Goal: Information Seeking & Learning: Get advice/opinions

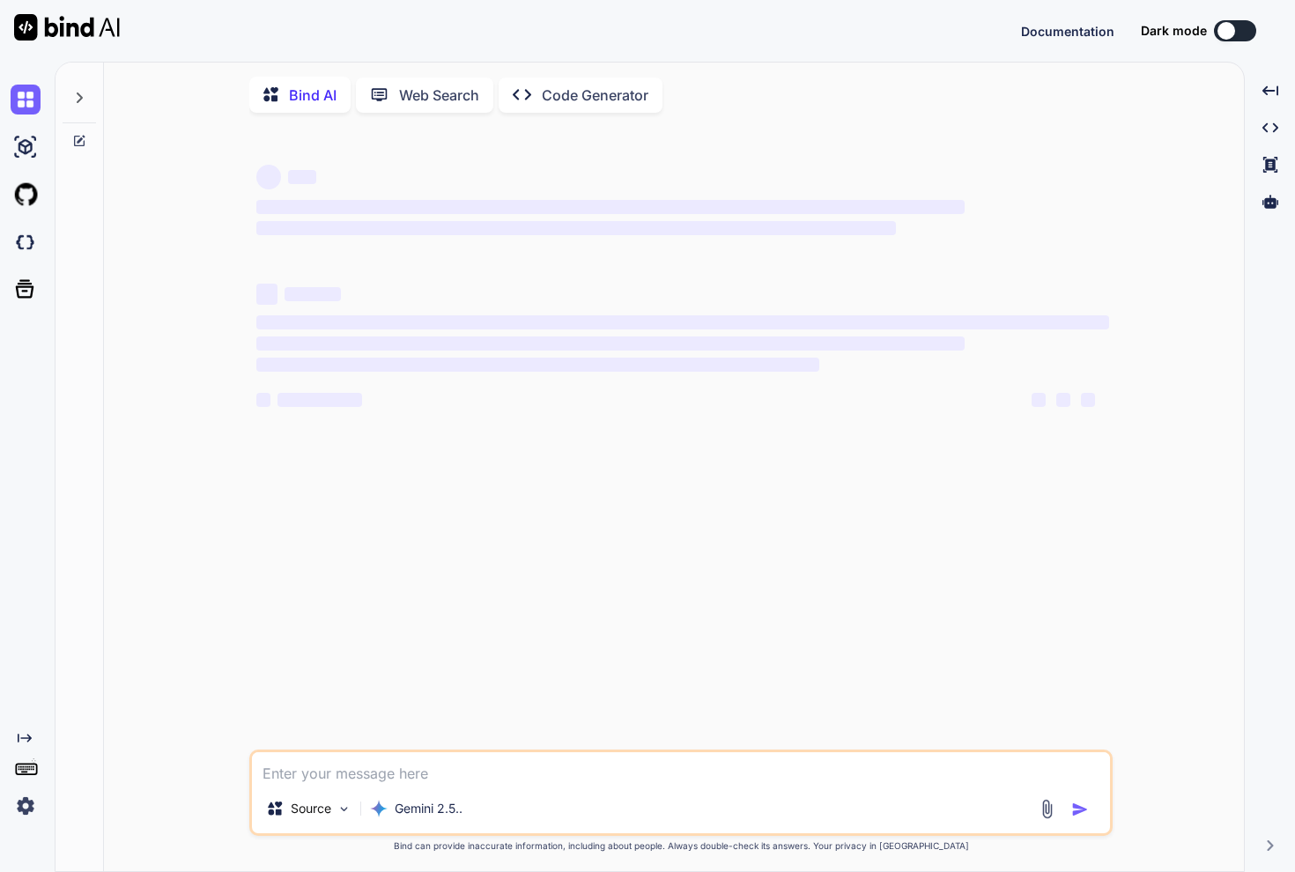
click at [21, 810] on img at bounding box center [26, 806] width 30 height 30
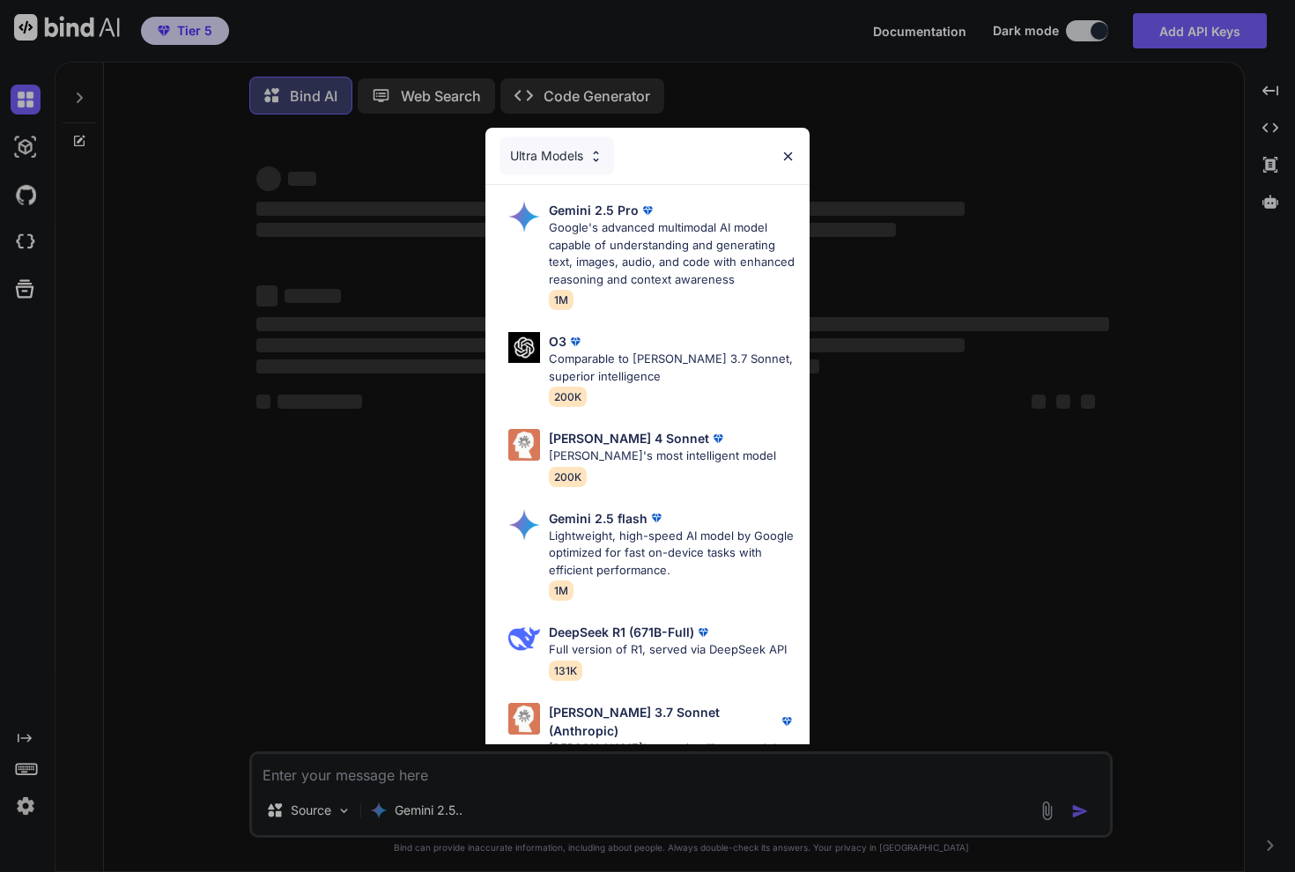
type textarea "x"
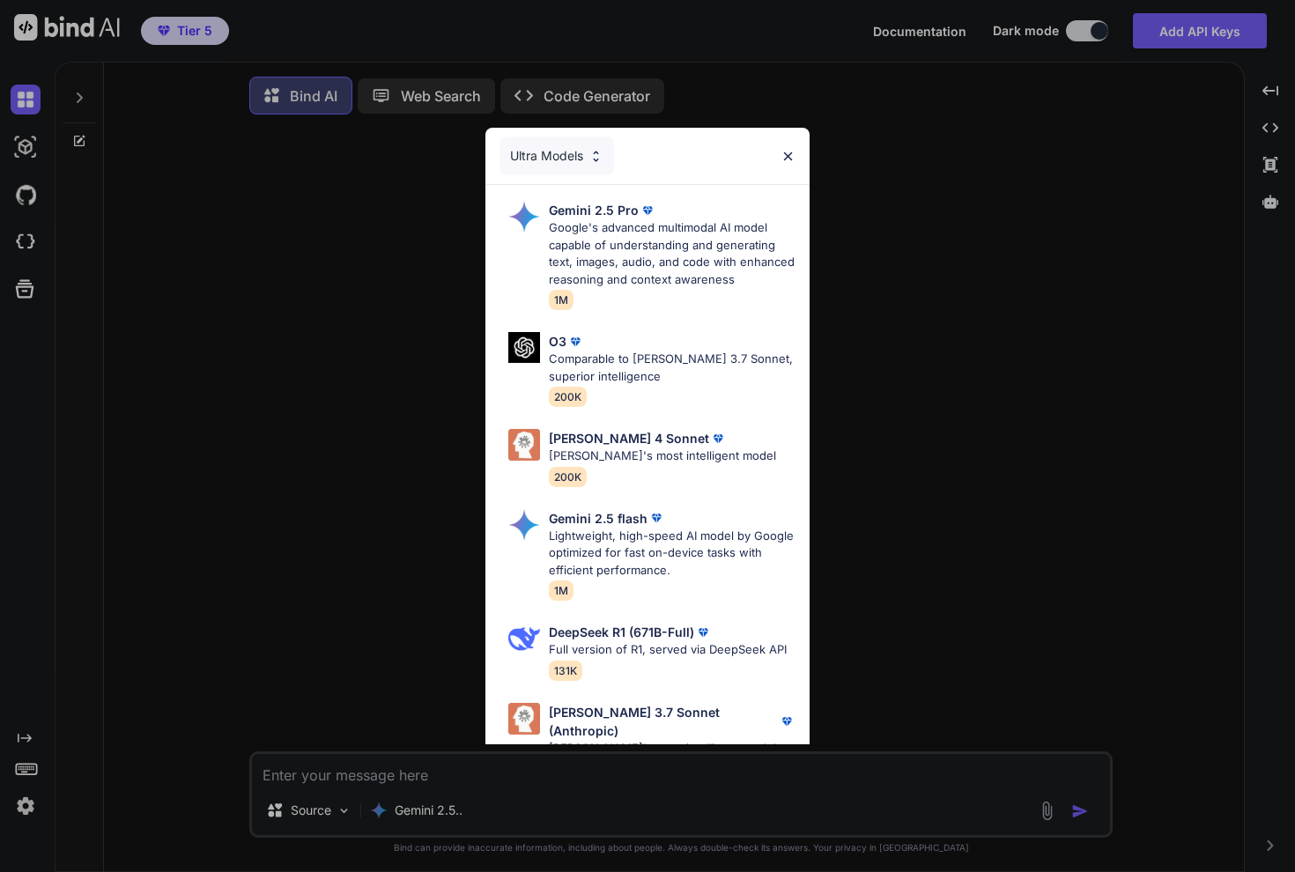
click at [24, 813] on div "Ultra Models Gemini 2.5 Pro Google's advanced multimodal AI model capable of un…" at bounding box center [647, 436] width 1295 height 872
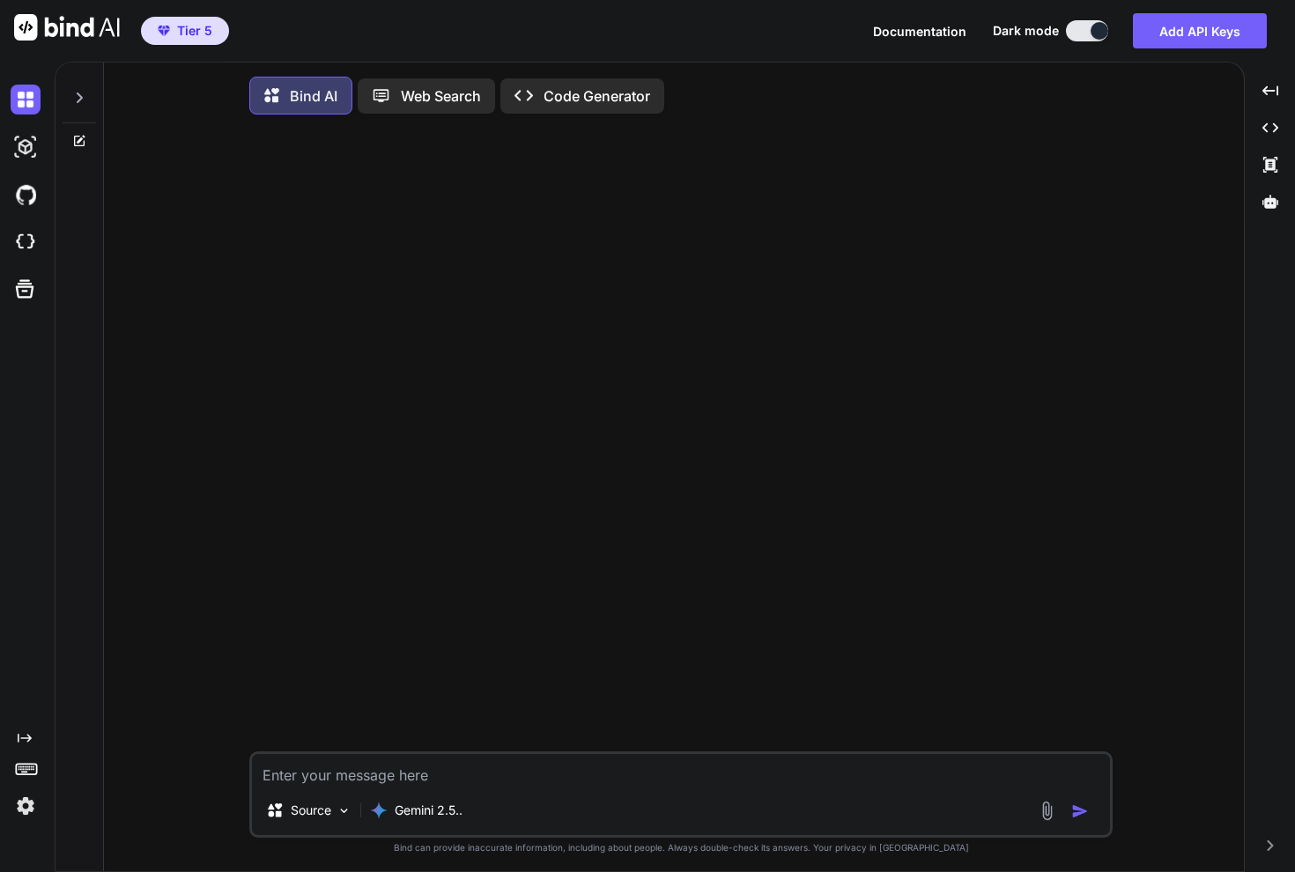
click at [24, 813] on img at bounding box center [26, 806] width 30 height 30
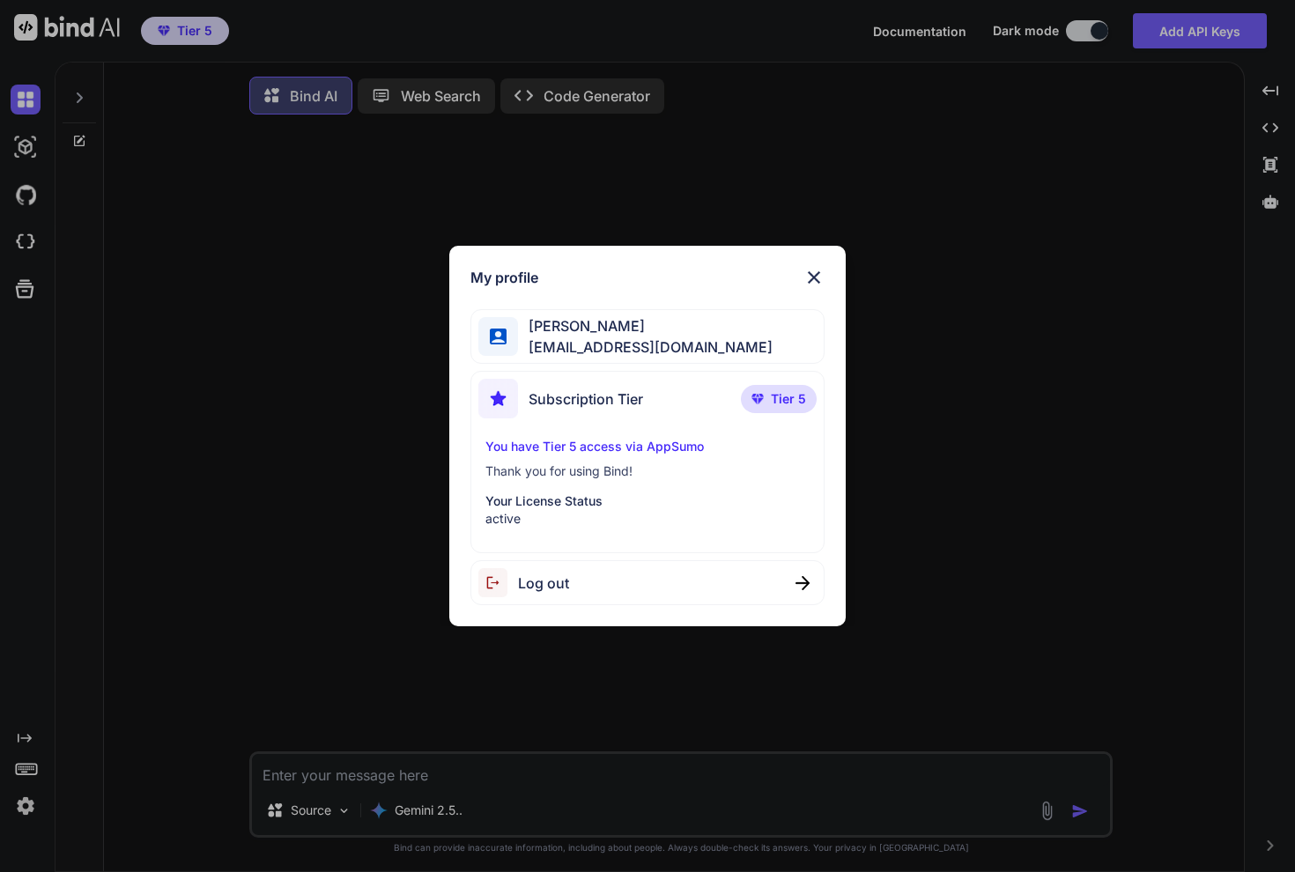
click at [24, 813] on div "My profile [PERSON_NAME] [PERSON_NAME][EMAIL_ADDRESS][DOMAIN_NAME] Subscription…" at bounding box center [647, 436] width 1295 height 872
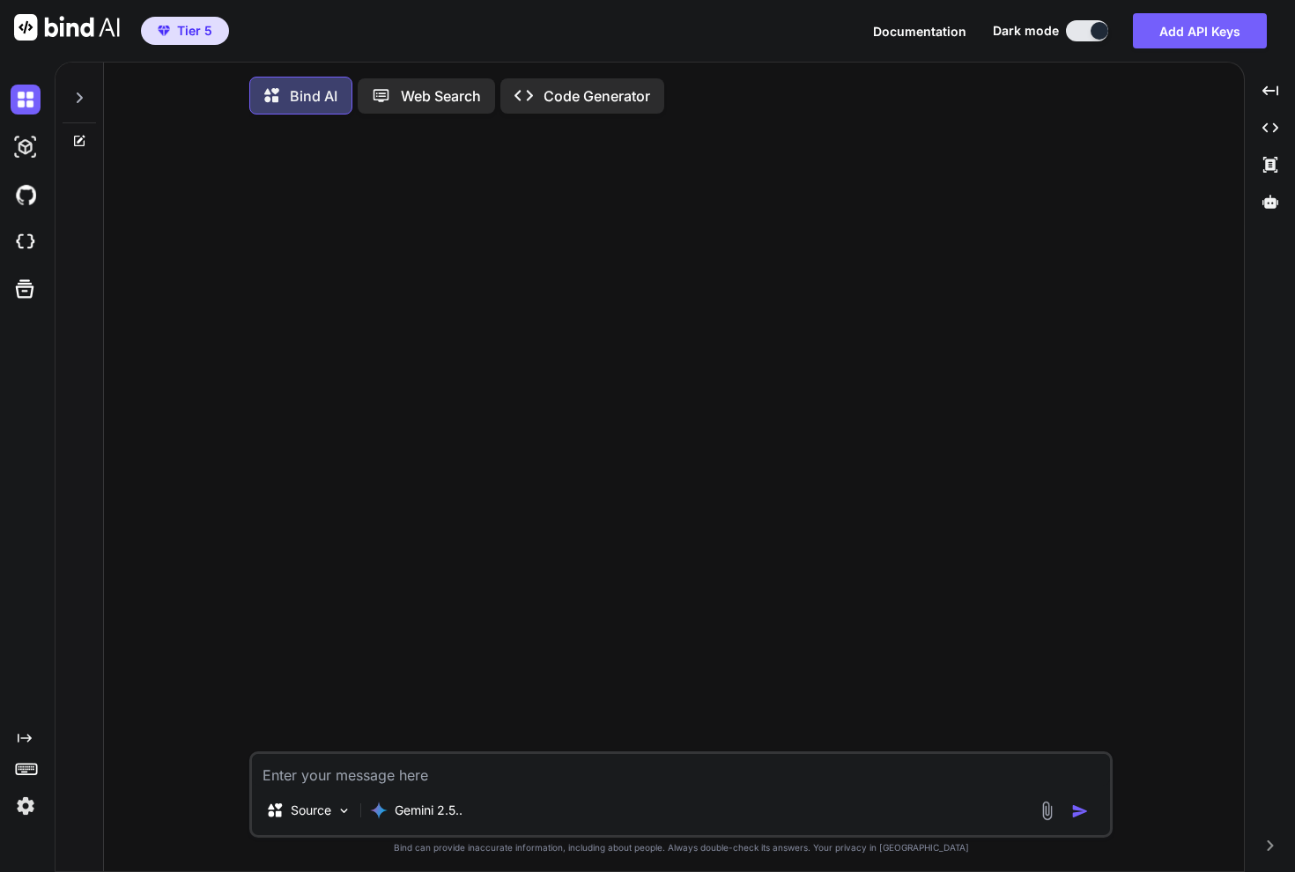
click at [85, 102] on icon at bounding box center [79, 98] width 14 height 14
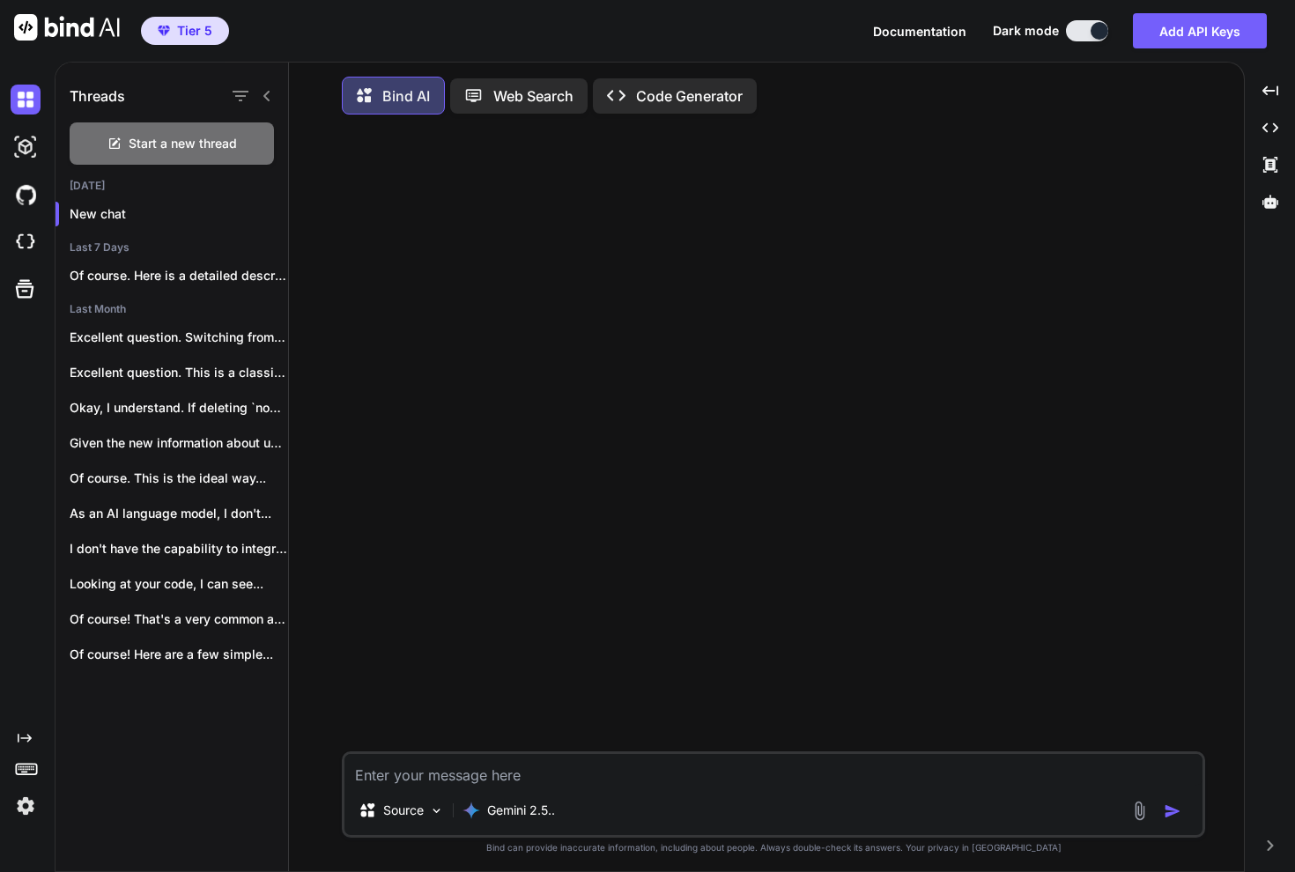
click at [269, 102] on icon at bounding box center [267, 96] width 14 height 14
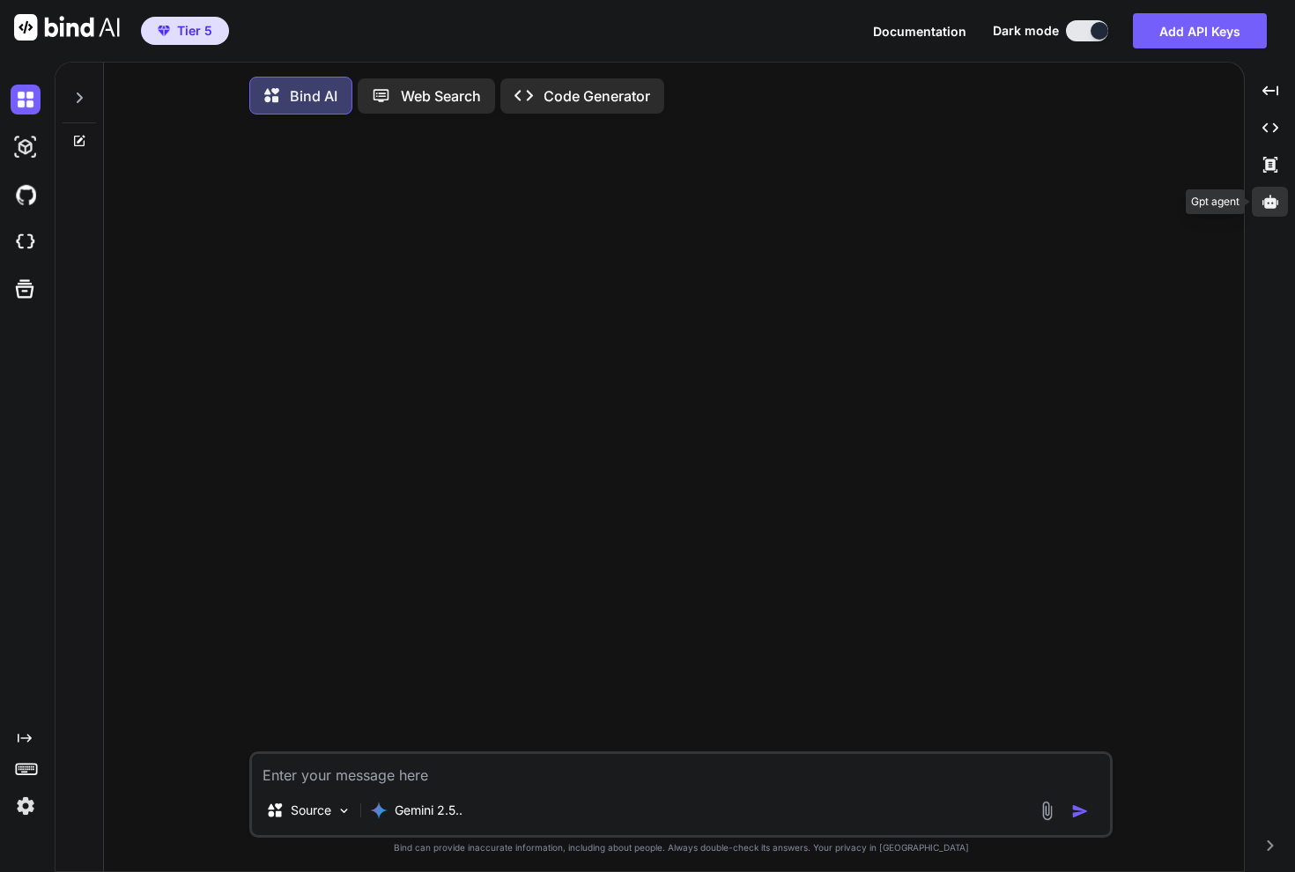
click at [1263, 197] on icon at bounding box center [1271, 202] width 16 height 16
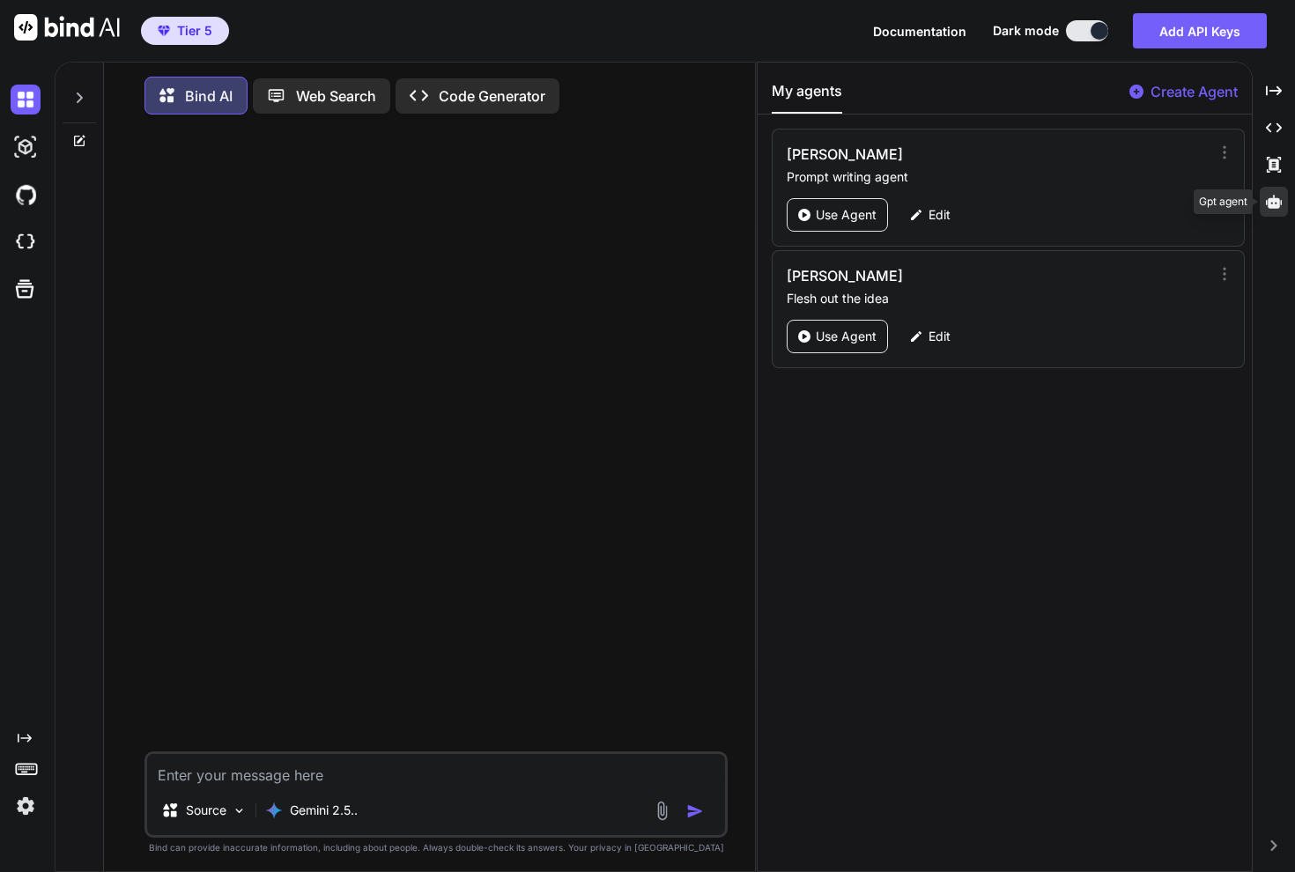
click at [1279, 209] on icon at bounding box center [1274, 202] width 16 height 16
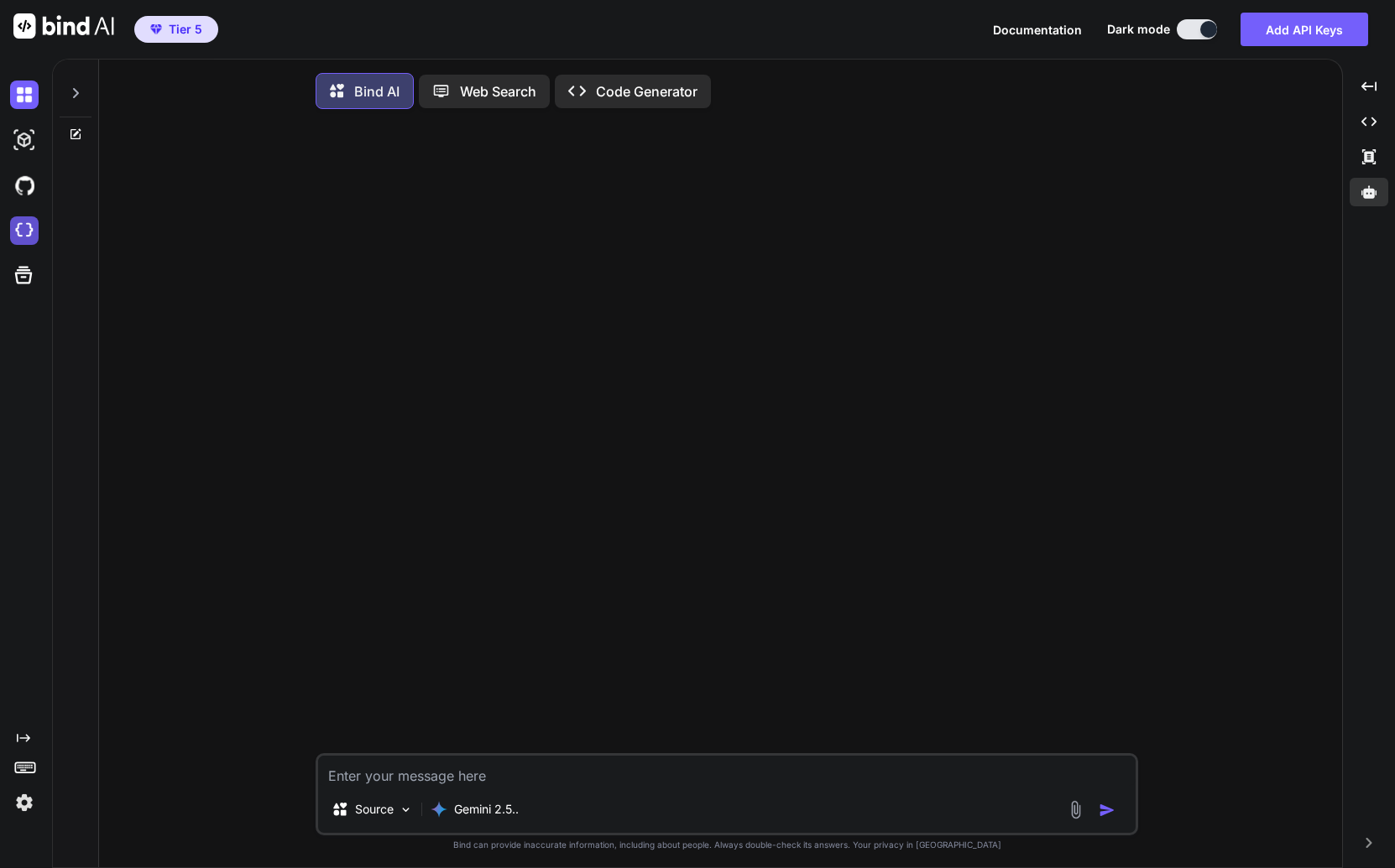
click at [24, 229] on img at bounding box center [25, 230] width 29 height 29
click at [75, 130] on icon at bounding box center [75, 134] width 13 height 13
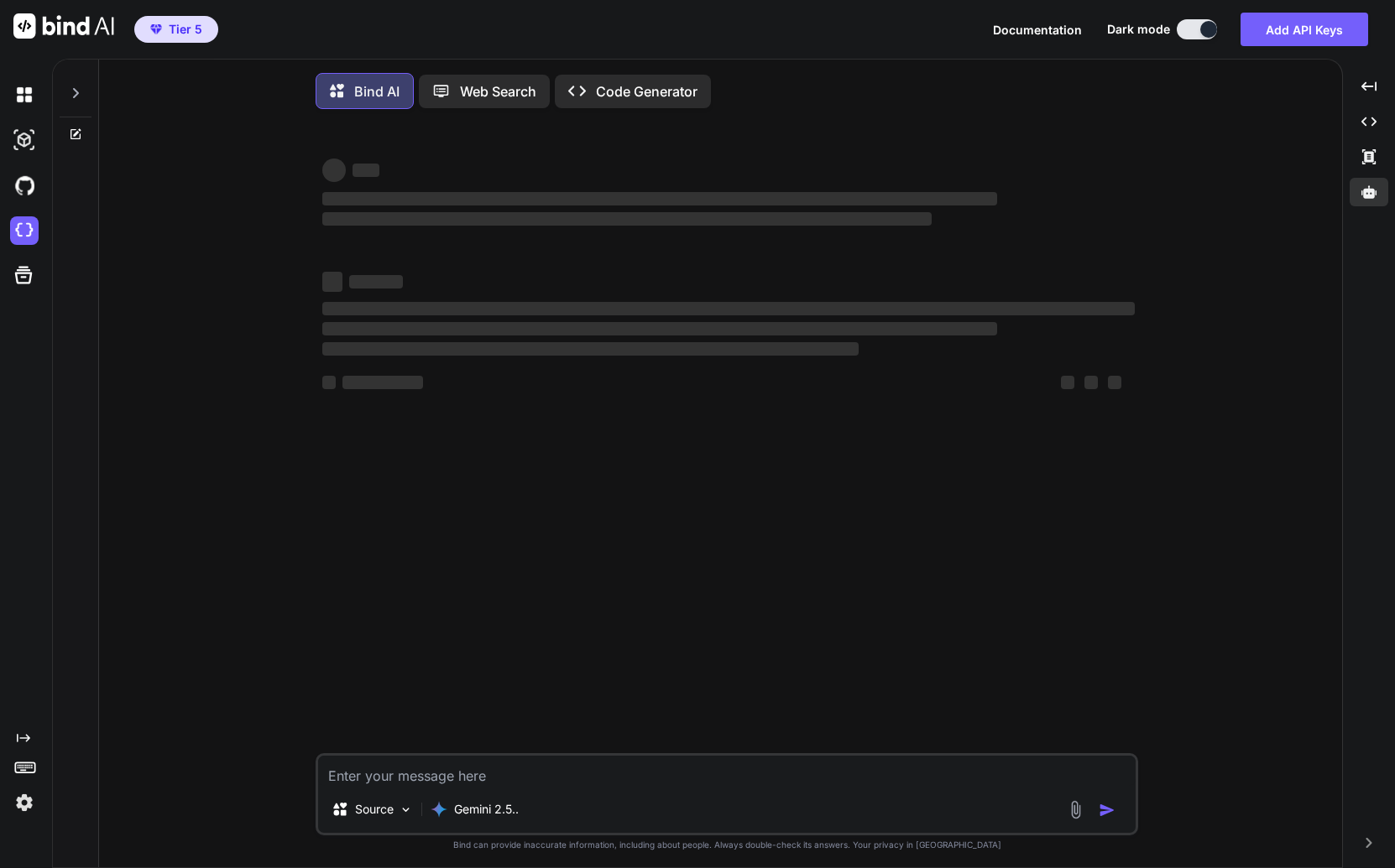
click at [81, 101] on div at bounding box center [75, 89] width 31 height 58
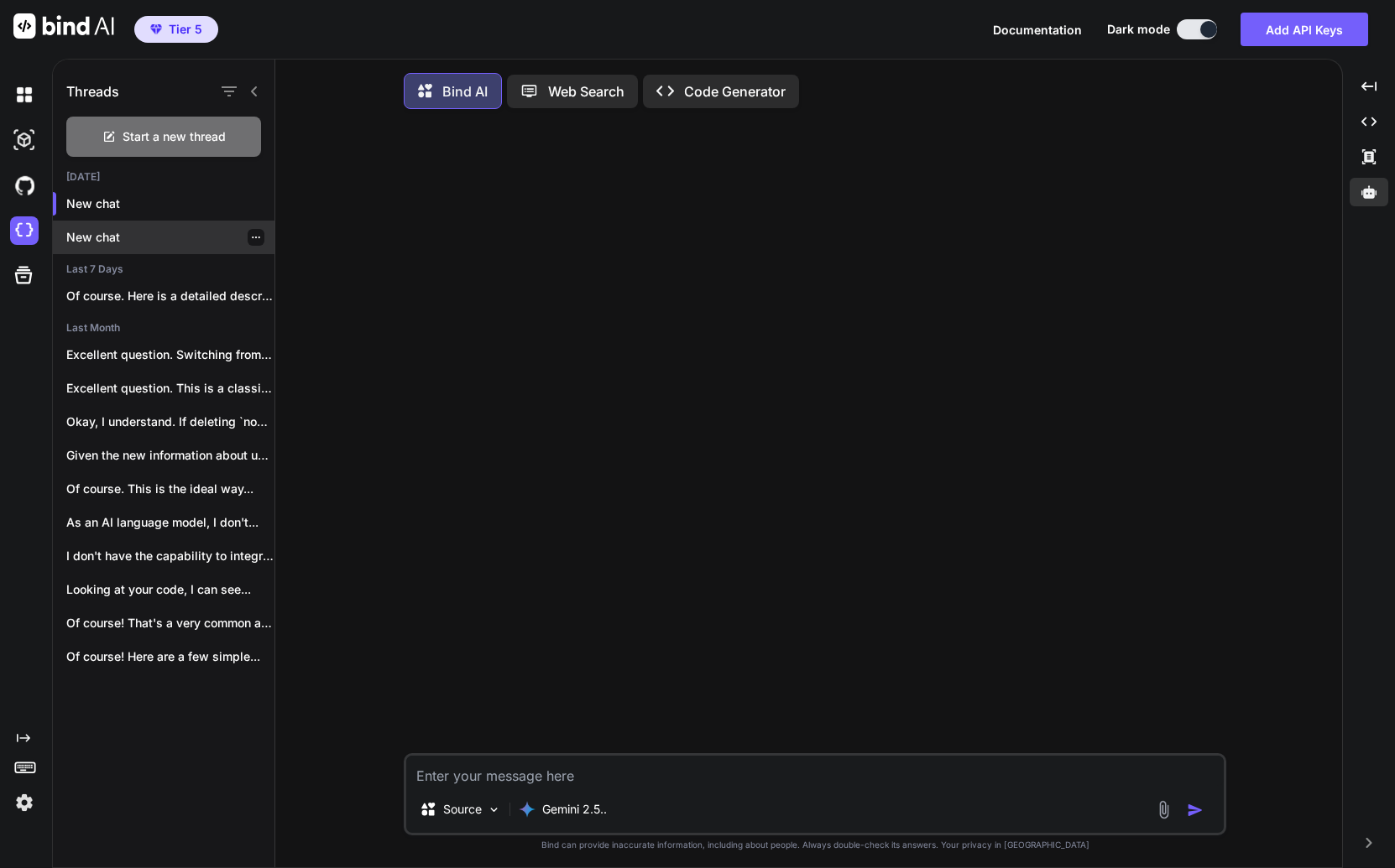
click at [123, 244] on p "New chat" at bounding box center [170, 238] width 209 height 17
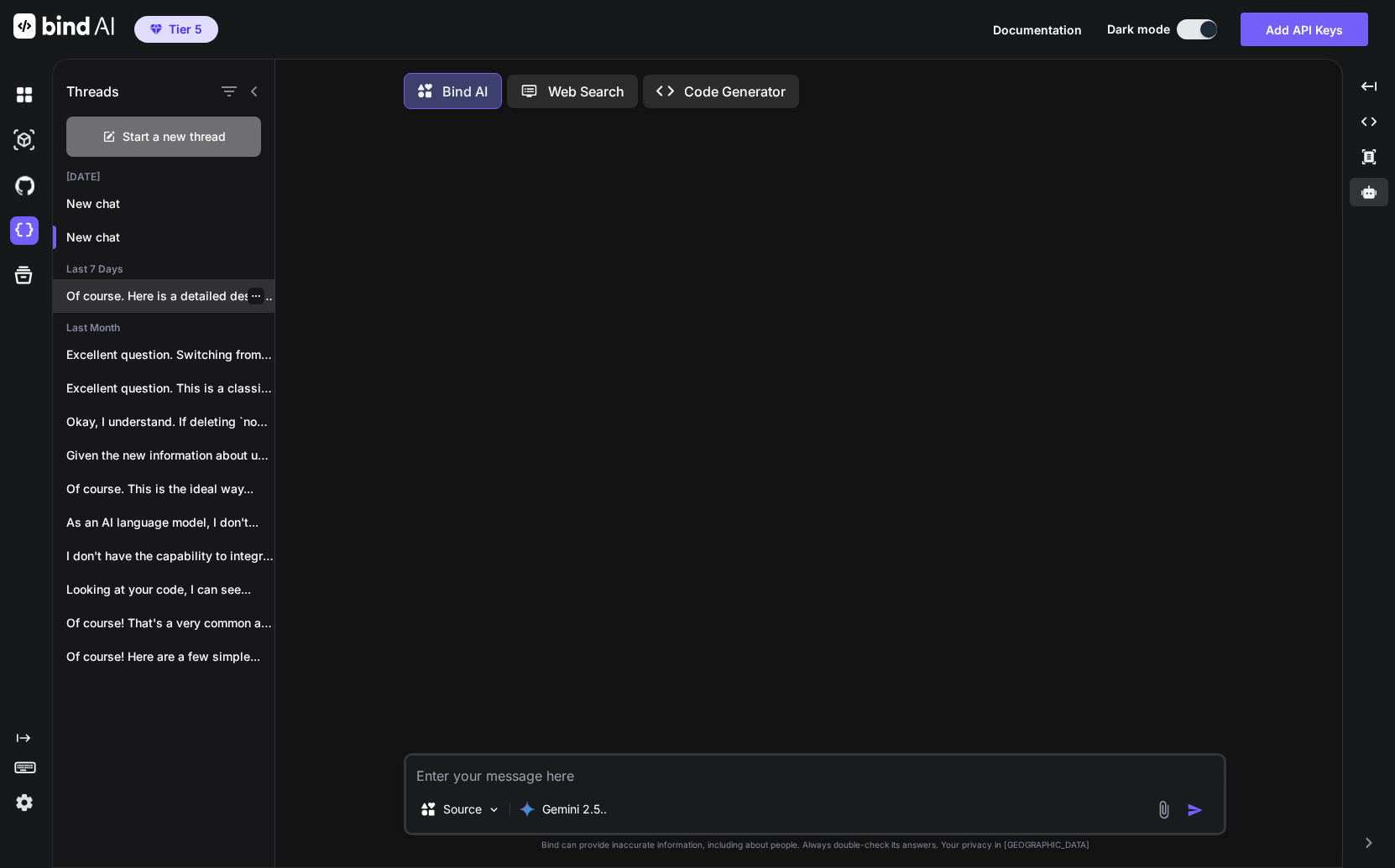
click at [148, 299] on p "Of course. Here is a detailed description..." at bounding box center [170, 296] width 209 height 17
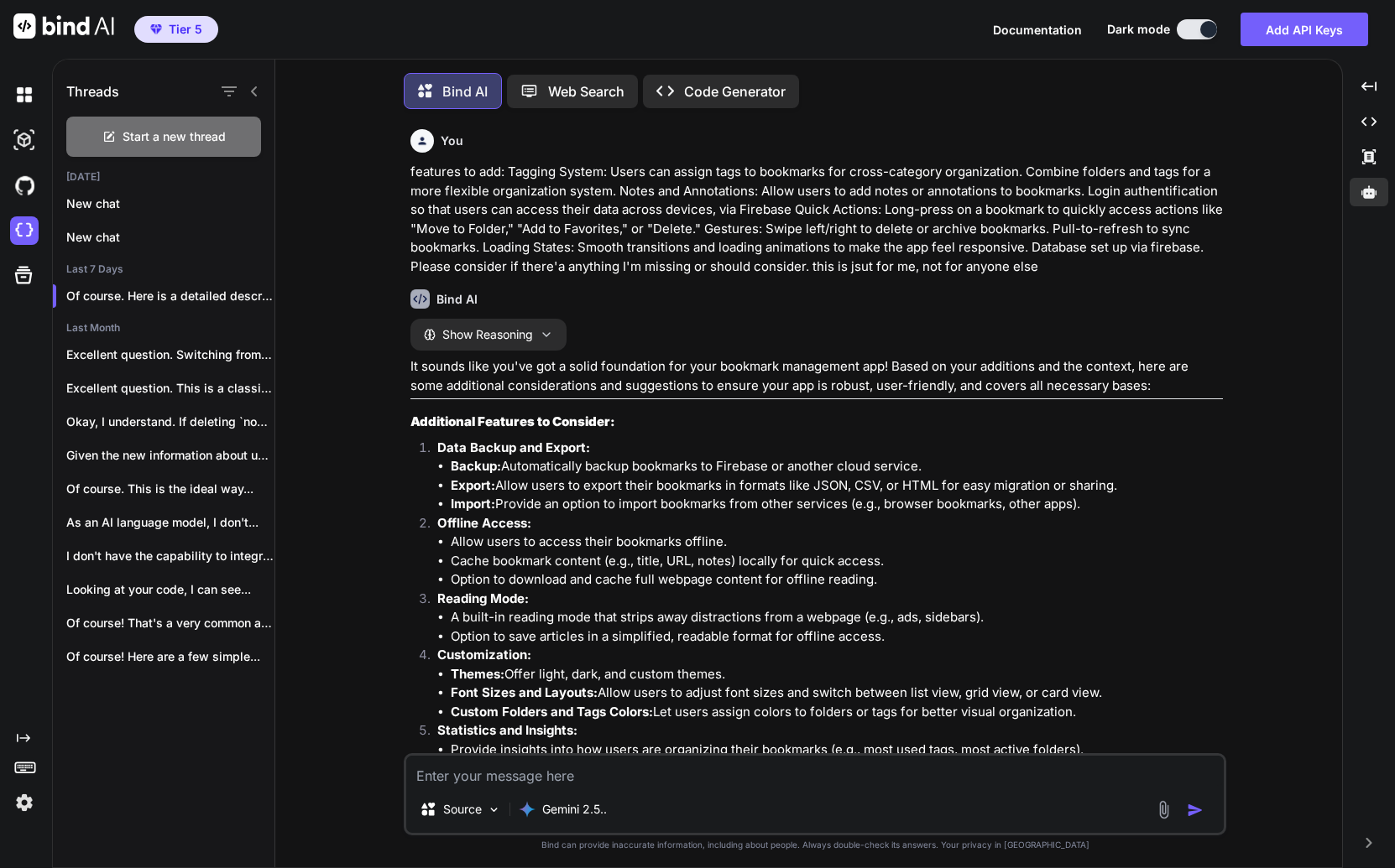
scroll to position [9, 0]
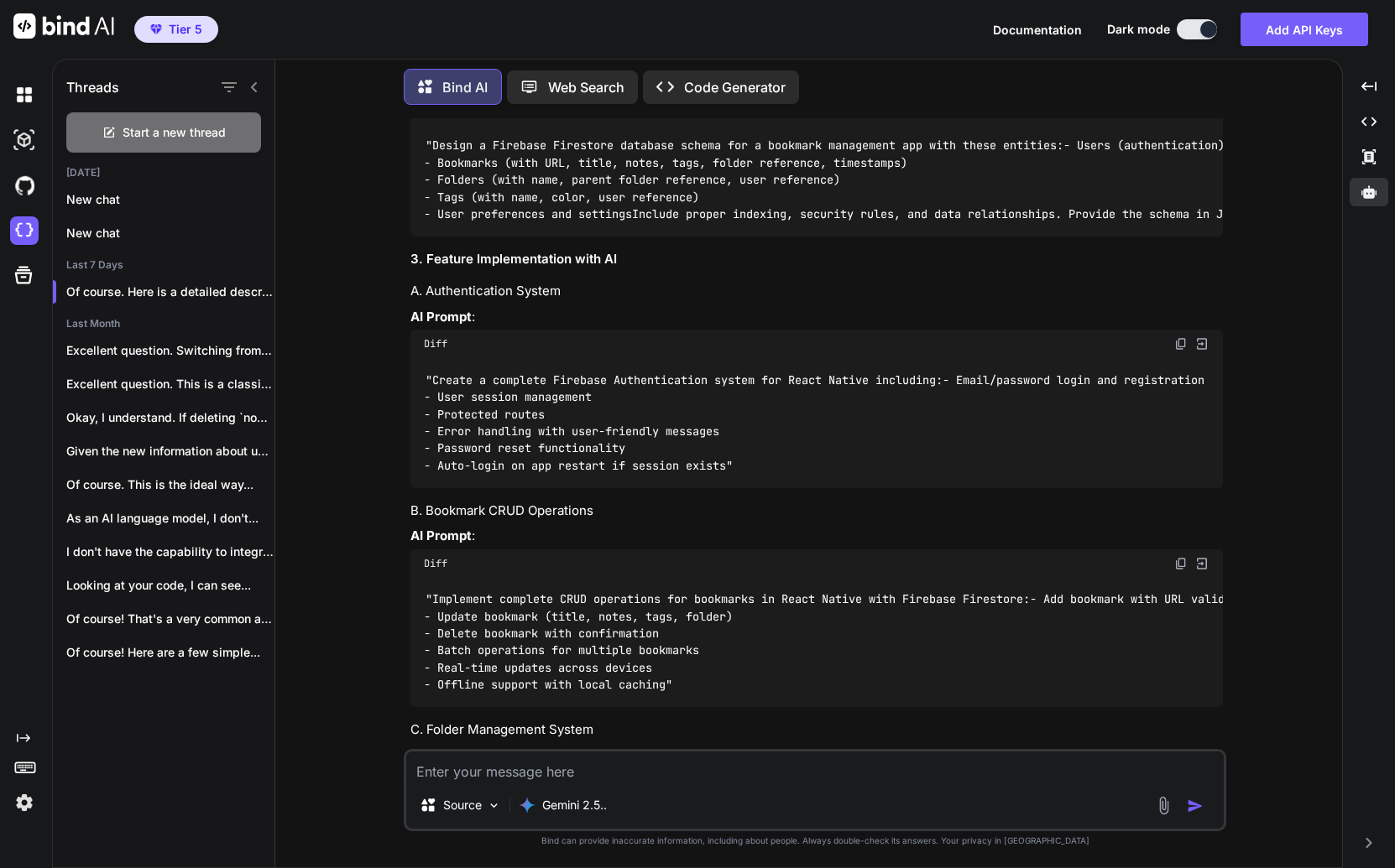
click at [253, 90] on div at bounding box center [239, 87] width 44 height 24
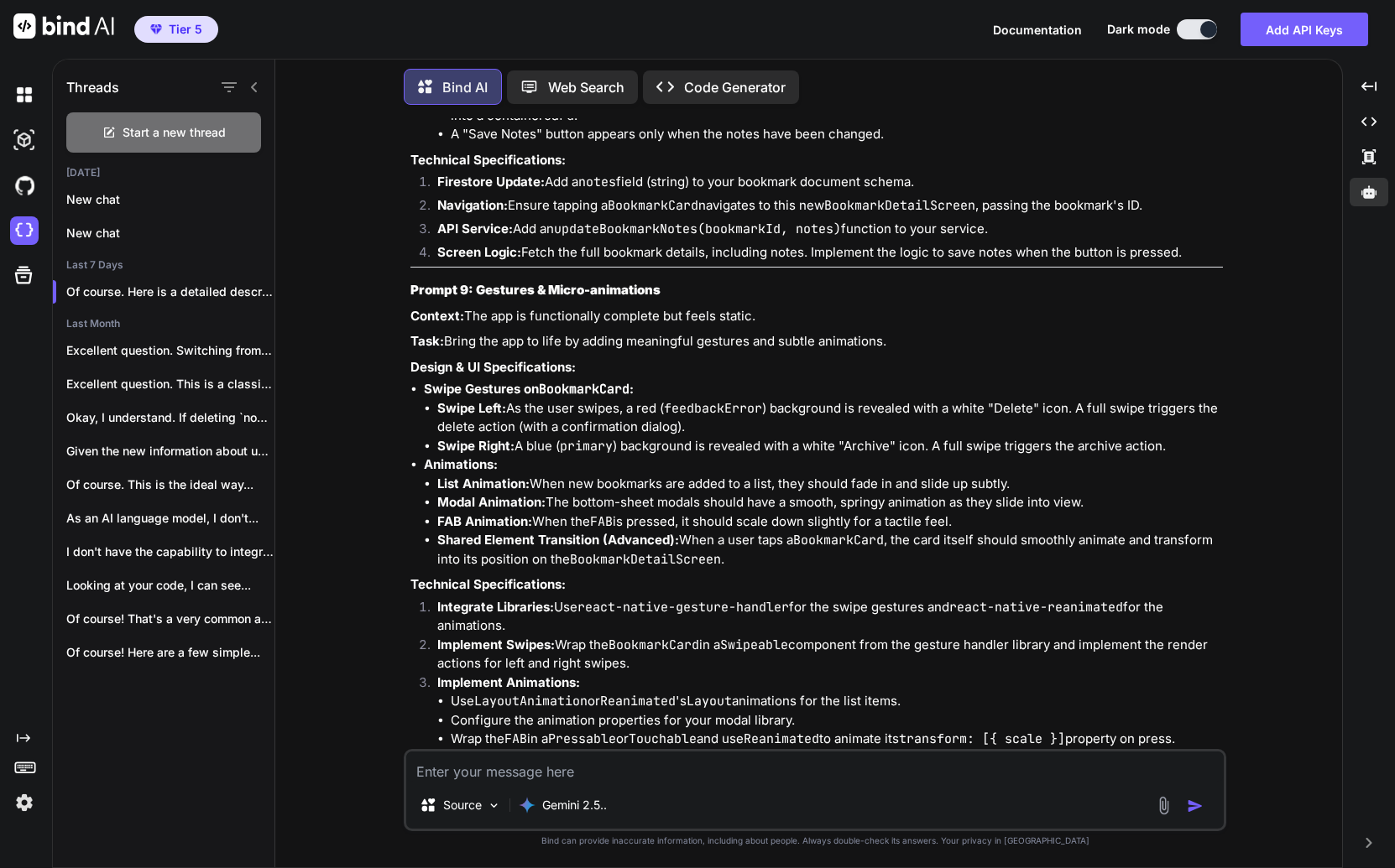
scroll to position [34765, 0]
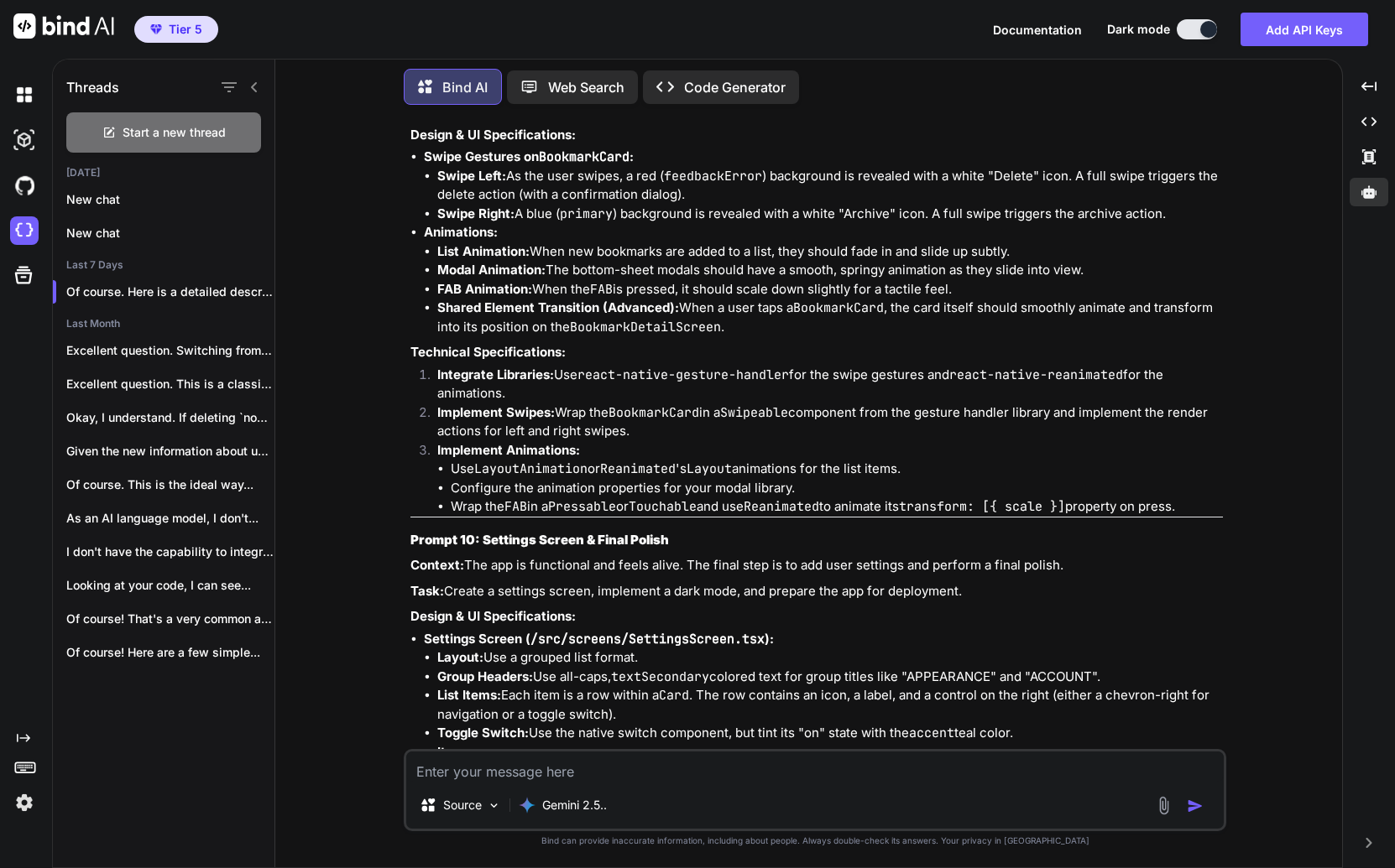
scroll to position [35020, 0]
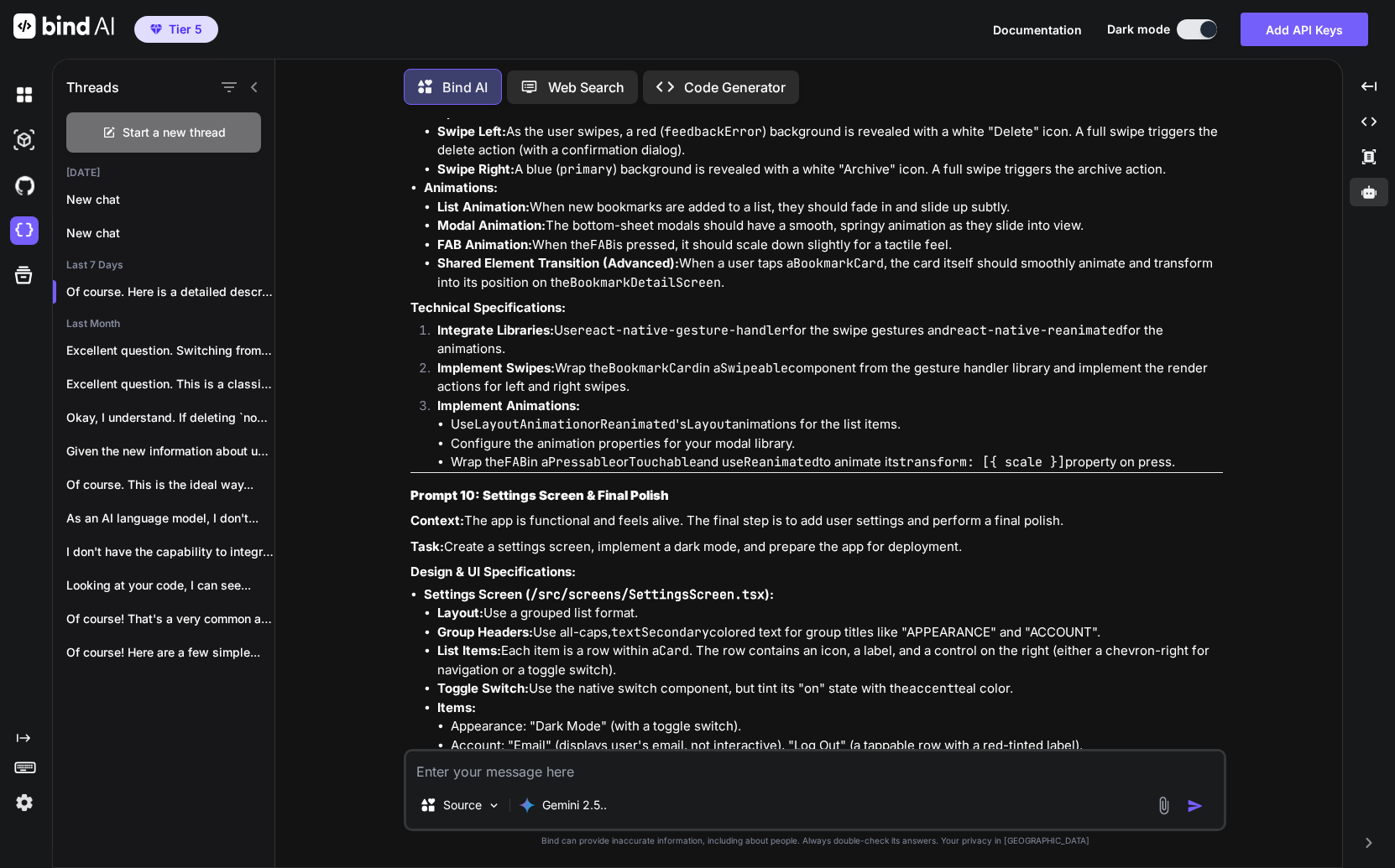
drag, startPoint x: 513, startPoint y: 464, endPoint x: 571, endPoint y: 590, distance: 138.7
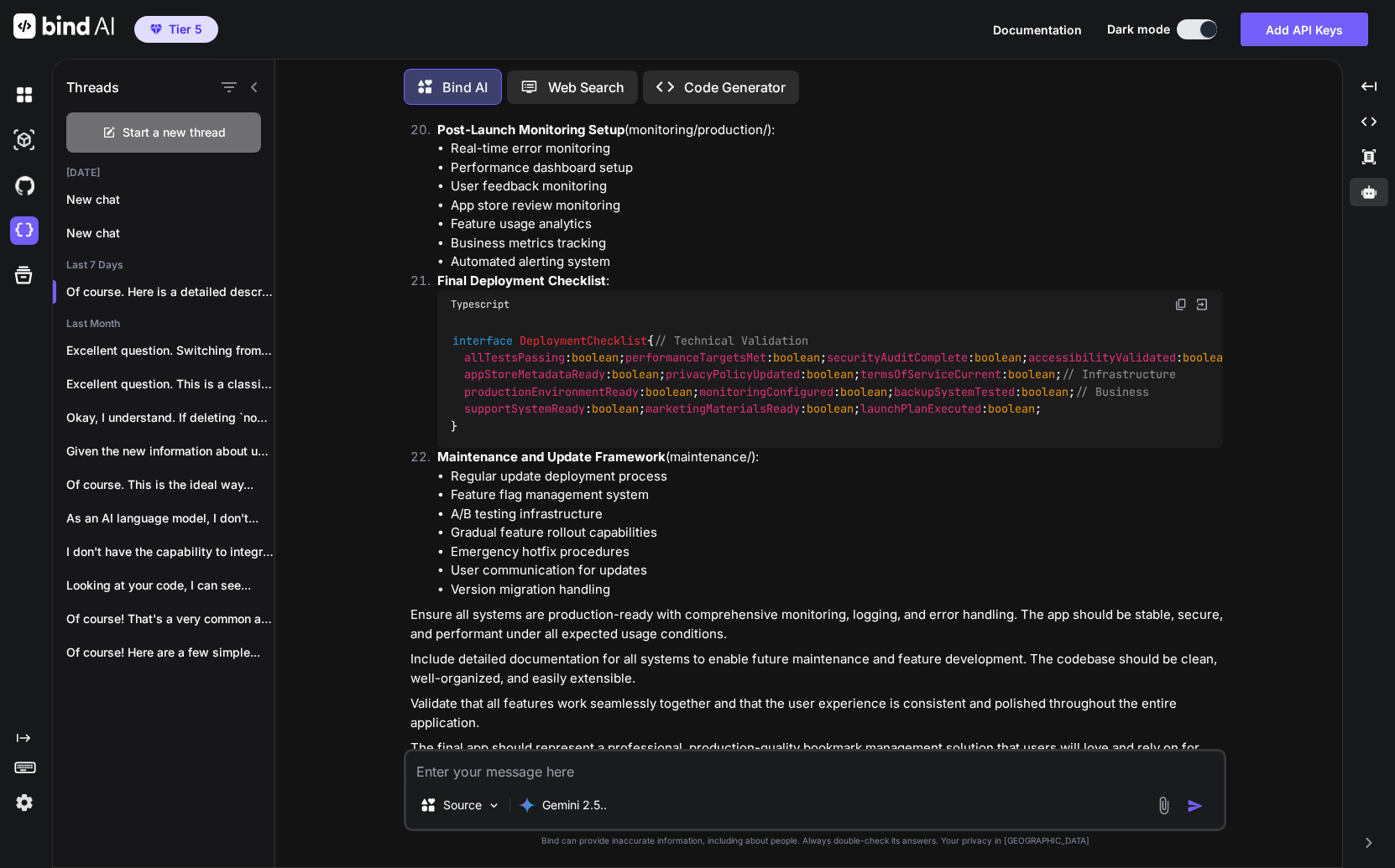
scroll to position [29166, 0]
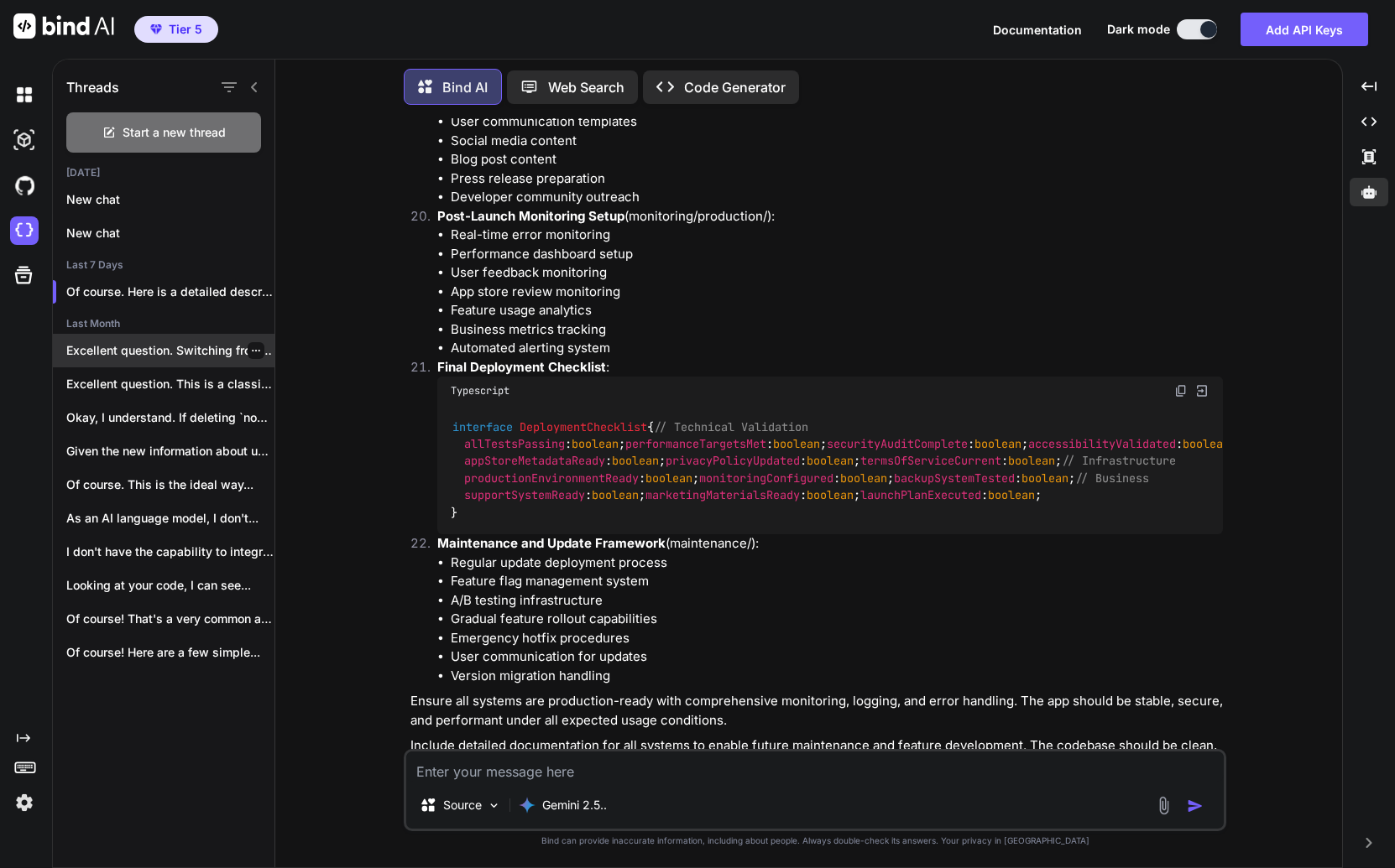
click at [155, 359] on div "Excellent question. Switching from Firebase to Supabase..." at bounding box center [164, 350] width 222 height 33
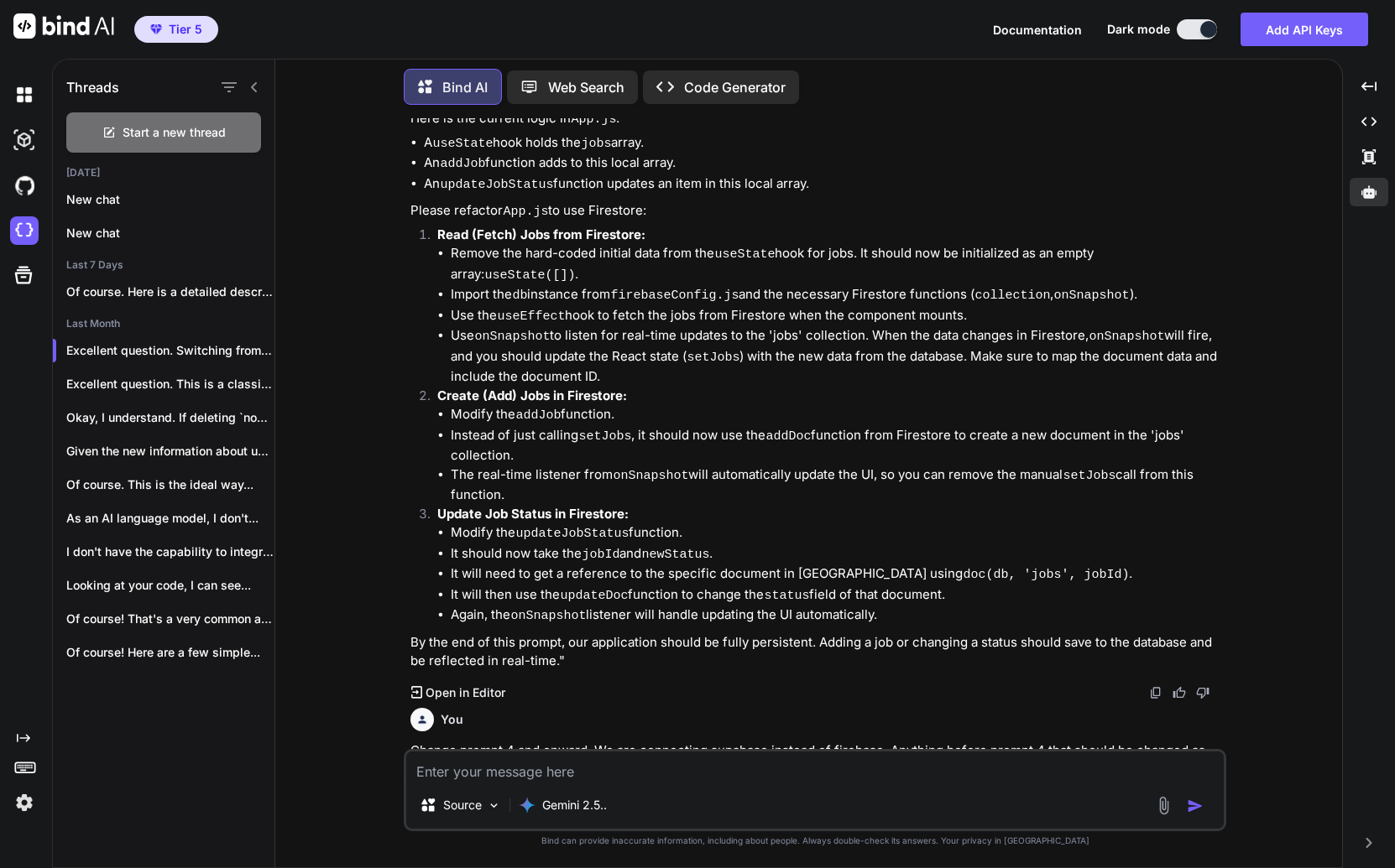
scroll to position [6603, 0]
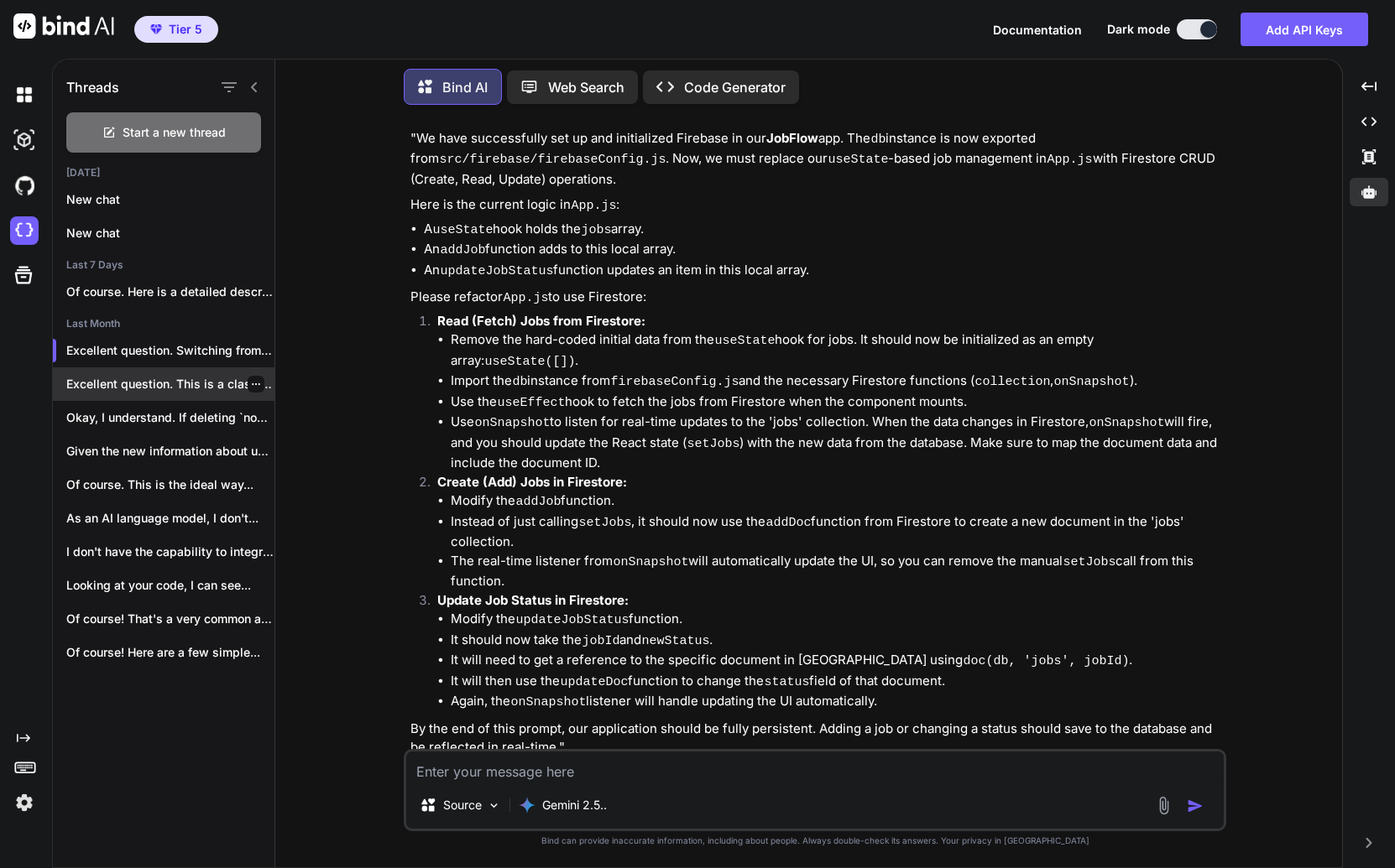
click at [133, 389] on div "Excellent question. This is a classic and..." at bounding box center [164, 384] width 222 height 33
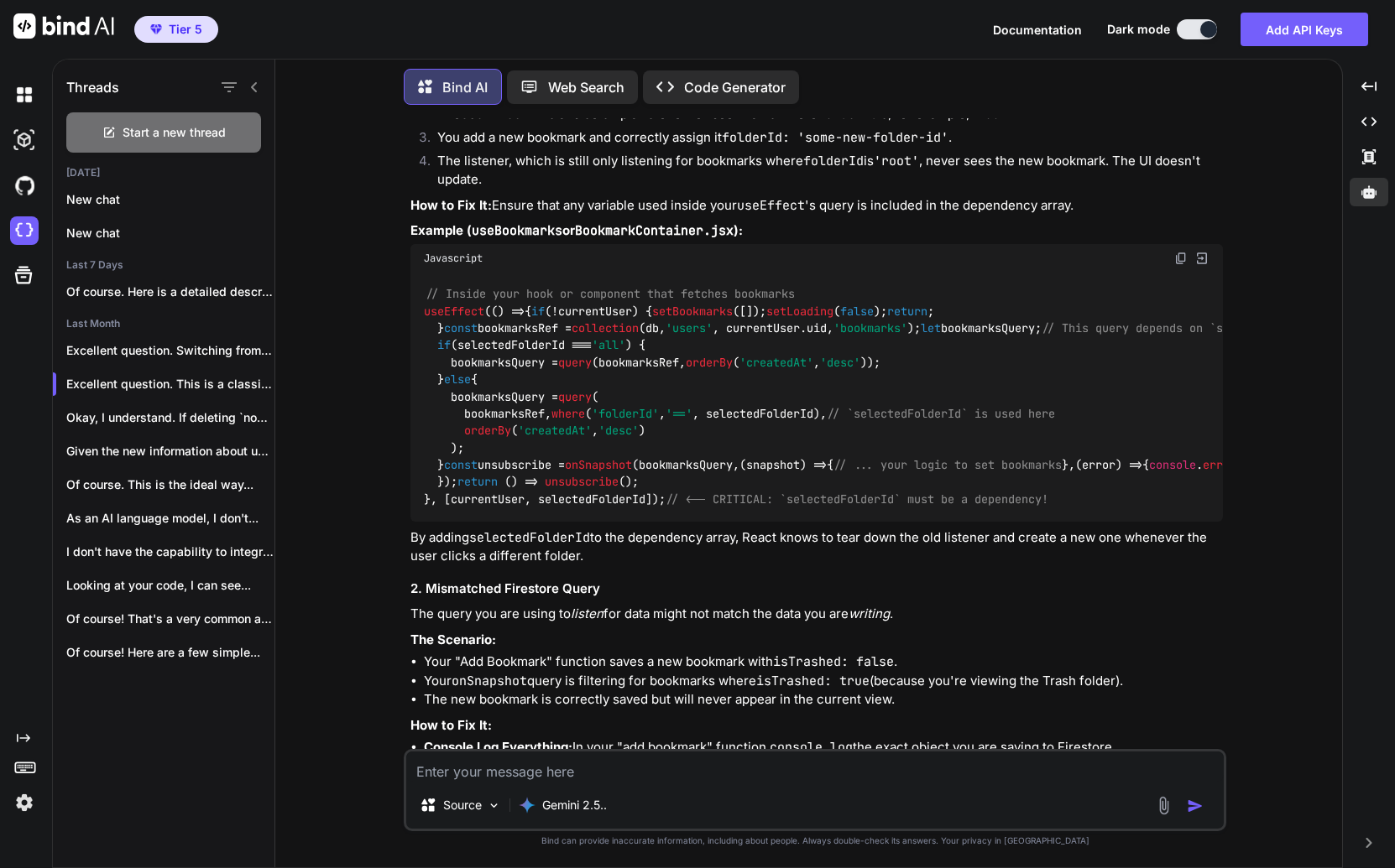
scroll to position [8014, 0]
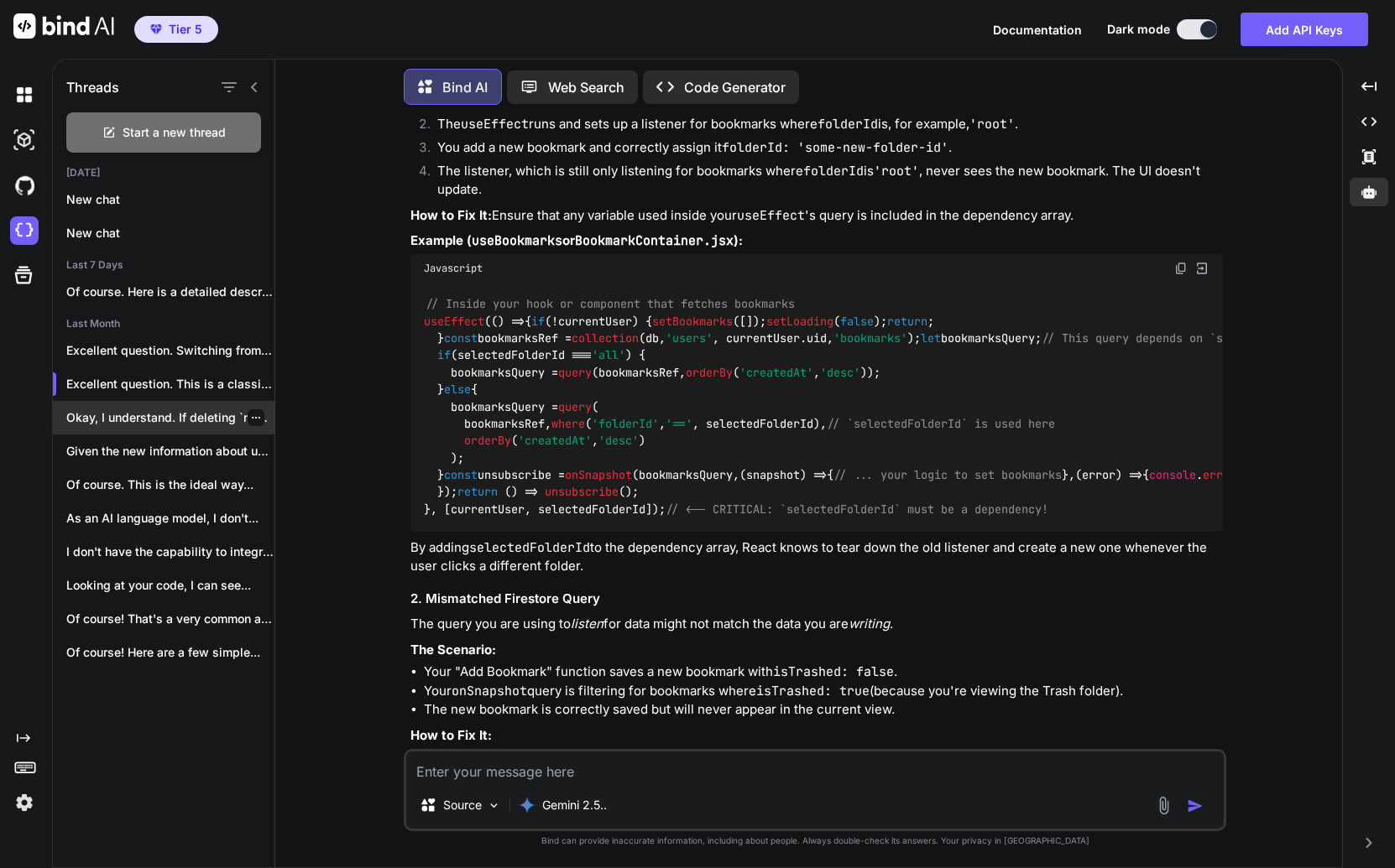
click at [138, 413] on p "Okay, I understand. If deleting `node_modules`, `package-lock.json`,..." at bounding box center [170, 418] width 209 height 17
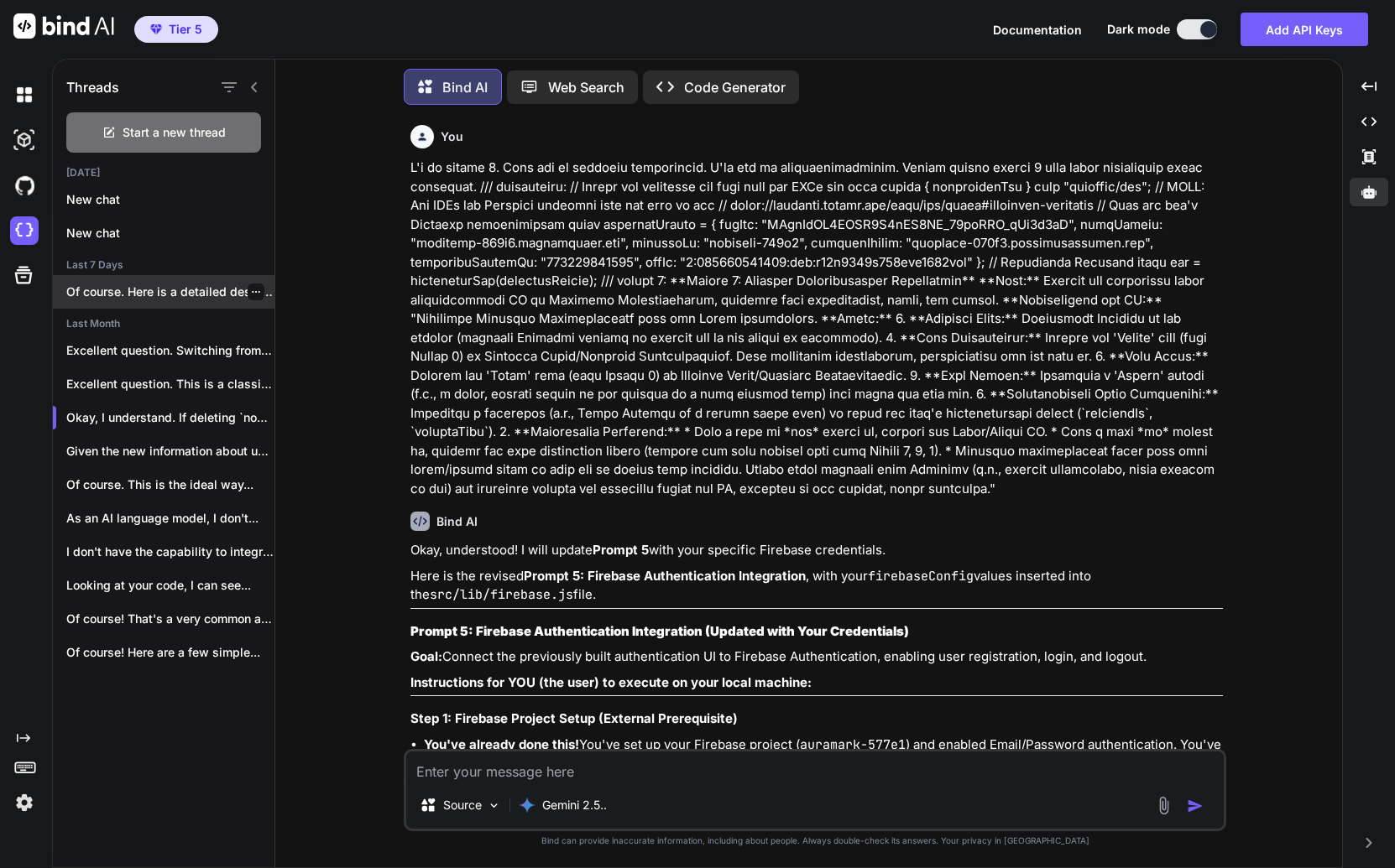
click at [177, 290] on p "Of course. Here is a detailed description..." at bounding box center [170, 292] width 209 height 17
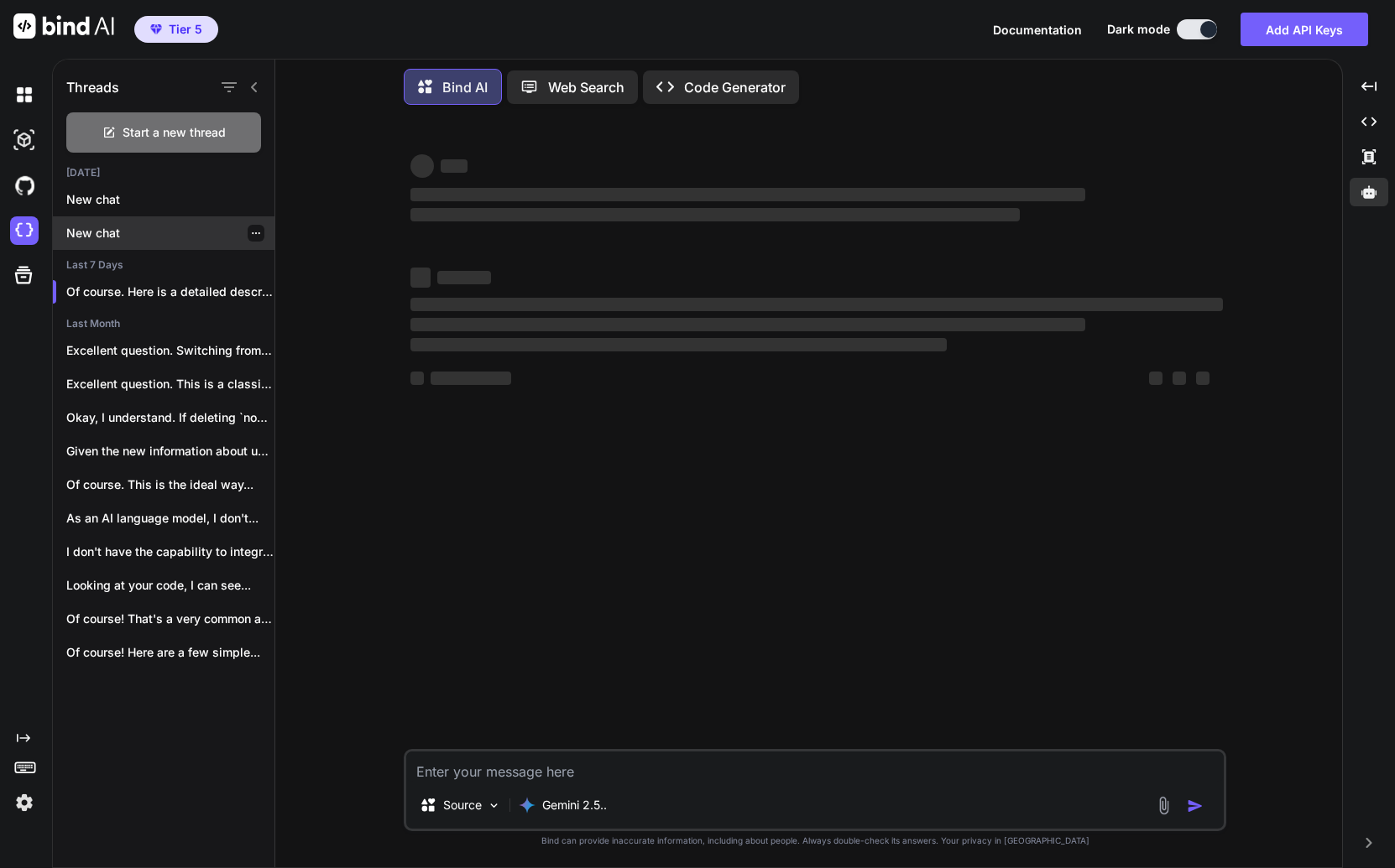
click at [148, 235] on p "New chat" at bounding box center [170, 233] width 209 height 17
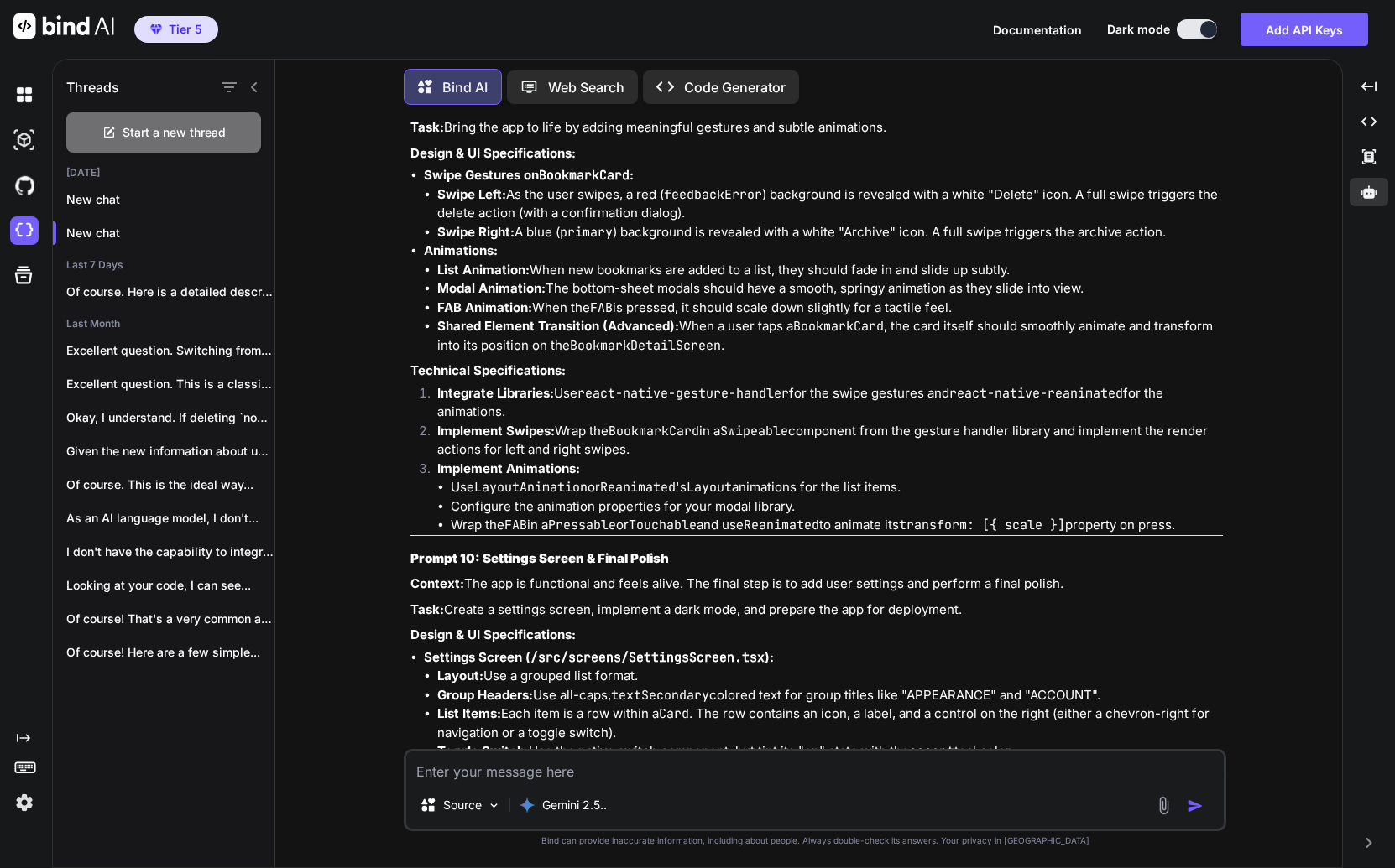
scroll to position [34613, 0]
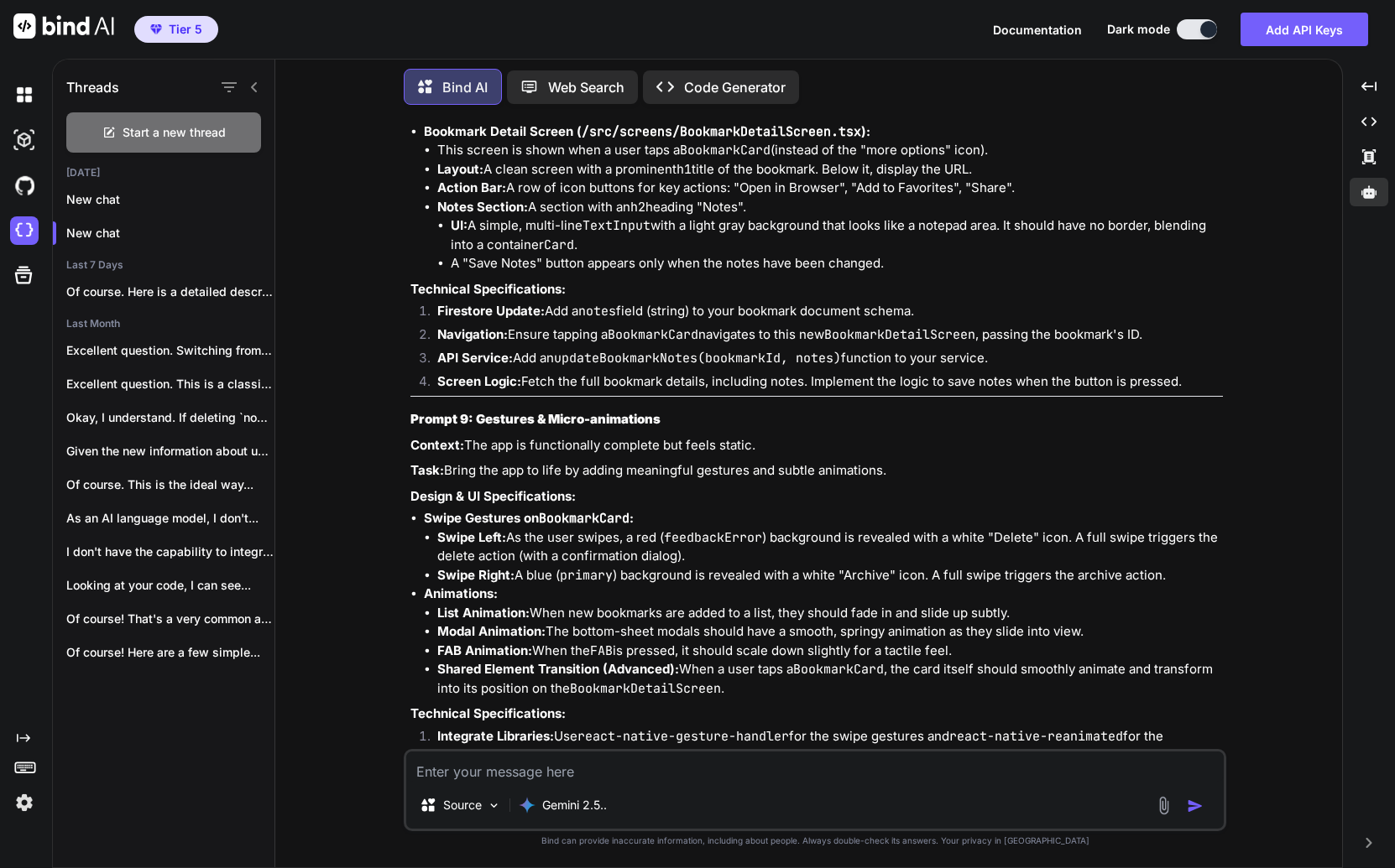
drag, startPoint x: 1053, startPoint y: 539, endPoint x: 1050, endPoint y: 556, distance: 17.3
drag, startPoint x: 567, startPoint y: 560, endPoint x: 747, endPoint y: 565, distance: 180.1
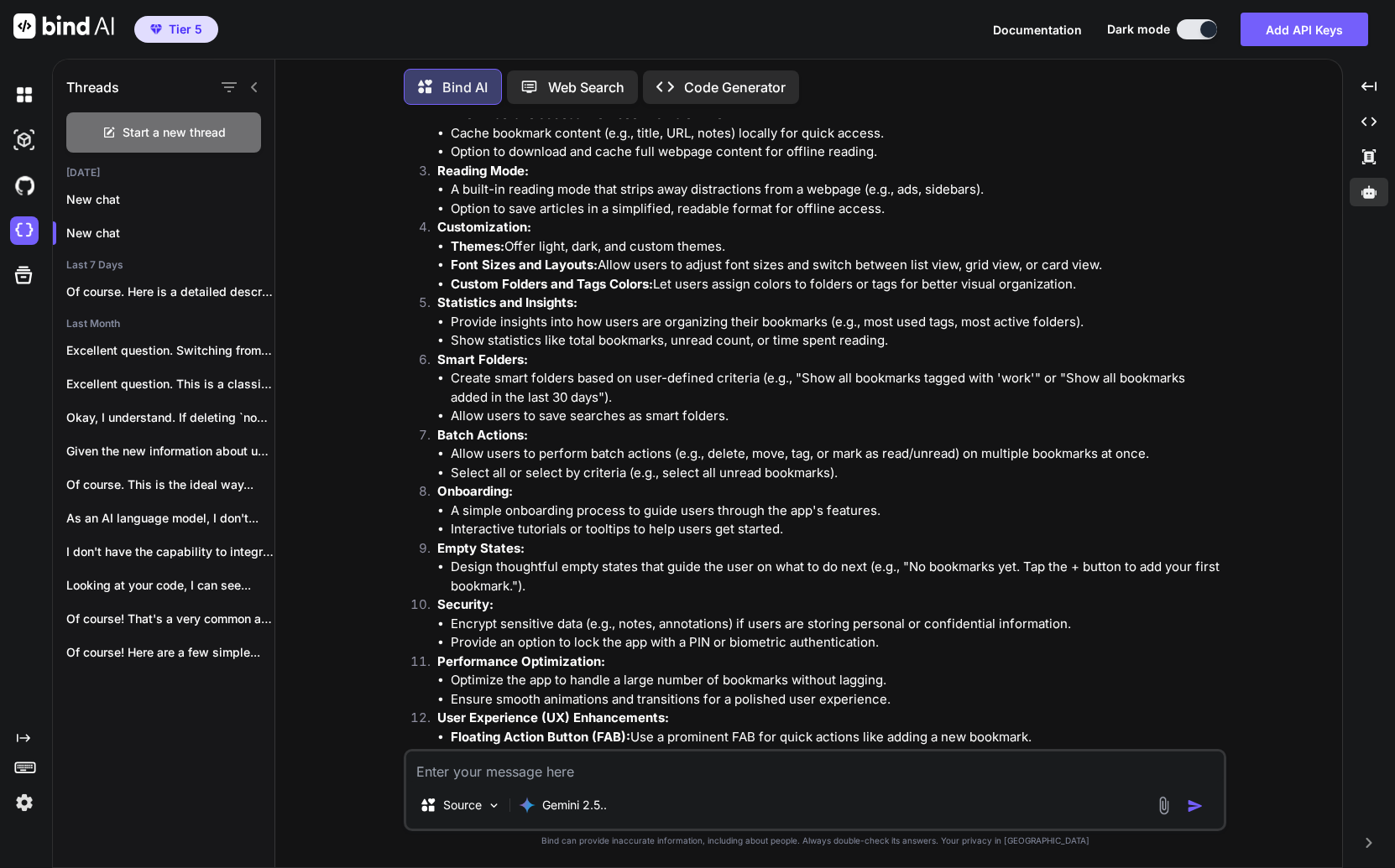
scroll to position [0, 0]
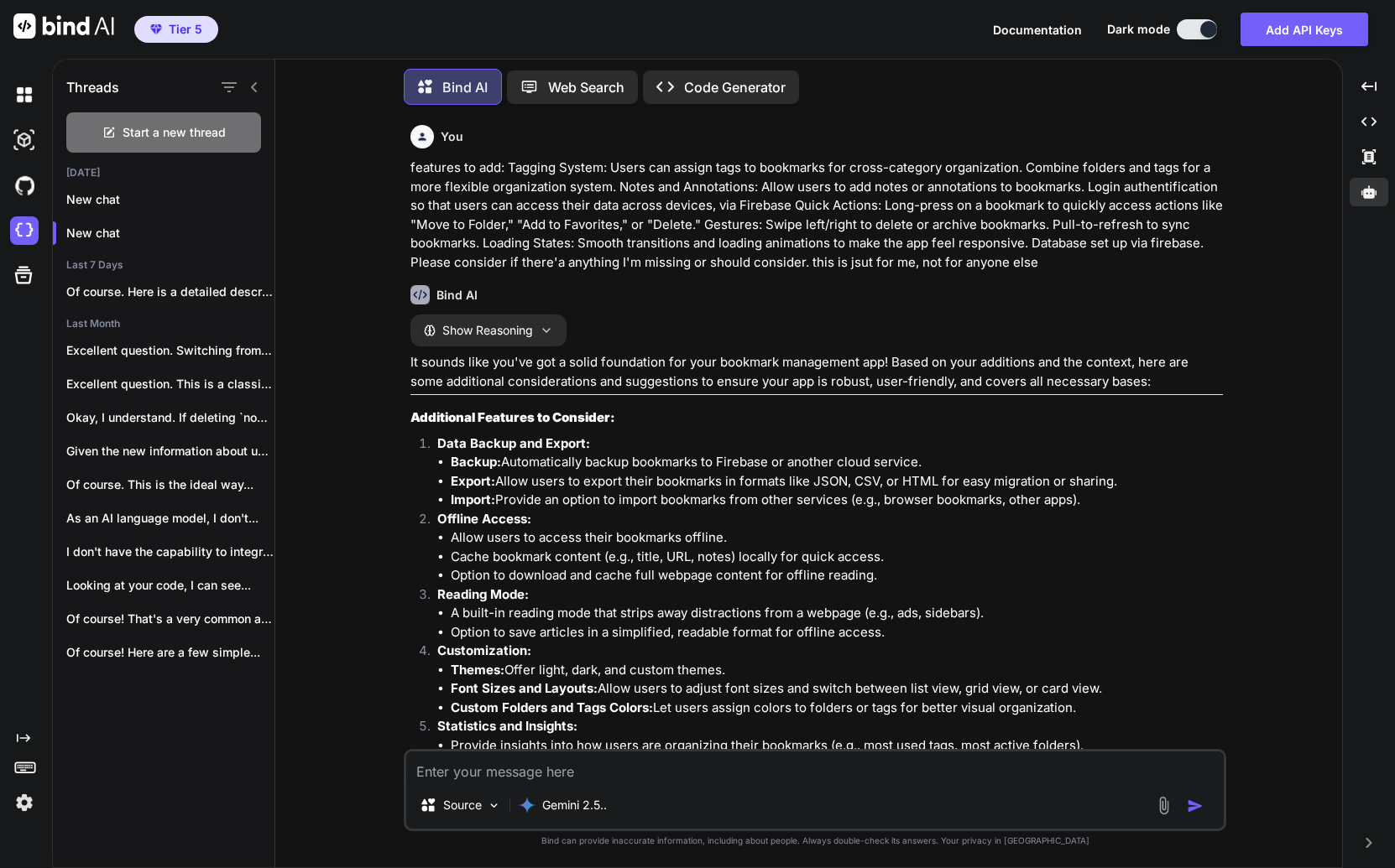
click at [1233, 203] on div at bounding box center [1368, 192] width 39 height 29
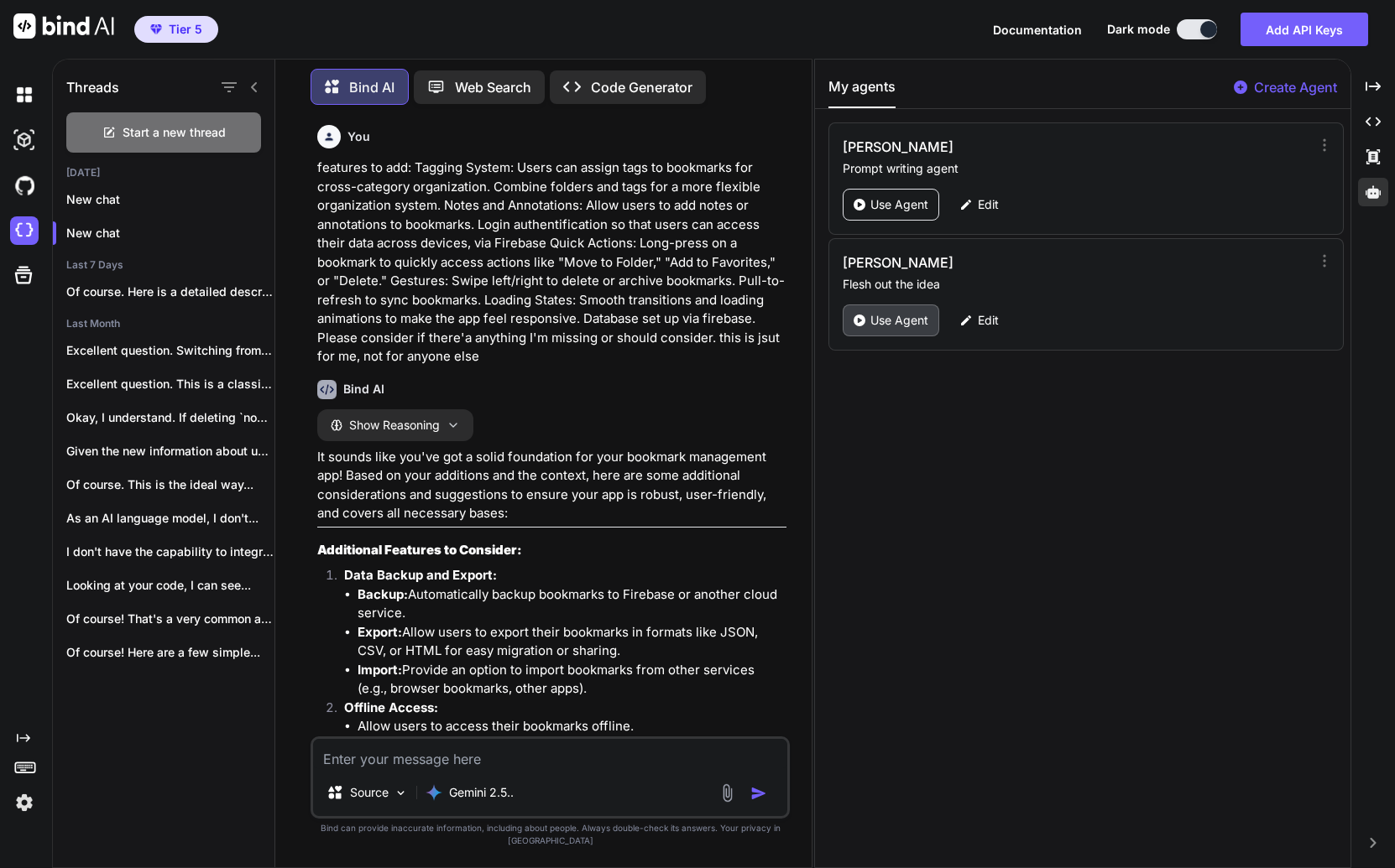
click at [879, 320] on p "Use Agent" at bounding box center [899, 321] width 58 height 17
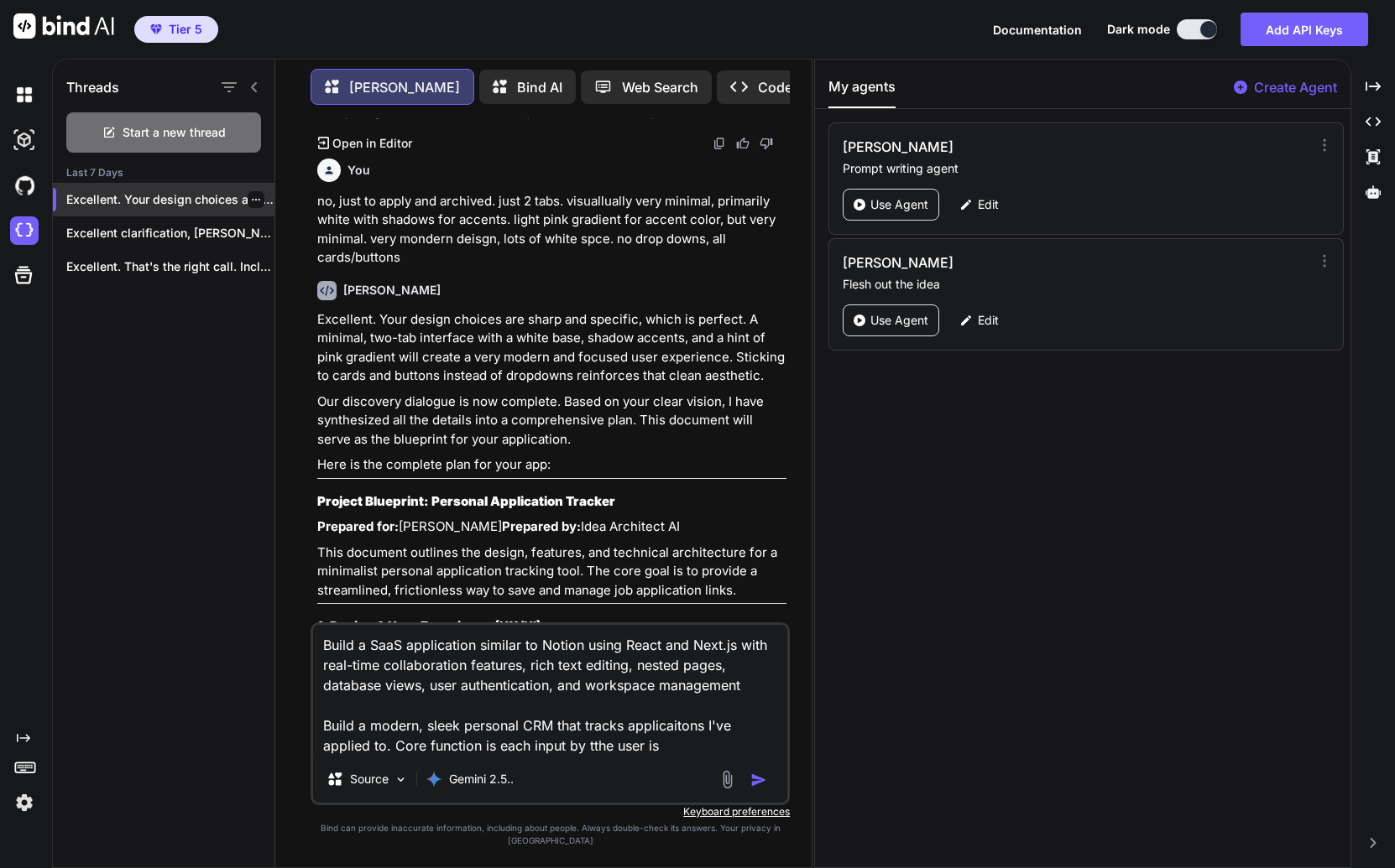
scroll to position [751, 0]
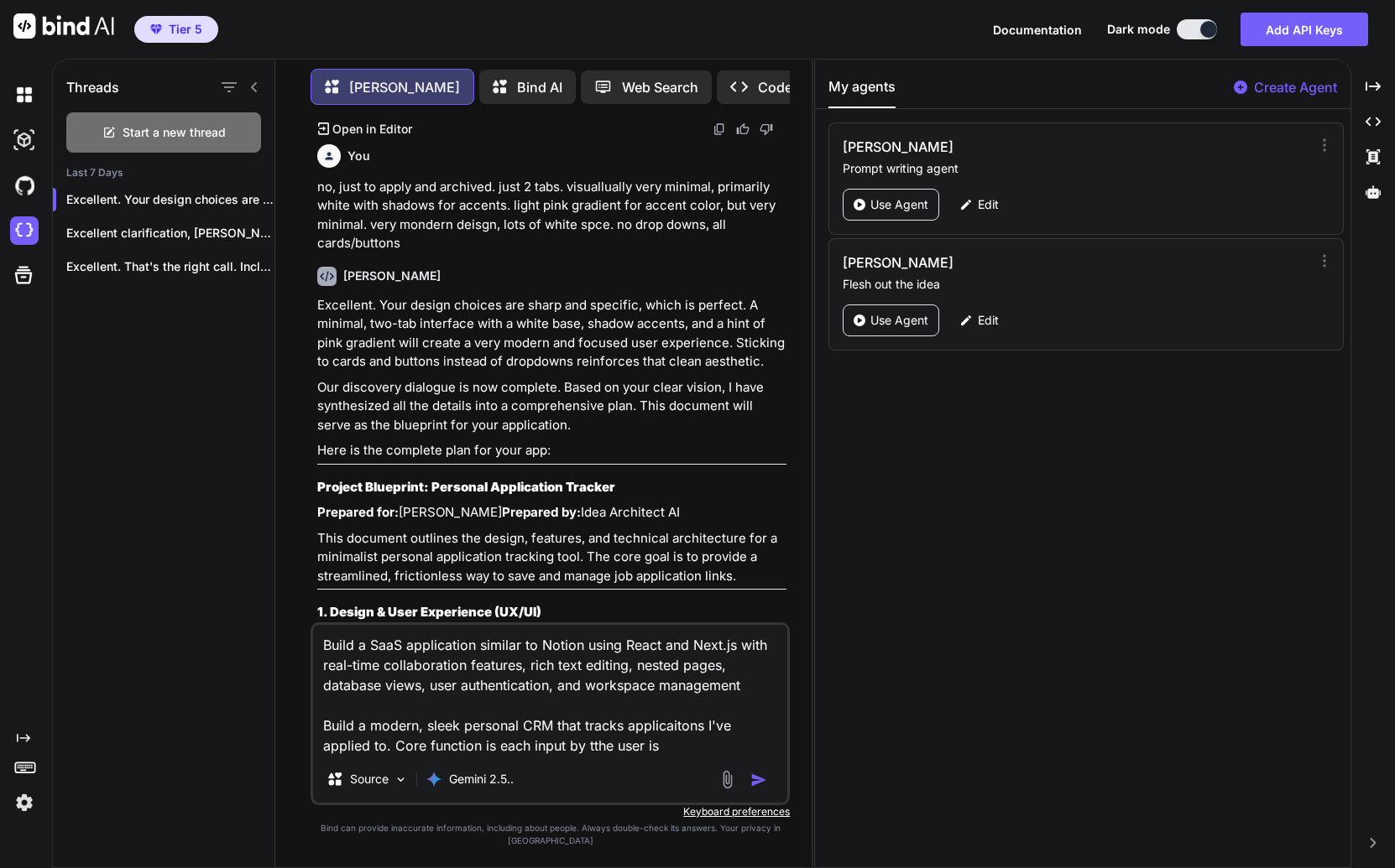
click at [572, 670] on textarea "Build a SaaS application similar to Notion using React and Next.js with real-ti…" at bounding box center [550, 690] width 474 height 130
drag, startPoint x: 572, startPoint y: 670, endPoint x: 608, endPoint y: 764, distance: 100.7
click at [608, 756] on textarea "Build a SaaS application similar to Notion using React and Next.js with real-ti…" at bounding box center [550, 690] width 474 height 130
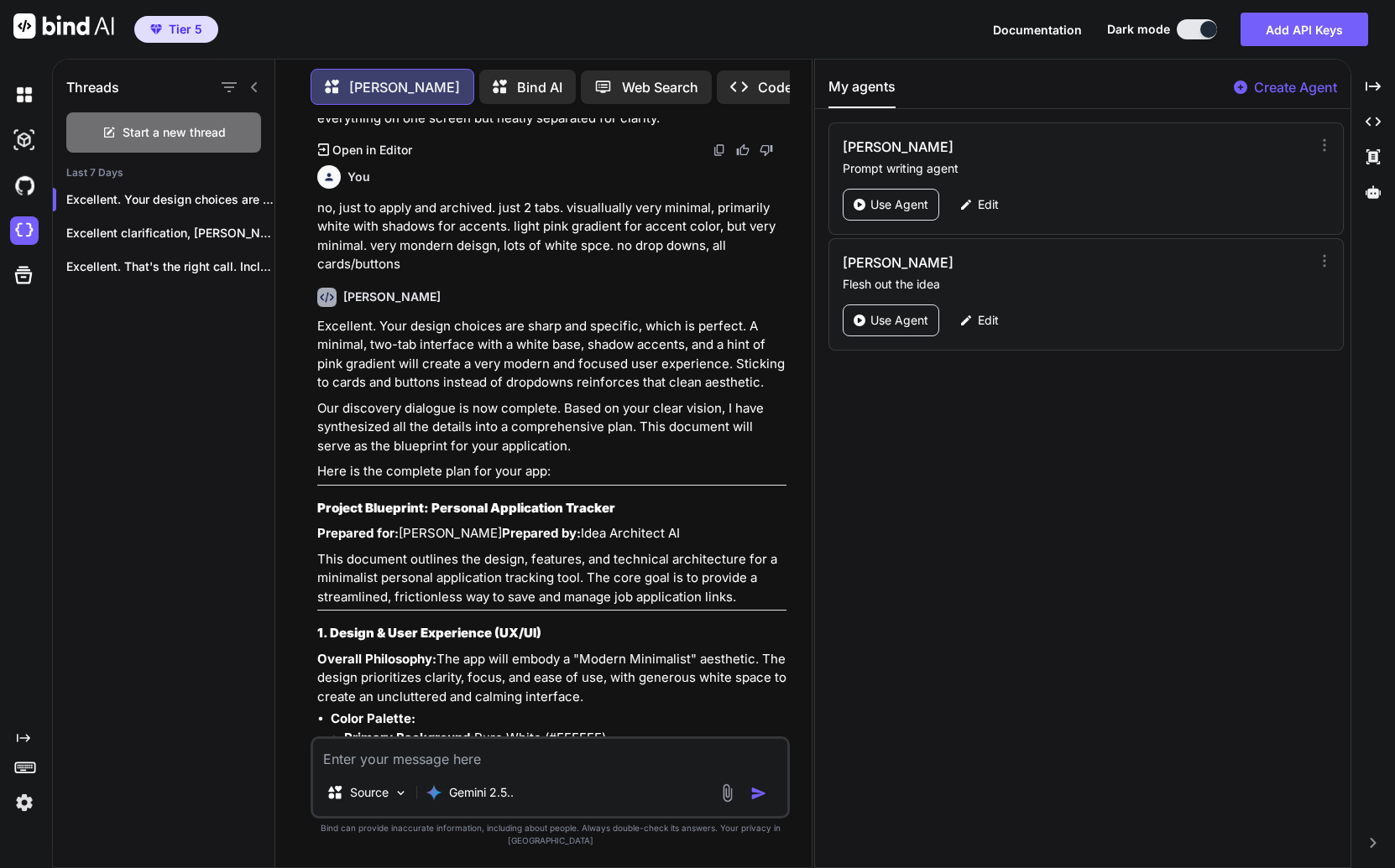
scroll to position [708, 0]
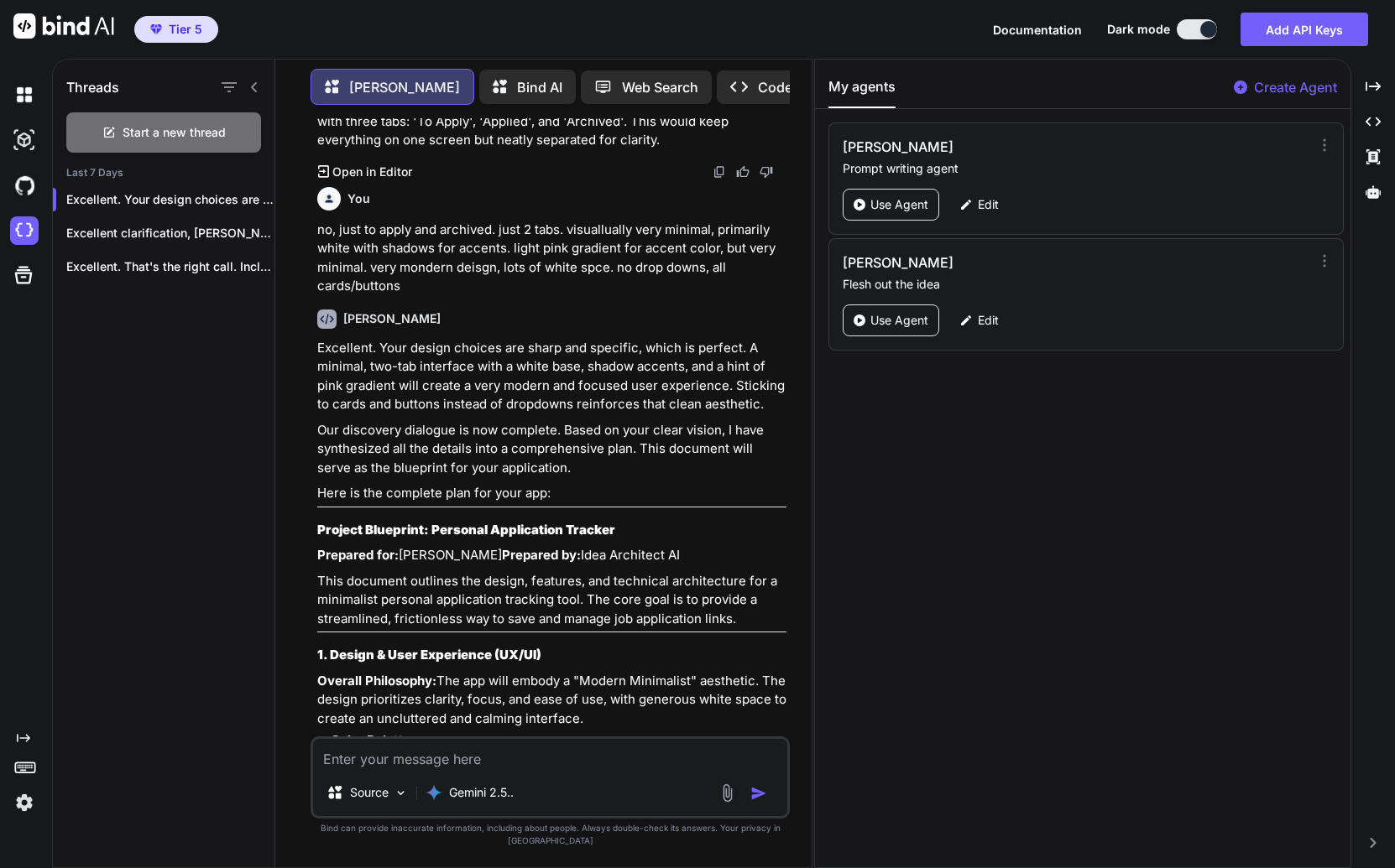
click at [349, 339] on p "Excellent. Your design choices are sharp and specific, which is perfect. A mini…" at bounding box center [551, 376] width 469 height 75
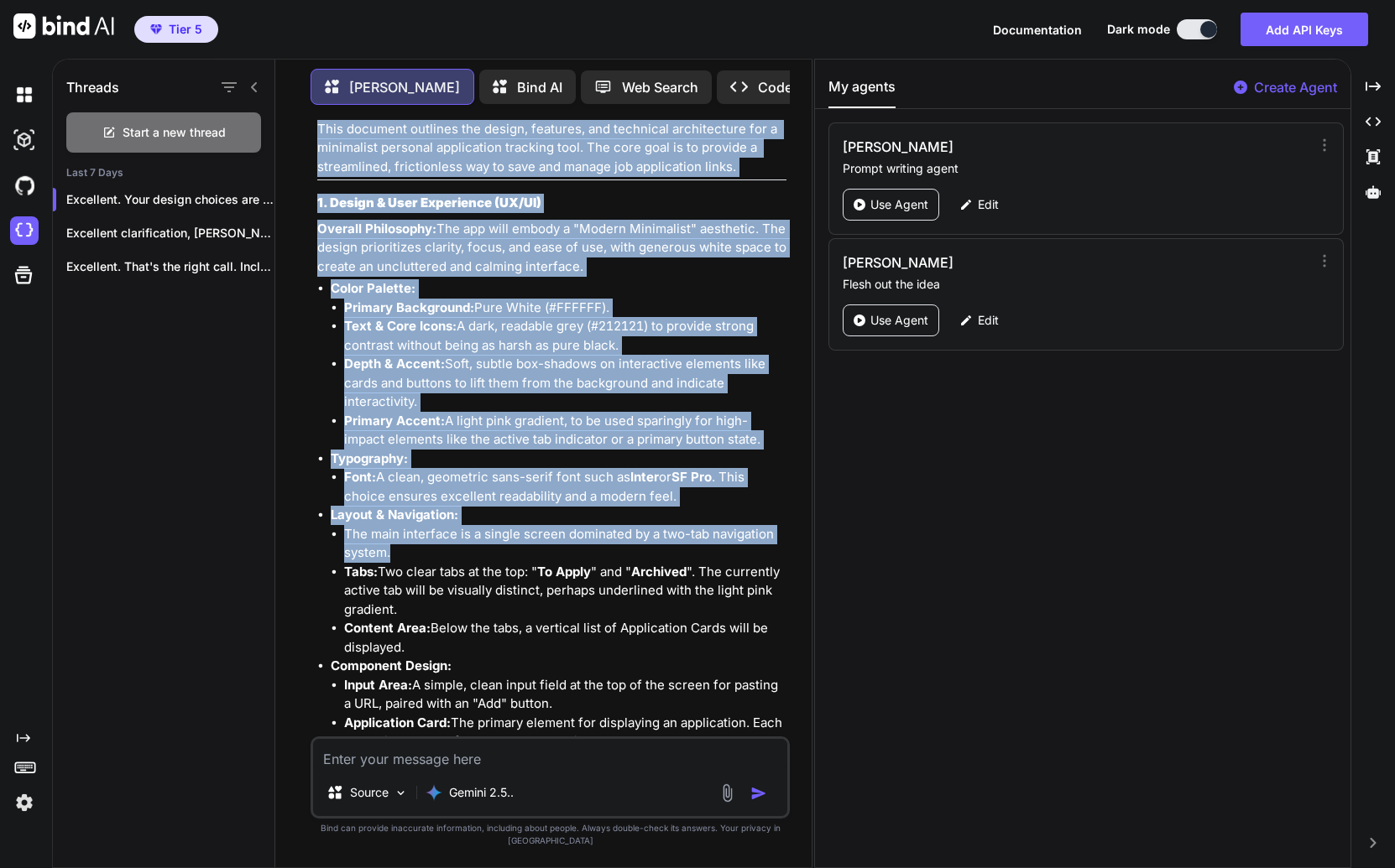
scroll to position [2626, 0]
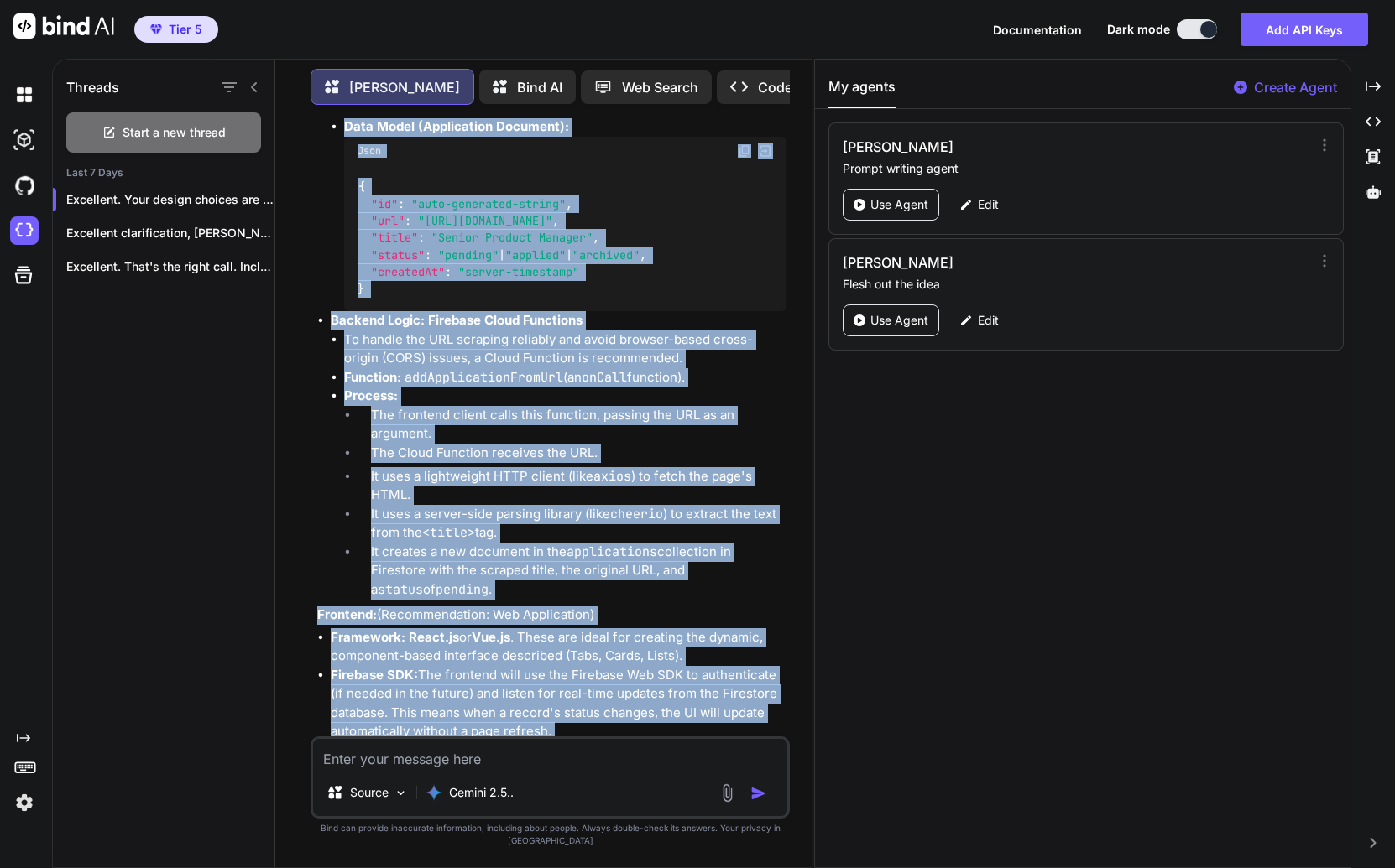
drag, startPoint x: 349, startPoint y: 332, endPoint x: 578, endPoint y: 723, distance: 453.1
copy div "Excellent. Your design choices are sharp and specific, which is perfect. A mini…"
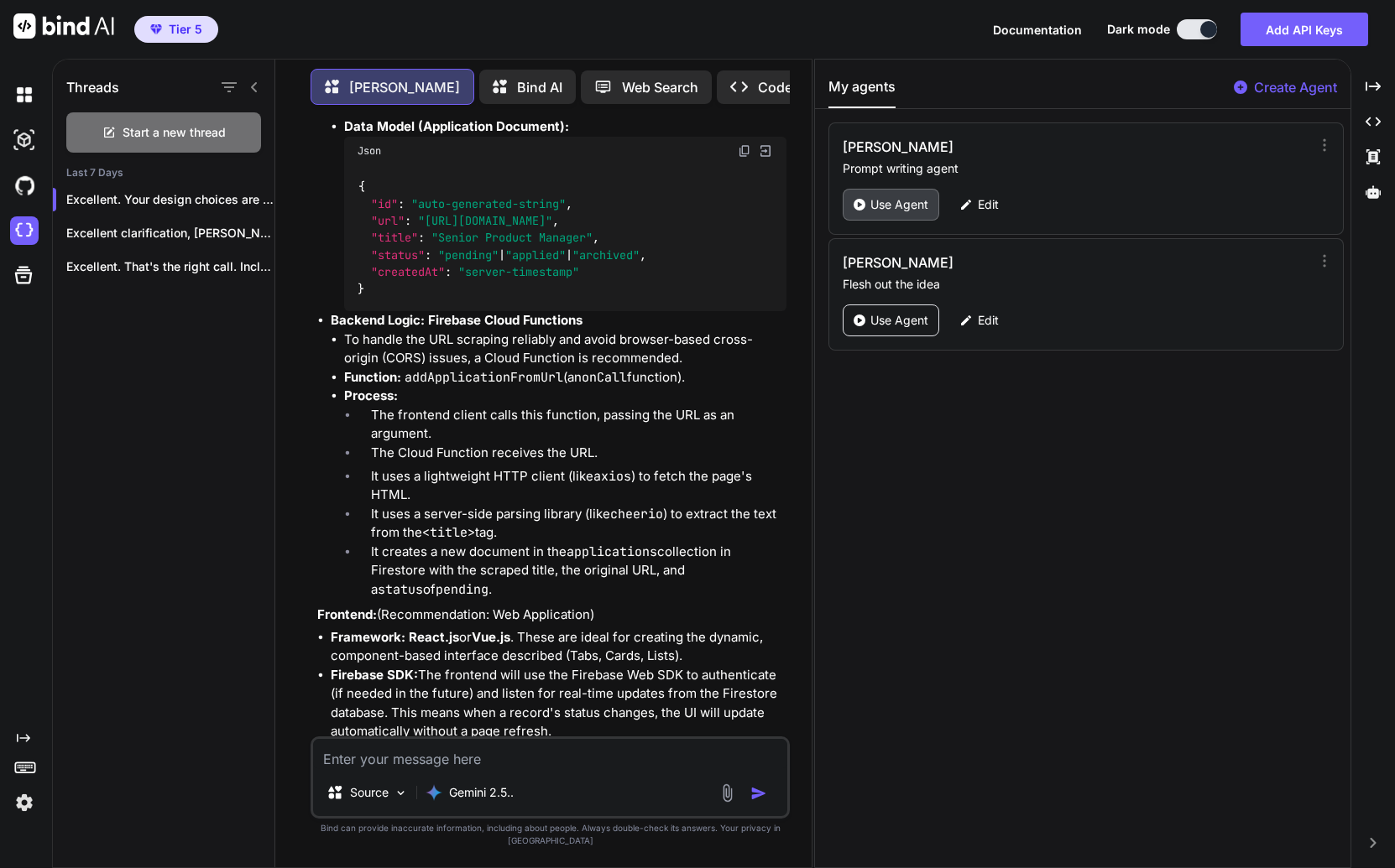
click at [875, 208] on p "Use Agent" at bounding box center [899, 205] width 58 height 17
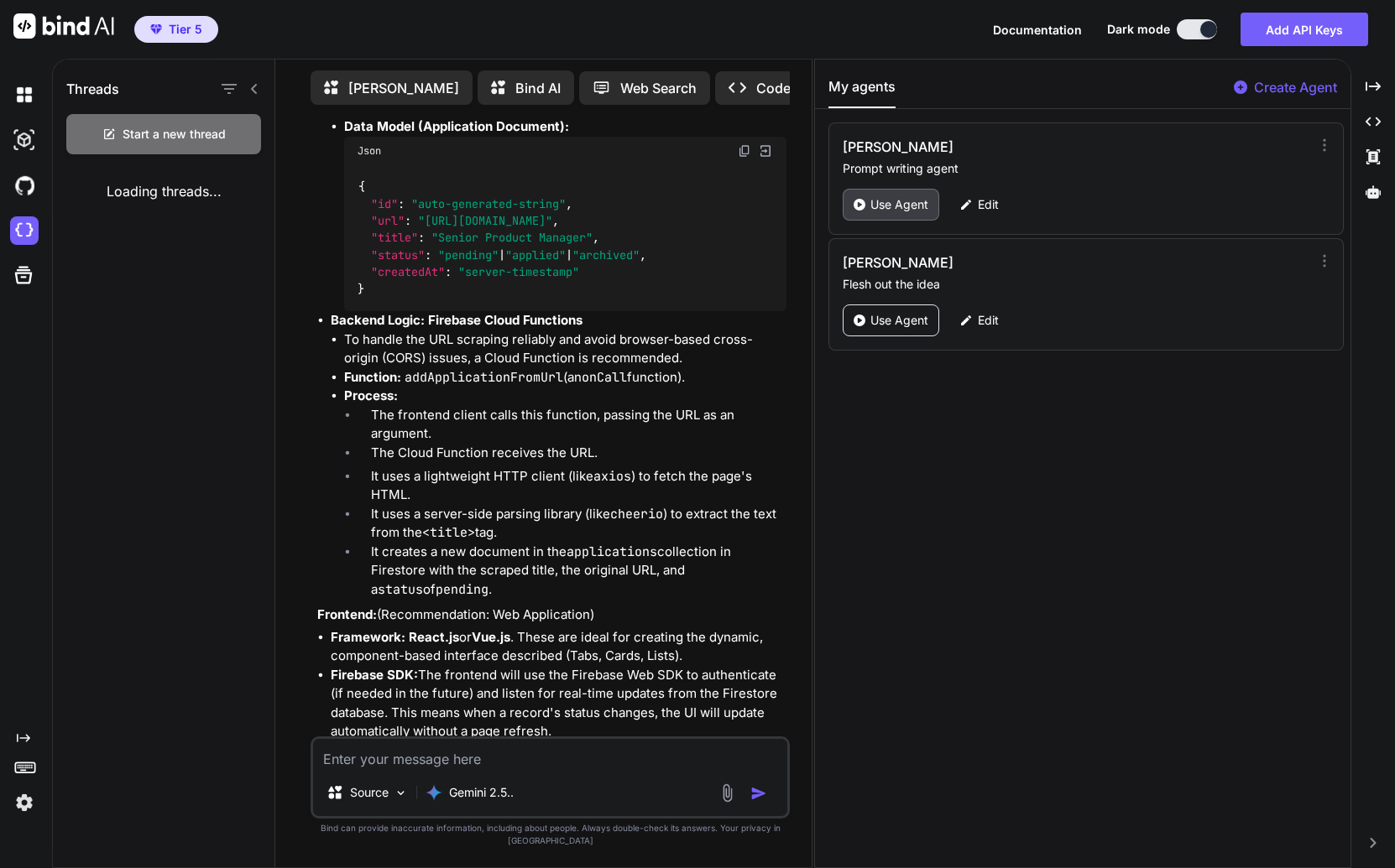
scroll to position [7, 0]
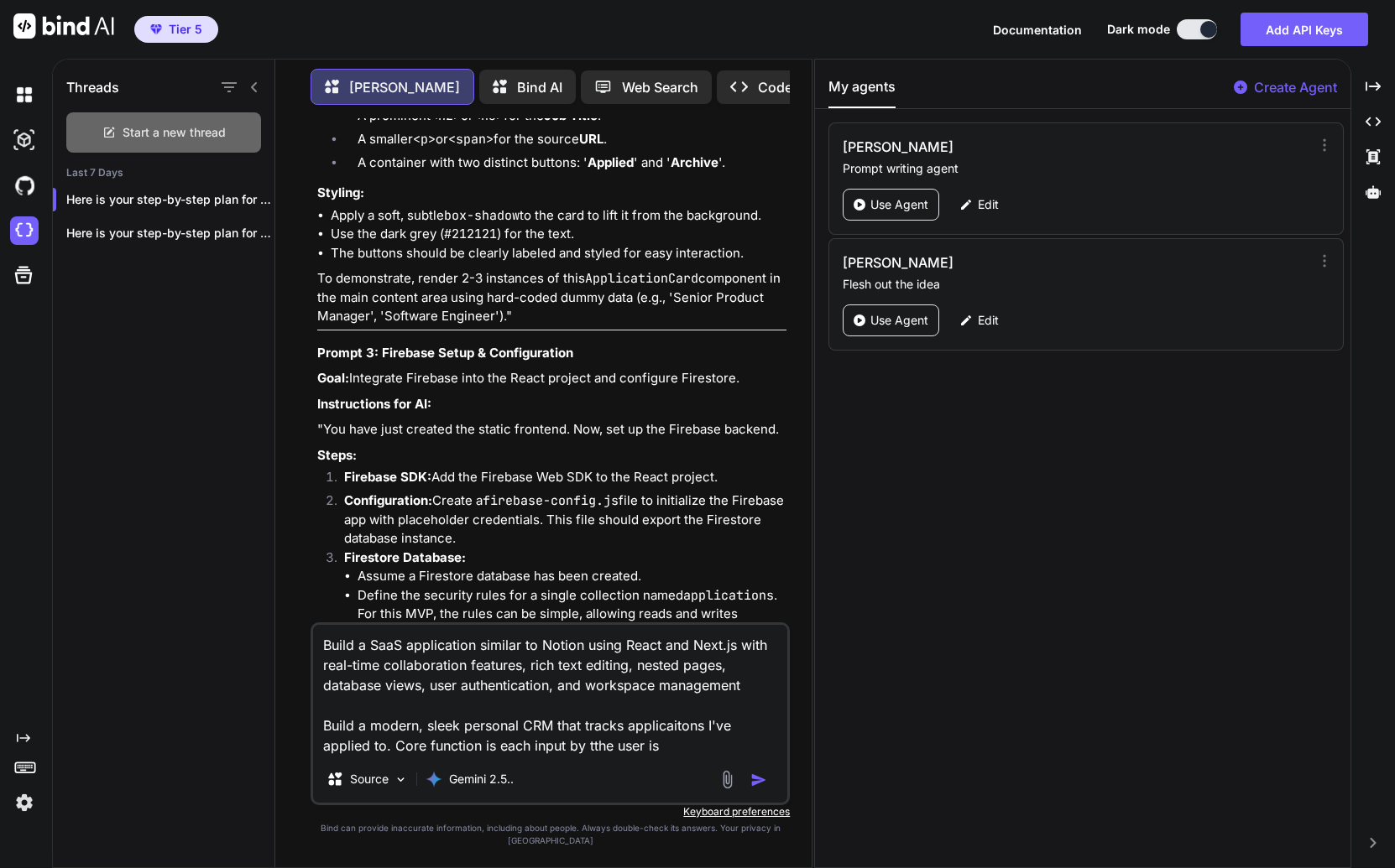
scroll to position [3810, 0]
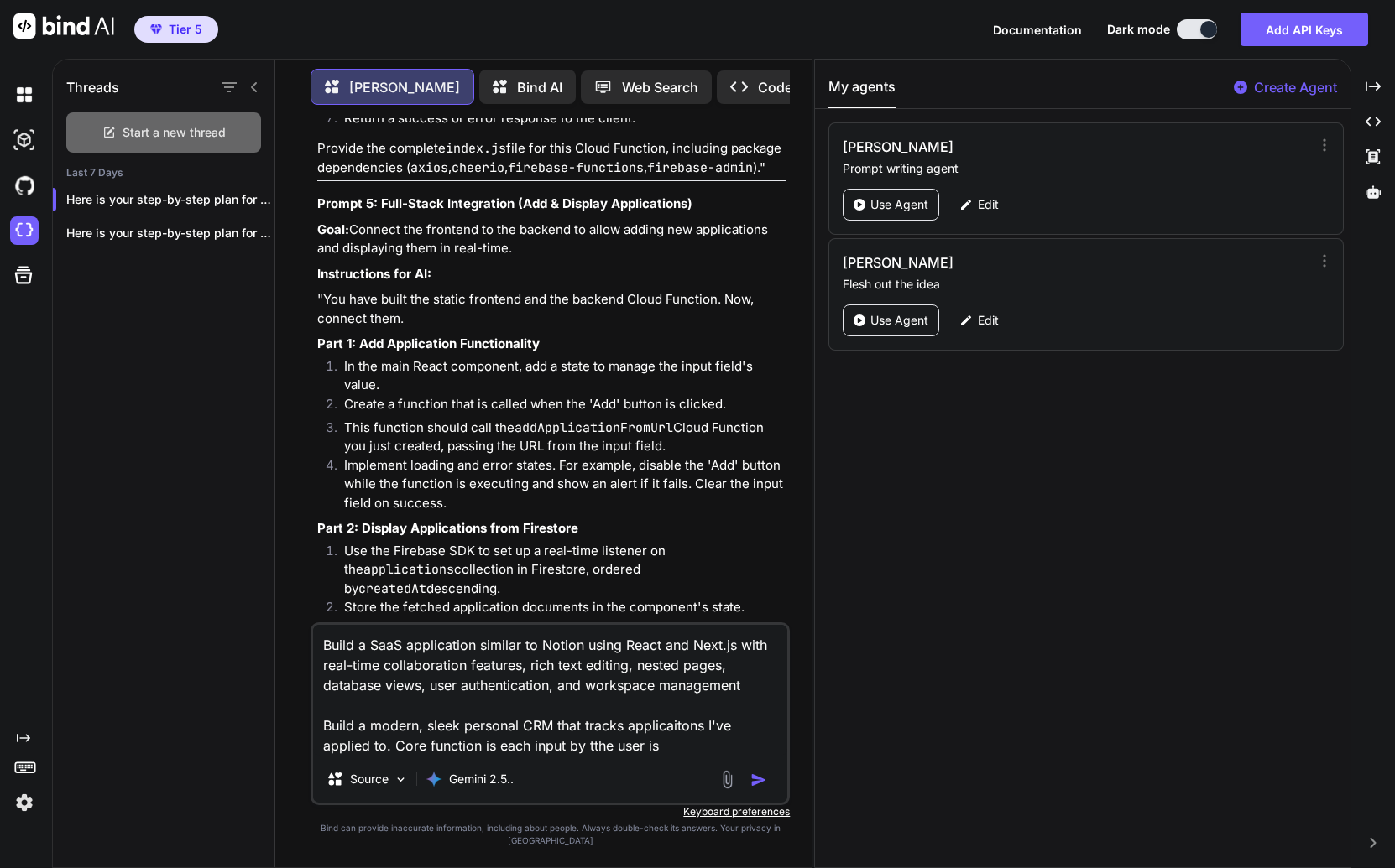
click at [134, 137] on div "Start a new thread" at bounding box center [164, 132] width 194 height 40
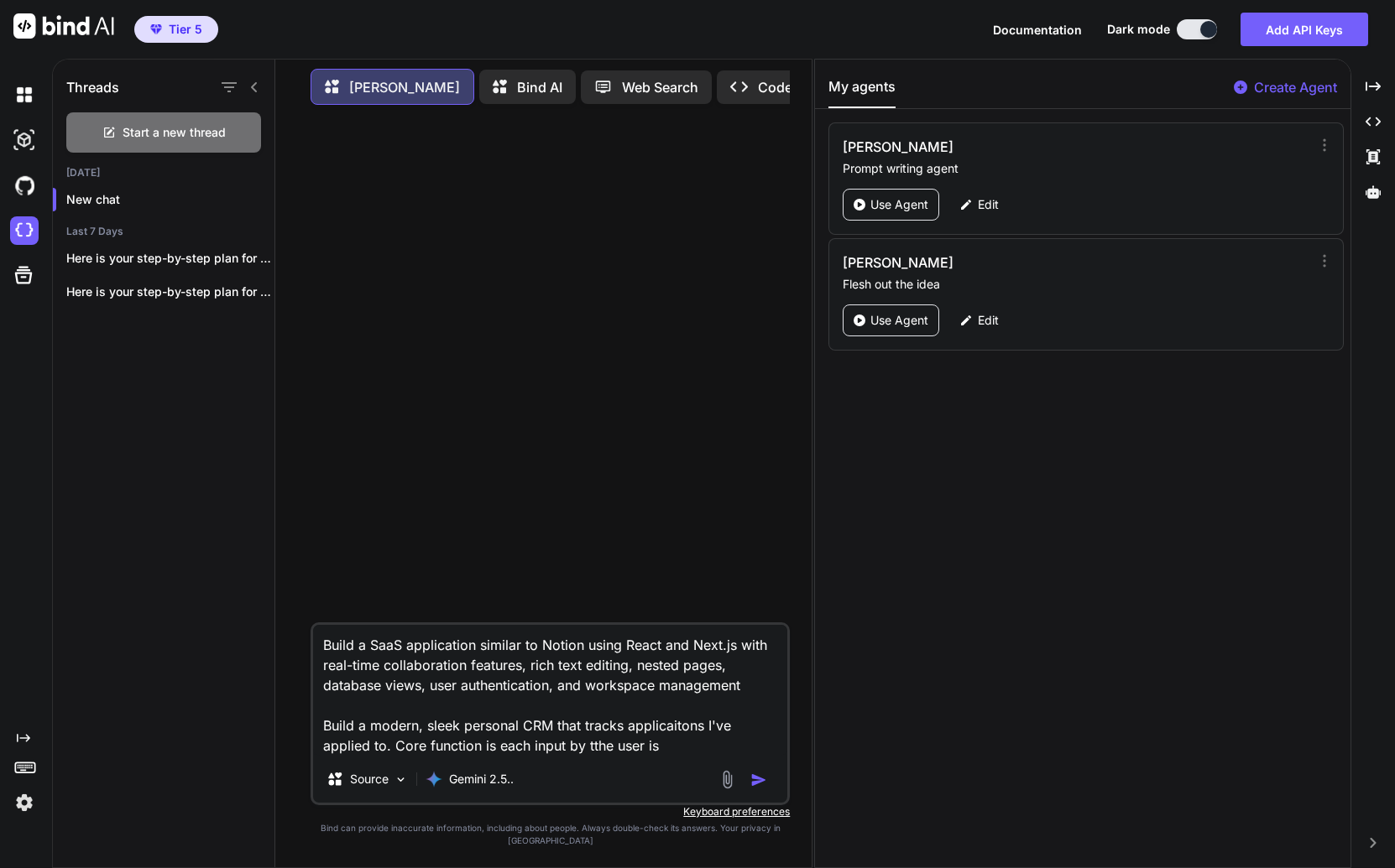
click at [442, 695] on textarea "Build a SaaS application similar to Notion using React and Next.js with real-ti…" at bounding box center [550, 690] width 474 height 130
type textarea "Build a modern, sleek personal CRM that tracks applicaitons I've applied to. Co…"
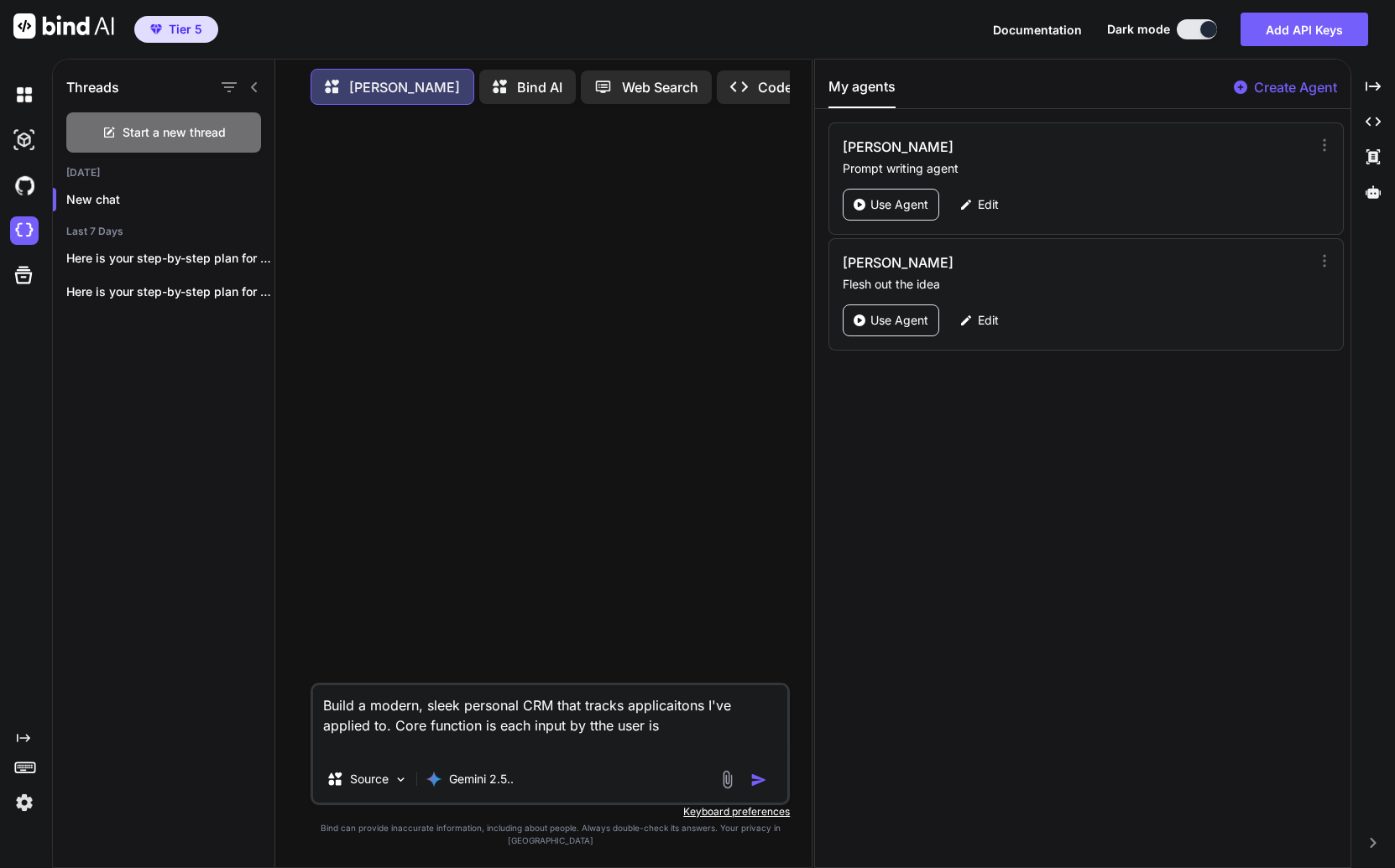
click at [448, 742] on textarea "Build a modern, sleek personal CRM that tracks applicaitons I've applied to. Co…" at bounding box center [550, 720] width 474 height 70
click at [448, 741] on textarea "Build a modern, sleek personal CRM that tracks applicaitons I've applied to. Co…" at bounding box center [550, 720] width 474 height 70
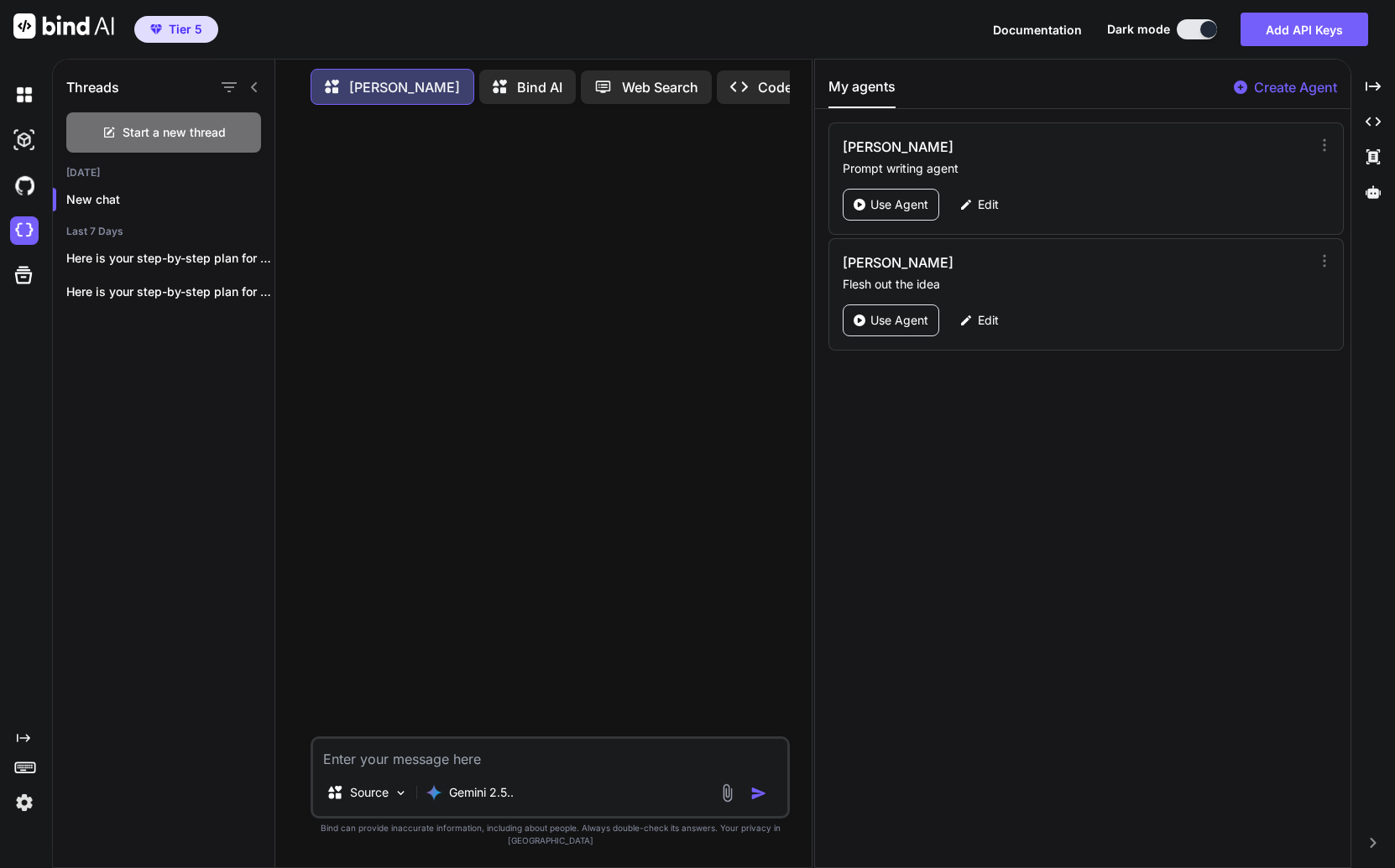
paste textarea "Excellent. Your design choices are sharp and specific, which is perfect. A mini…"
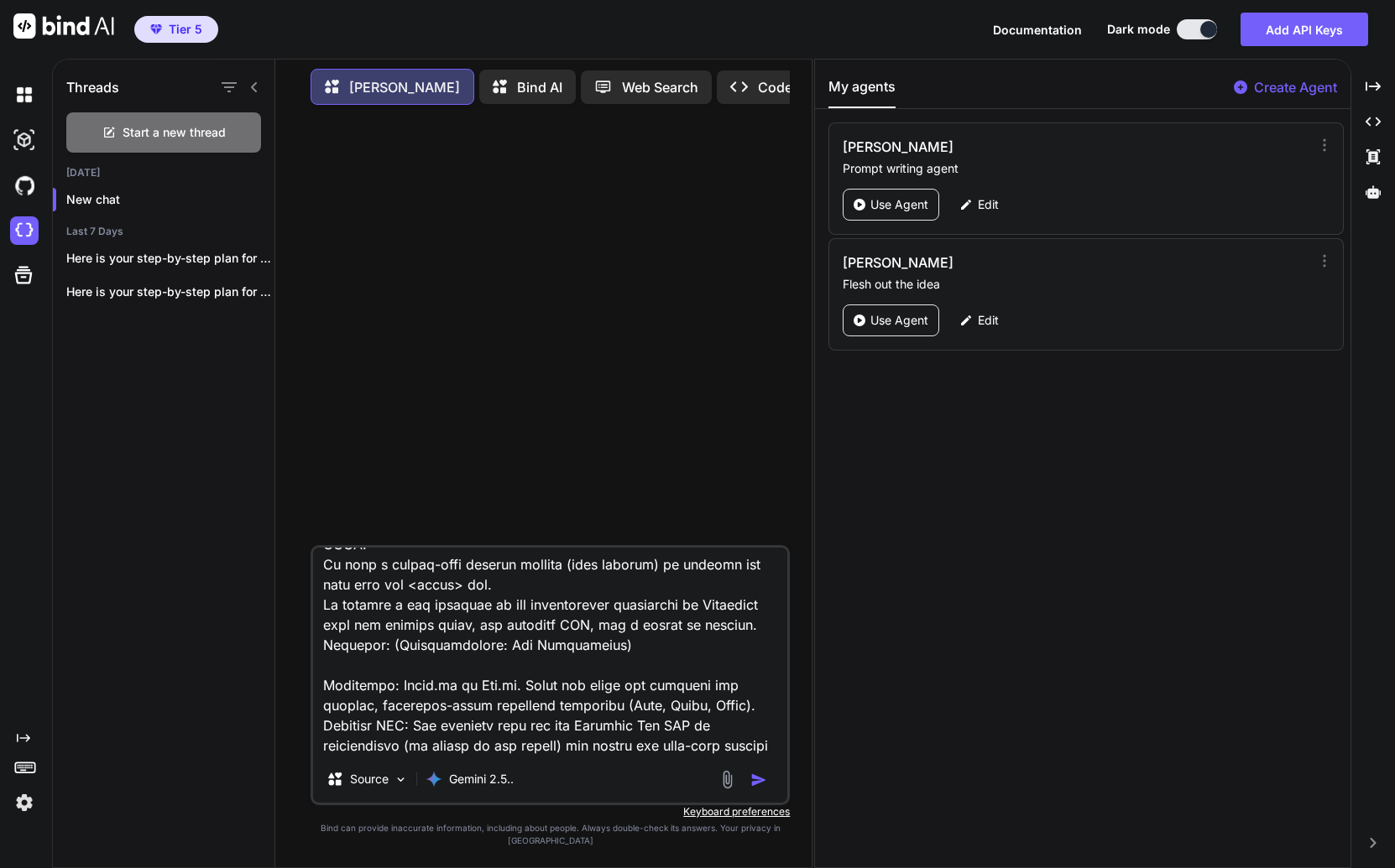
scroll to position [2540, 0]
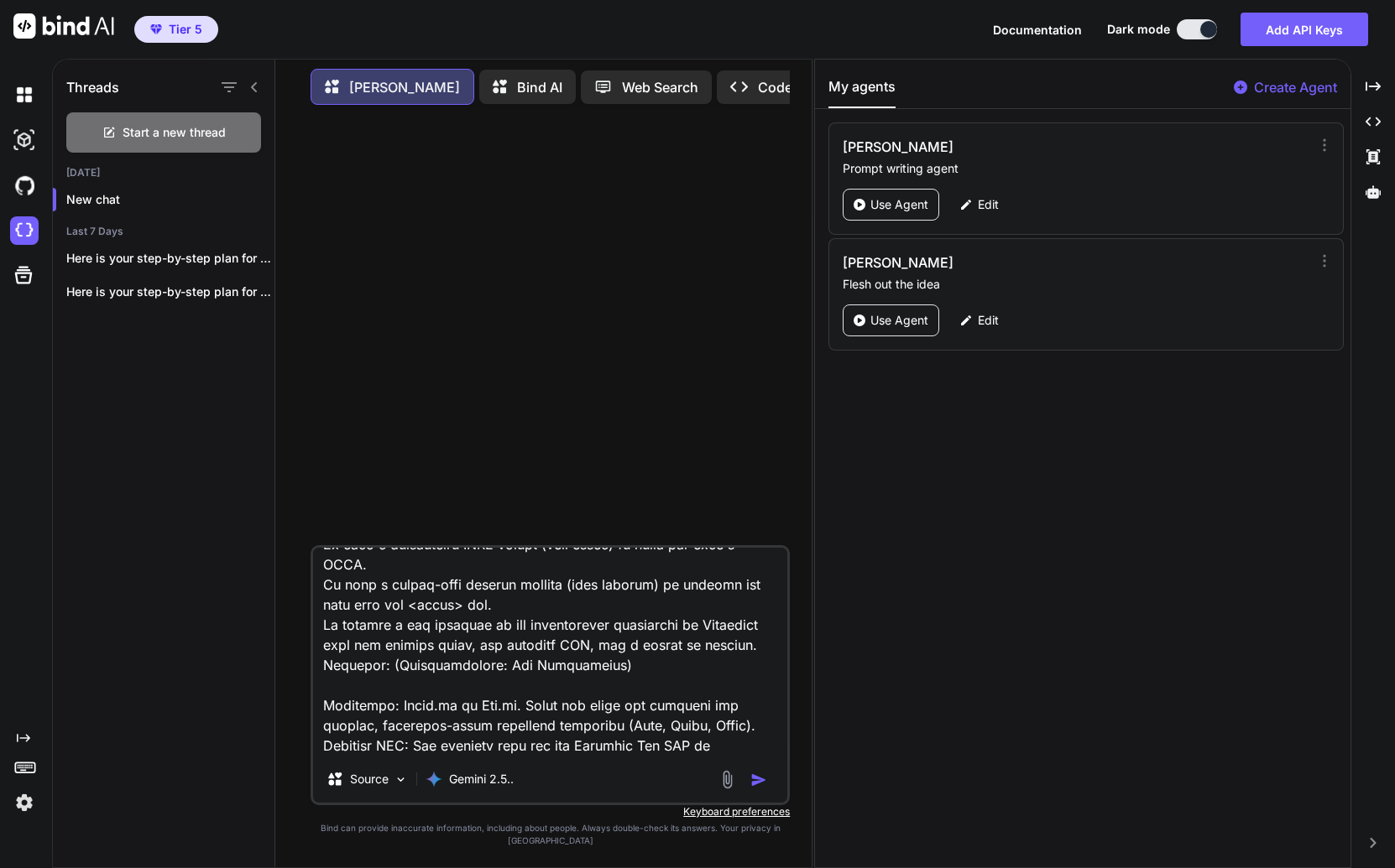
type textarea "Excellent. Your design choices are sharp and specific, which is perfect. A mini…"
click at [760, 788] on img "button" at bounding box center [759, 780] width 17 height 17
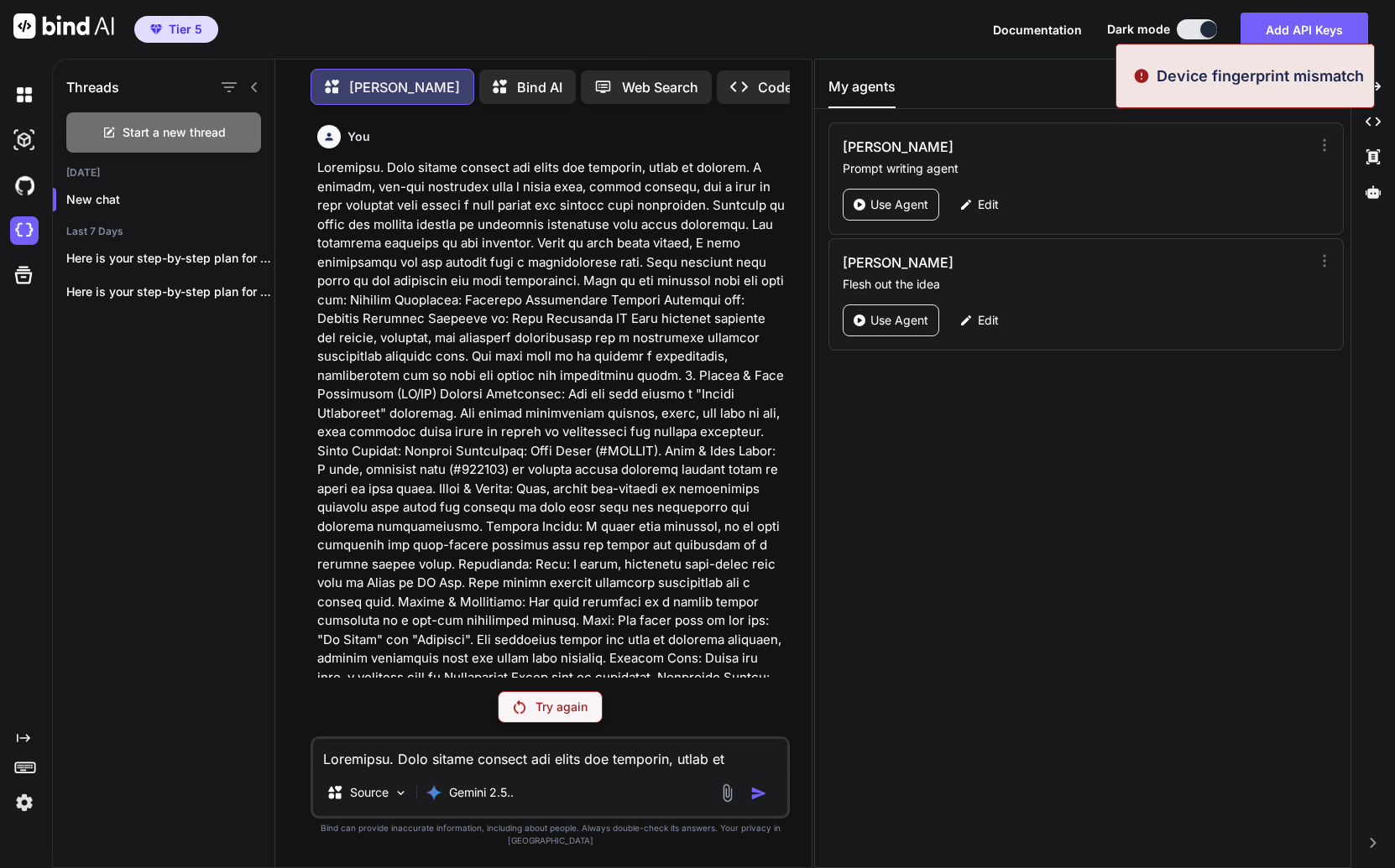
click at [25, 810] on img at bounding box center [25, 802] width 29 height 29
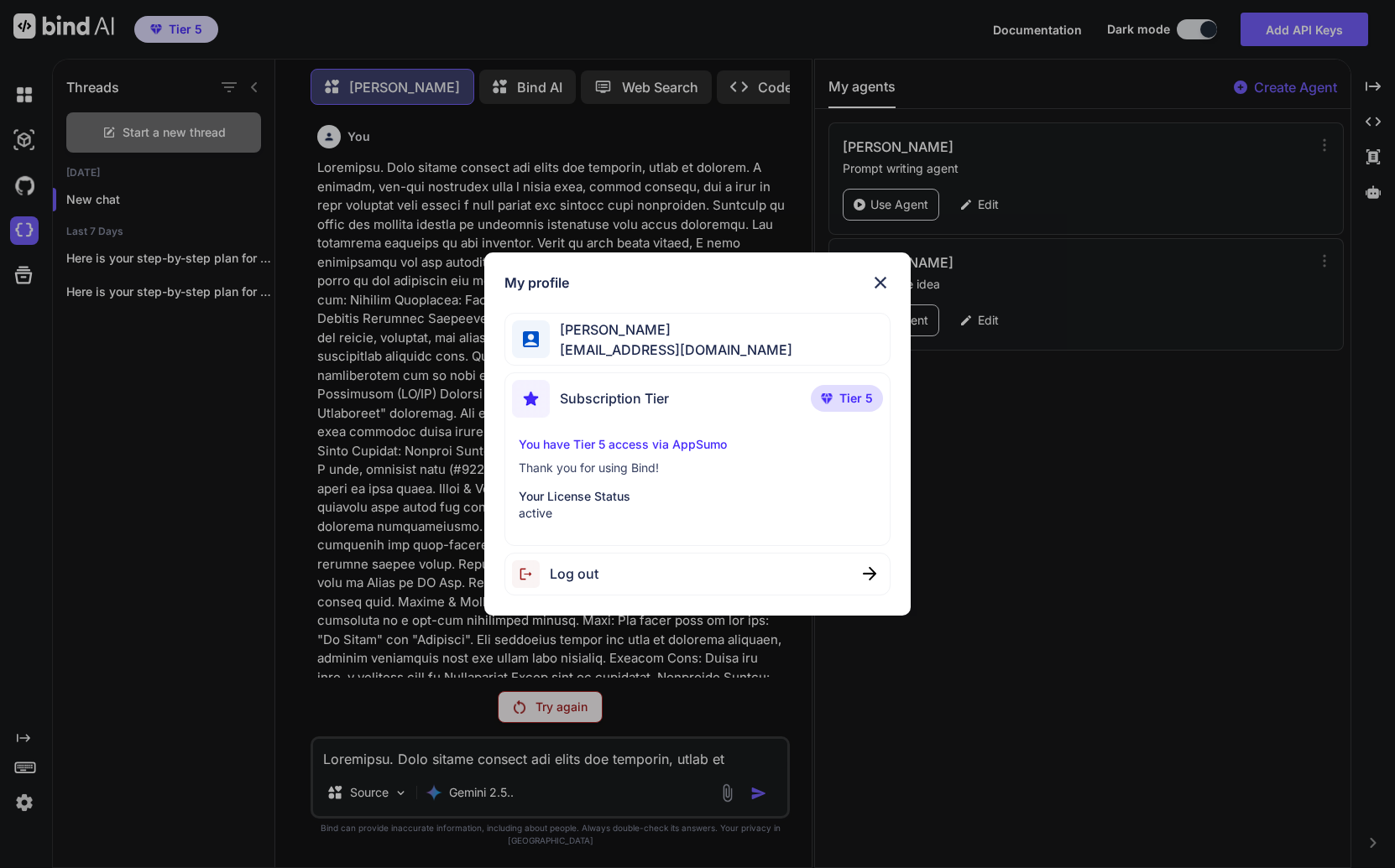
click at [564, 577] on span "Log out" at bounding box center [573, 573] width 49 height 20
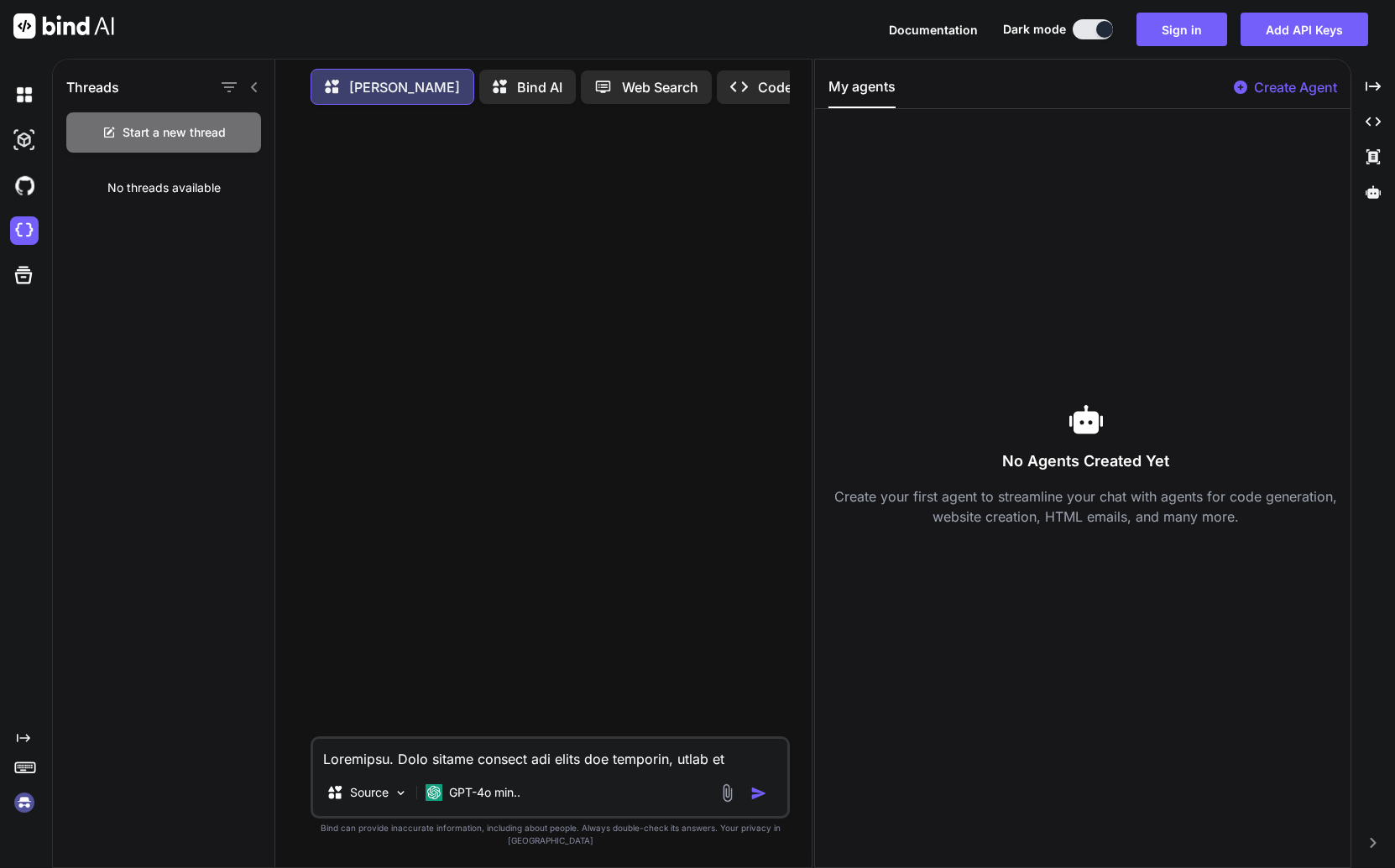
click at [23, 805] on img at bounding box center [25, 802] width 29 height 29
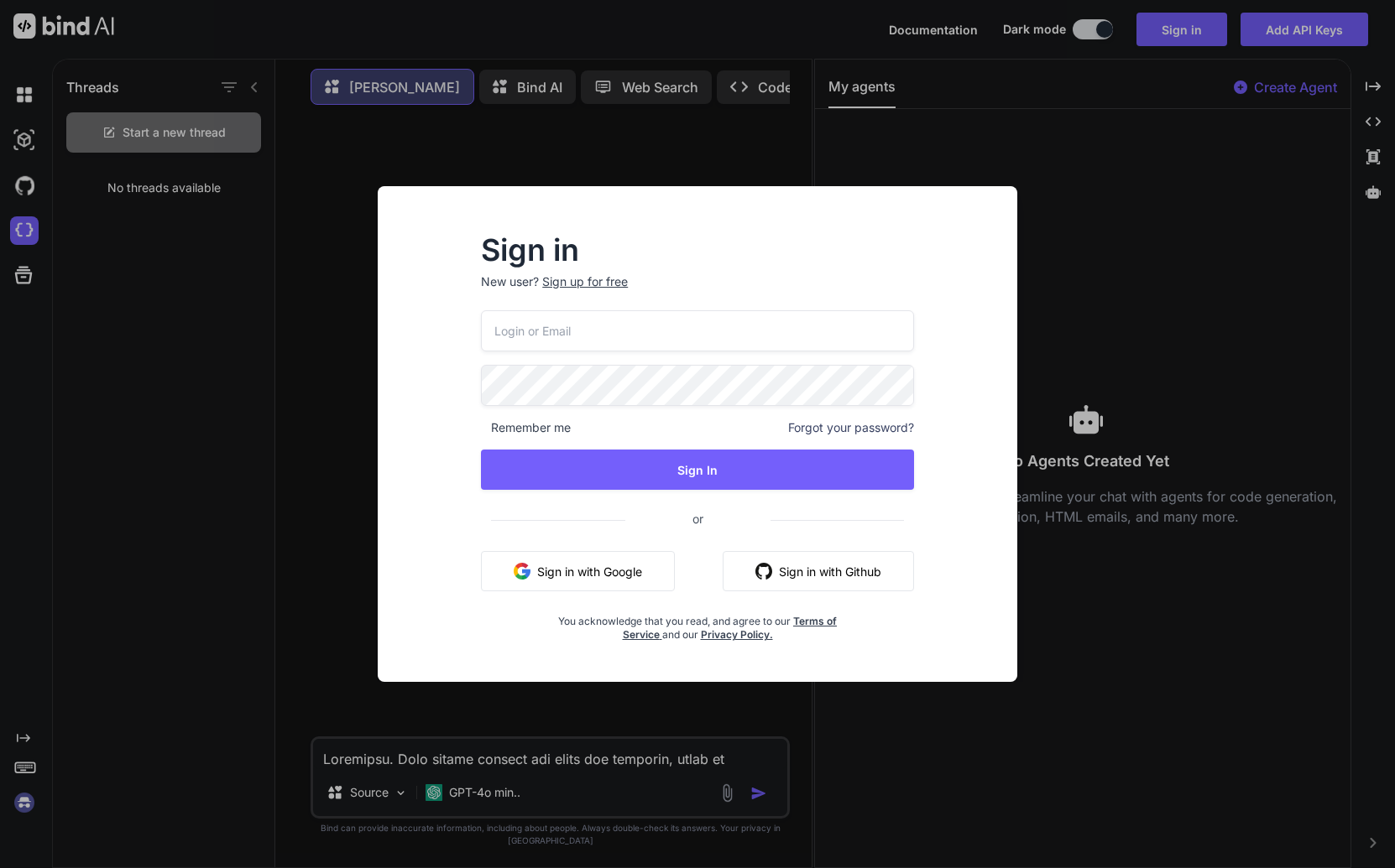
type input "[EMAIL_ADDRESS][DOMAIN_NAME]"
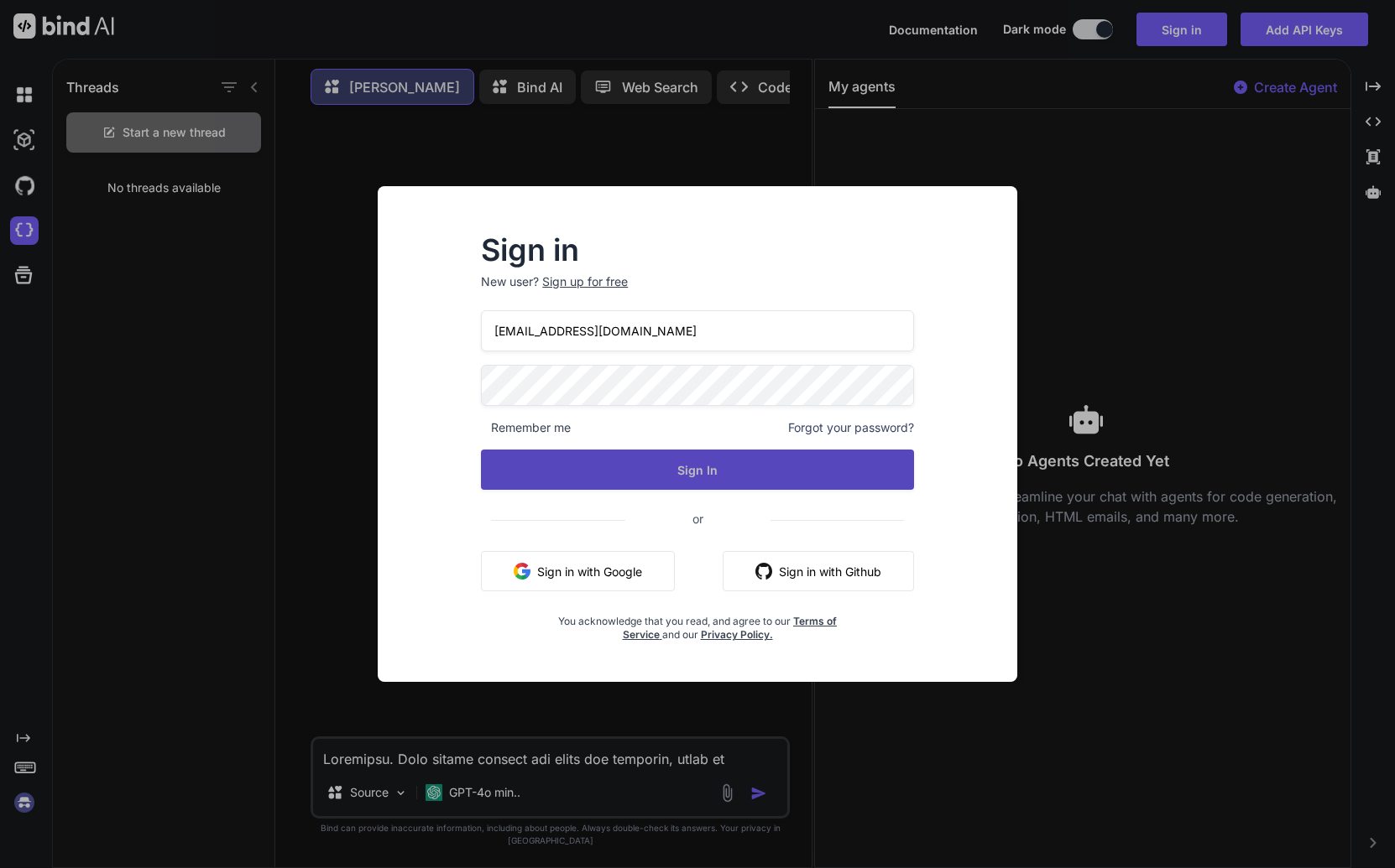
click at [613, 460] on button "Sign In" at bounding box center [697, 469] width 433 height 40
click at [847, 484] on button "Sign In" at bounding box center [697, 469] width 433 height 40
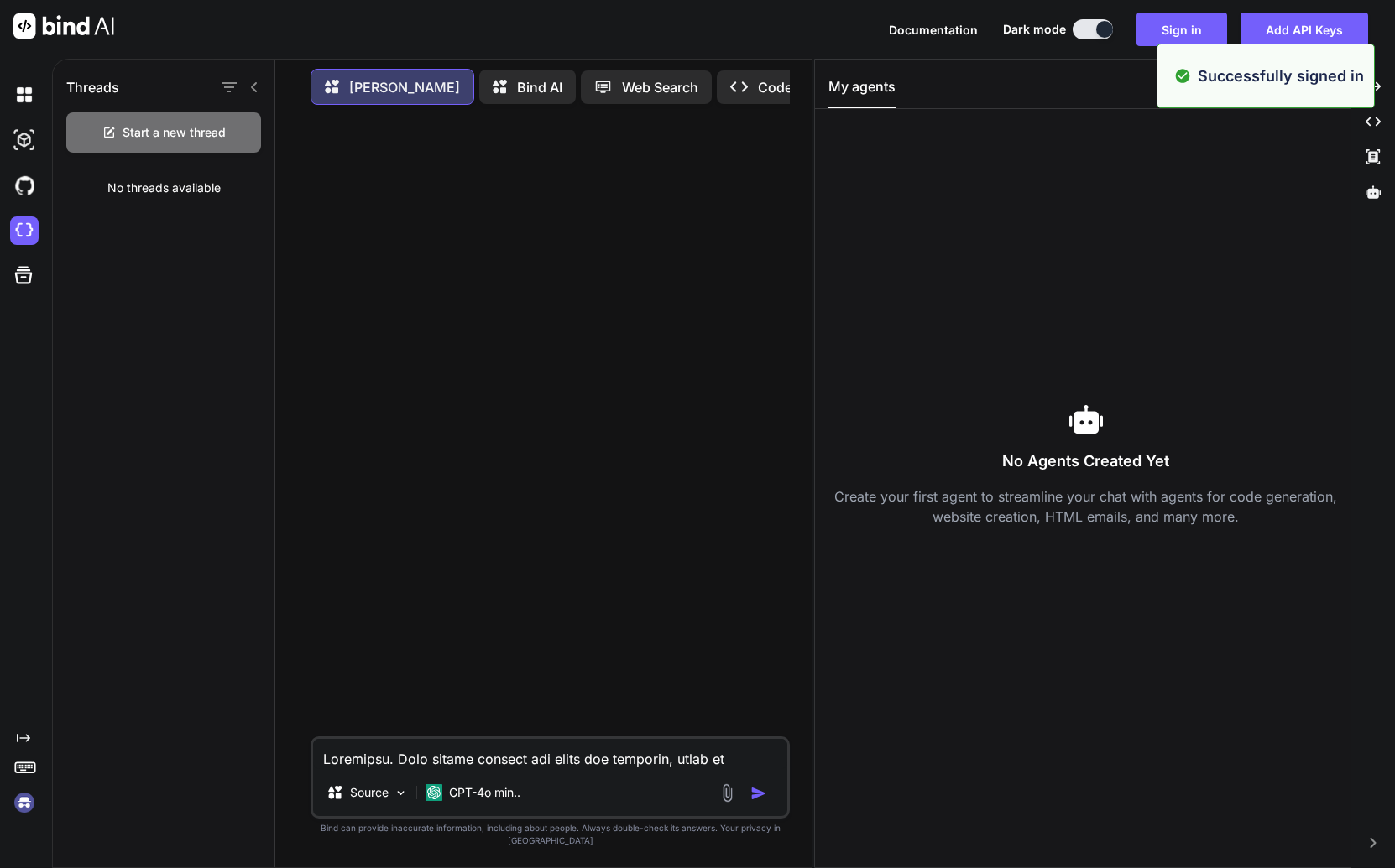
click at [502, 768] on textarea at bounding box center [550, 754] width 474 height 30
paste textarea "Excellent. Your design choices are sharp and specific, which is perfect. A mini…"
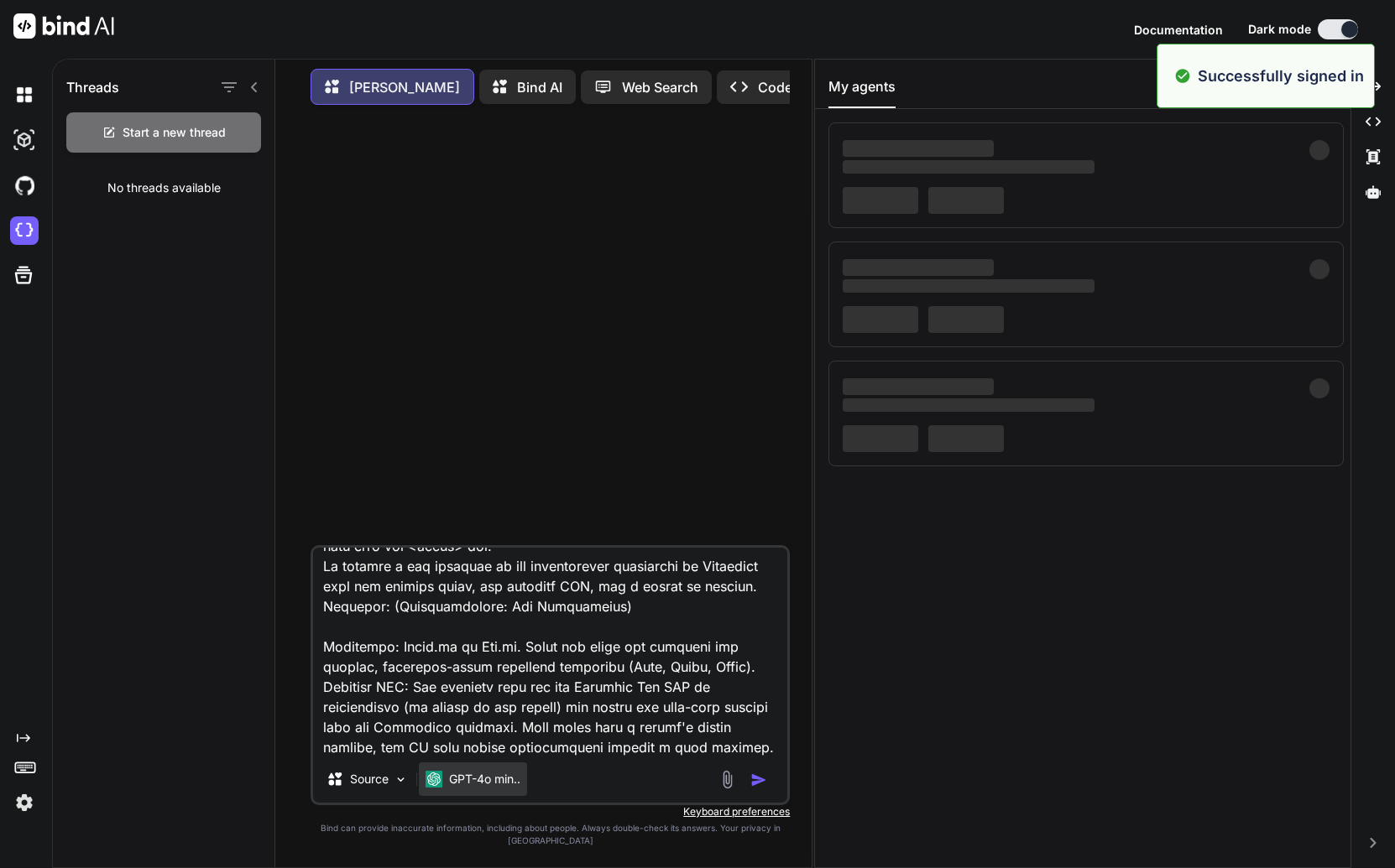
click at [484, 796] on div "GPT-4o min.." at bounding box center [473, 779] width 109 height 33
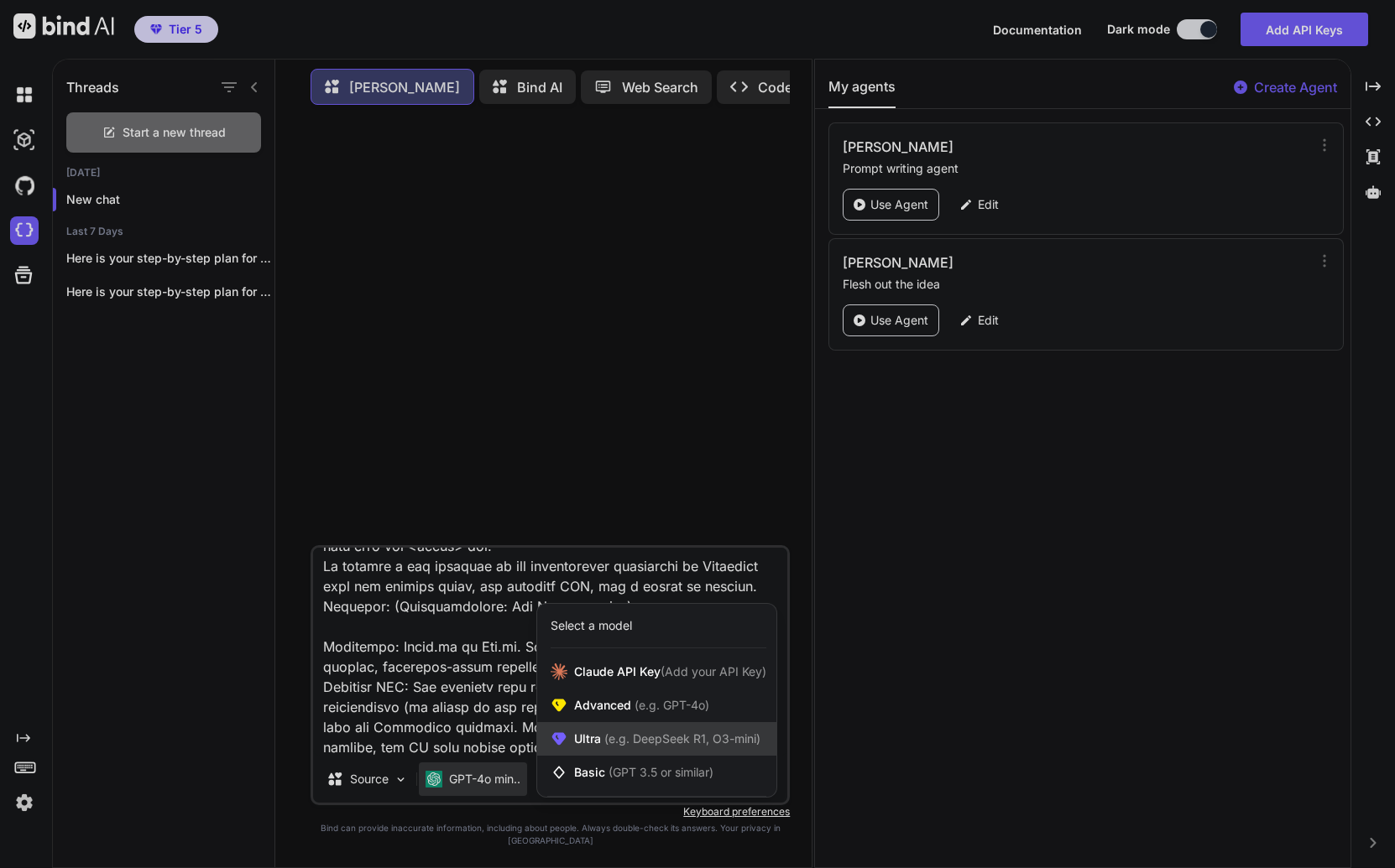
click at [619, 745] on span "(e.g. DeepSeek R1, O3-mini)" at bounding box center [680, 738] width 159 height 14
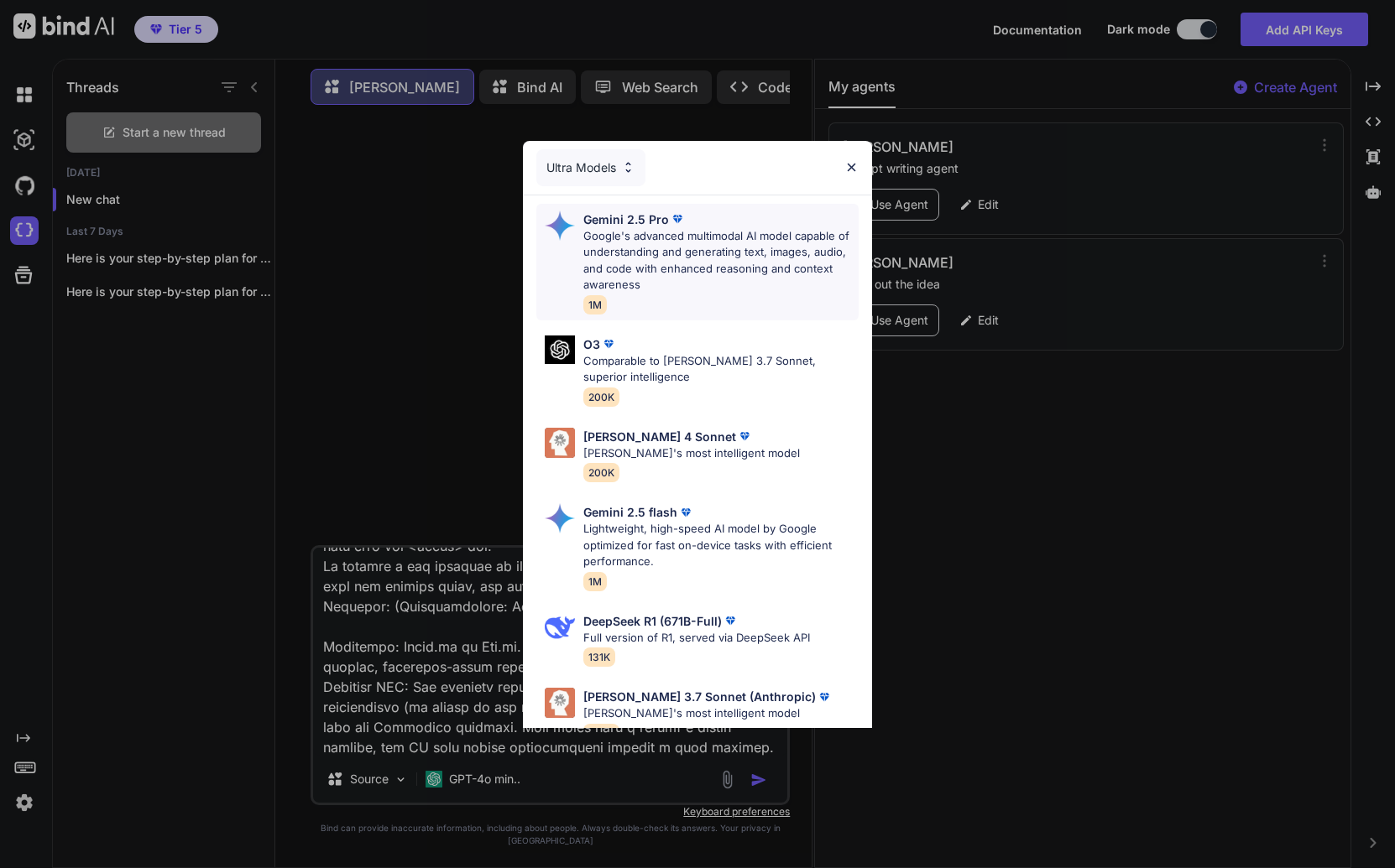
click at [640, 266] on p "Google's advanced multimodal AI model capable of understanding and generating t…" at bounding box center [720, 261] width 275 height 66
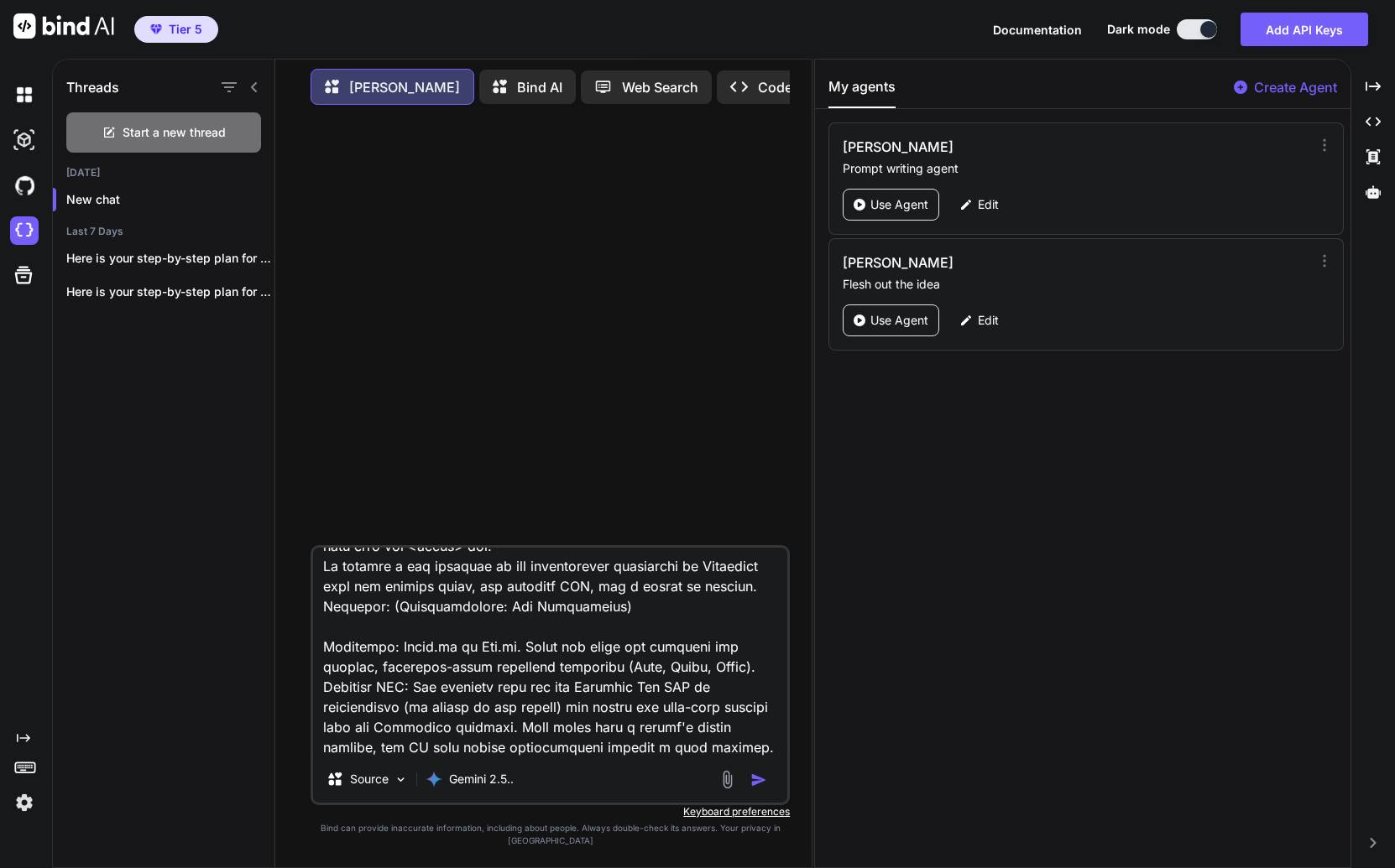
click at [375, 755] on textarea at bounding box center [550, 651] width 474 height 208
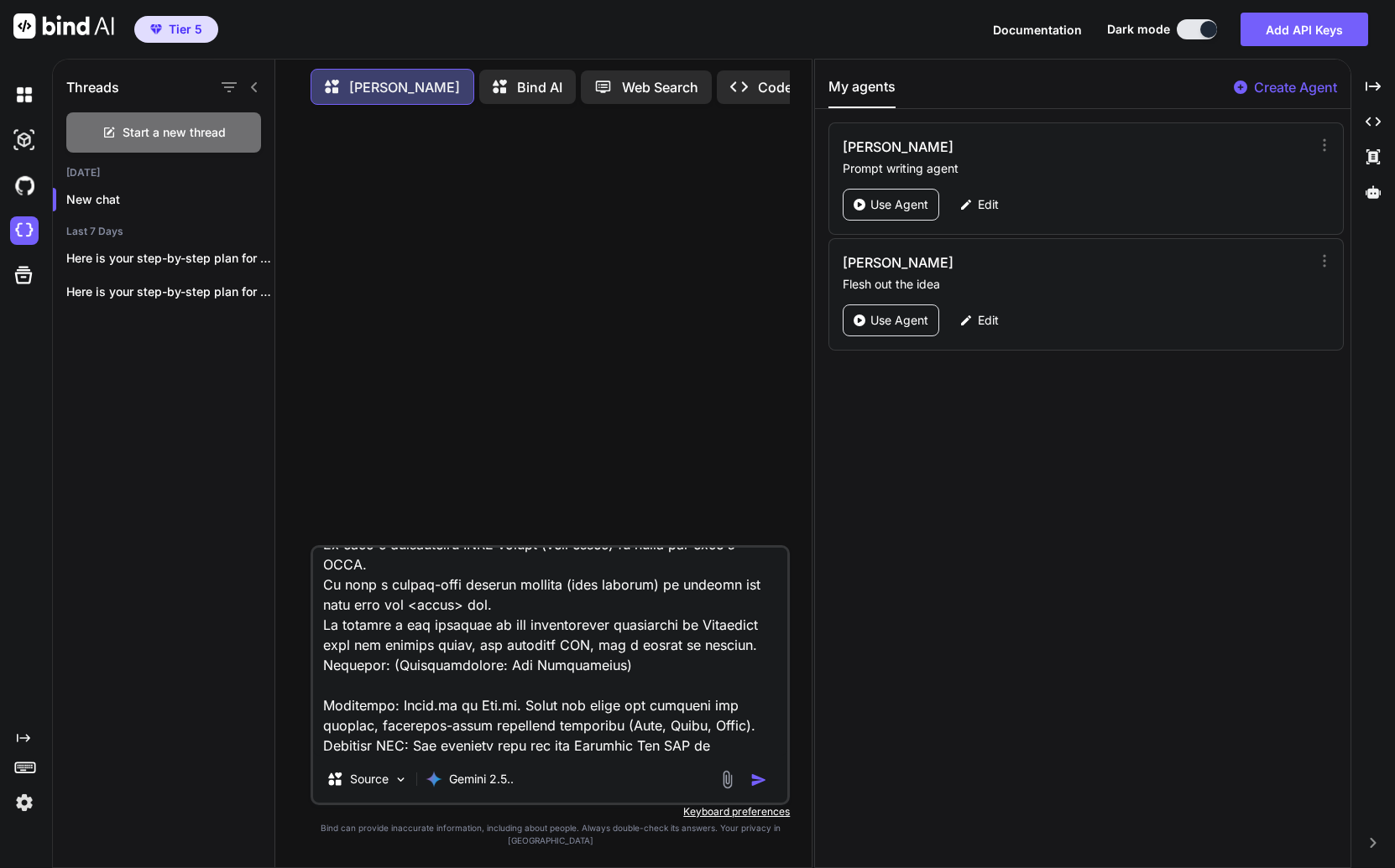
scroll to position [2530, 0]
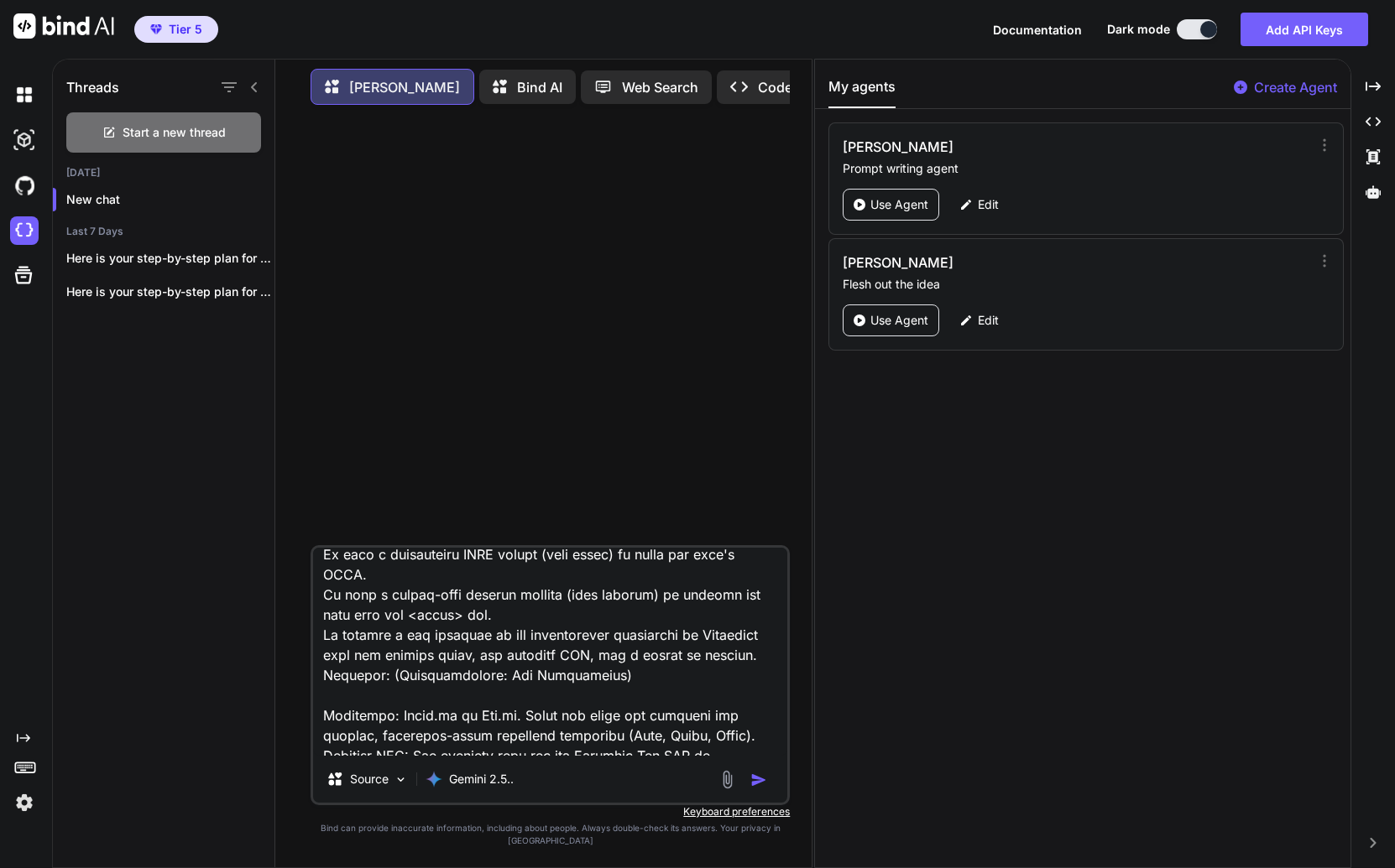
type textarea "Excellent. Your design choices are sharp and specific, which is perfect. A mini…"
click at [759, 788] on img "button" at bounding box center [759, 780] width 17 height 17
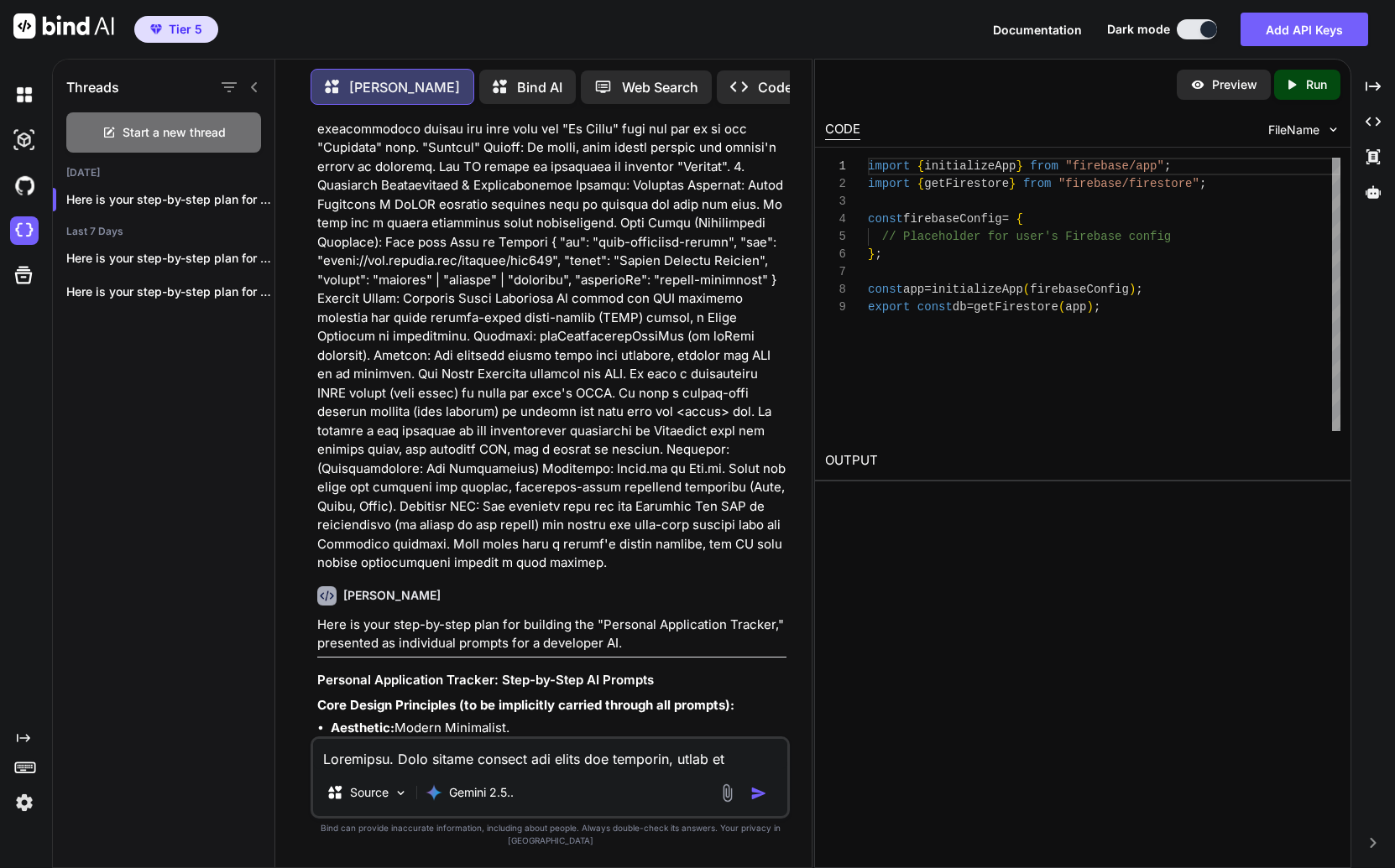
scroll to position [1332, 0]
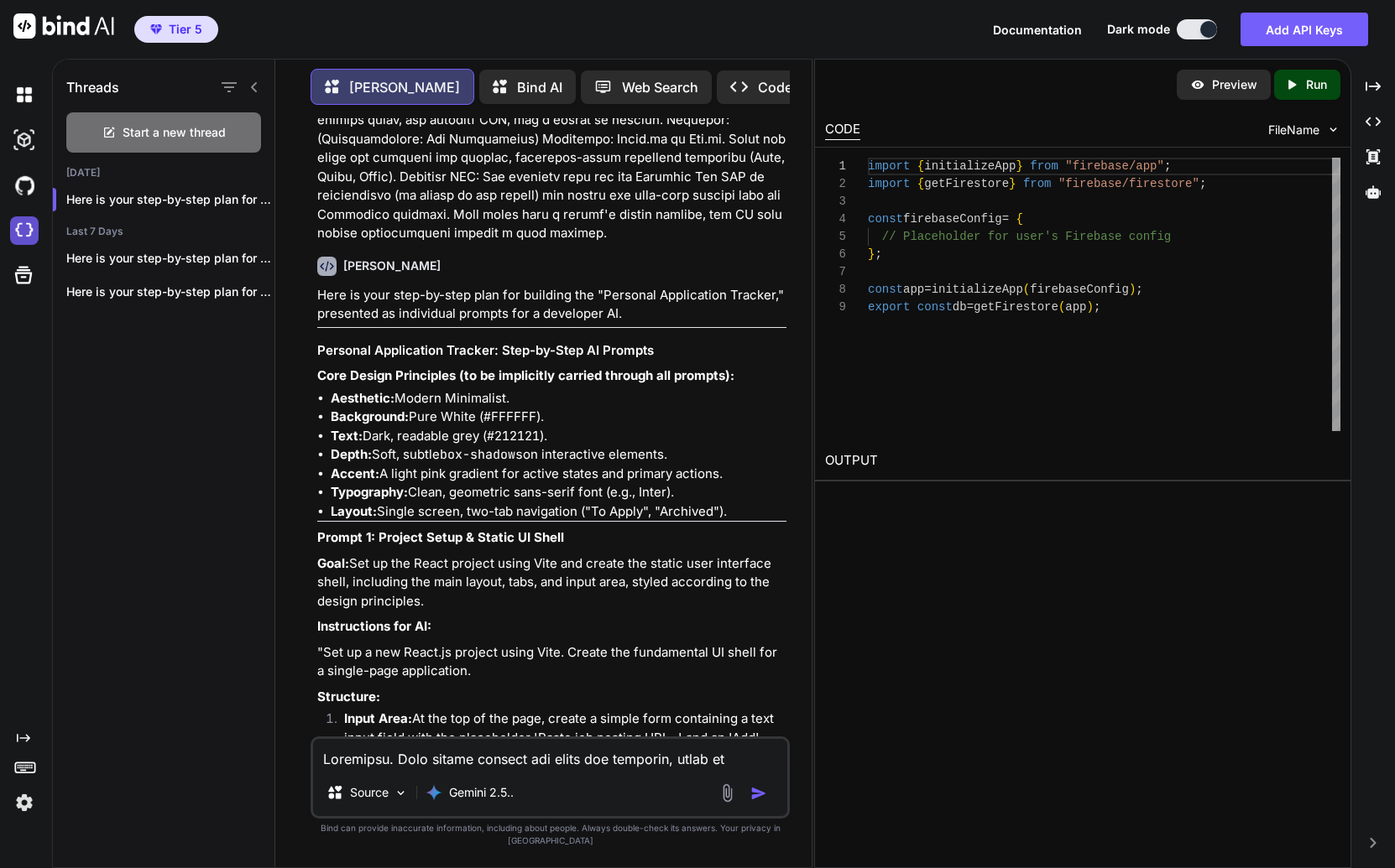
click at [22, 231] on img at bounding box center [25, 230] width 29 height 29
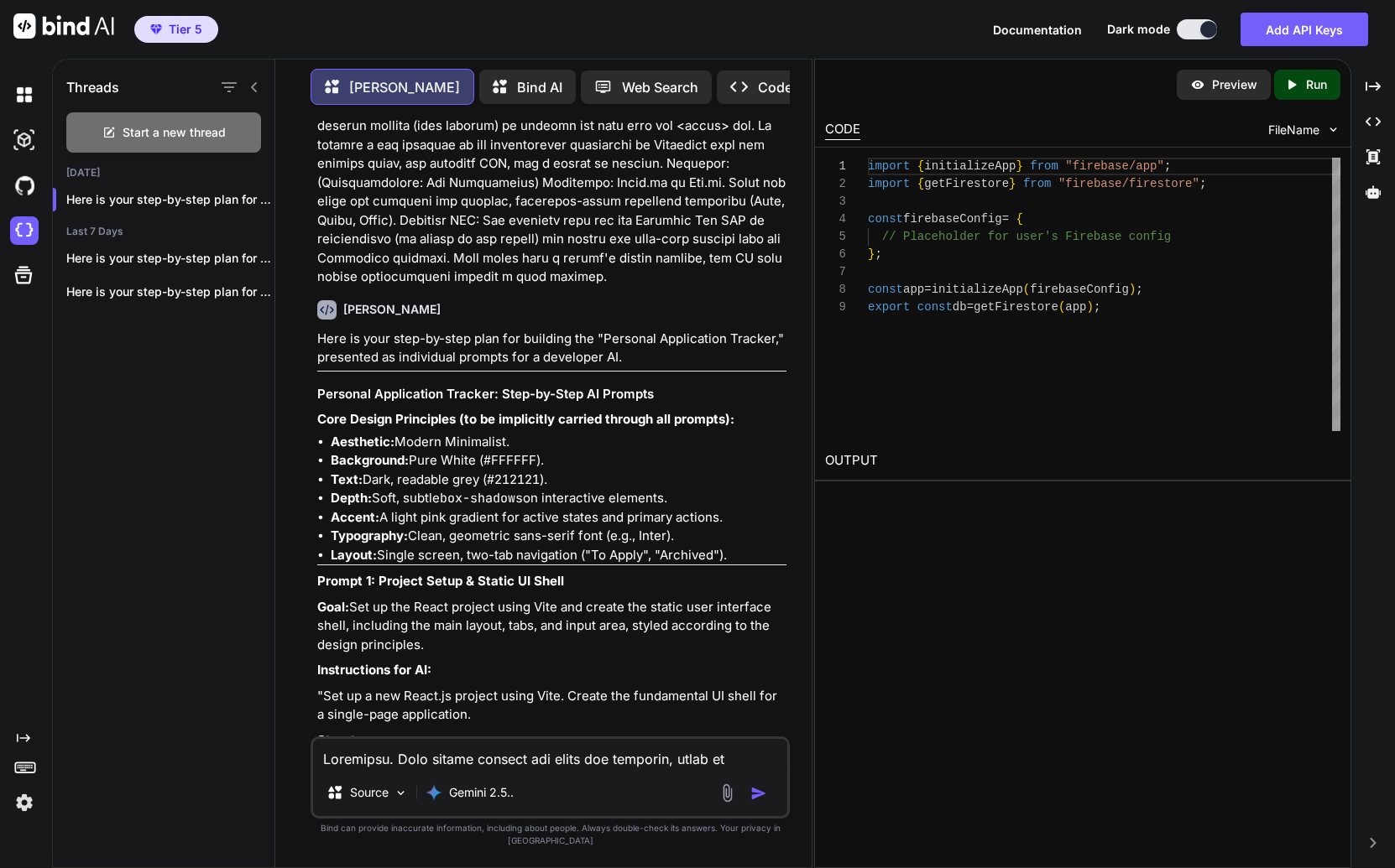
click at [329, 385] on h3 "Personal Application Tracker: Step-by-Step AI Prompts" at bounding box center [551, 395] width 469 height 19
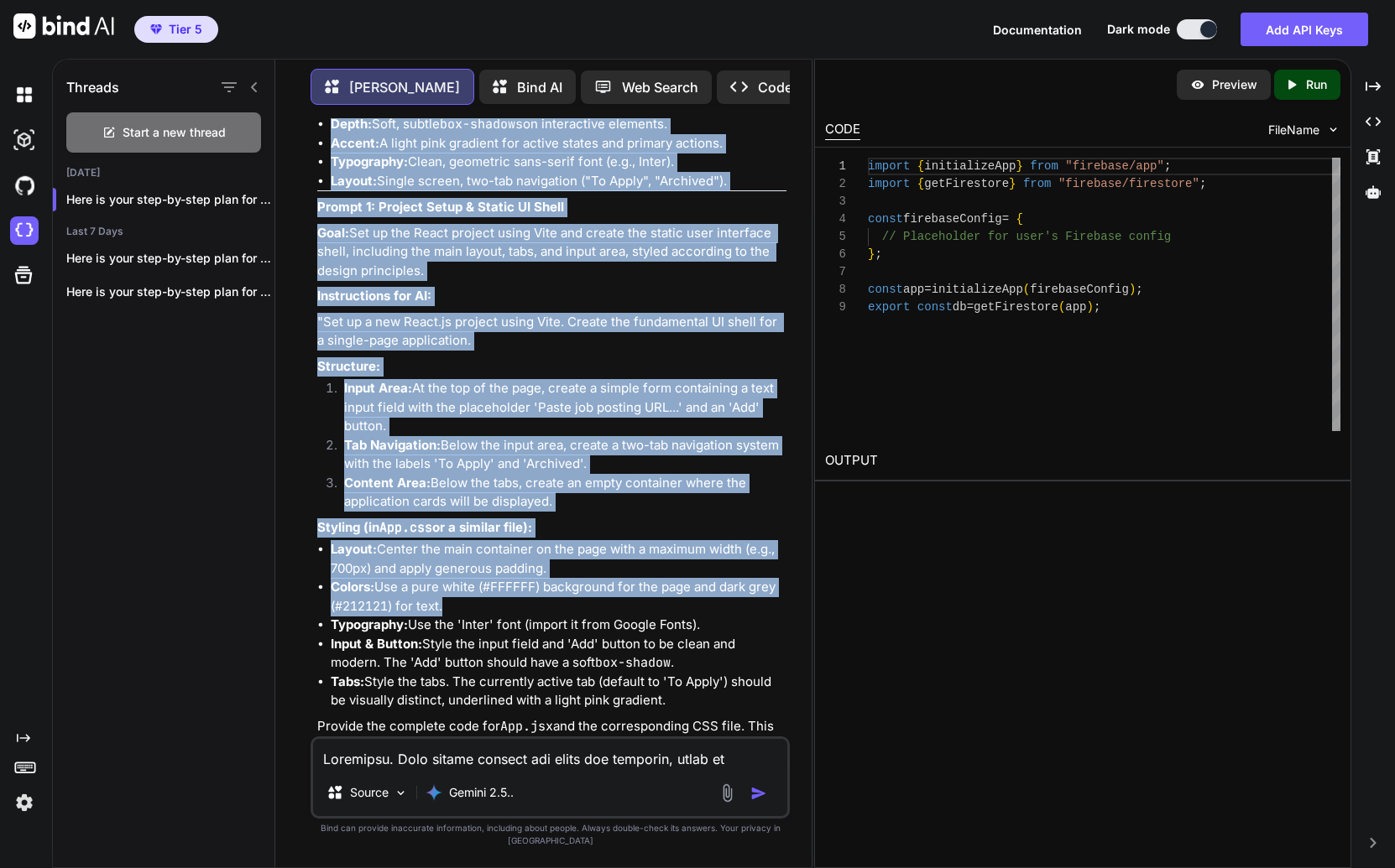
scroll to position [1698, 0]
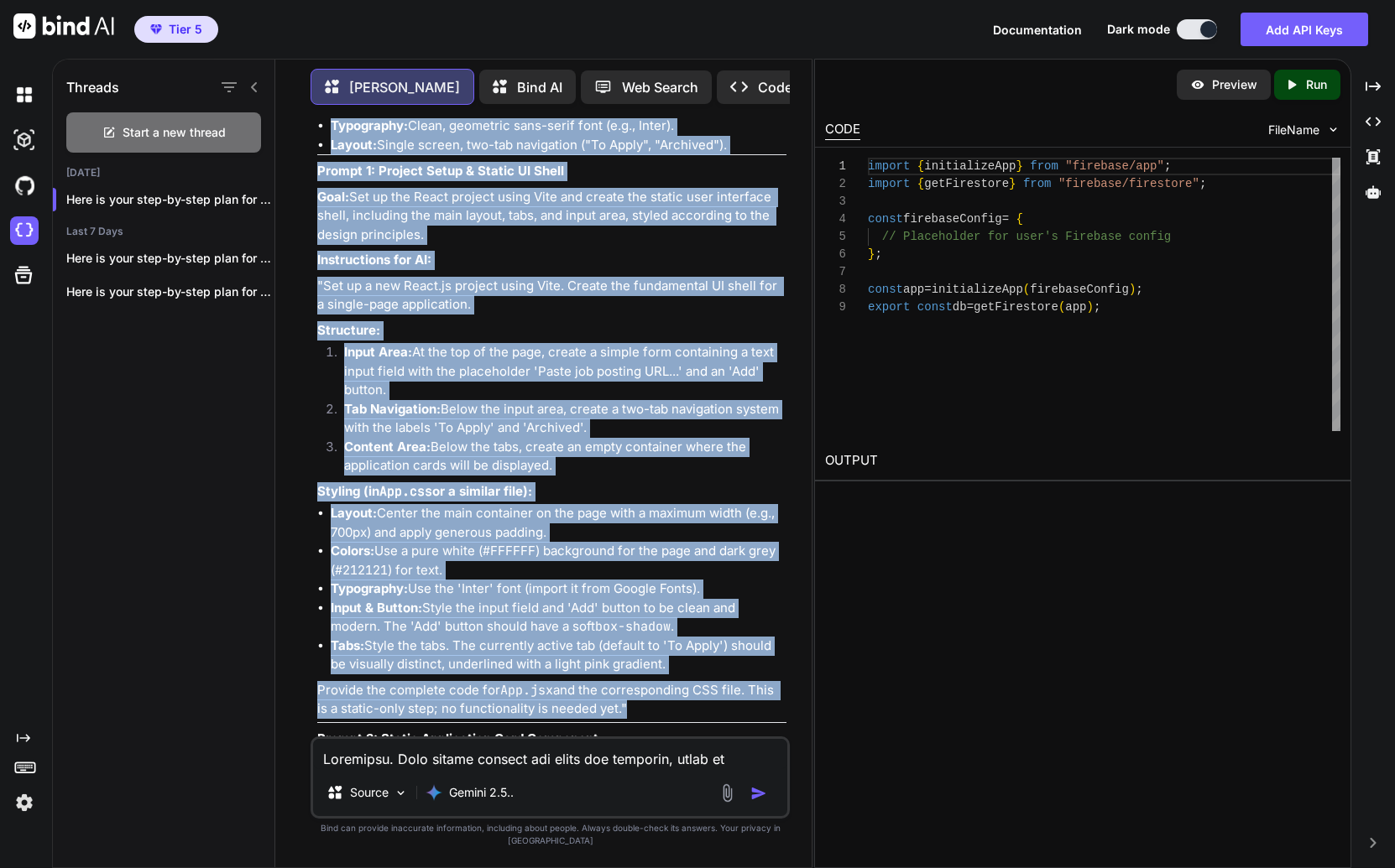
drag, startPoint x: 329, startPoint y: 349, endPoint x: 671, endPoint y: 678, distance: 474.6
copy div "Personal Application Tracker: Step-by-Step AI Prompts Core Design Principles (t…"
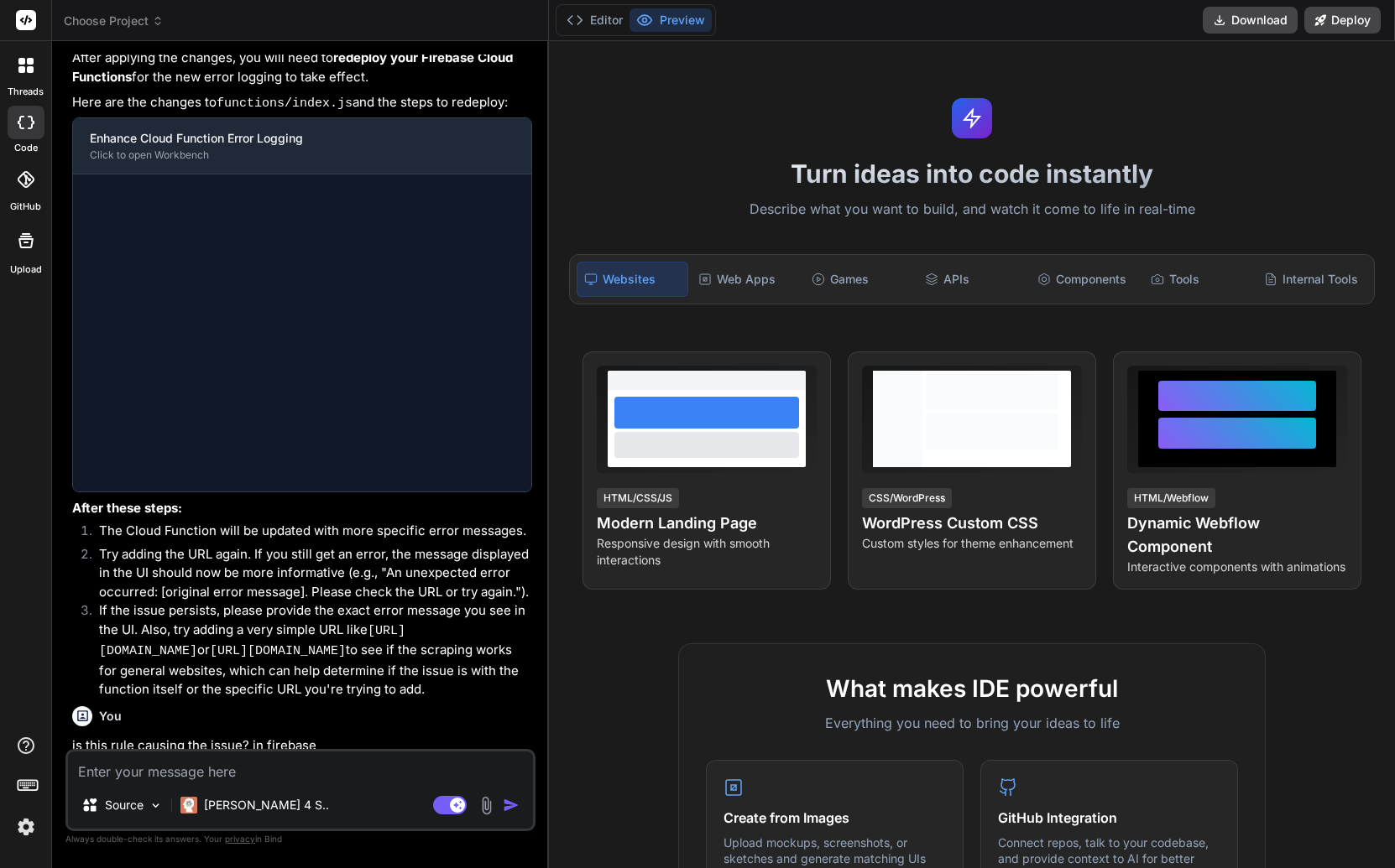
scroll to position [2132, 0]
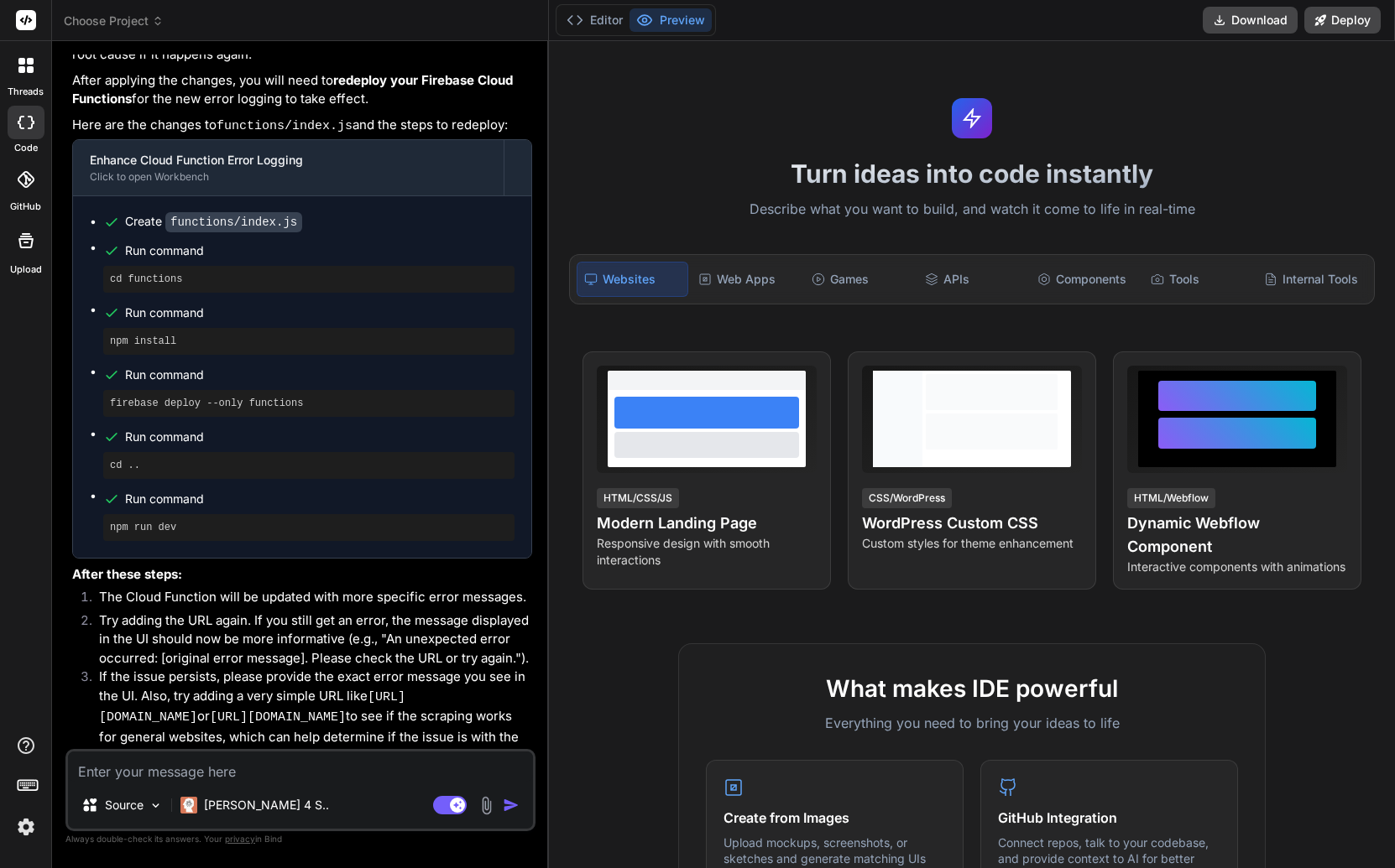
click at [27, 73] on div at bounding box center [26, 65] width 35 height 35
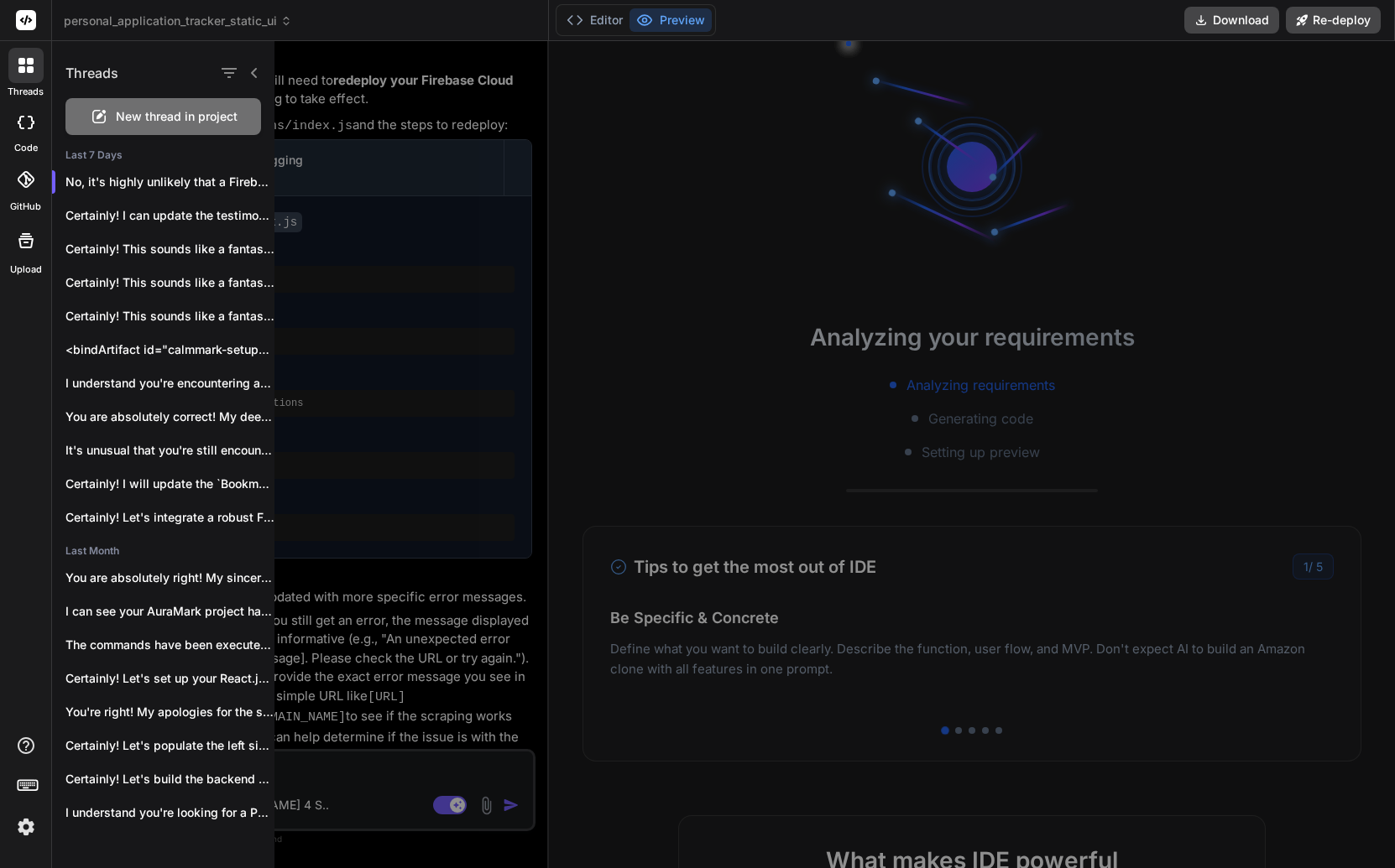
click at [112, 127] on div "New thread in project" at bounding box center [163, 116] width 195 height 37
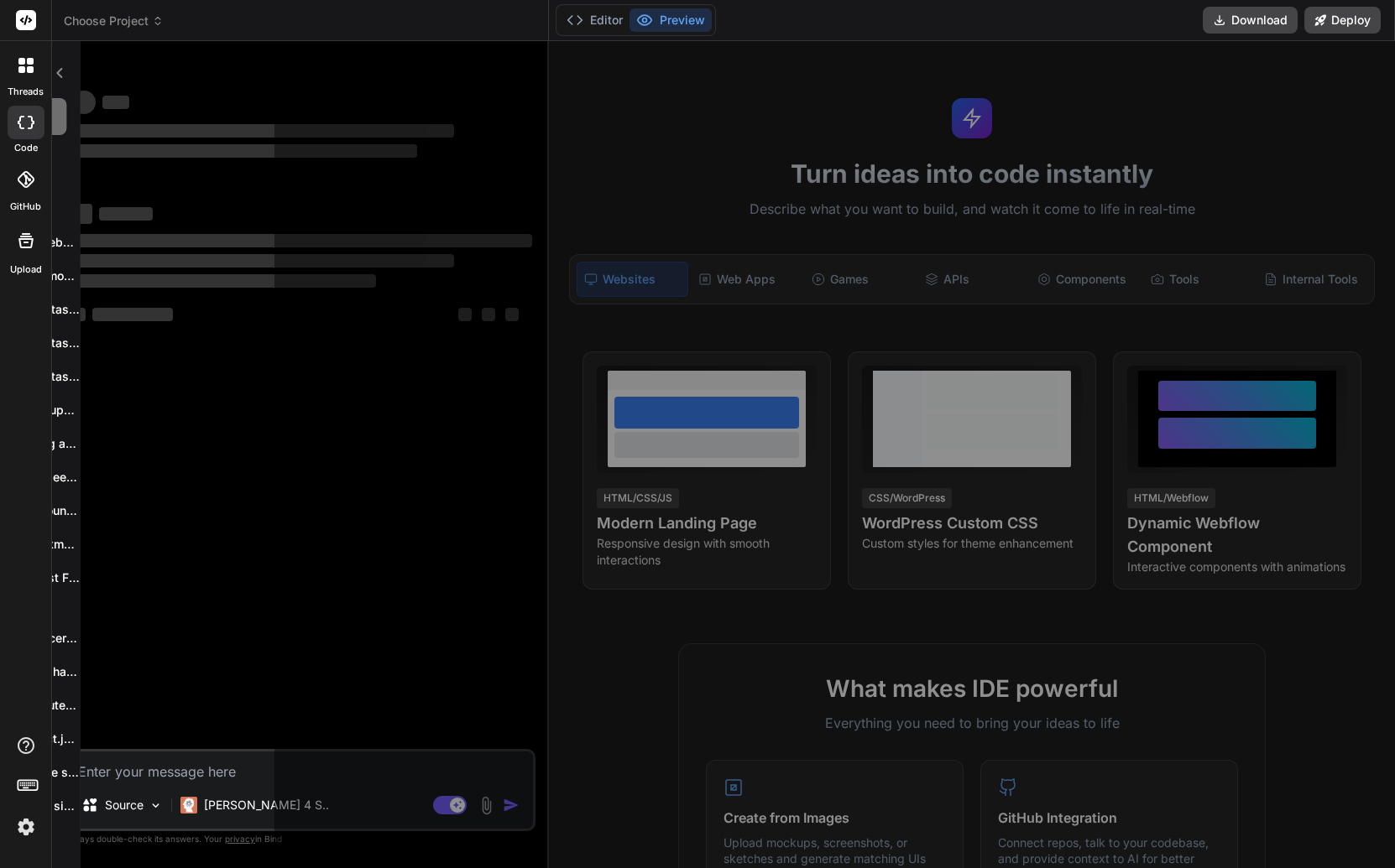
scroll to position [80, 0]
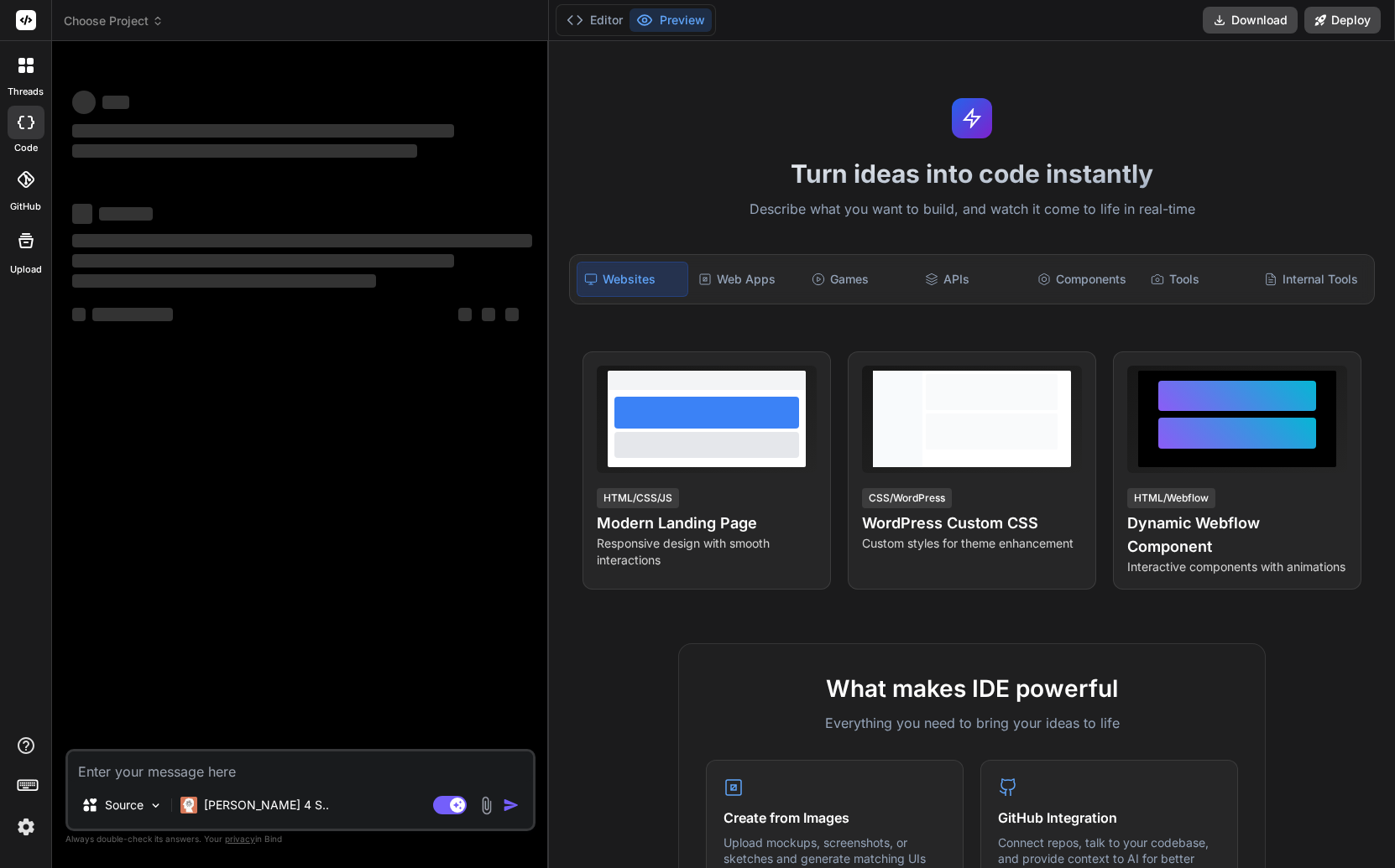
type textarea "x"
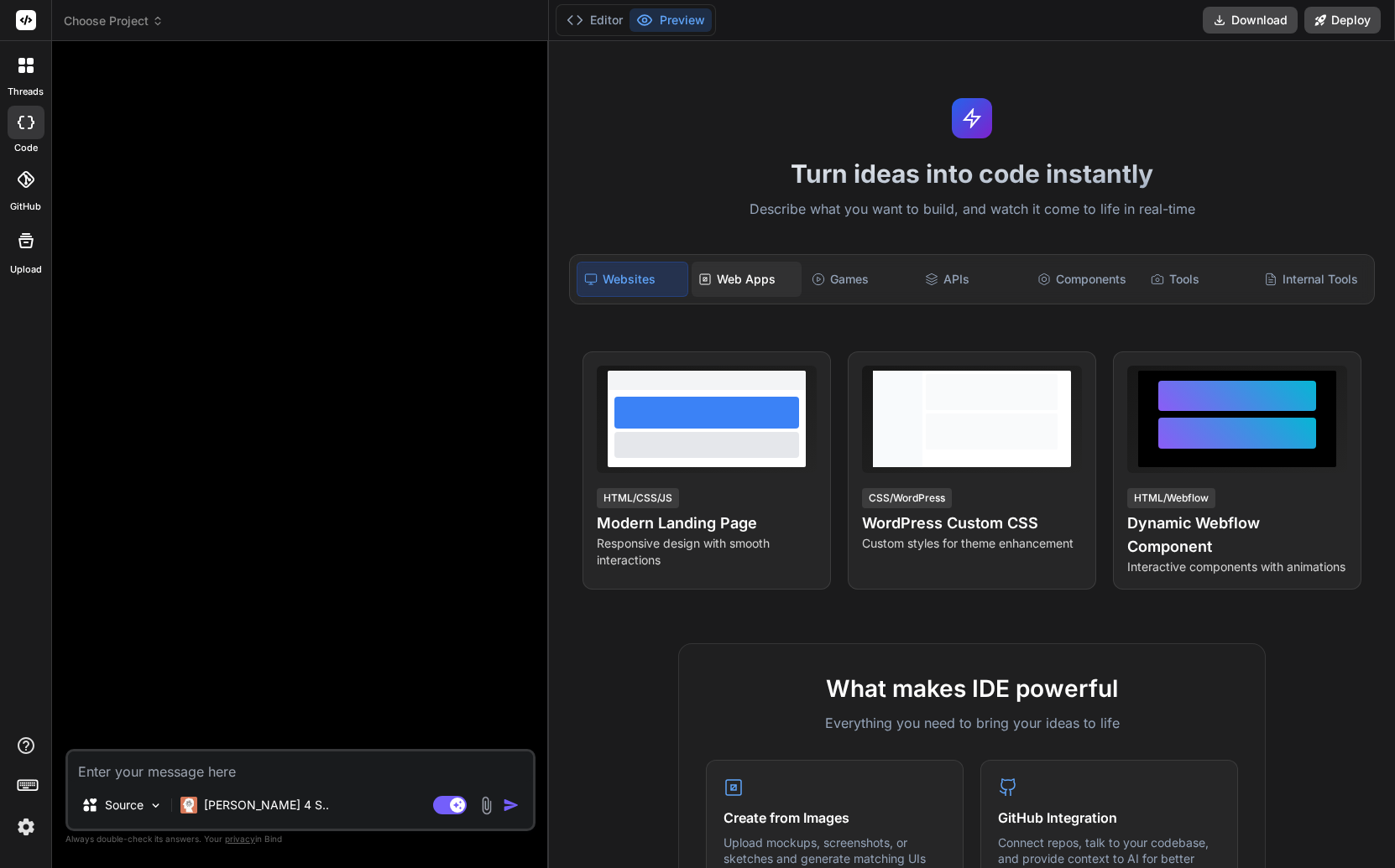
click at [739, 279] on div "Web Apps" at bounding box center [746, 279] width 110 height 35
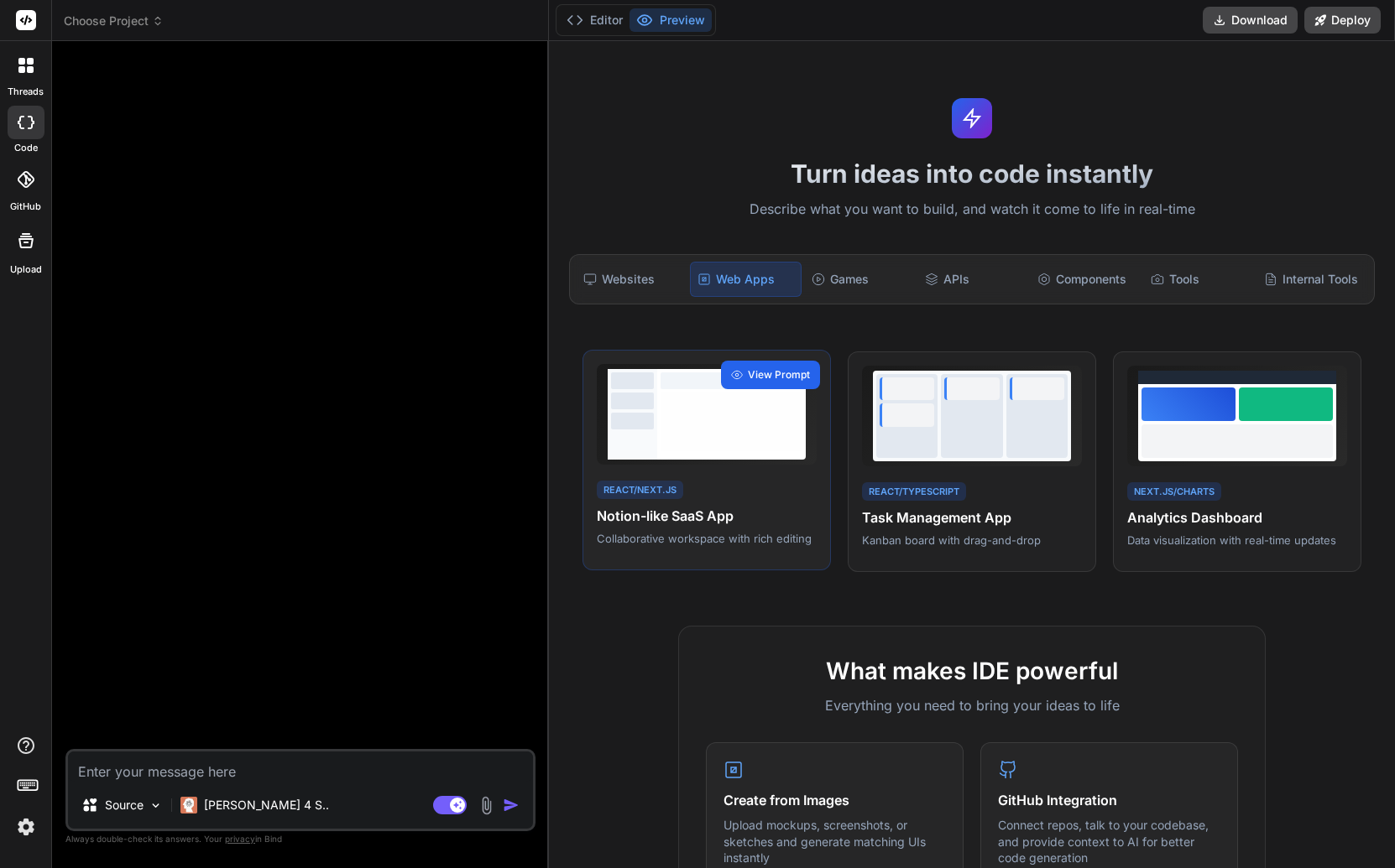
click at [739, 374] on icon at bounding box center [737, 375] width 11 height 11
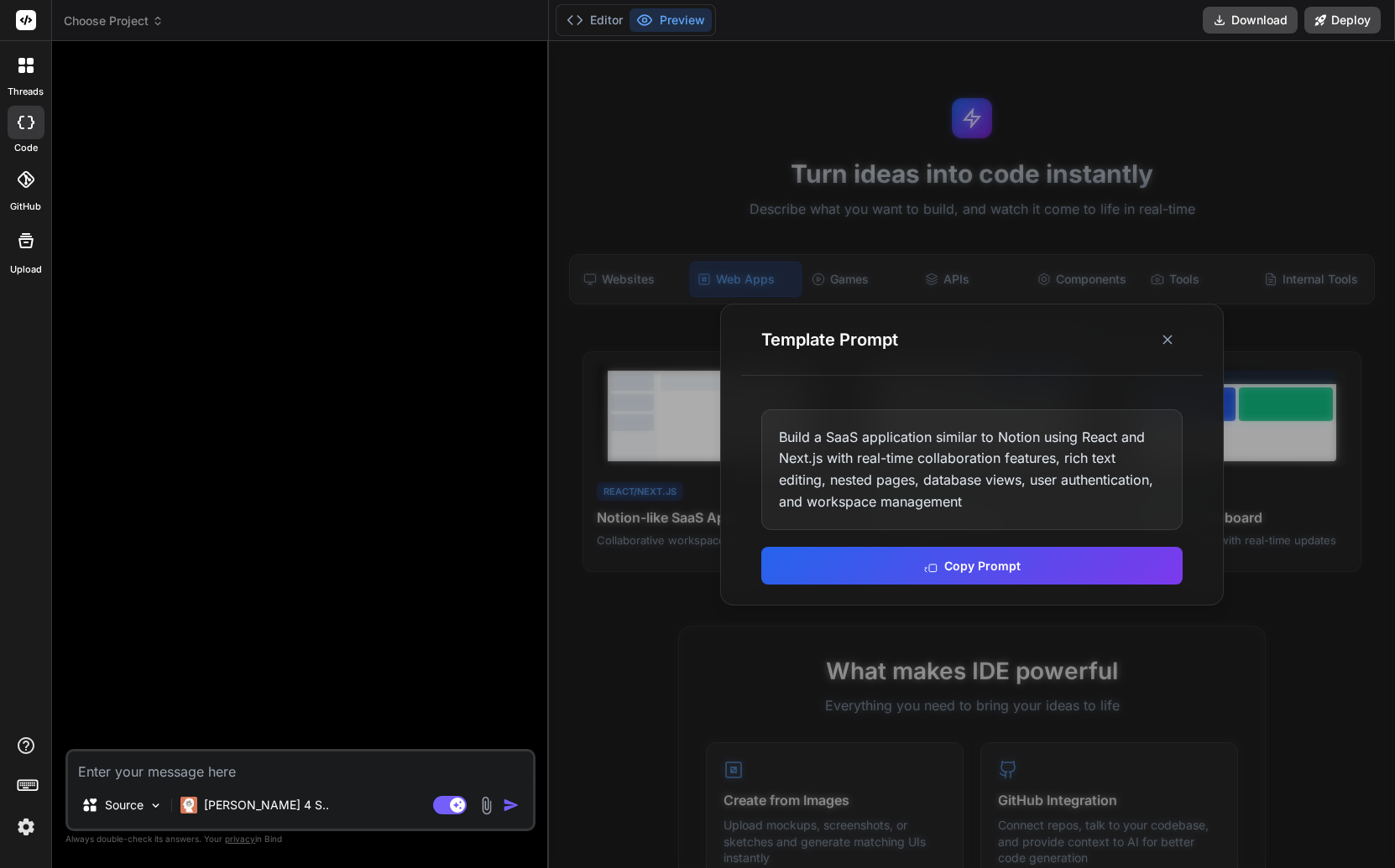
click at [898, 562] on button "Copy Prompt" at bounding box center [971, 566] width 421 height 38
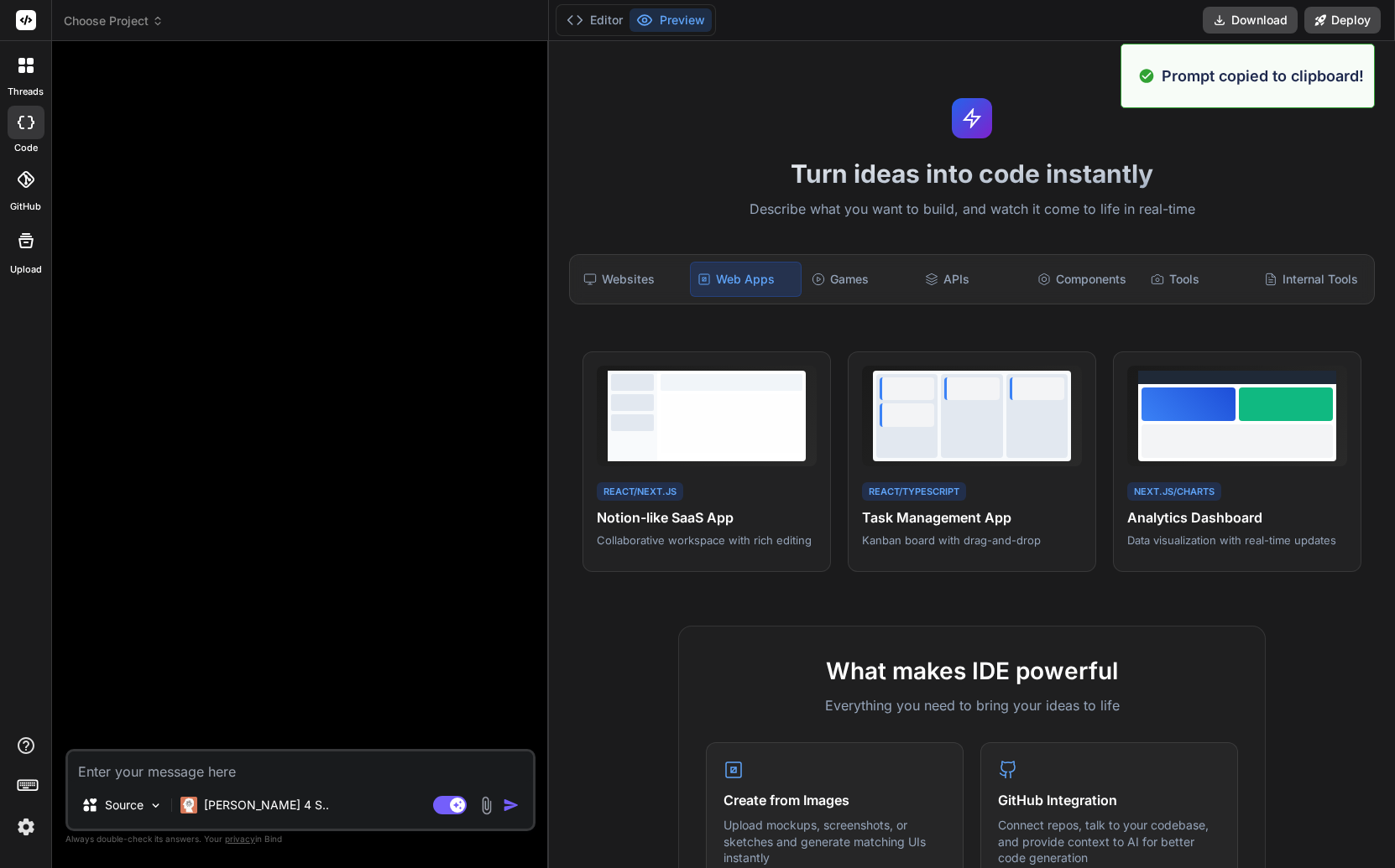
click at [329, 764] on textarea at bounding box center [300, 767] width 465 height 30
paste textarea "Build a SaaS application similar to Notion using React and Next.js with real-ti…"
type textarea "Build a SaaS application similar to Notion using React and Next.js with real-ti…"
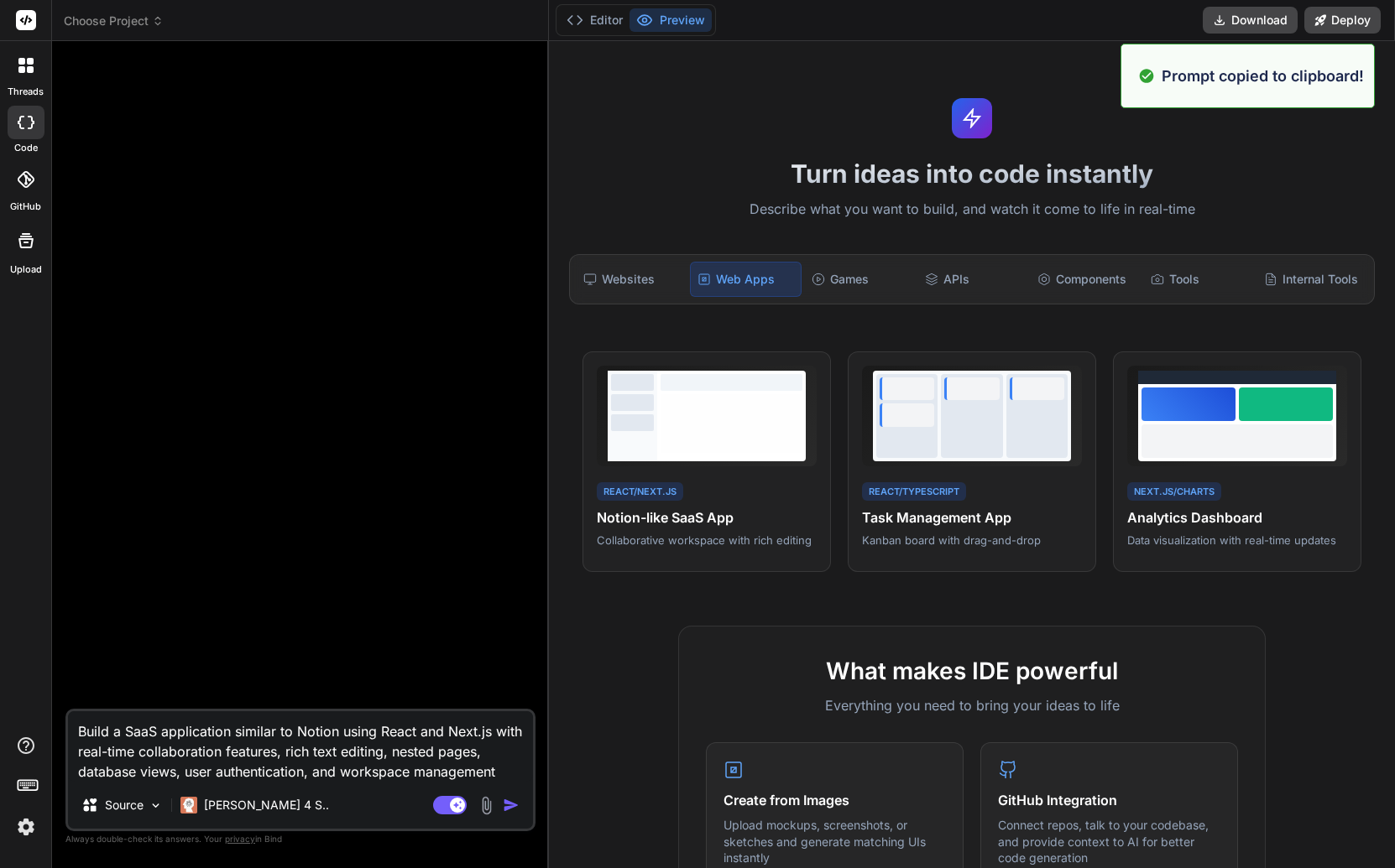
type textarea "x"
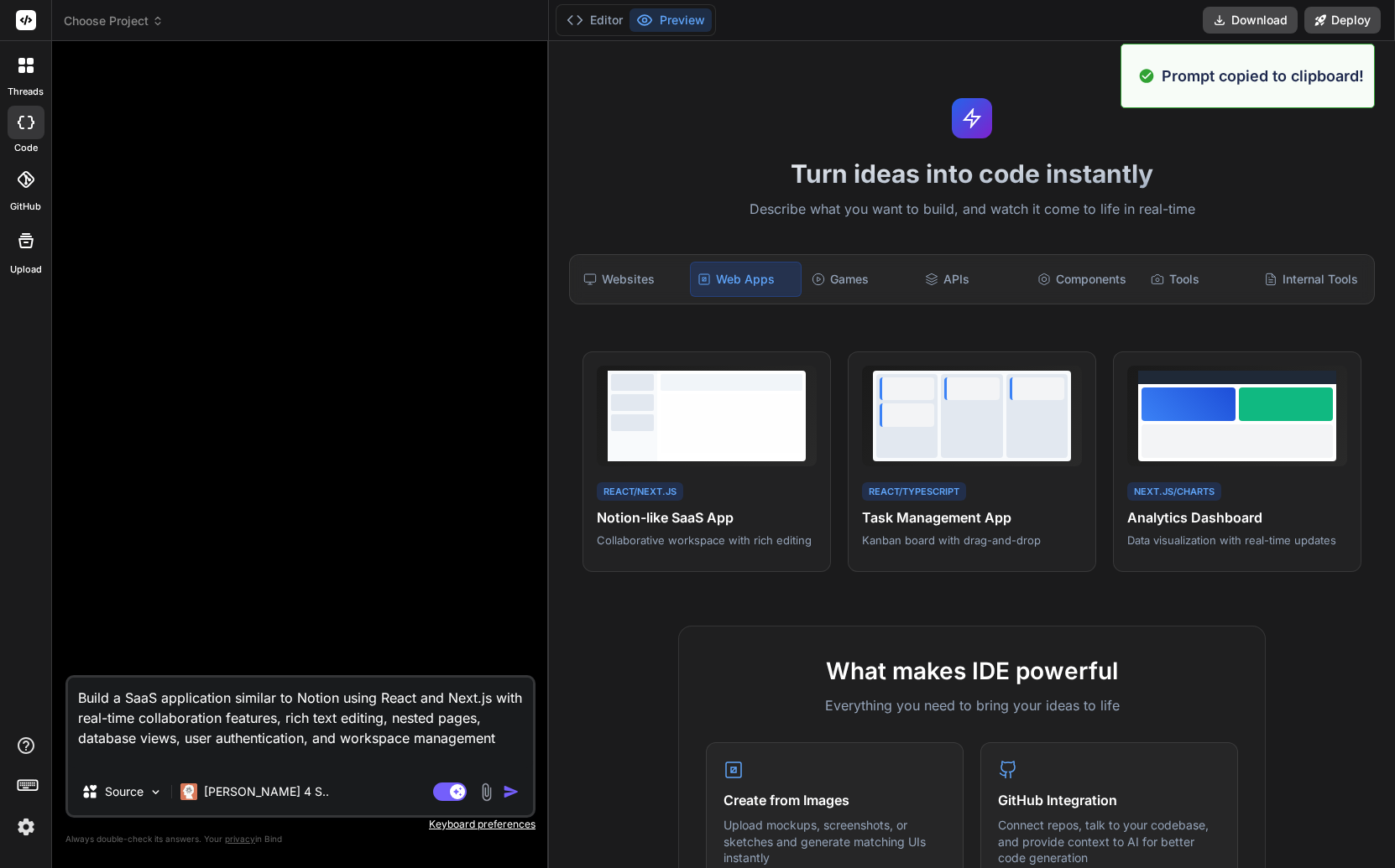
type textarea "Build a SaaS application similar to Notion using React and Next.js with real-ti…"
type textarea "x"
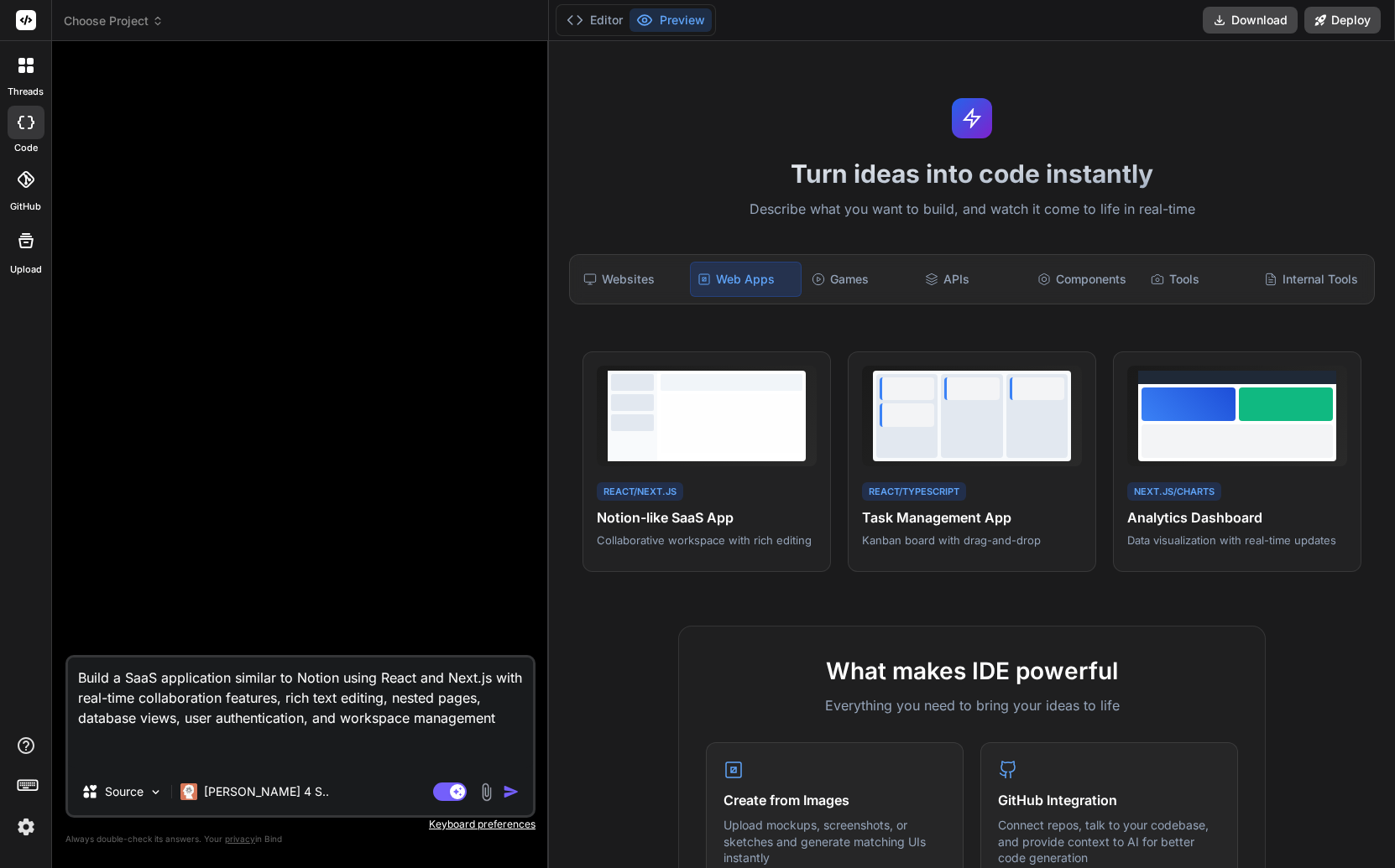
type textarea "Build a SaaS application similar to Notion using React and Next.js with real-ti…"
type textarea "x"
type textarea "Build a SaaS application similar to Notion using React and Next.js with real-ti…"
type textarea "x"
type textarea "Build a SaaS application similar to Notion using React and Next.js with real-ti…"
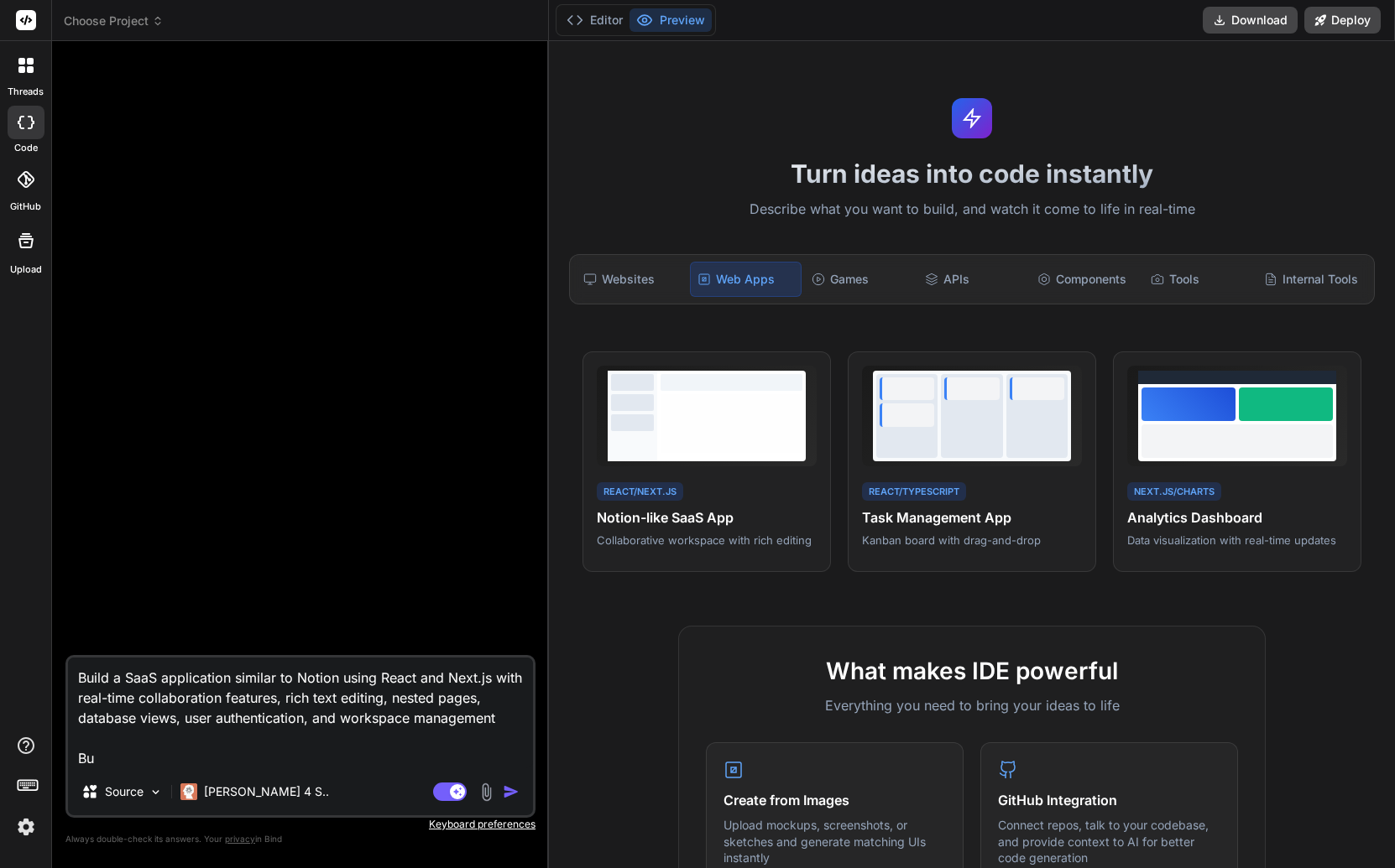
type textarea "x"
type textarea "Build a SaaS application similar to Notion using React and Next.js with real-ti…"
type textarea "x"
type textarea "Build a SaaS application similar to Notion using React and Next.js with real-ti…"
type textarea "x"
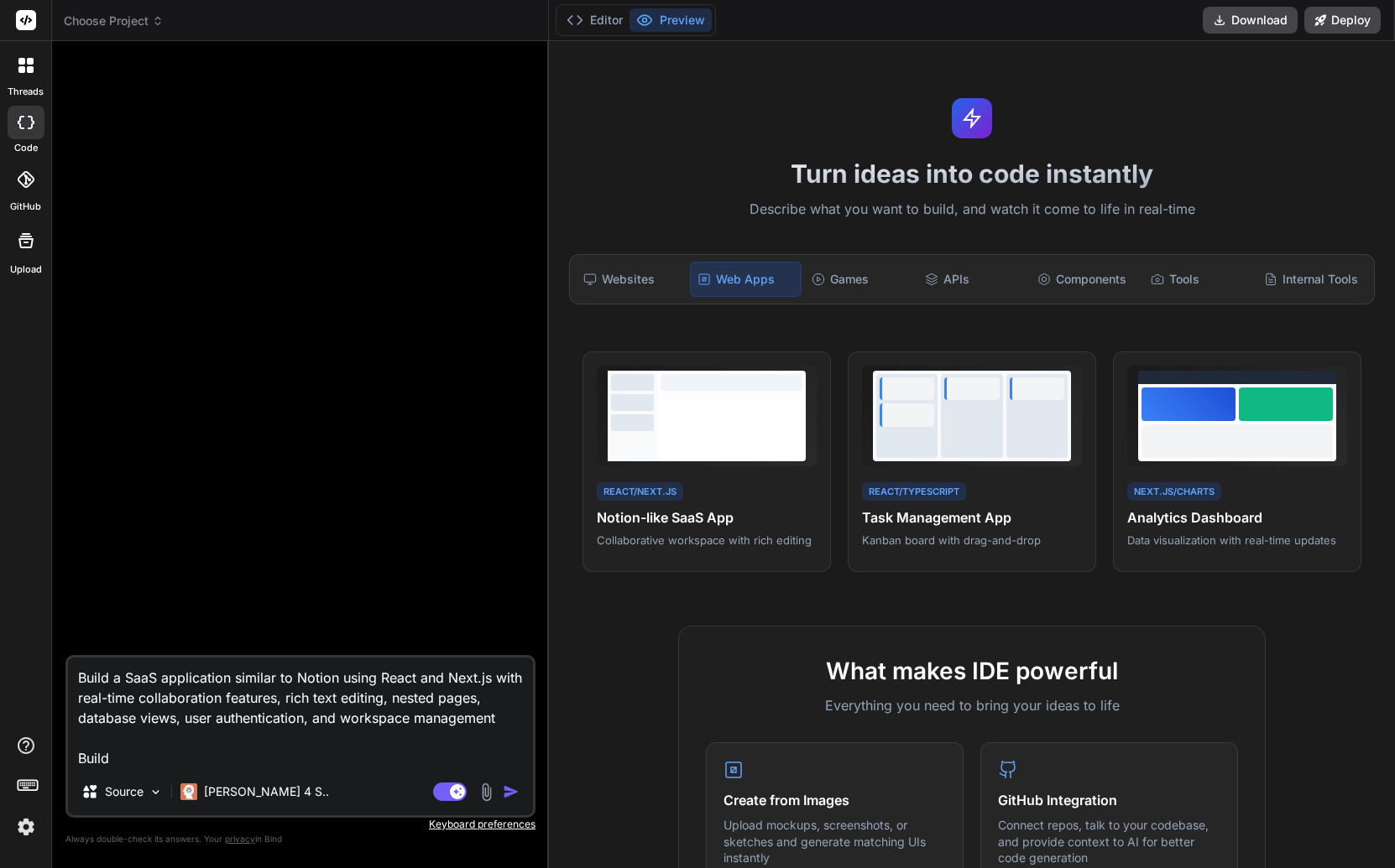
type textarea "Build a SaaS application similar to Notion using React and Next.js with real-ti…"
type textarea "x"
type textarea "Build a SaaS application similar to Notion using React and Next.js with real-ti…"
type textarea "x"
type textarea "Build a SaaS application similar to Notion using React and Next.js with real-ti…"
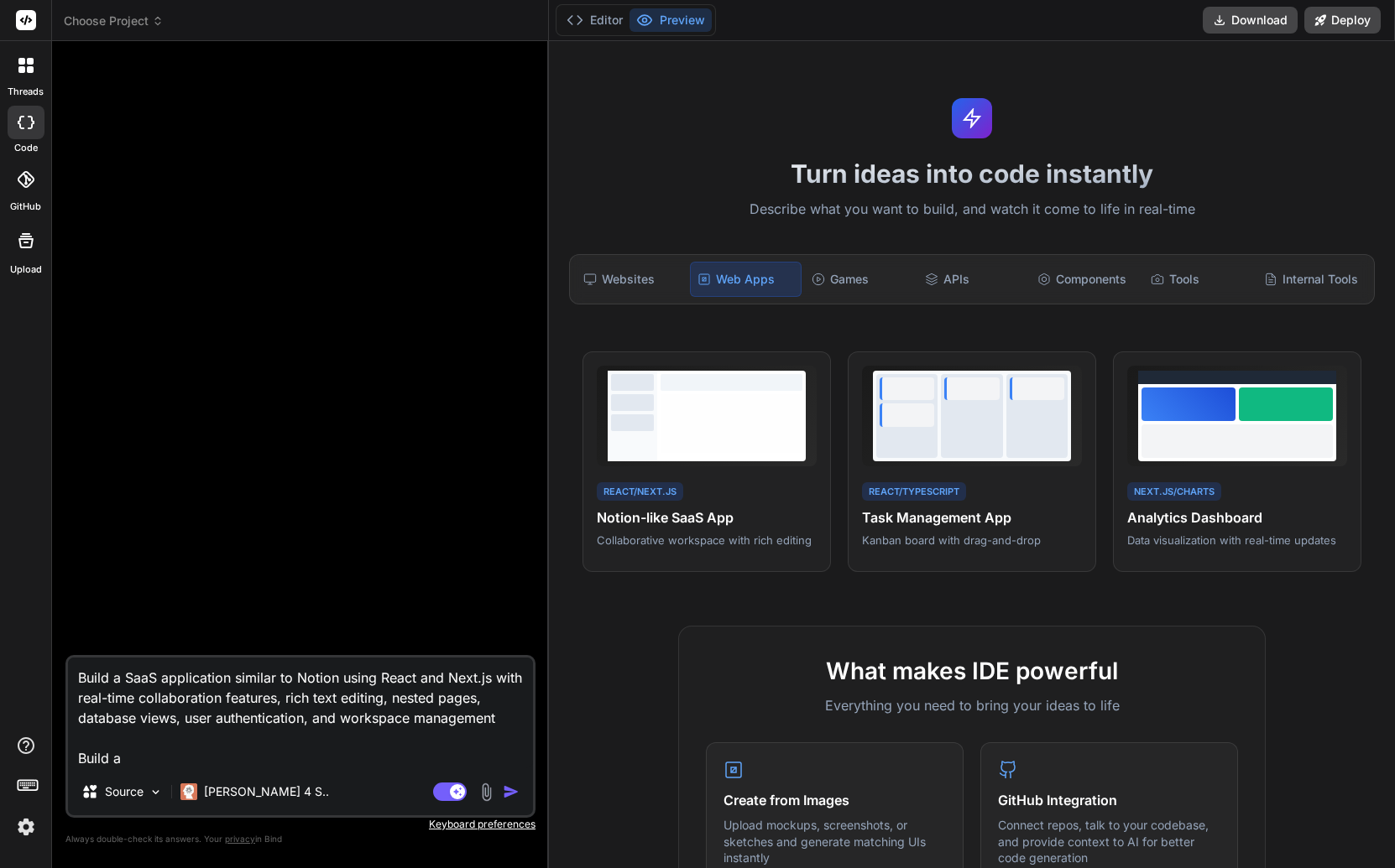
type textarea "x"
type textarea "Build a SaaS application similar to Notion using React and Next.js with real-ti…"
type textarea "x"
type textarea "Build a SaaS application similar to Notion using React and Next.js with real-ti…"
type textarea "x"
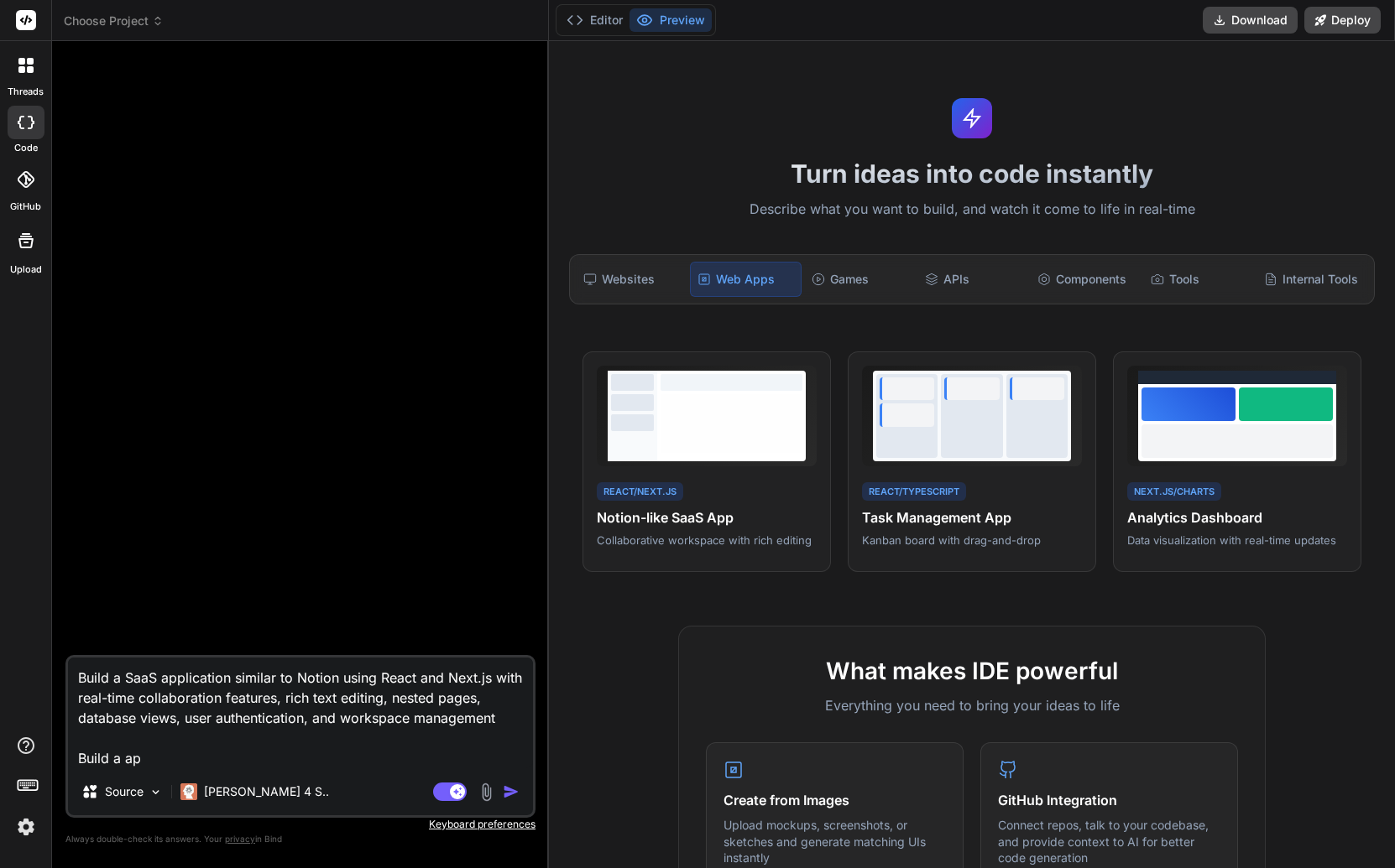
type textarea "Build a SaaS application similar to Notion using React and Next.js with real-ti…"
type textarea "x"
type textarea "Build a SaaS application similar to Notion using React and Next.js with real-ti…"
type textarea "x"
type textarea "Build a SaaS application similar to Notion using React and Next.js with real-ti…"
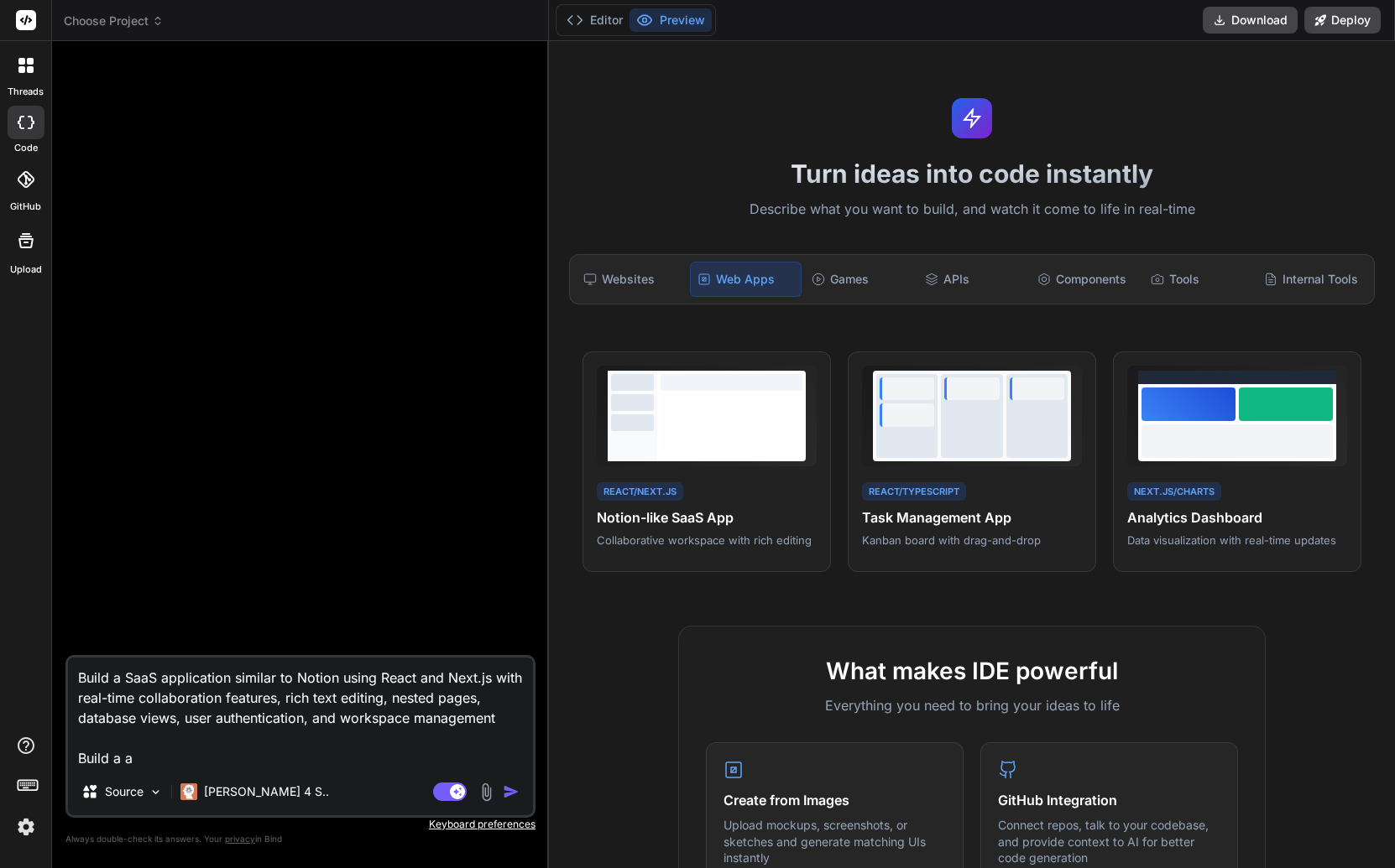
type textarea "x"
type textarea "Build a SaaS application similar to Notion using React and Next.js with real-ti…"
type textarea "x"
type textarea "Build a SaaS application similar to Notion using React and Next.js with real-ti…"
type textarea "x"
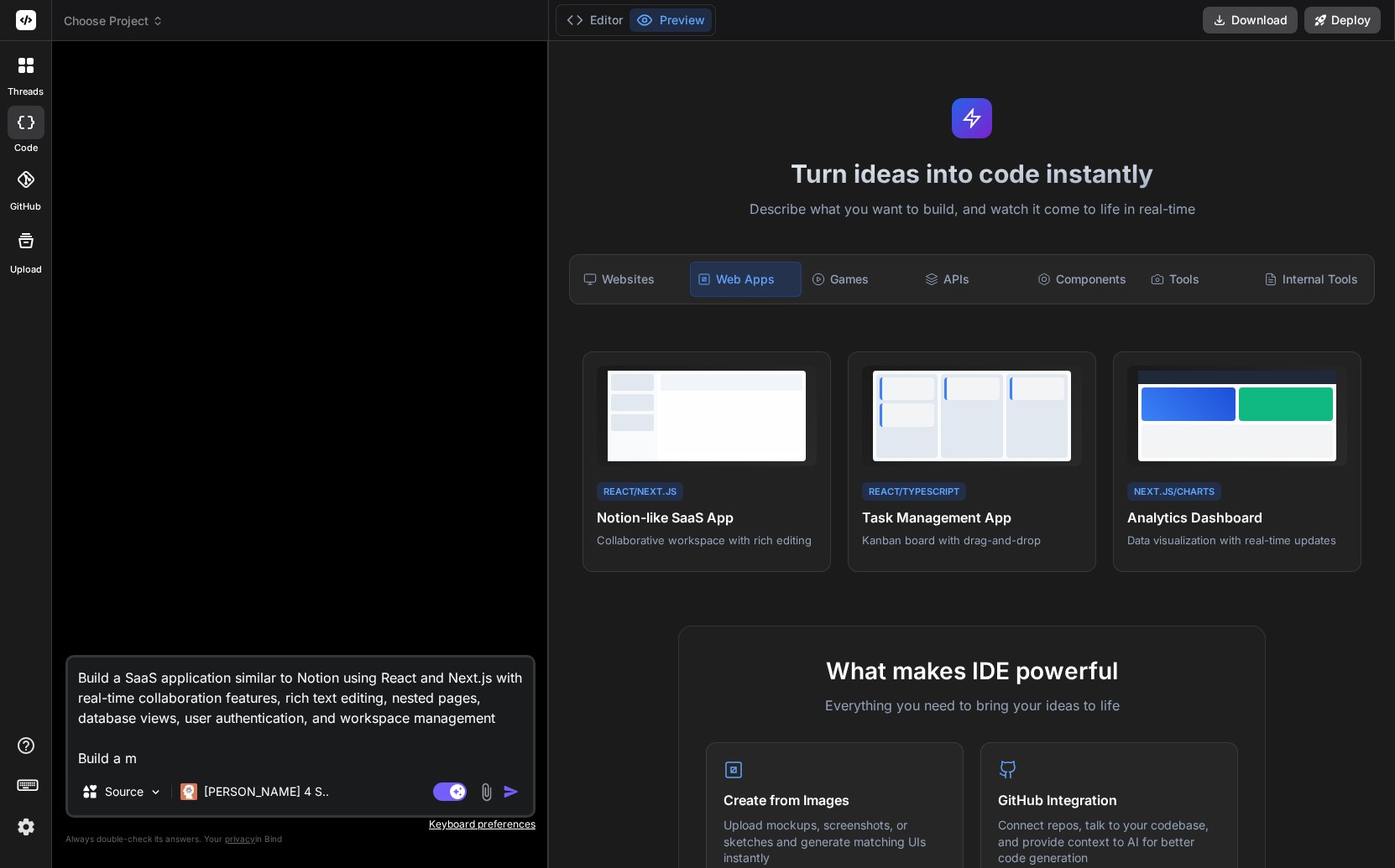
type textarea "Build a SaaS application similar to Notion using React and Next.js with real-ti…"
type textarea "x"
type textarea "Build a SaaS application similar to Notion using React and Next.js with real-ti…"
type textarea "x"
type textarea "Build a SaaS application similar to Notion using React and Next.js with real-ti…"
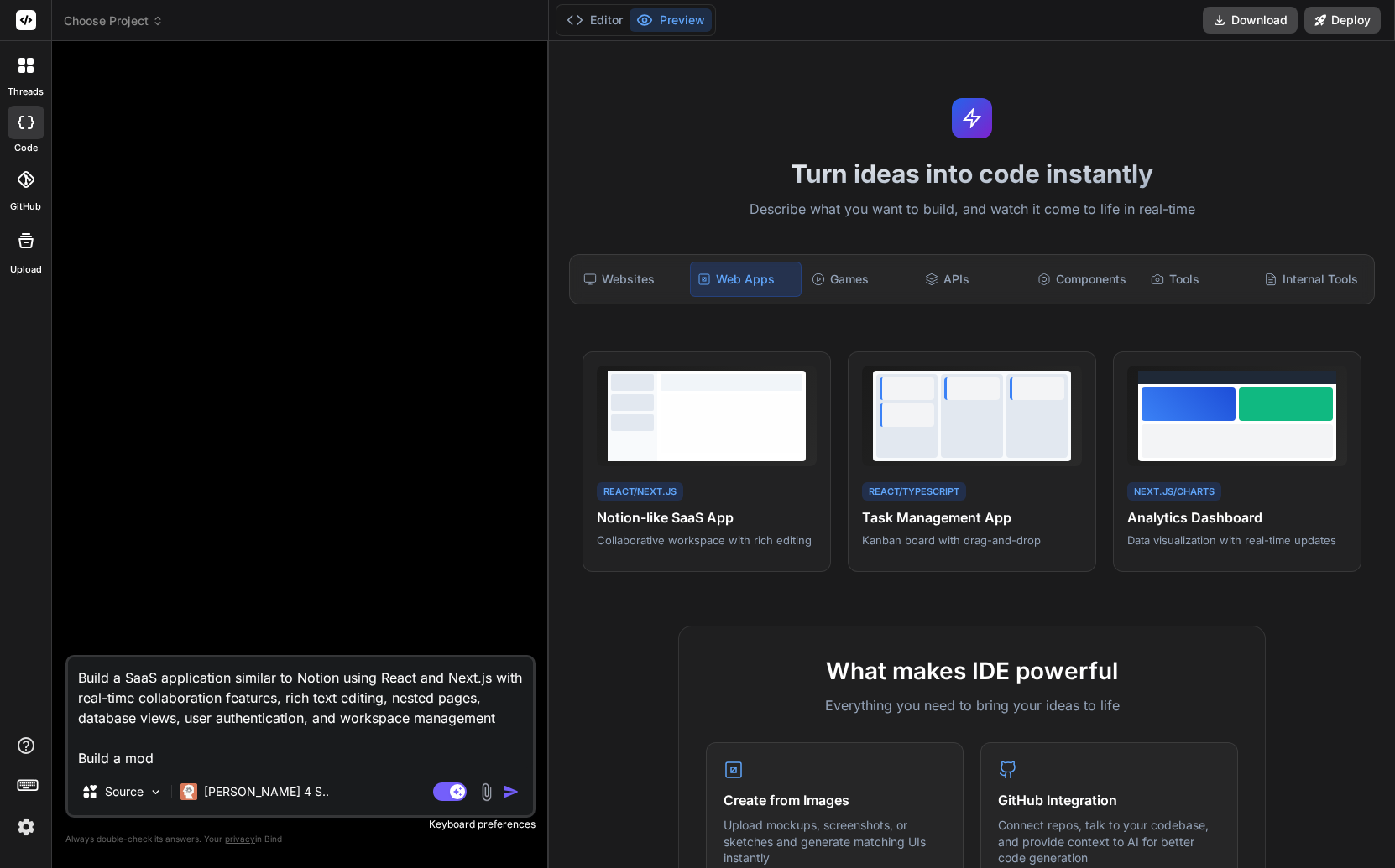
type textarea "x"
type textarea "Build a SaaS application similar to Notion using React and Next.js with real-ti…"
type textarea "x"
type textarea "Build a SaaS application similar to Notion using React and Next.js with real-ti…"
type textarea "x"
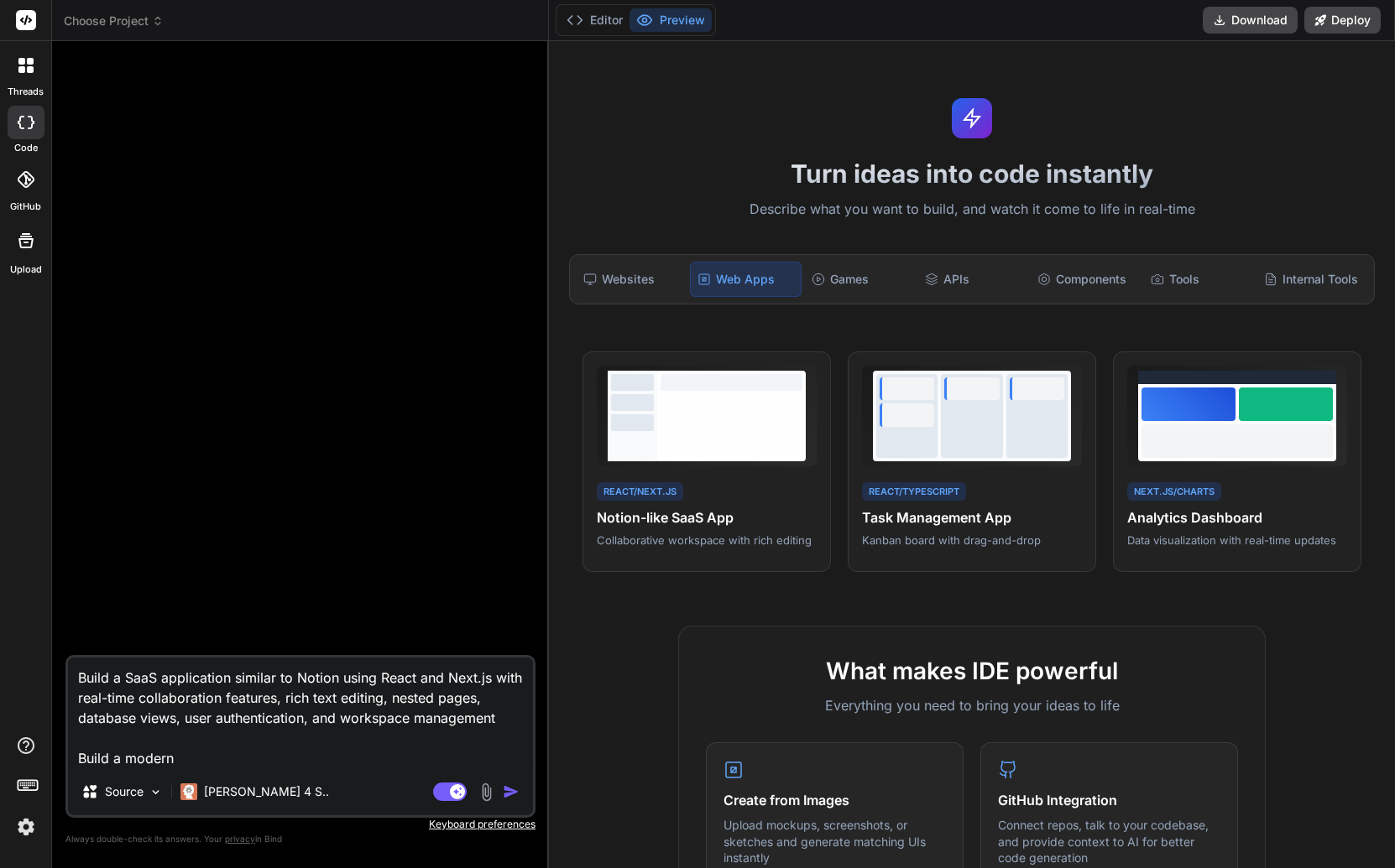
type textarea "Build a SaaS application similar to Notion using React and Next.js with real-ti…"
type textarea "x"
type textarea "Build a SaaS application similar to Notion using React and Next.js with real-ti…"
type textarea "x"
type textarea "Build a SaaS application similar to Notion using React and Next.js with real-ti…"
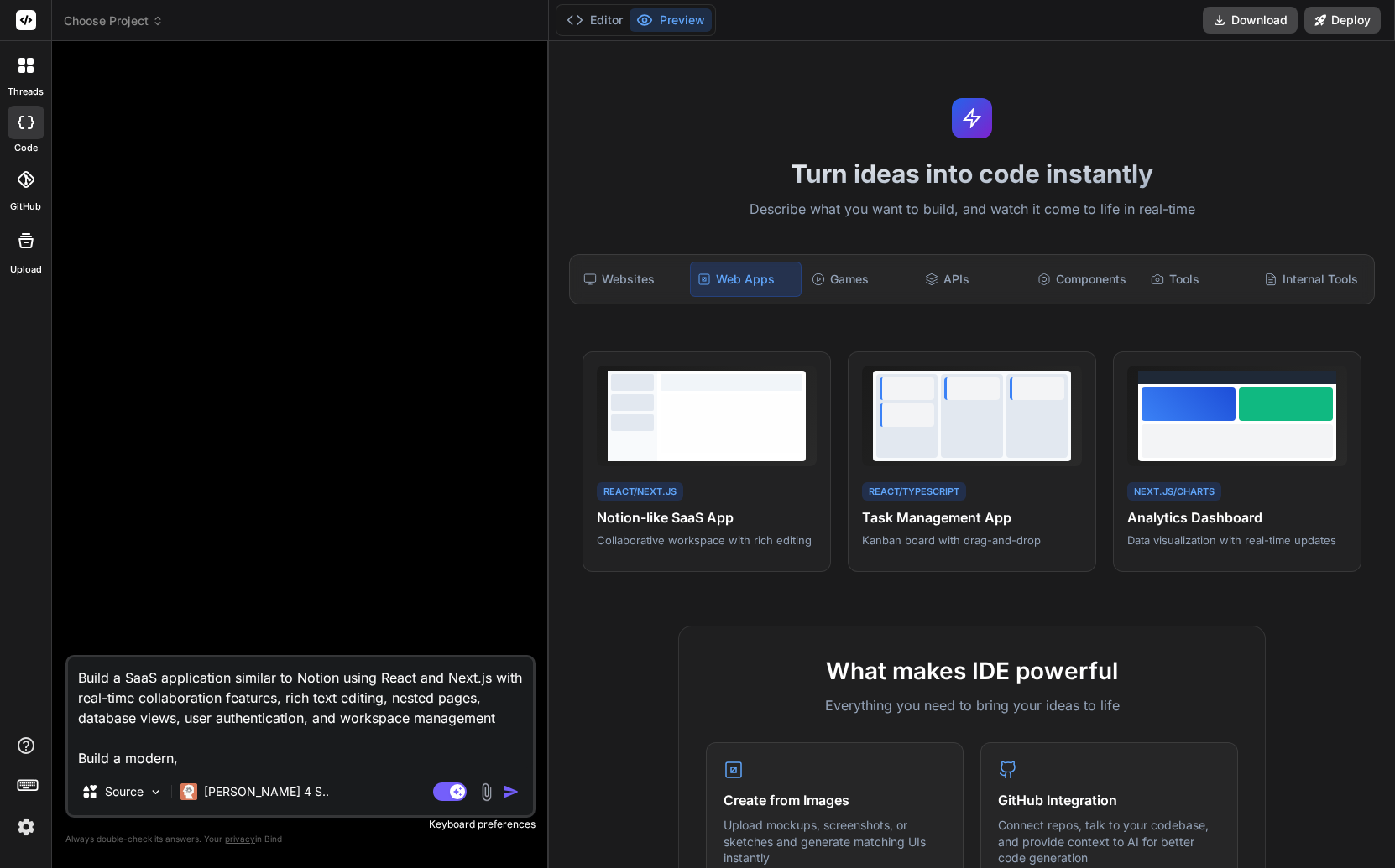
type textarea "x"
type textarea "Build a SaaS application similar to Notion using React and Next.js with real-ti…"
type textarea "x"
type textarea "Build a SaaS application similar to Notion using React and Next.js with real-ti…"
type textarea "x"
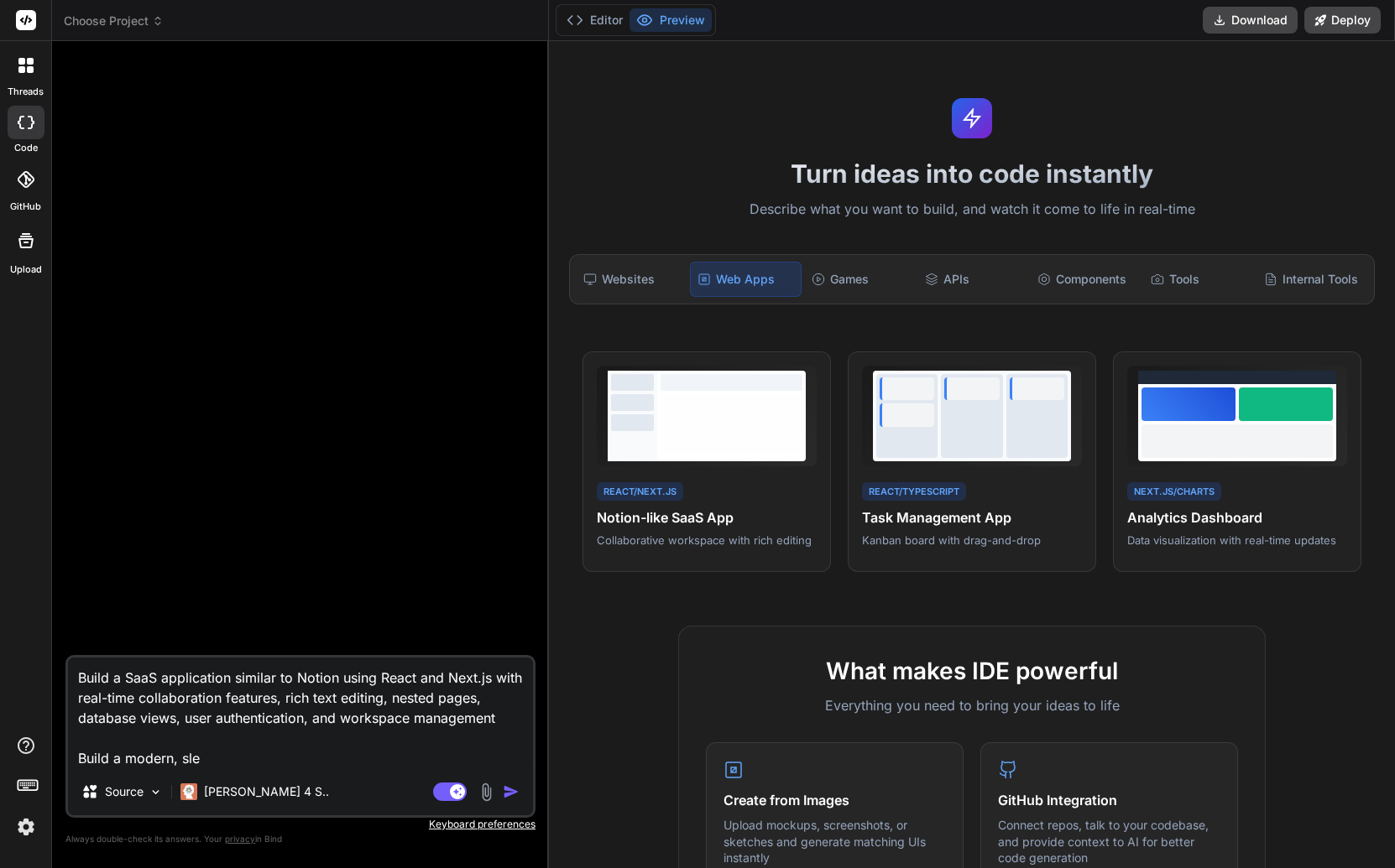
type textarea "Build a SaaS application similar to Notion using React and Next.js with real-ti…"
type textarea "x"
type textarea "Build a SaaS application similar to Notion using React and Next.js with real-ti…"
type textarea "x"
type textarea "Build a SaaS application similar to Notion using React and Next.js with real-ti…"
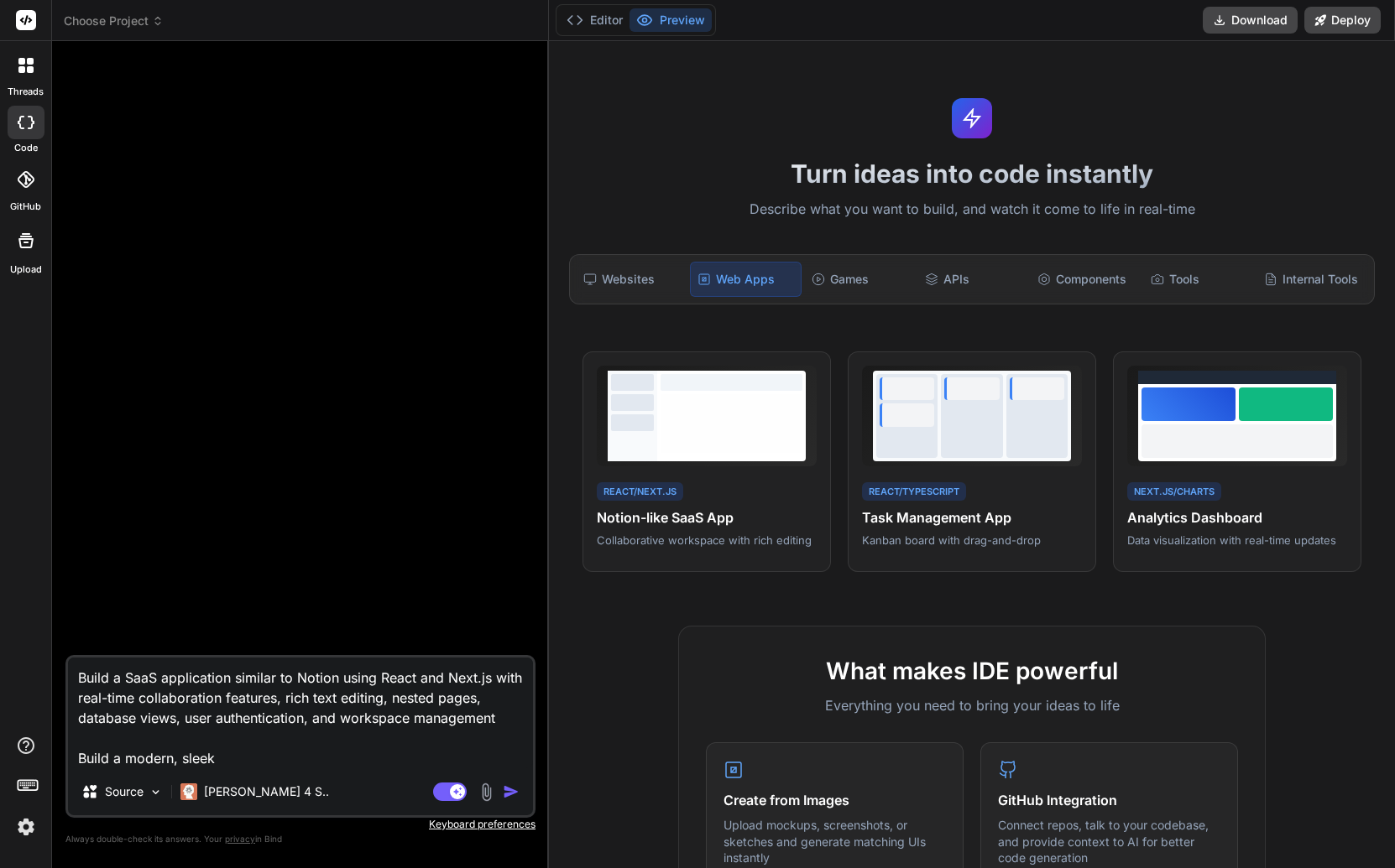
type textarea "x"
type textarea "Build a SaaS application similar to Notion using React and Next.js with real-ti…"
type textarea "x"
type textarea "Build a SaaS application similar to Notion using React and Next.js with real-ti…"
type textarea "x"
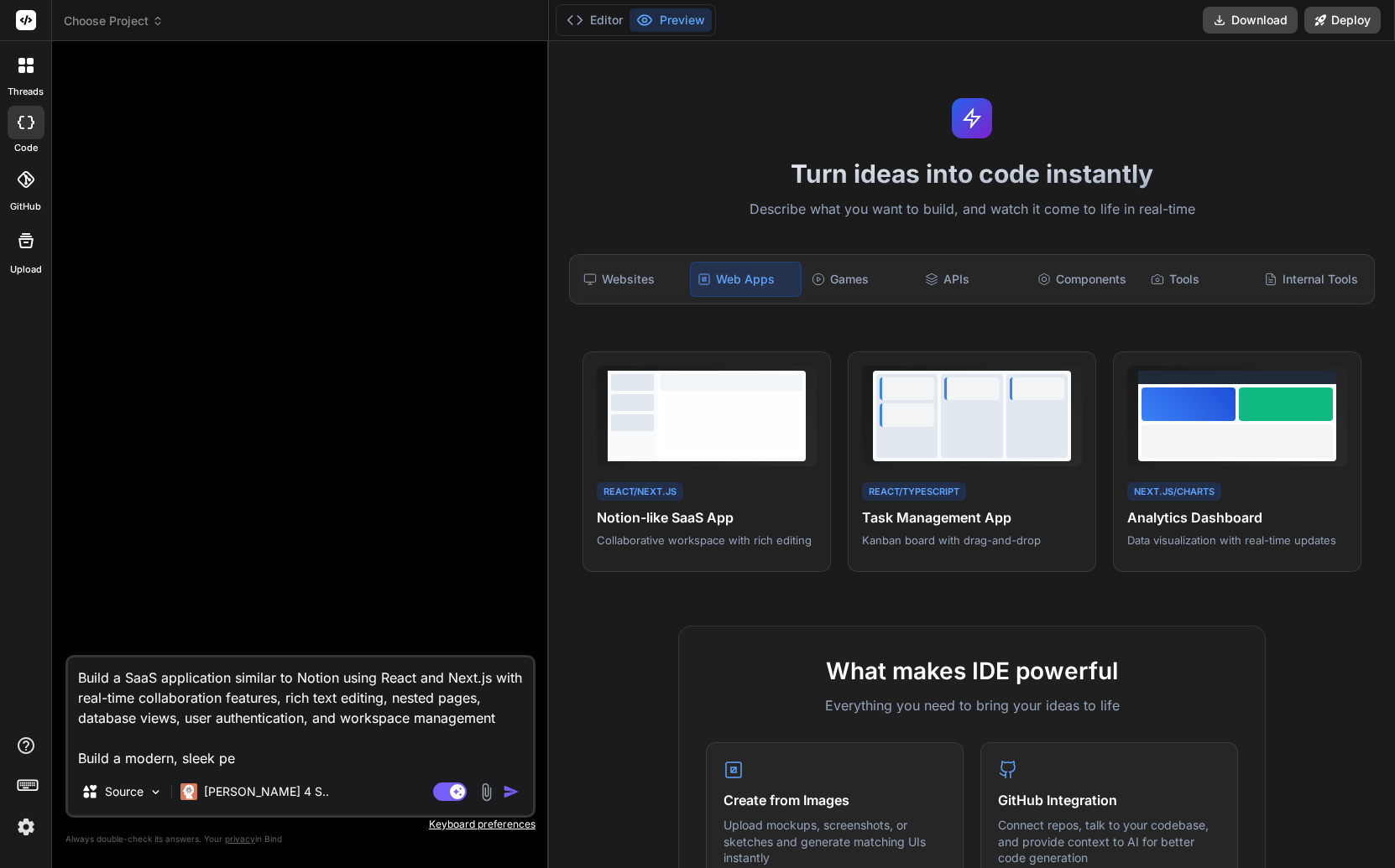
type textarea "Build a SaaS application similar to Notion using React and Next.js with real-ti…"
type textarea "x"
type textarea "Build a SaaS application similar to Notion using React and Next.js with real-ti…"
type textarea "x"
type textarea "Build a SaaS application similar to Notion using React and Next.js with real-ti…"
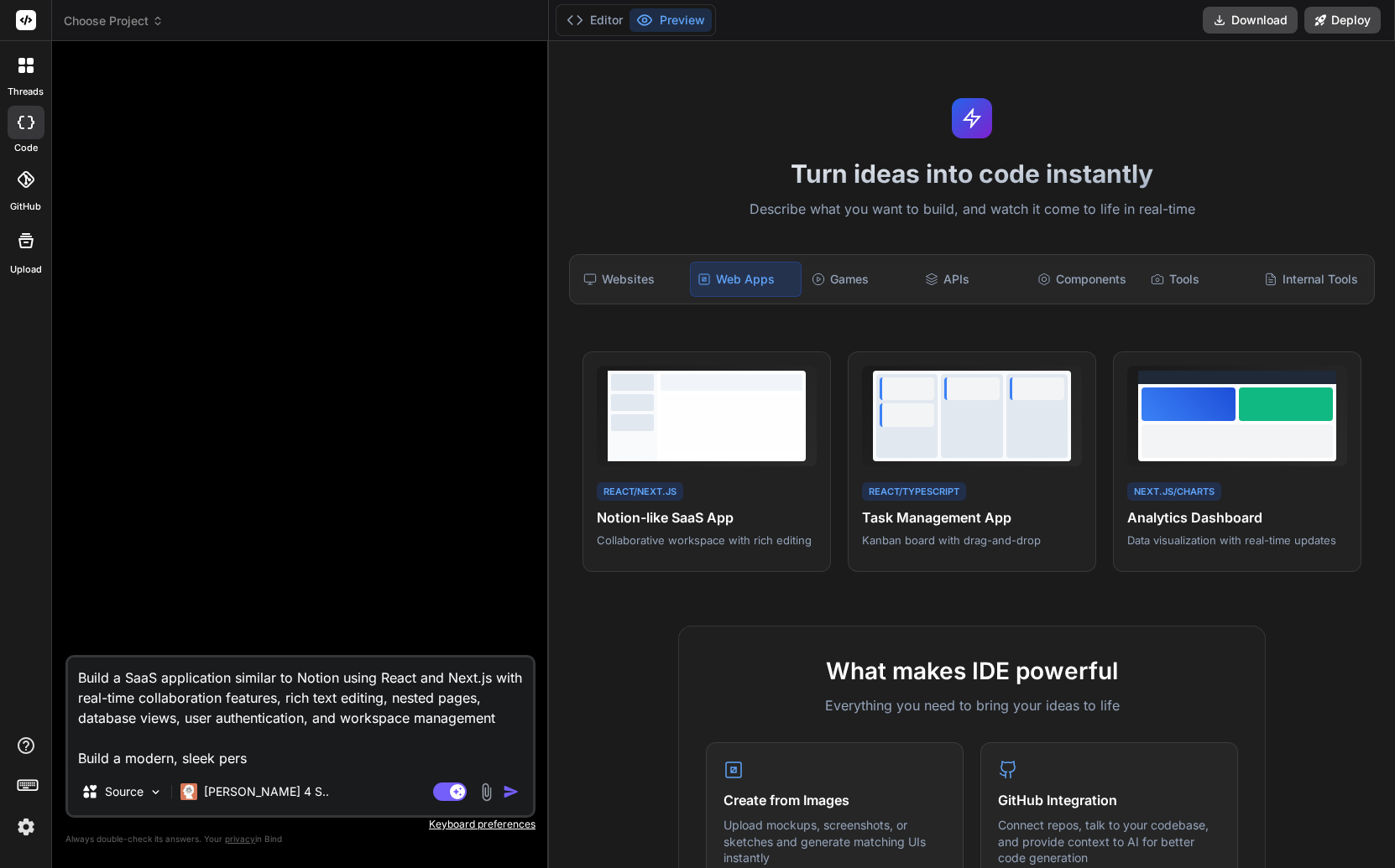
type textarea "x"
type textarea "Build a SaaS application similar to Notion using React and Next.js with real-ti…"
type textarea "x"
type textarea "Build a SaaS application similar to Notion using React and Next.js with real-ti…"
type textarea "x"
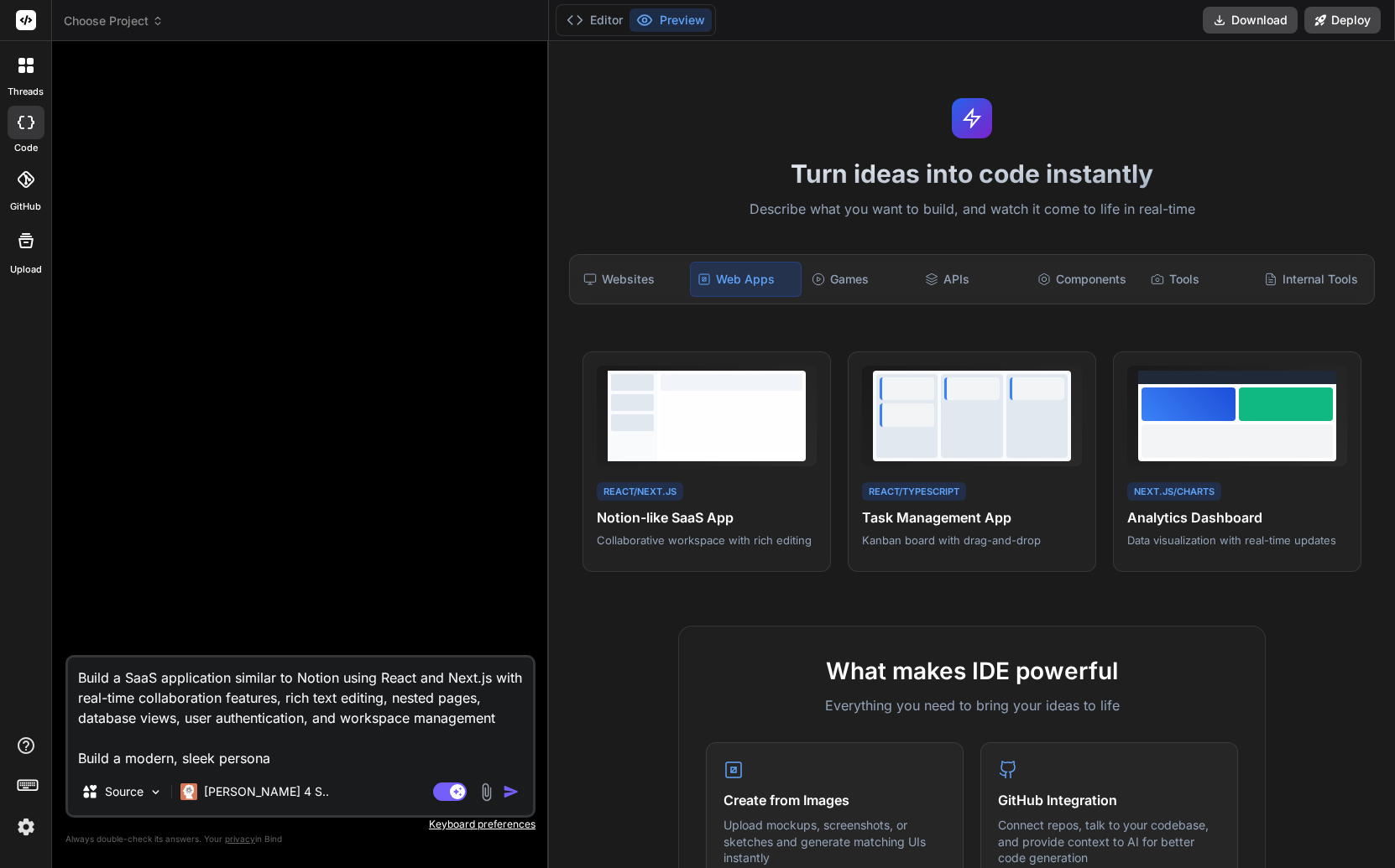
type textarea "Build a SaaS application similar to Notion using React and Next.js with real-ti…"
type textarea "x"
type textarea "Build a SaaS application similar to Notion using React and Next.js with real-ti…"
type textarea "x"
type textarea "Build a SaaS application similar to Notion using React and Next.js with real-ti…"
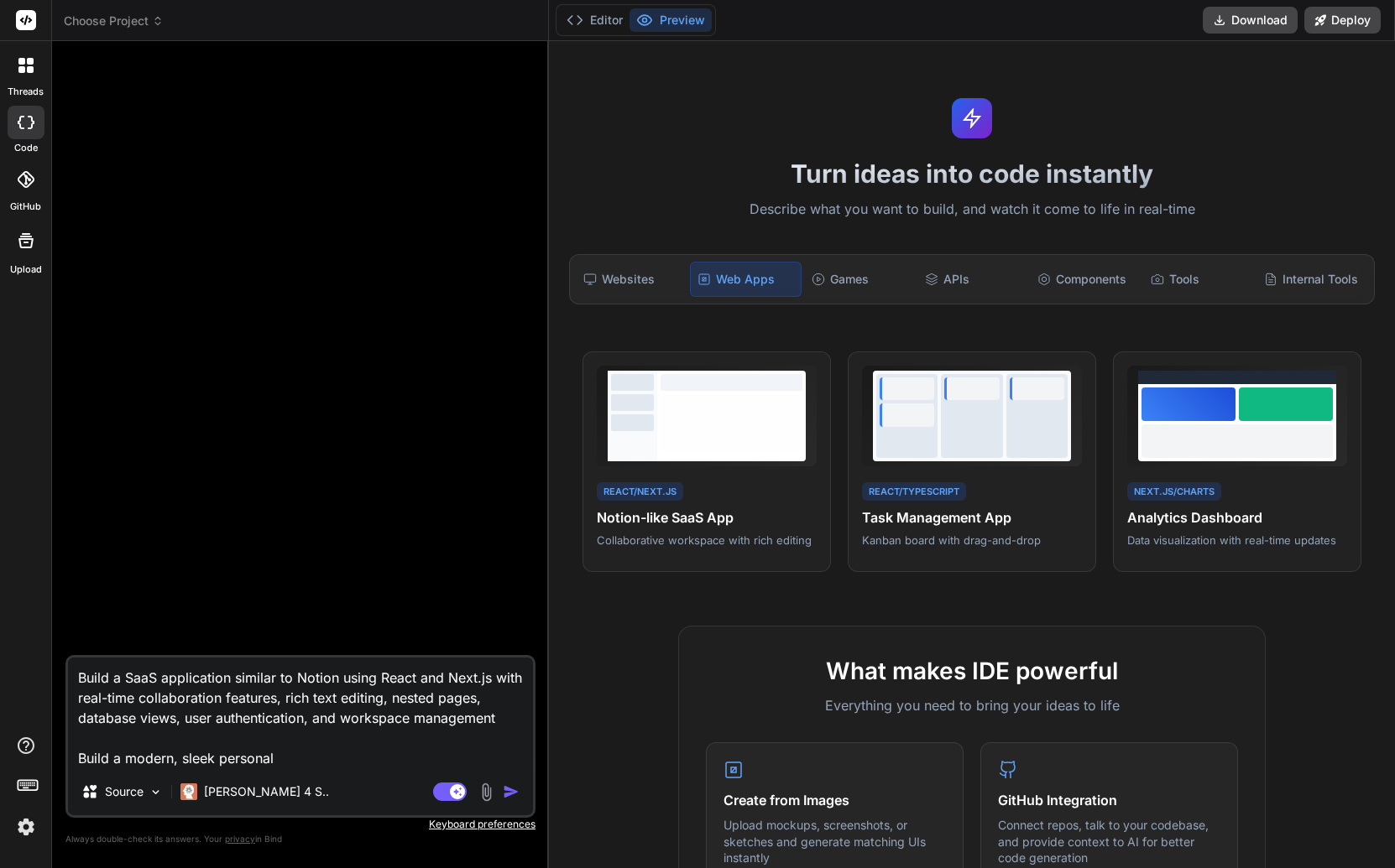
type textarea "x"
type textarea "Build a SaaS application similar to Notion using React and Next.js with real-ti…"
type textarea "x"
type textarea "Build a SaaS application similar to Notion using React and Next.js with real-ti…"
type textarea "x"
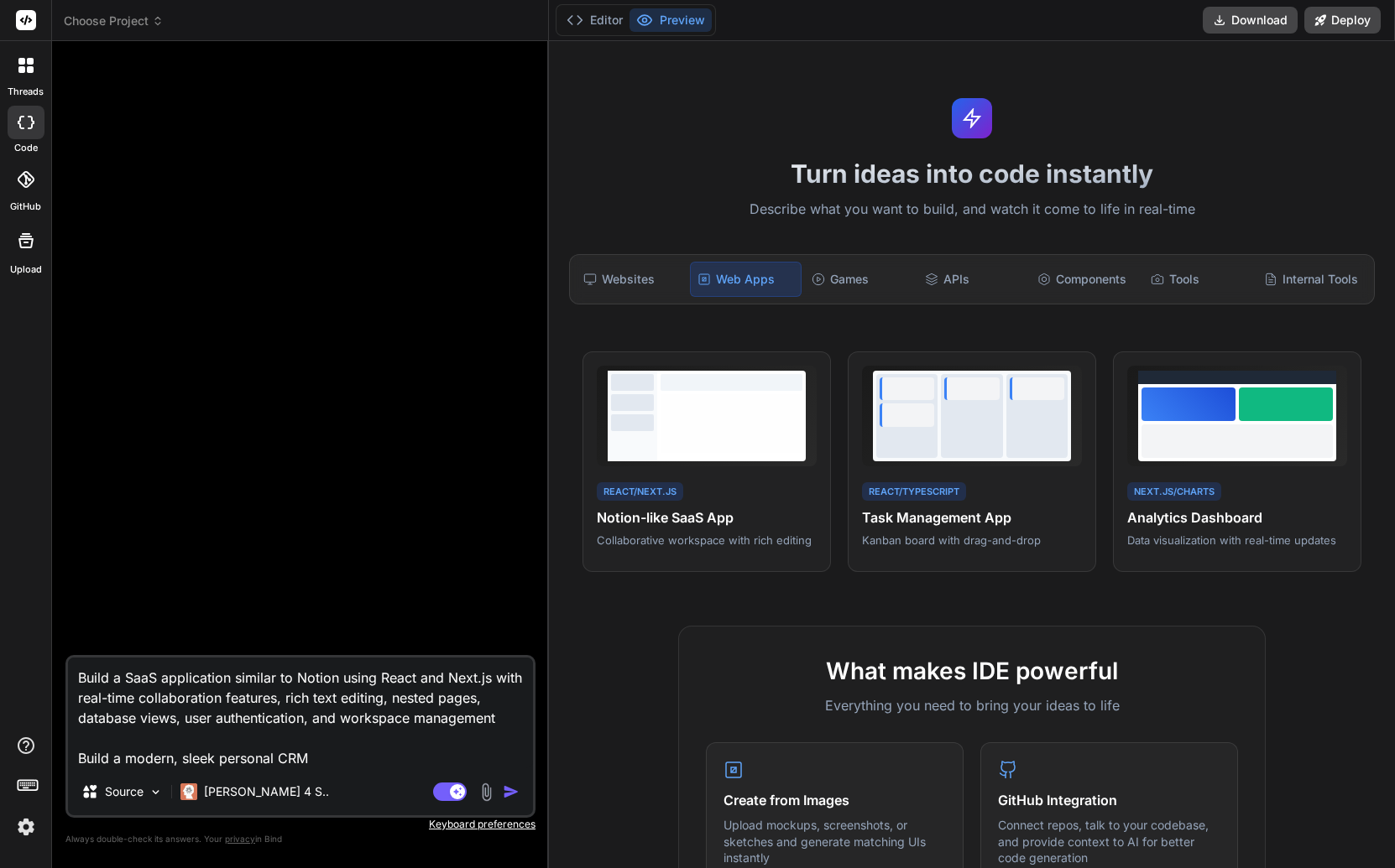
type textarea "Build a SaaS application similar to Notion using React and Next.js with real-ti…"
type textarea "x"
type textarea "Build a SaaS application similar to Notion using React and Next.js with real-ti…"
type textarea "x"
type textarea "Build a SaaS application similar to Notion using React and Next.js with real-ti…"
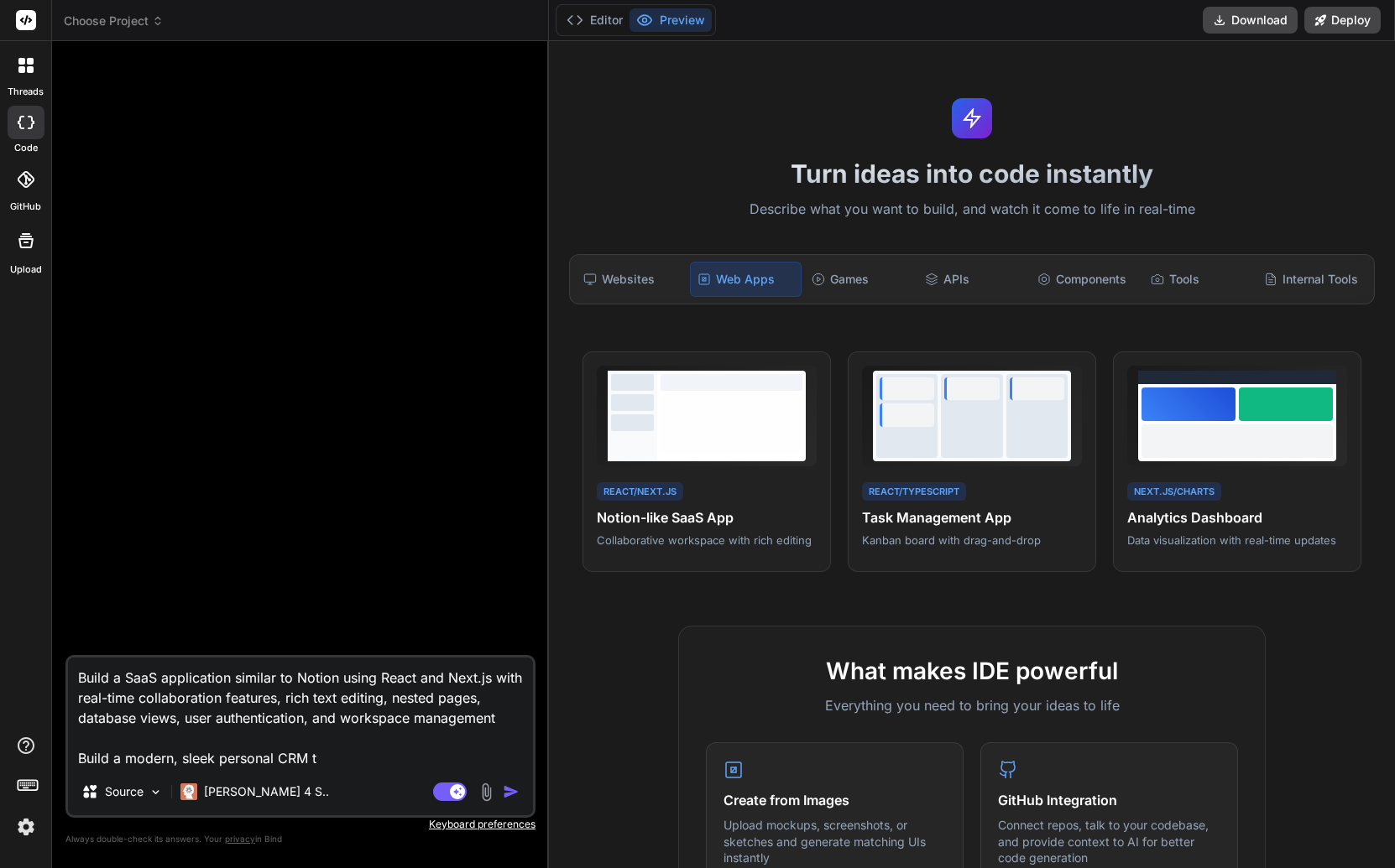
type textarea "x"
type textarea "Build a SaaS application similar to Notion using React and Next.js with real-ti…"
type textarea "x"
type textarea "Build a SaaS application similar to Notion using React and Next.js with real-ti…"
type textarea "x"
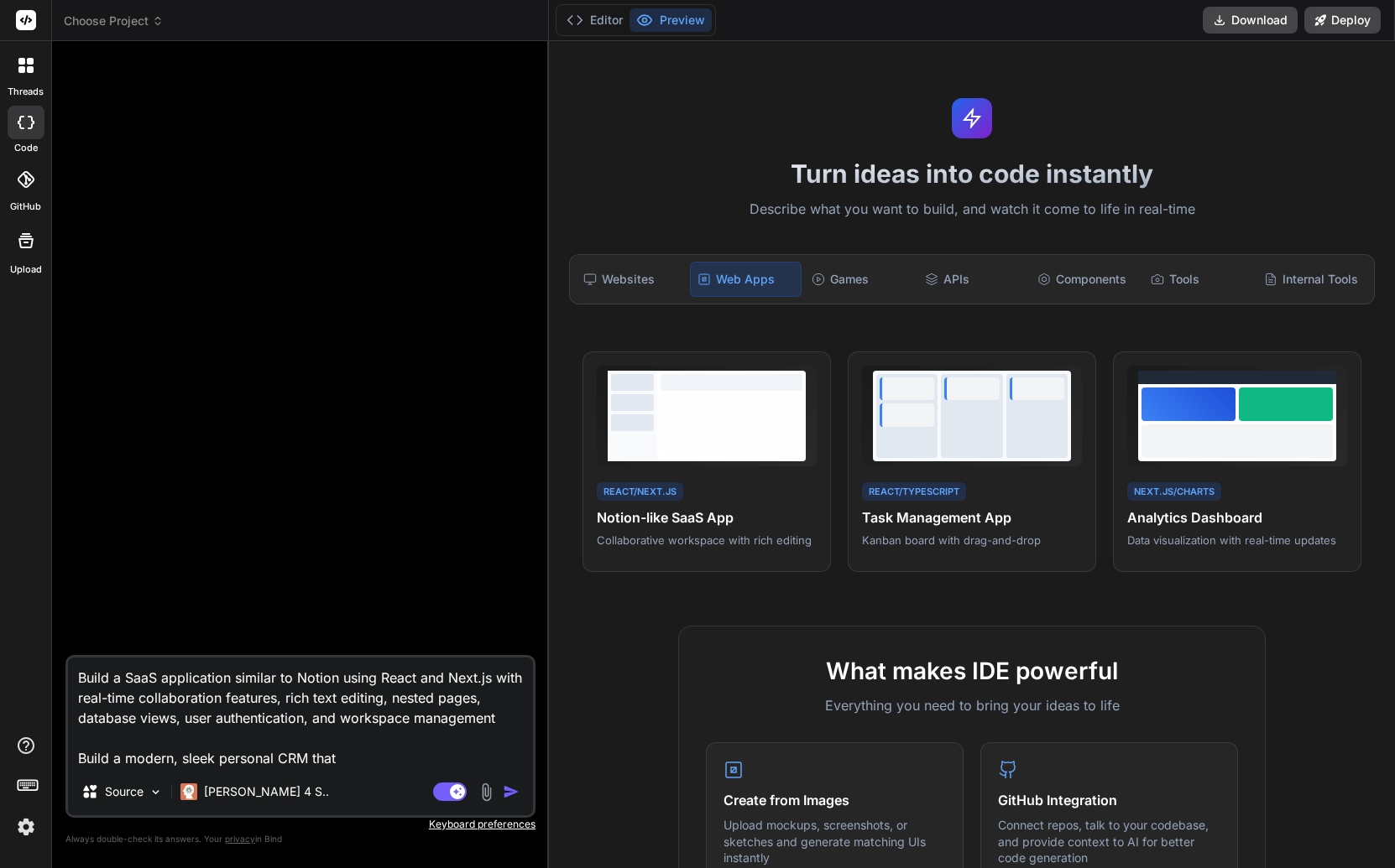
type textarea "Build a SaaS application similar to Notion using React and Next.js with real-ti…"
type textarea "x"
type textarea "Build a SaaS application similar to Notion using React and Next.js with real-ti…"
type textarea "x"
type textarea "Build a SaaS application similar to Notion using React and Next.js with real-ti…"
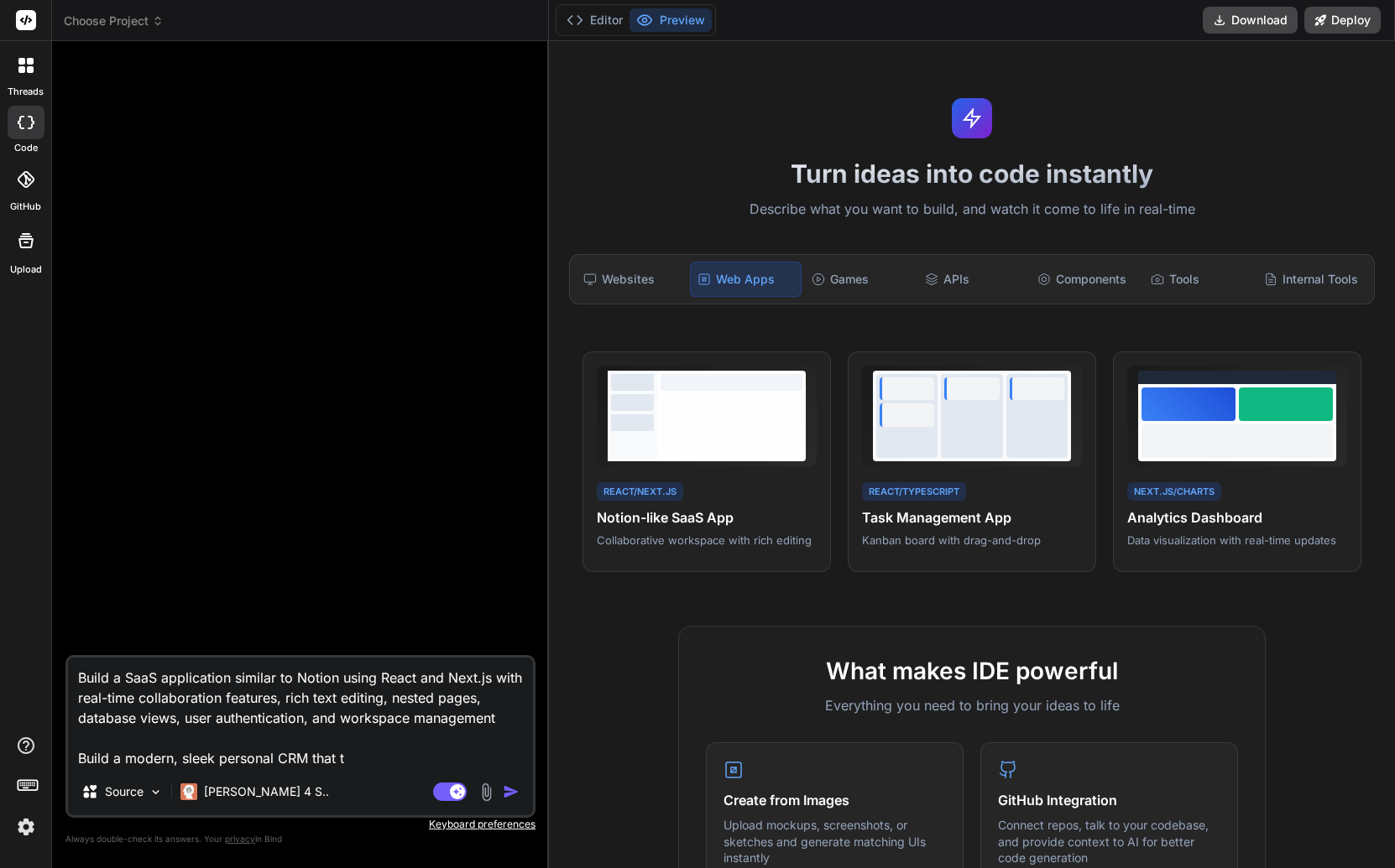
type textarea "x"
type textarea "Build a SaaS application similar to Notion using React and Next.js with real-ti…"
type textarea "x"
type textarea "Build a SaaS application similar to Notion using React and Next.js with real-ti…"
type textarea "x"
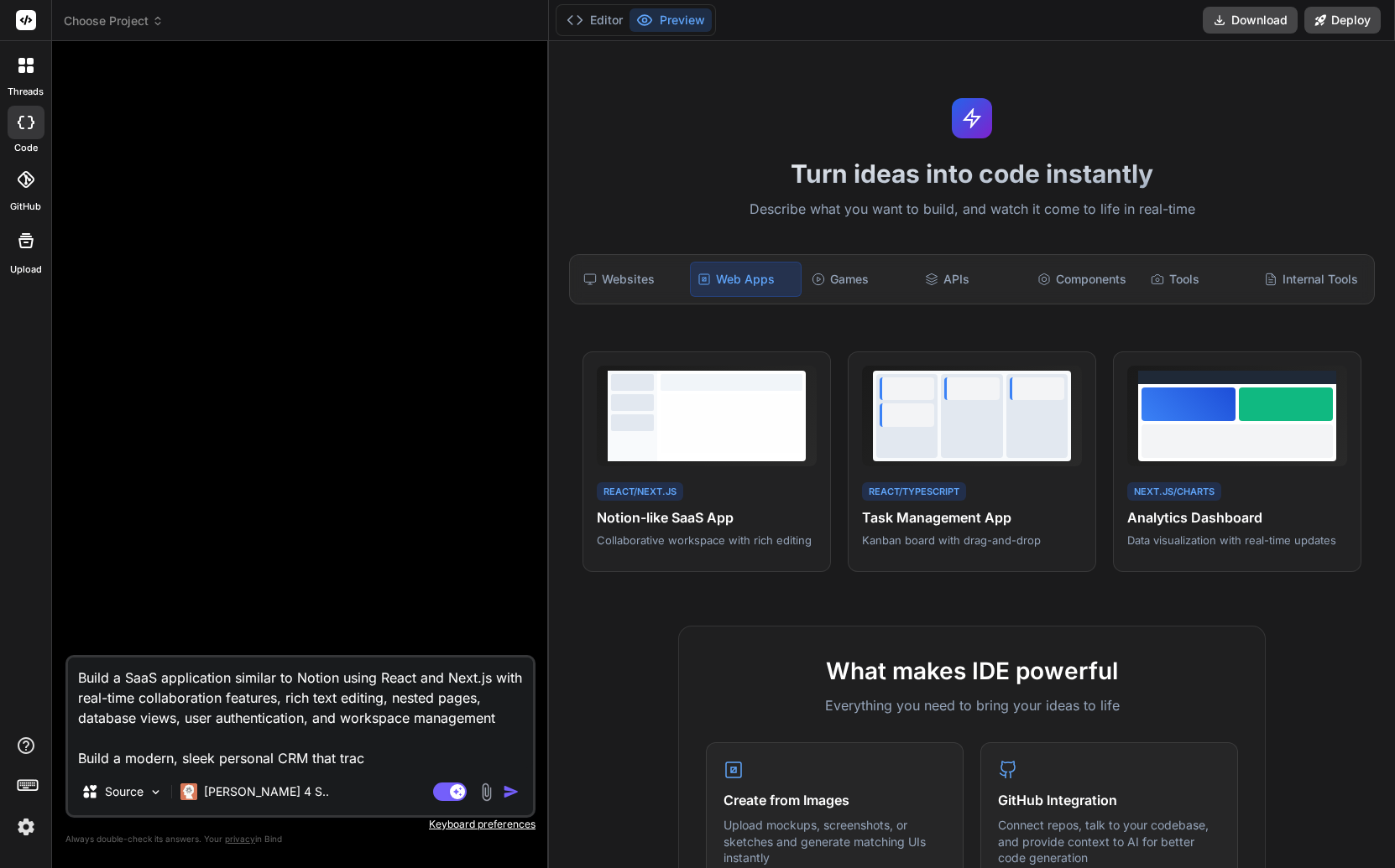
type textarea "Build a SaaS application similar to Notion using React and Next.js with real-ti…"
type textarea "x"
type textarea "Build a SaaS application similar to Notion using React and Next.js with real-ti…"
type textarea "x"
type textarea "Build a SaaS application similar to Notion using React and Next.js with real-ti…"
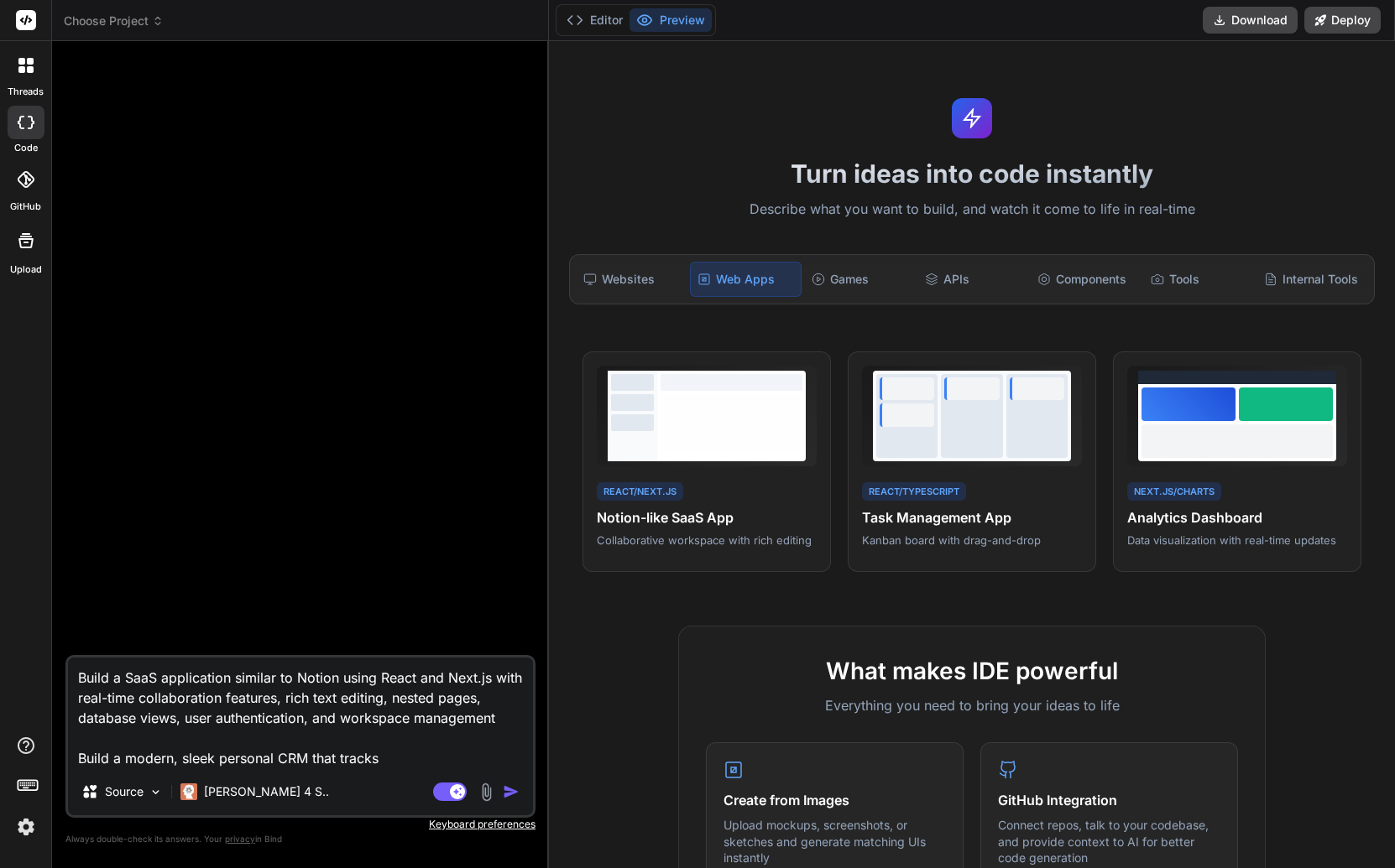
type textarea "x"
type textarea "Build a SaaS application similar to Notion using React and Next.js with real-ti…"
type textarea "x"
type textarea "Build a SaaS application similar to Notion using React and Next.js with real-ti…"
type textarea "x"
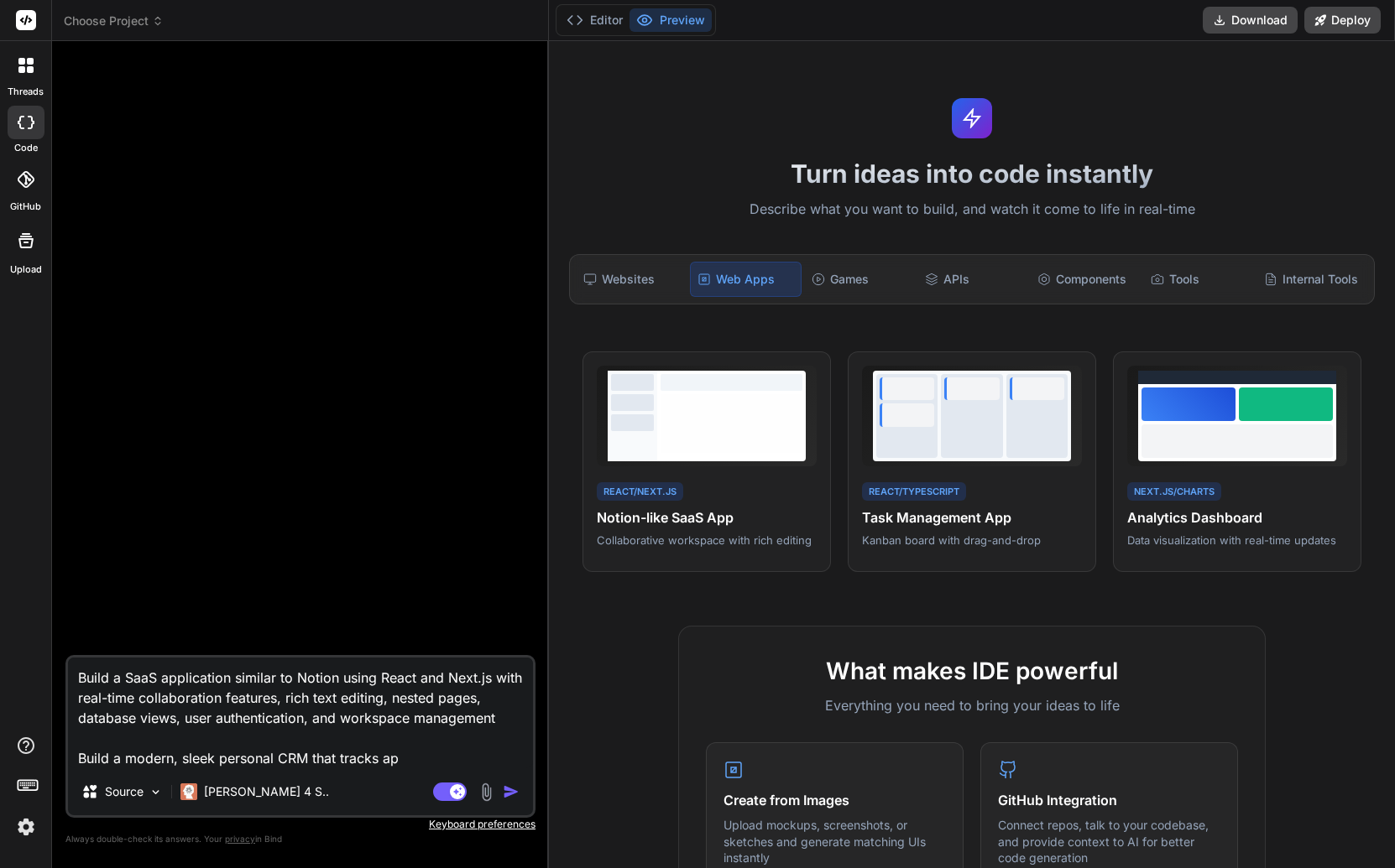
type textarea "Build a SaaS application similar to Notion using React and Next.js with real-ti…"
type textarea "x"
type textarea "Build a SaaS application similar to Notion using React and Next.js with real-ti…"
type textarea "x"
type textarea "Build a SaaS application similar to Notion using React and Next.js with real-ti…"
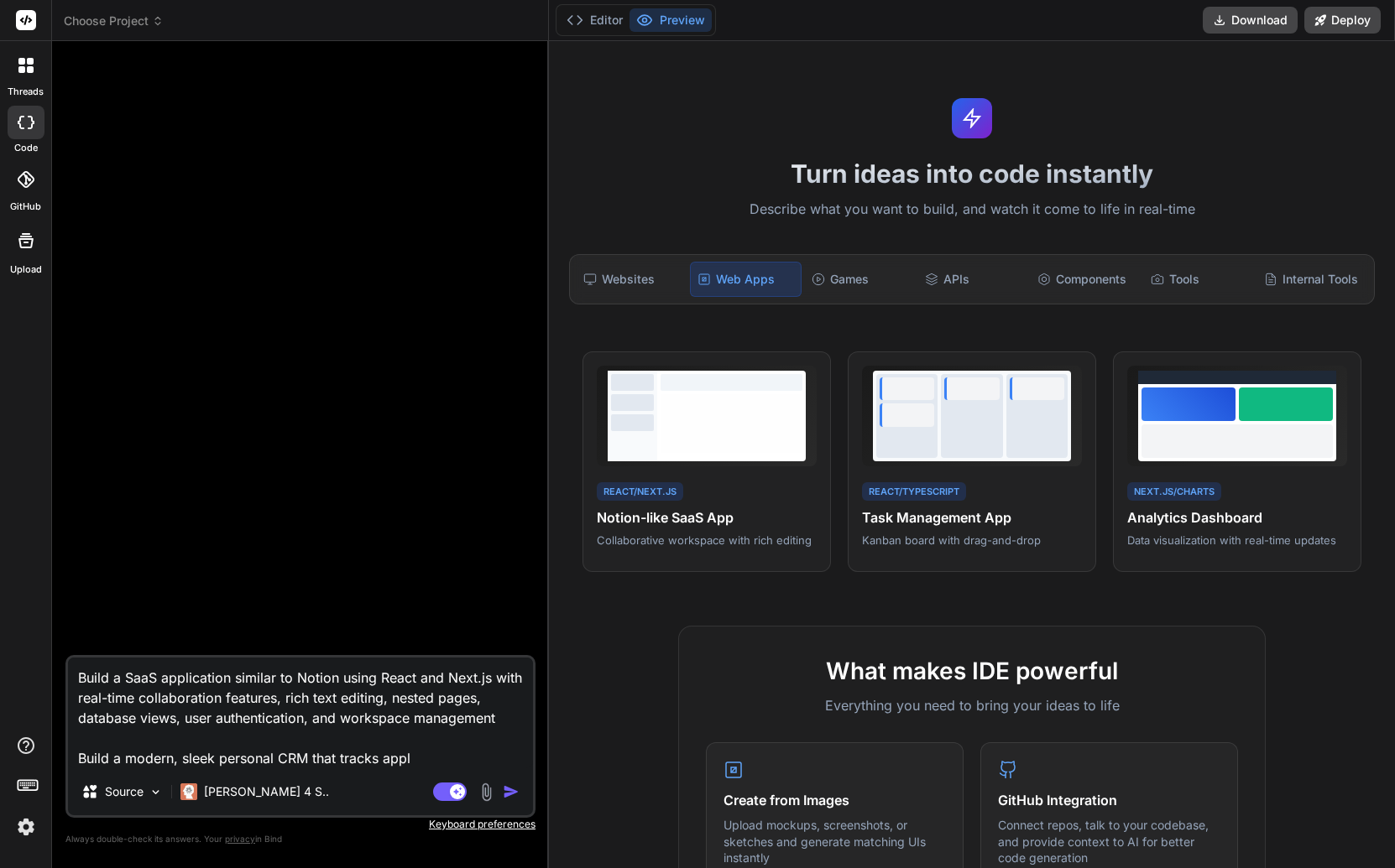
type textarea "x"
type textarea "Build a SaaS application similar to Notion using React and Next.js with real-ti…"
type textarea "x"
type textarea "Build a SaaS application similar to Notion using React and Next.js with real-ti…"
type textarea "x"
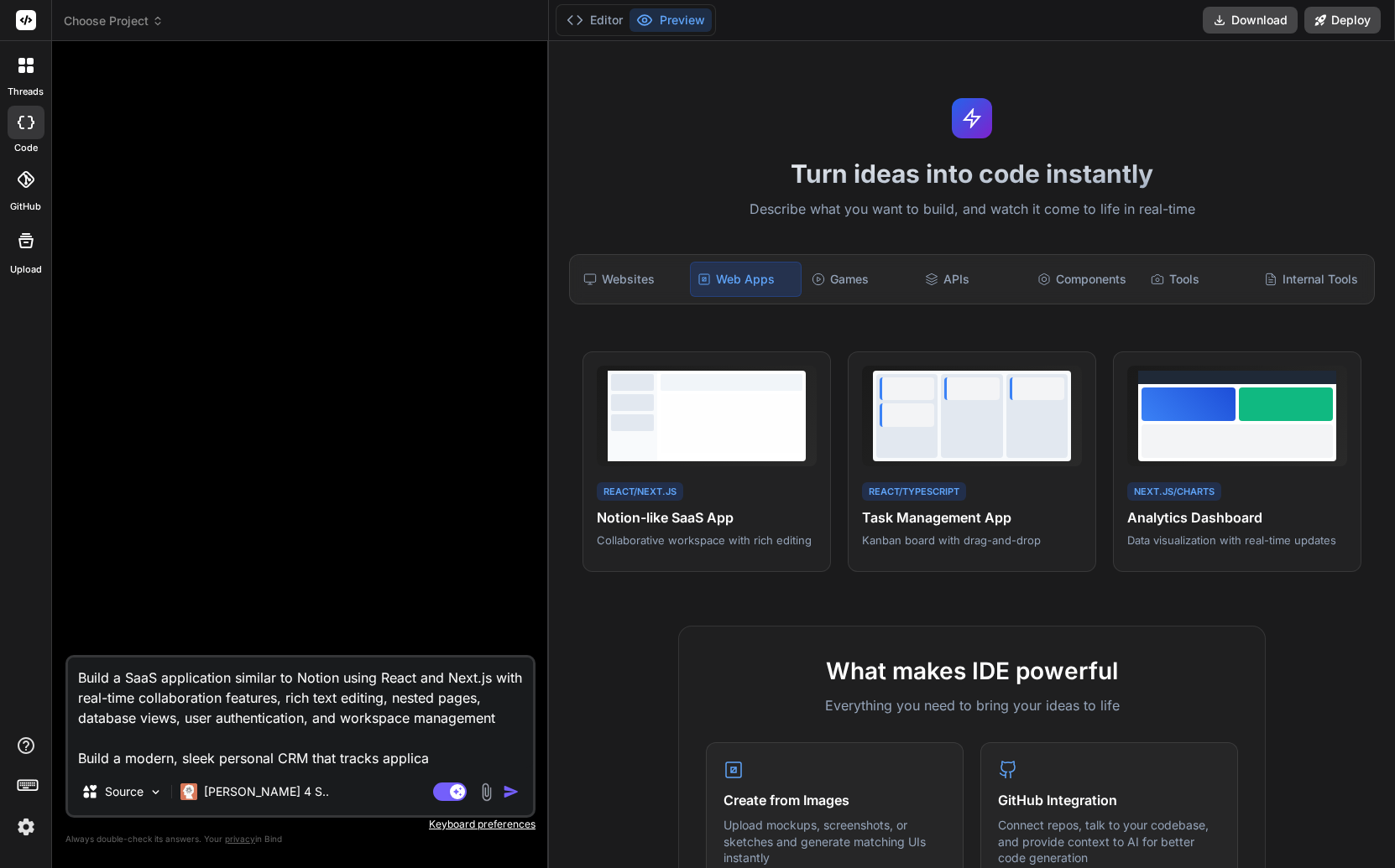
type textarea "Build a SaaS application similar to Notion using React and Next.js with real-ti…"
type textarea "x"
type textarea "Build a SaaS application similar to Notion using React and Next.js with real-ti…"
type textarea "x"
type textarea "Build a SaaS application similar to Notion using React and Next.js with real-ti…"
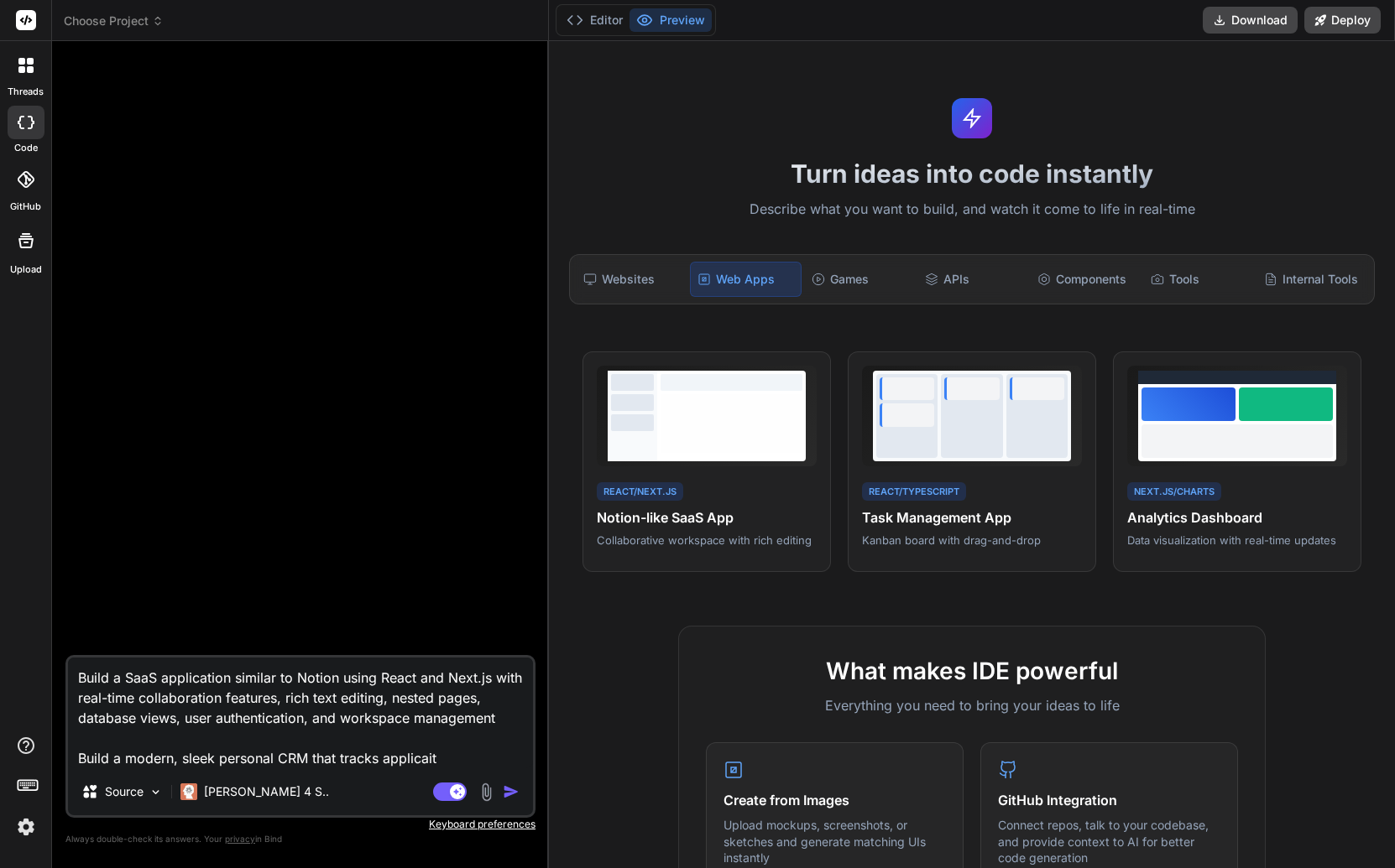
type textarea "x"
type textarea "Build a SaaS application similar to Notion using React and Next.js with real-ti…"
type textarea "x"
type textarea "Build a SaaS application similar to Notion using React and Next.js with real-ti…"
type textarea "x"
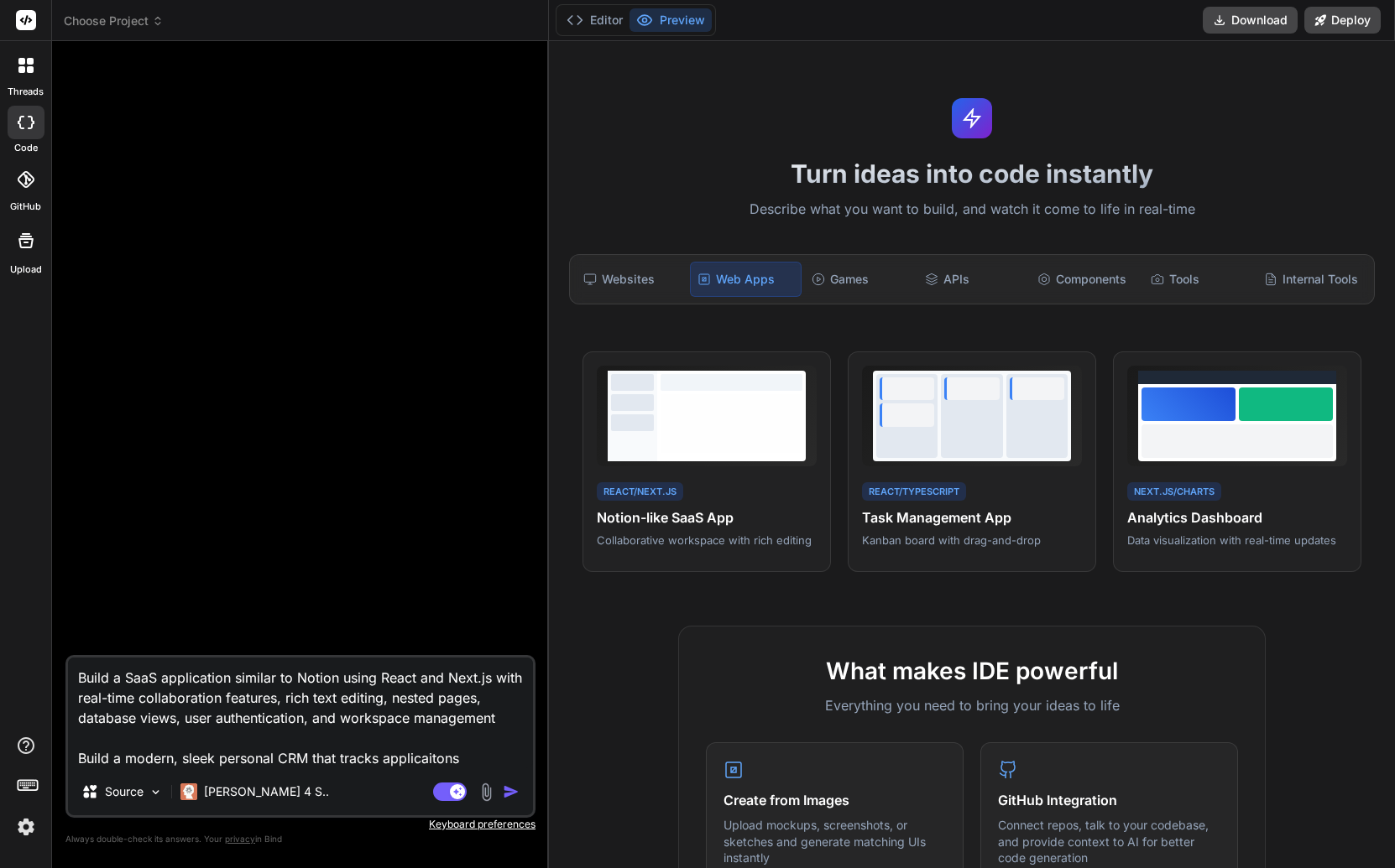
type textarea "Build a SaaS application similar to Notion using React and Next.js with real-ti…"
type textarea "x"
type textarea "Build a SaaS application similar to Notion using React and Next.js with real-ti…"
type textarea "x"
type textarea "Build a SaaS application similar to Notion using React and Next.js with real-ti…"
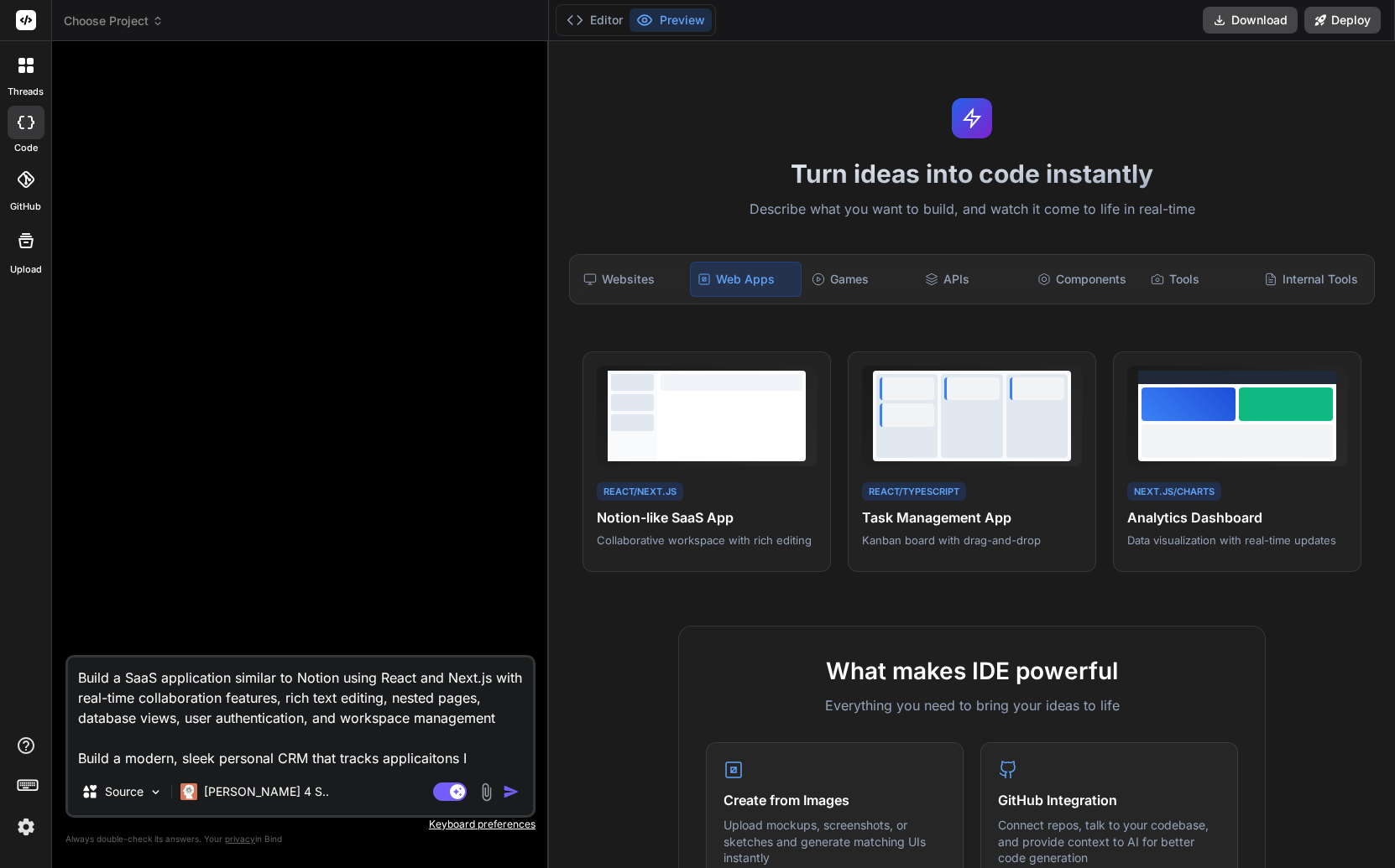
type textarea "x"
type textarea "Build a SaaS application similar to Notion using React and Next.js with real-ti…"
type textarea "x"
type textarea "Build a SaaS application similar to Notion using React and Next.js with real-ti…"
type textarea "x"
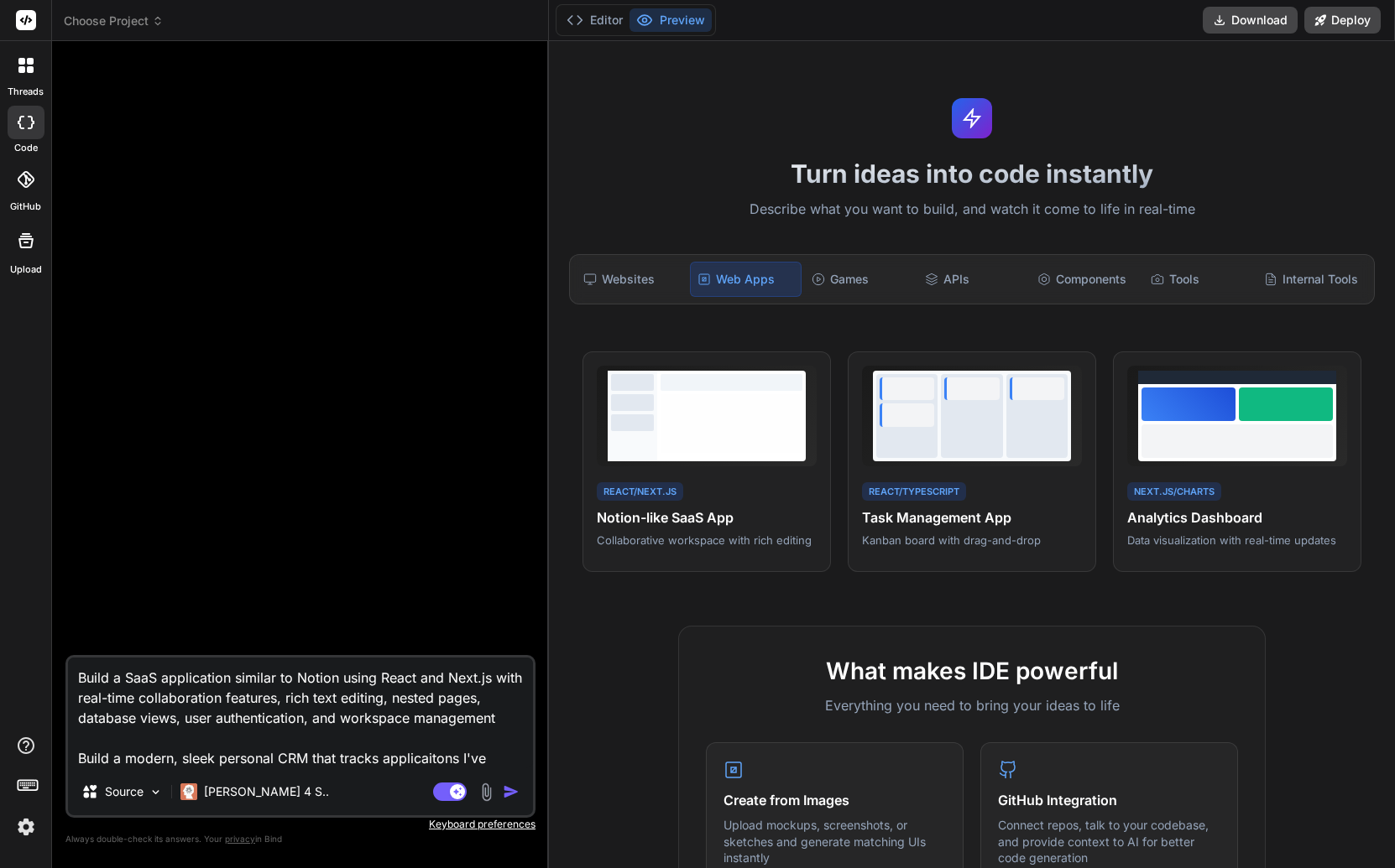
type textarea "Build a SaaS application similar to Notion using React and Next.js with real-ti…"
type textarea "x"
type textarea "Build a SaaS application similar to Notion using React and Next.js with real-ti…"
type textarea "x"
type textarea "Build a SaaS application similar to Notion using React and Next.js with real-ti…"
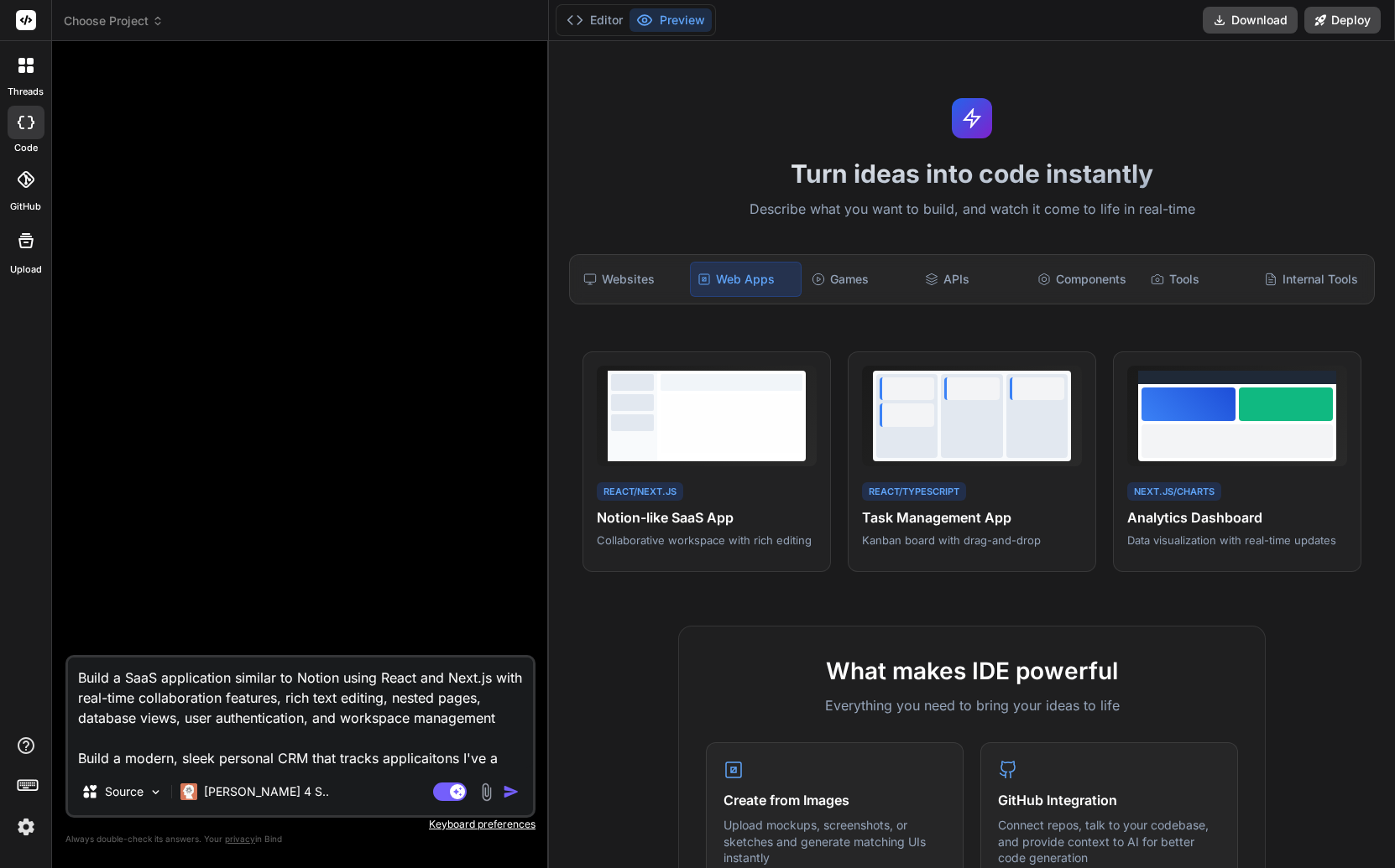
type textarea "x"
type textarea "Build a SaaS application similar to Notion using React and Next.js with real-ti…"
type textarea "x"
type textarea "Build a SaaS application similar to Notion using React and Next.js with real-ti…"
type textarea "x"
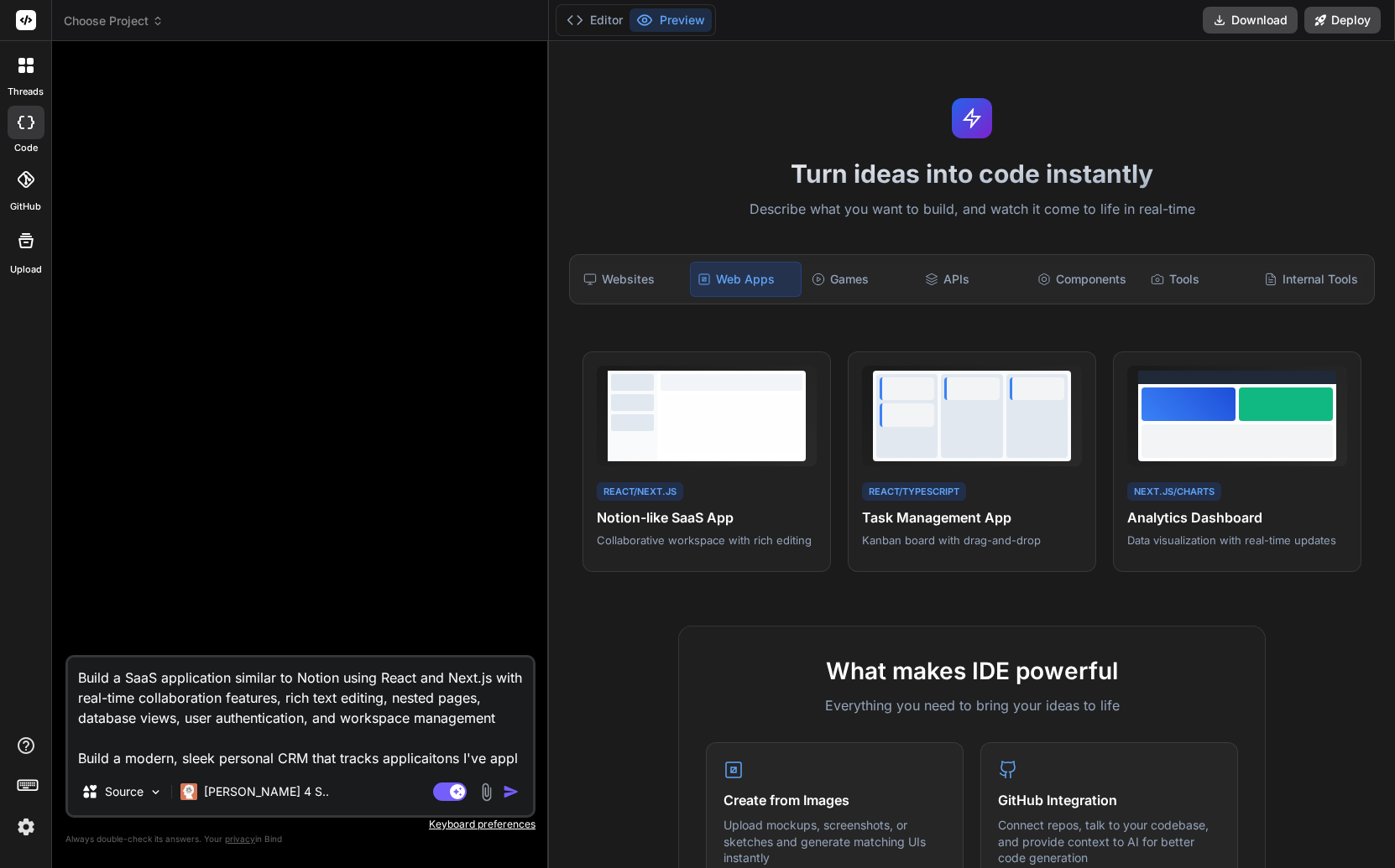
type textarea "Build a SaaS application similar to Notion using React and Next.js with real-ti…"
type textarea "x"
type textarea "Build a SaaS application similar to Notion using React and Next.js with real-ti…"
type textarea "x"
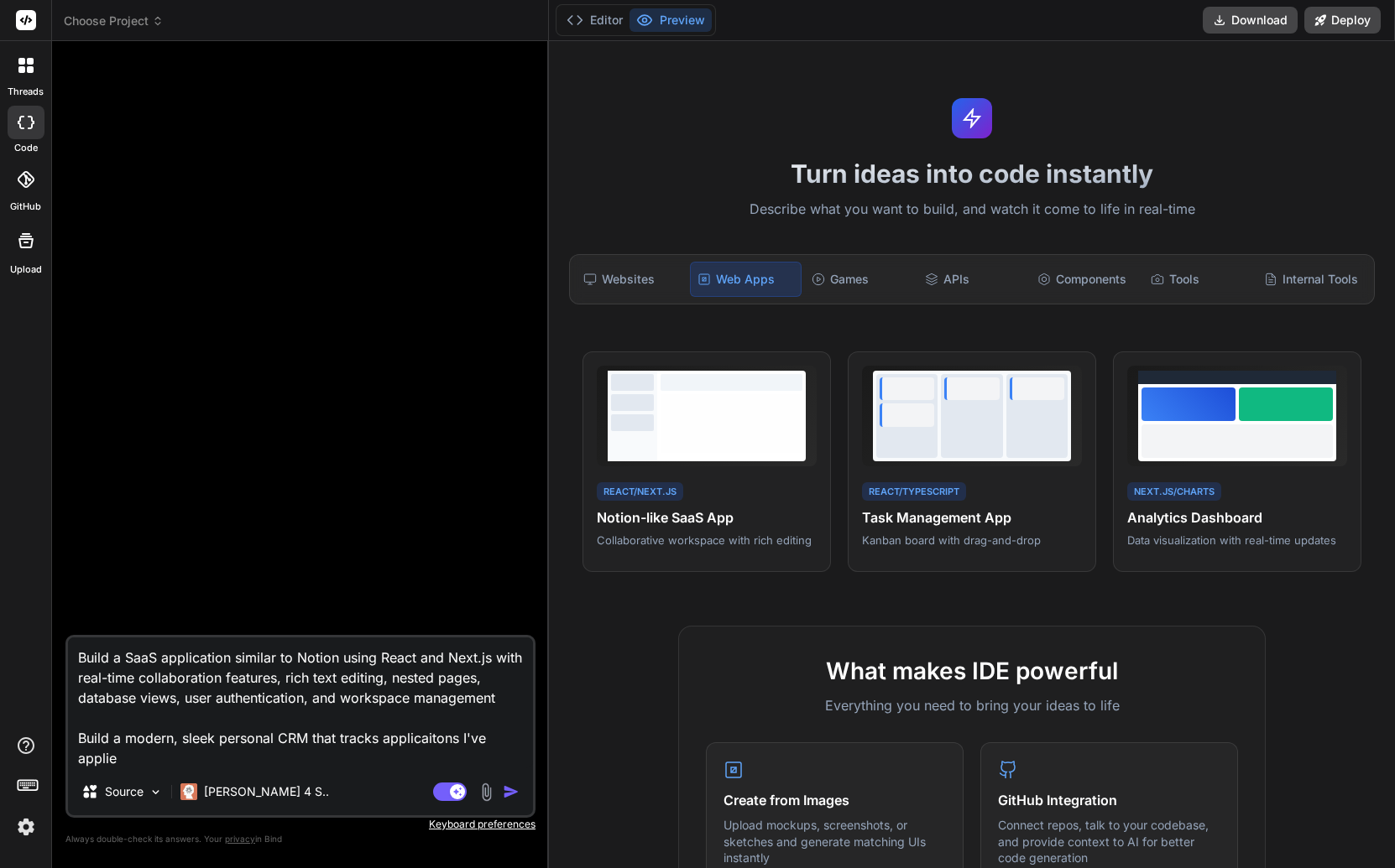
type textarea "Build a SaaS application similar to Notion using React and Next.js with real-ti…"
type textarea "x"
type textarea "Build a SaaS application similar to Notion using React and Next.js with real-ti…"
type textarea "x"
type textarea "Build a SaaS application similar to Notion using React and Next.js with real-ti…"
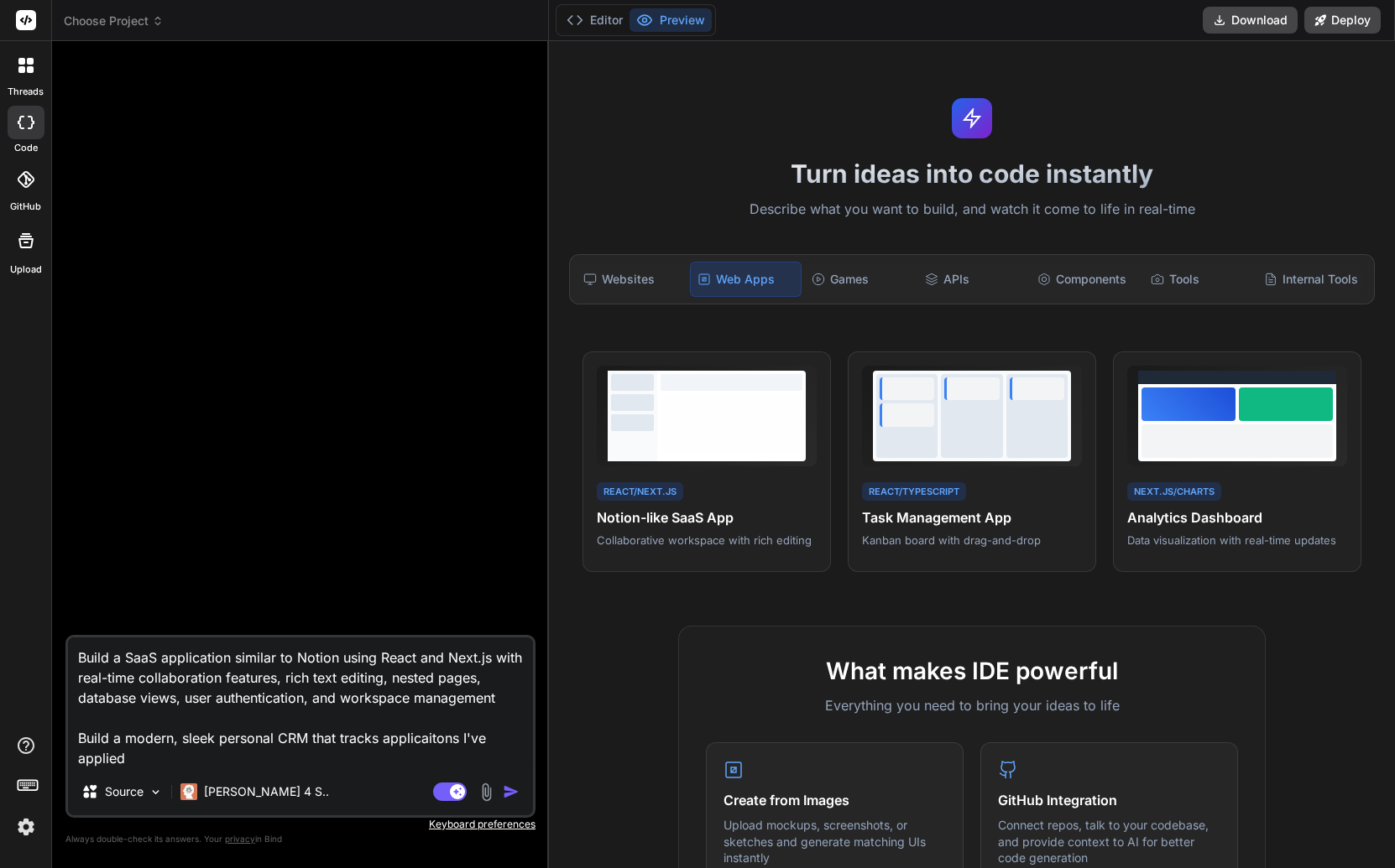
type textarea "x"
type textarea "Build a SaaS application similar to Notion using React and Next.js with real-ti…"
type textarea "x"
type textarea "Build a SaaS application similar to Notion using React and Next.js with real-ti…"
type textarea "x"
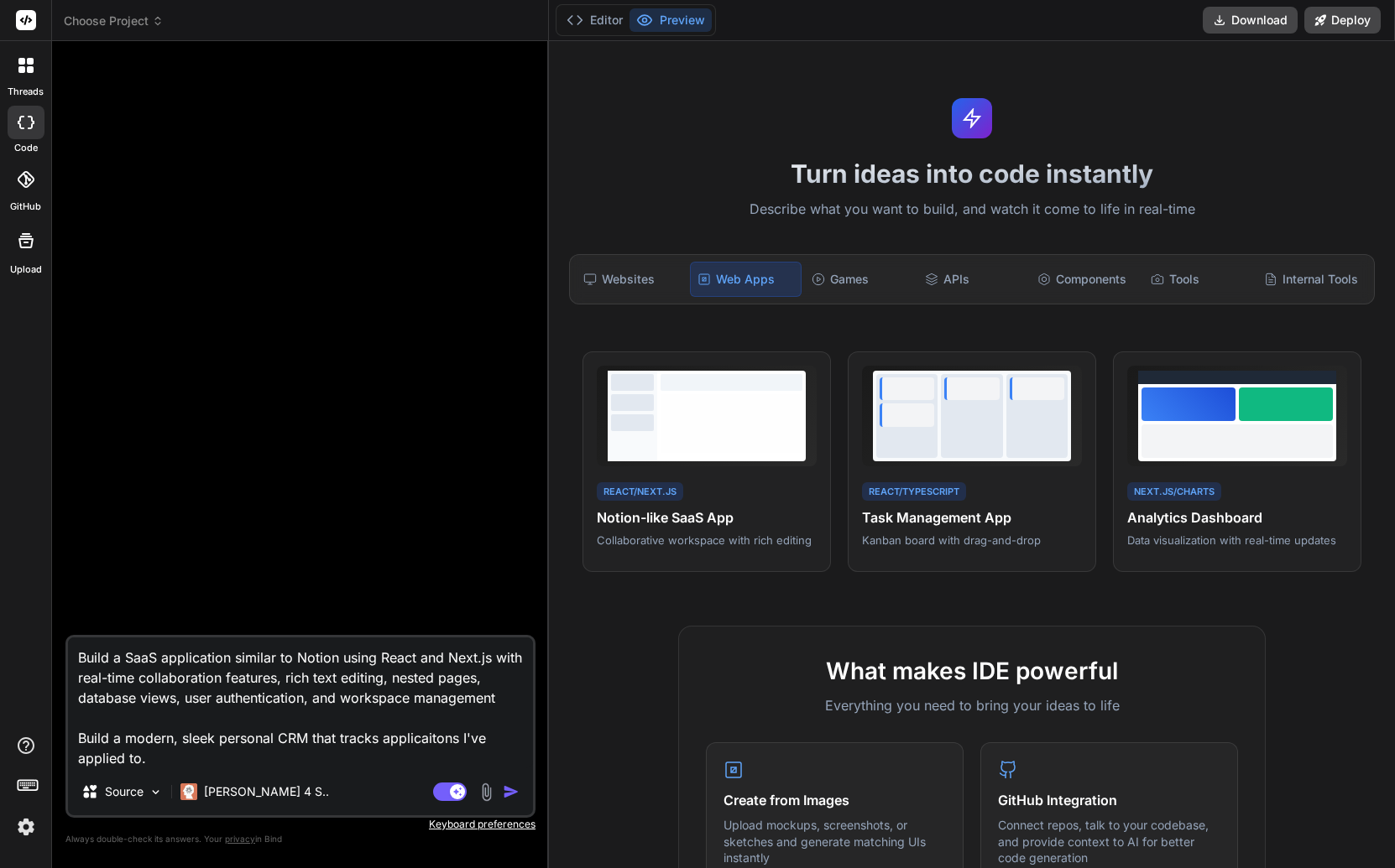
type textarea "Build a SaaS application similar to Notion using React and Next.js with real-ti…"
type textarea "x"
type textarea "Build a SaaS application similar to Notion using React and Next.js with real-ti…"
type textarea "x"
type textarea "Build a SaaS application similar to Notion using React and Next.js with real-ti…"
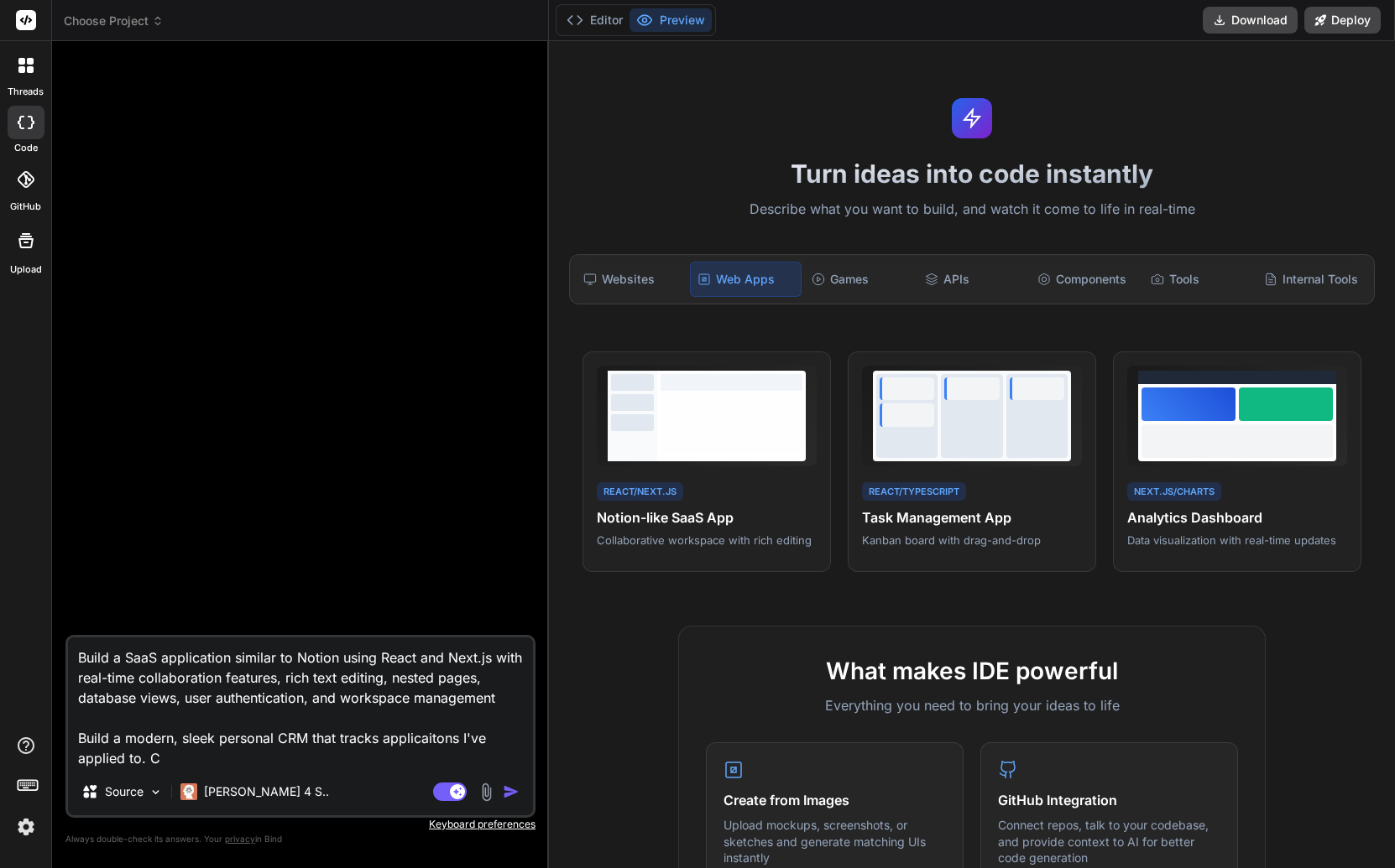
type textarea "x"
type textarea "Build a SaaS application similar to Notion using React and Next.js with real-ti…"
type textarea "x"
type textarea "Build a SaaS application similar to Notion using React and Next.js with real-ti…"
type textarea "x"
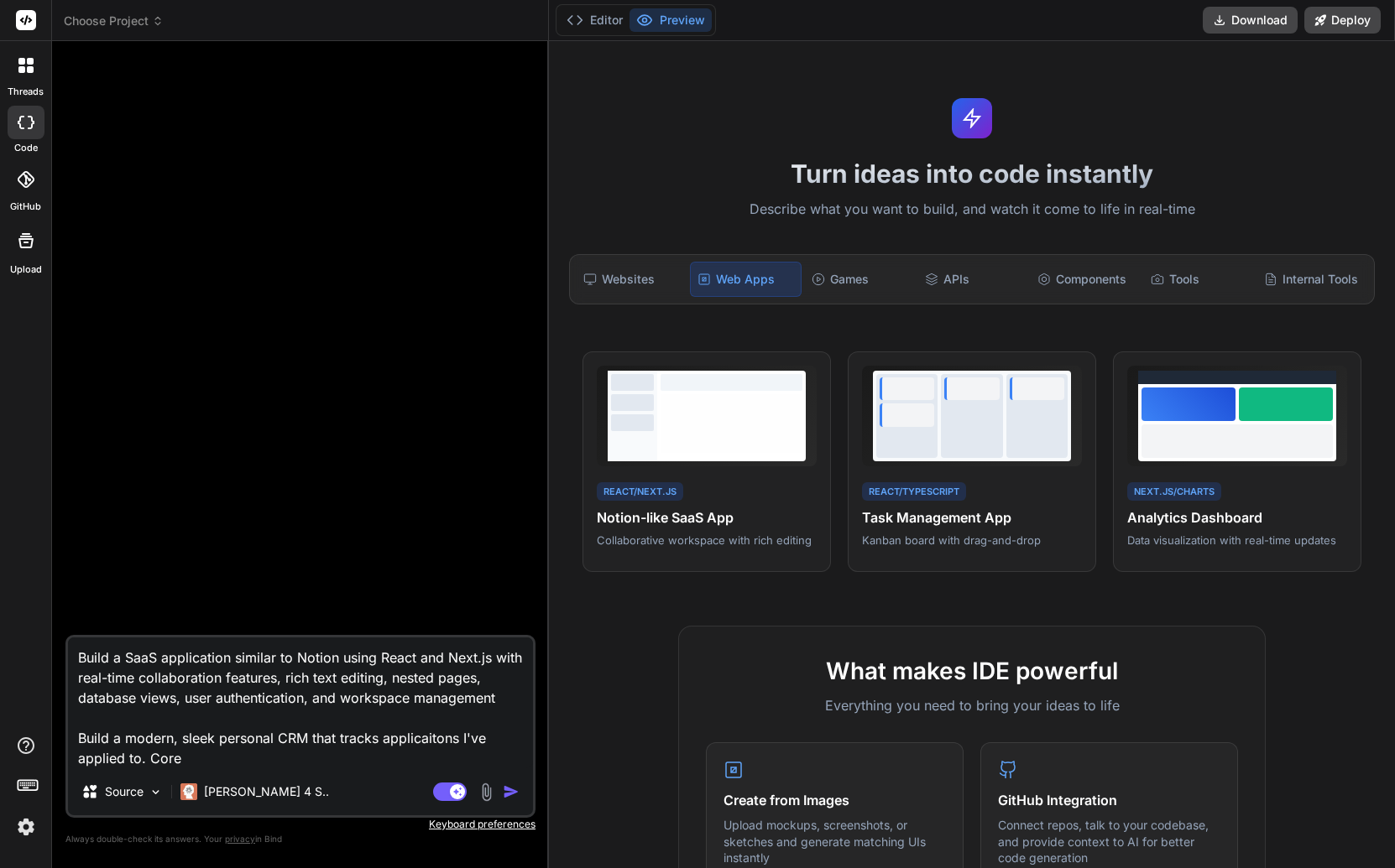
type textarea "Build a SaaS application similar to Notion using React and Next.js with real-ti…"
type textarea "x"
type textarea "Build a SaaS application similar to Notion using React and Next.js with real-ti…"
type textarea "x"
type textarea "Build a SaaS application similar to Notion using React and Next.js with real-ti…"
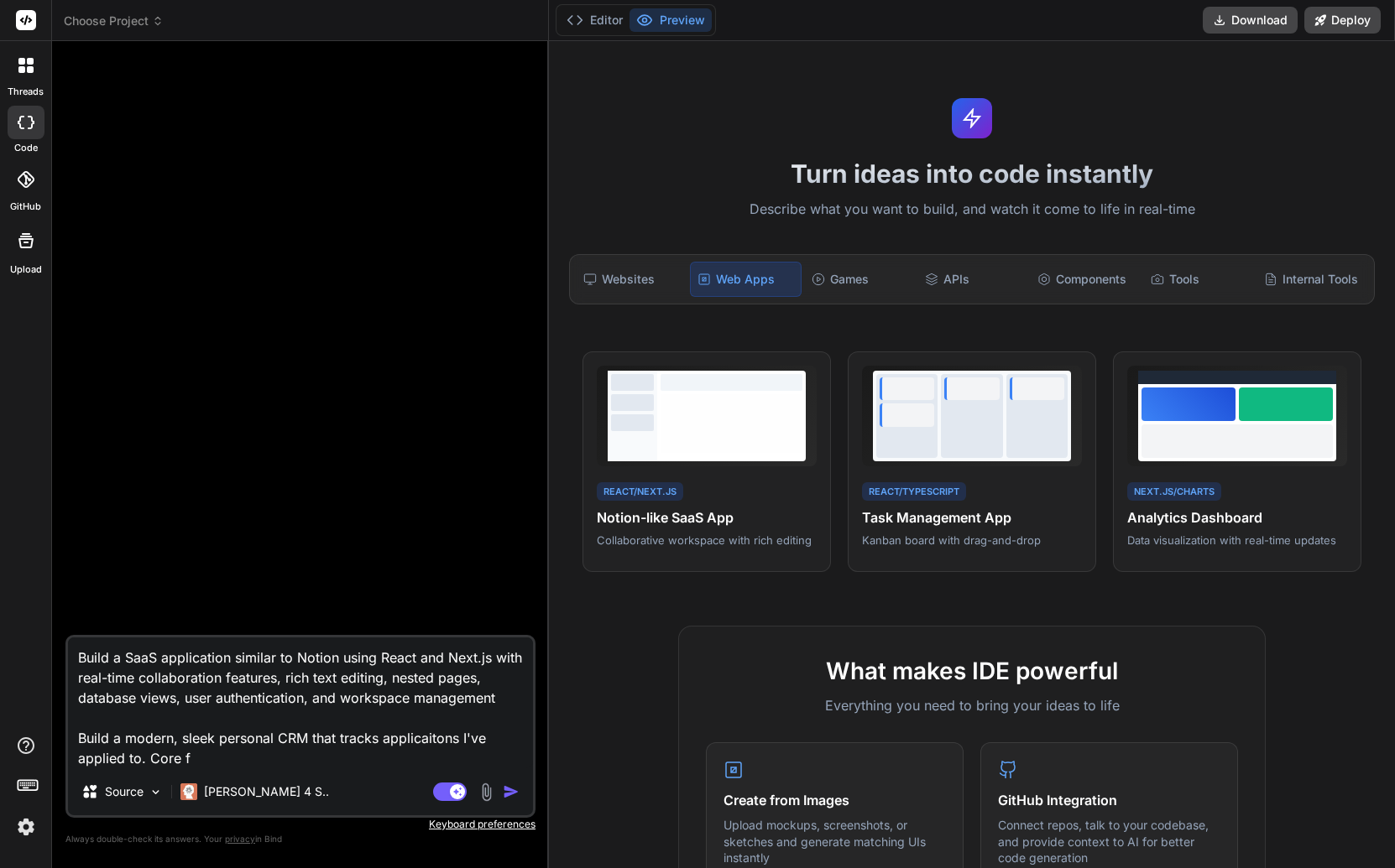
type textarea "x"
type textarea "Build a SaaS application similar to Notion using React and Next.js with real-ti…"
type textarea "x"
type textarea "Build a SaaS application similar to Notion using React and Next.js with real-ti…"
type textarea "x"
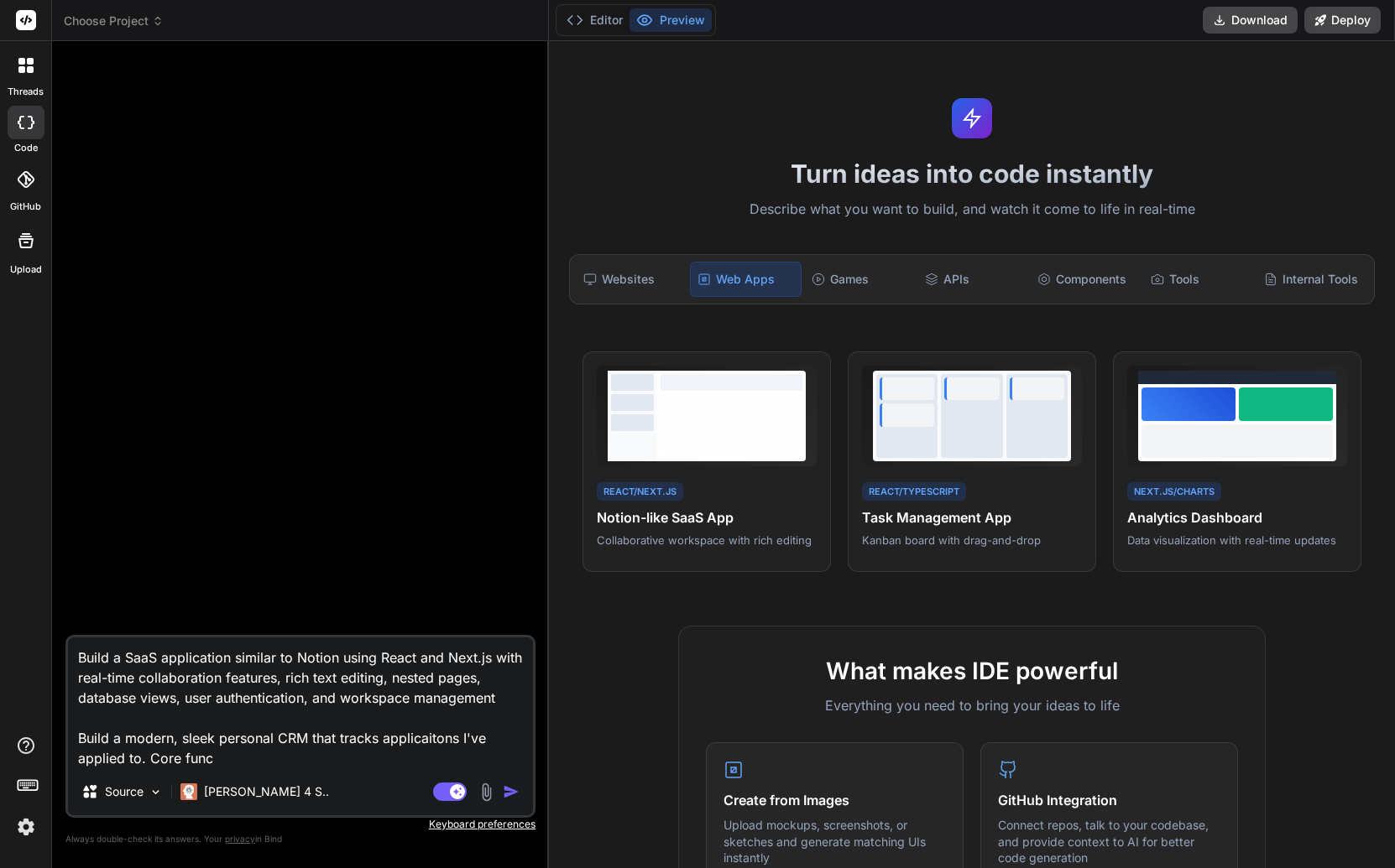
type textarea "Build a SaaS application similar to Notion using React and Next.js with real-ti…"
type textarea "x"
type textarea "Build a SaaS application similar to Notion using React and Next.js with real-ti…"
type textarea "x"
type textarea "Build a SaaS application similar to Notion using React and Next.js with real-ti…"
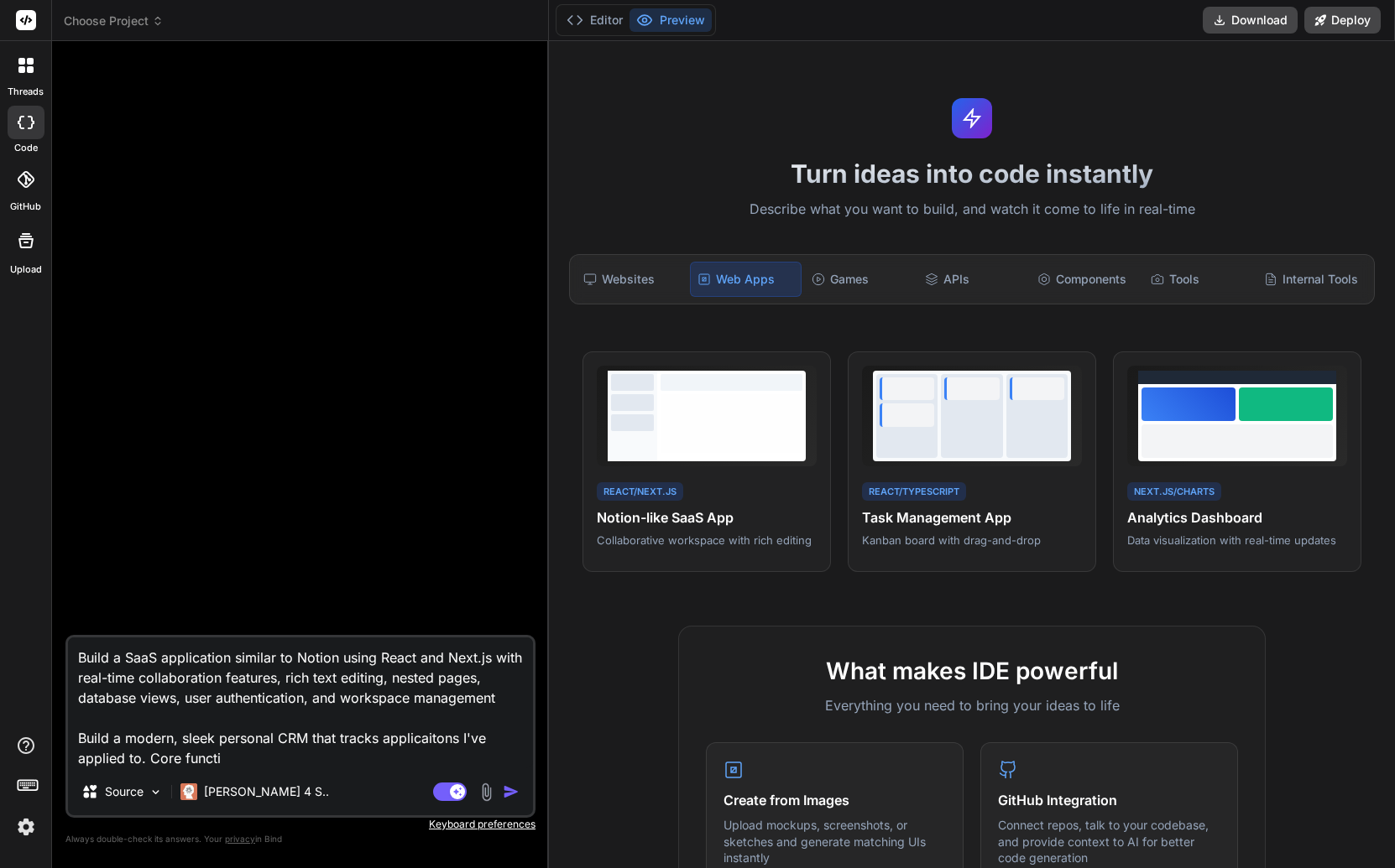
type textarea "x"
type textarea "Build a SaaS application similar to Notion using React and Next.js with real-ti…"
type textarea "x"
type textarea "Build a SaaS application similar to Notion using React and Next.js with real-ti…"
type textarea "x"
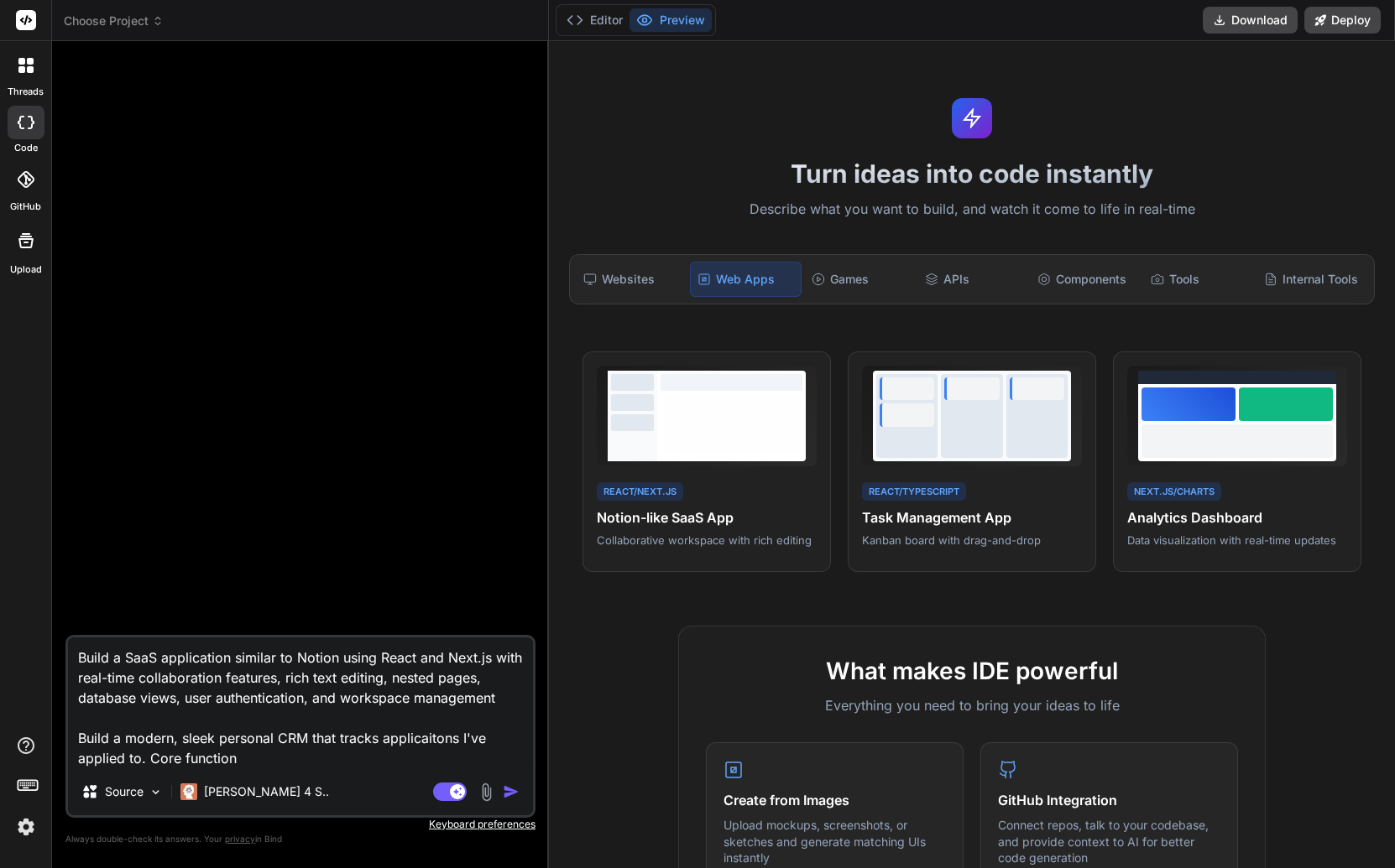
type textarea "Build a SaaS application similar to Notion using React and Next.js with real-ti…"
click at [229, 752] on textarea "Build a SaaS application similar to Notion using React and Next.js with real-ti…" at bounding box center [300, 702] width 465 height 130
drag, startPoint x: 229, startPoint y: 752, endPoint x: 158, endPoint y: 653, distance: 121.8
click at [159, 654] on textarea "Build a SaaS application similar to Notion using React and Next.js with real-ti…" at bounding box center [300, 702] width 465 height 130
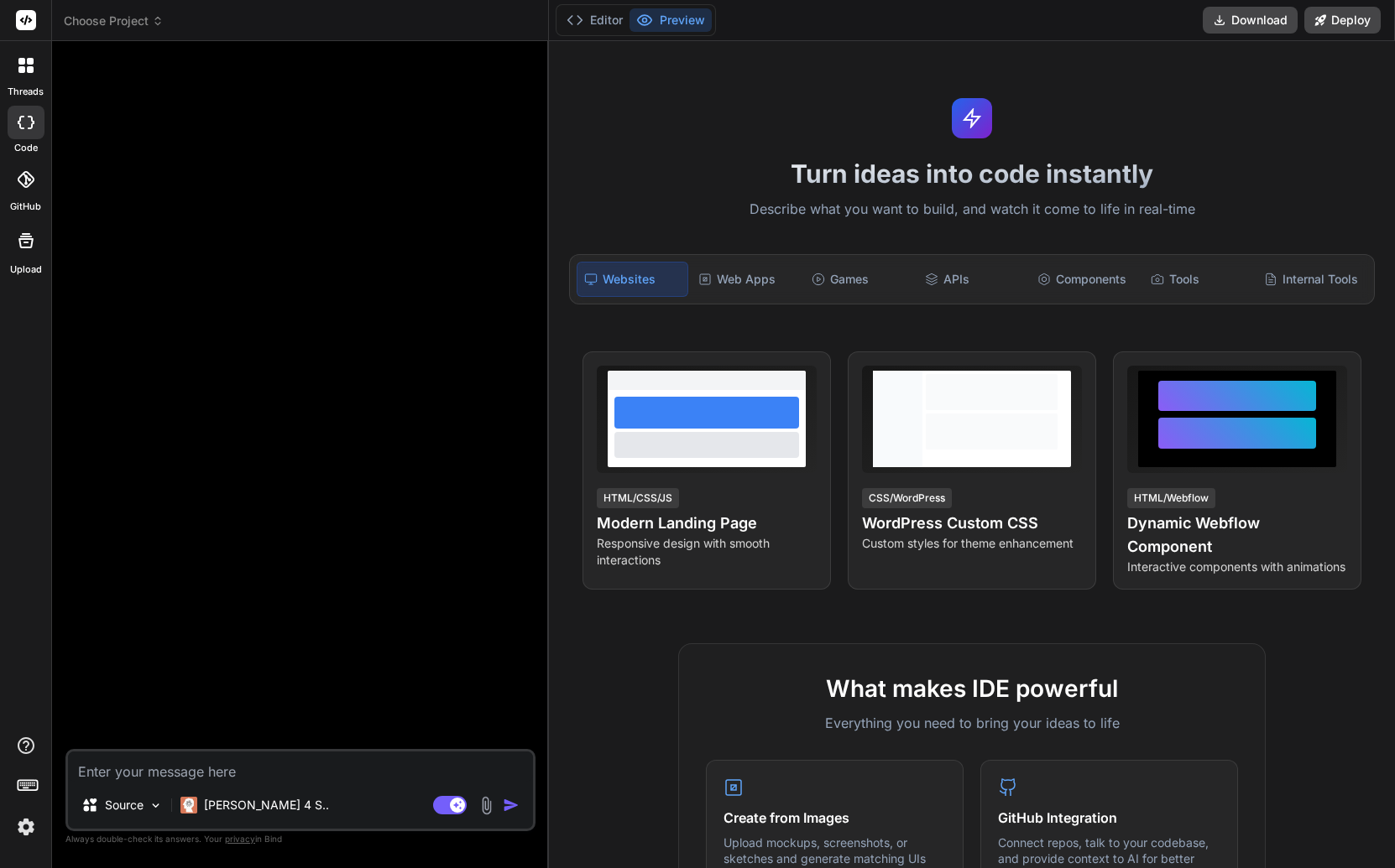
type textarea "x"
click at [329, 763] on textarea at bounding box center [300, 767] width 465 height 30
paste textarea "Personal Application Tracker: Step-by-Step AI Prompts Core Design Principles (t…"
type textarea "Personal Application Tracker: Step-by-Step AI Prompts Core Design Principles (t…"
type textarea "x"
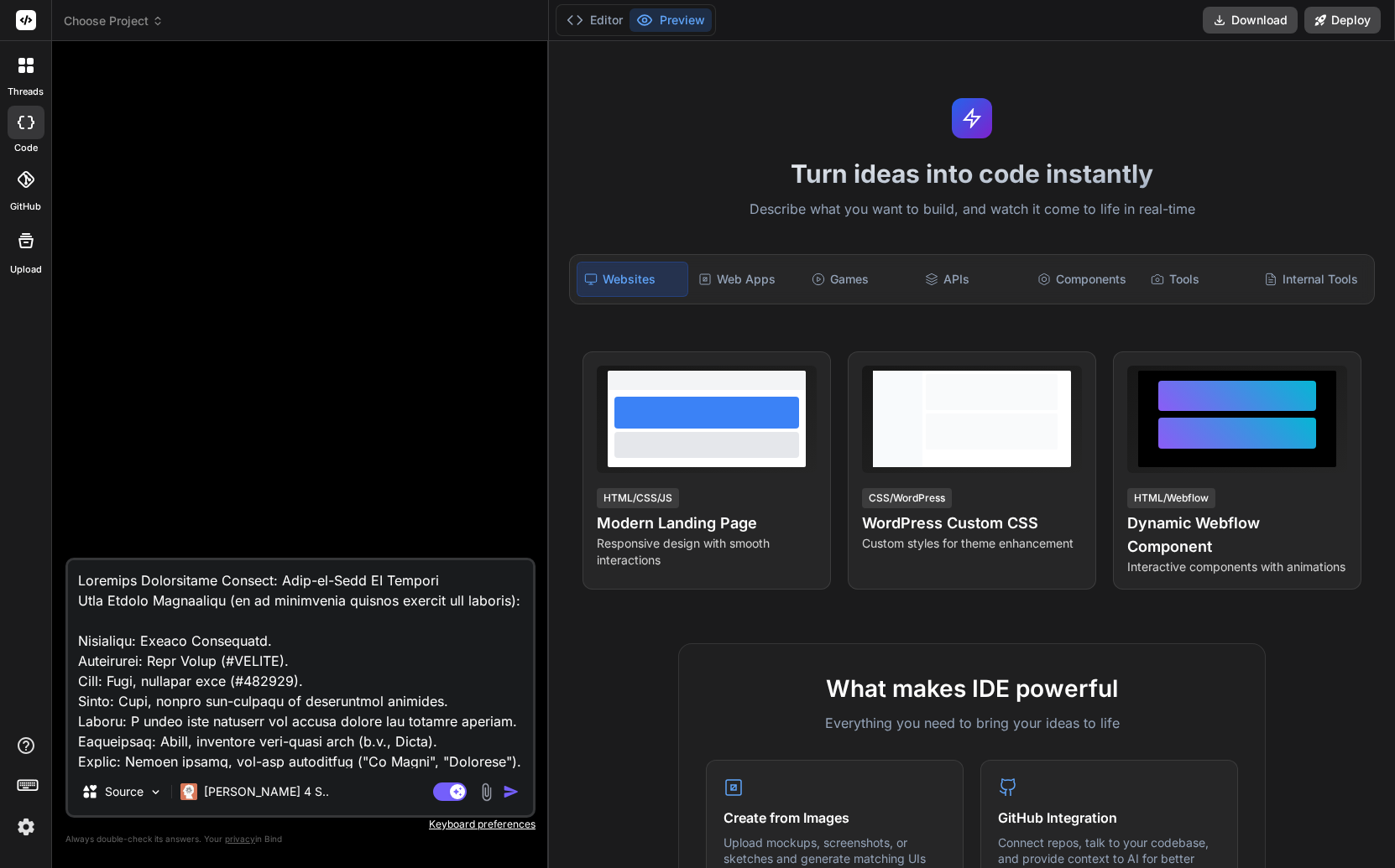
scroll to position [706, 0]
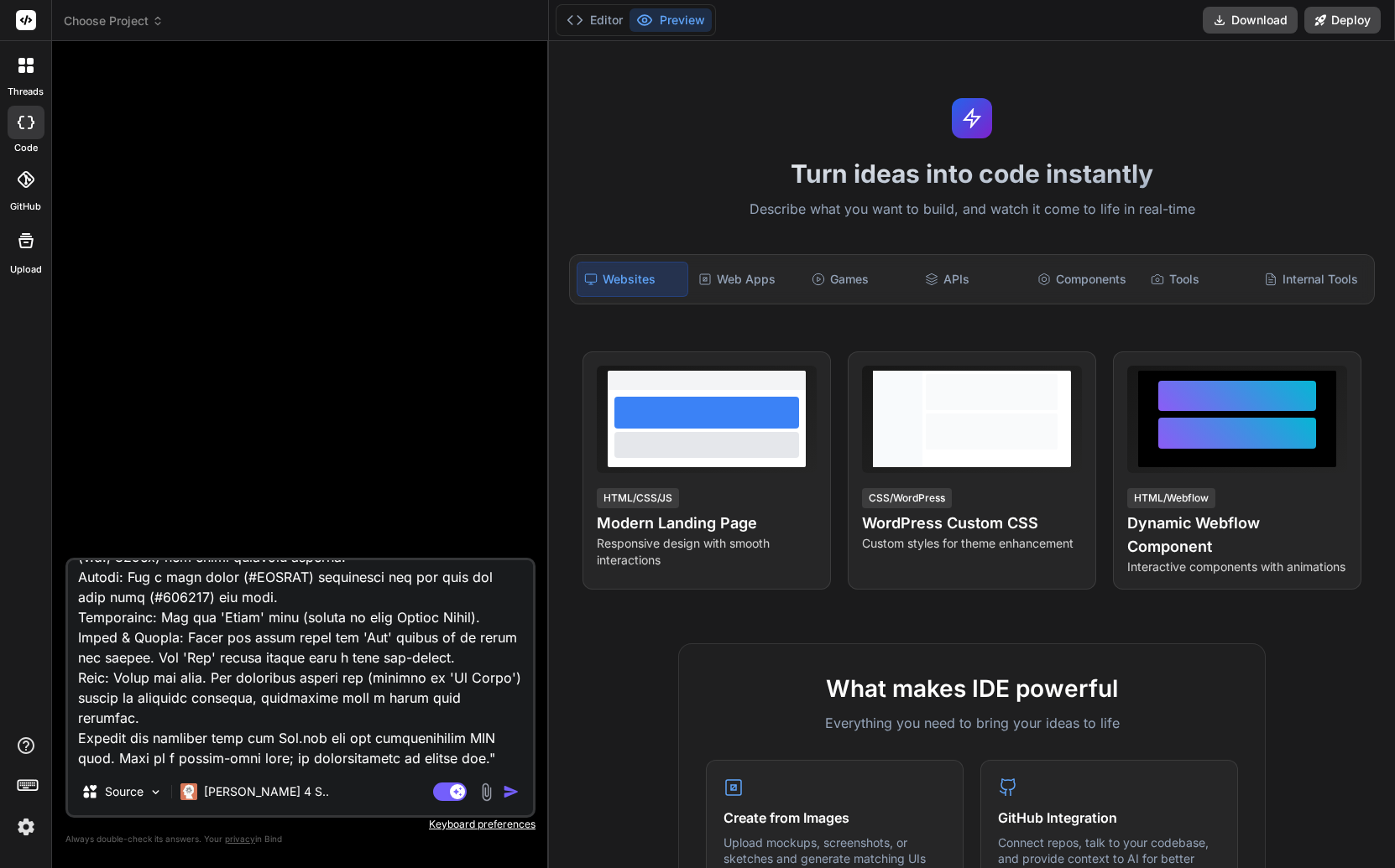
type textarea "Personal Application Tracker: Step-by-Step AI Prompts Core Design Principles (t…"
type textarea "x"
